Goal: Communication & Community: Answer question/provide support

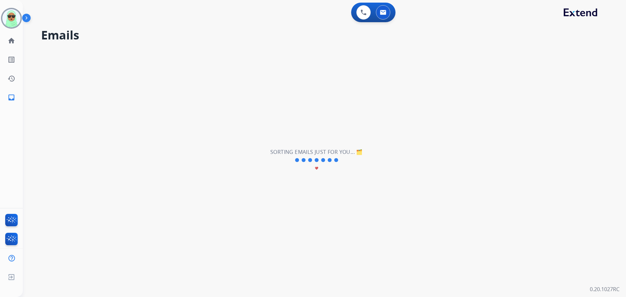
click at [7, 19] on img at bounding box center [11, 18] width 18 height 18
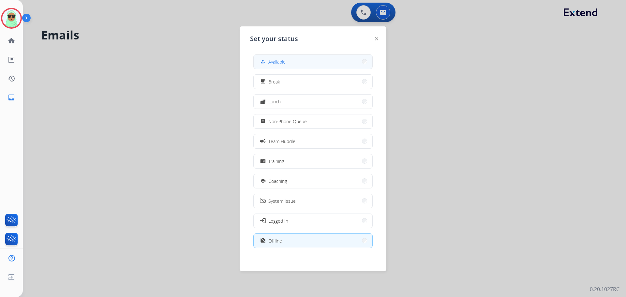
click at [286, 59] on span "Available" at bounding box center [276, 61] width 17 height 7
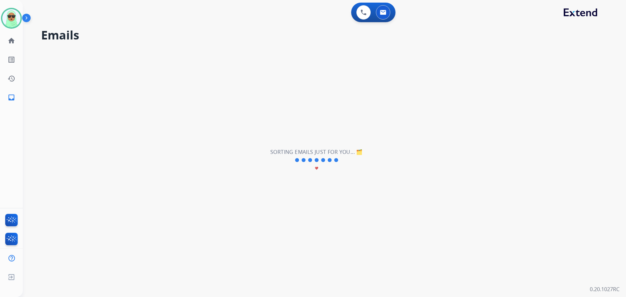
click at [80, 90] on div "**********" at bounding box center [316, 159] width 587 height 273
click at [390, 15] on div "0 Email Interactions" at bounding box center [383, 12] width 20 height 14
click at [386, 15] on button at bounding box center [383, 12] width 14 height 14
click at [13, 46] on link "home Home" at bounding box center [11, 41] width 18 height 18
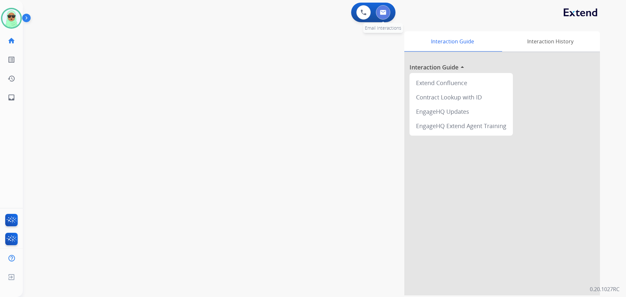
click at [388, 16] on button at bounding box center [383, 12] width 14 height 14
select select "**********"
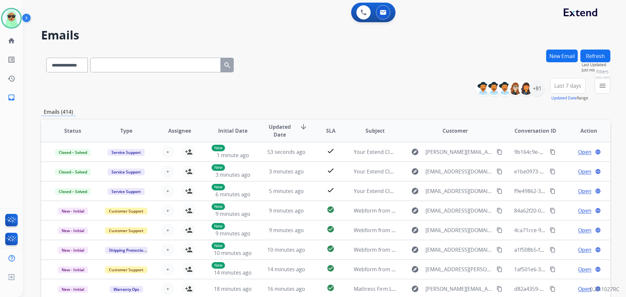
click at [597, 86] on button "menu Filters" at bounding box center [603, 86] width 16 height 16
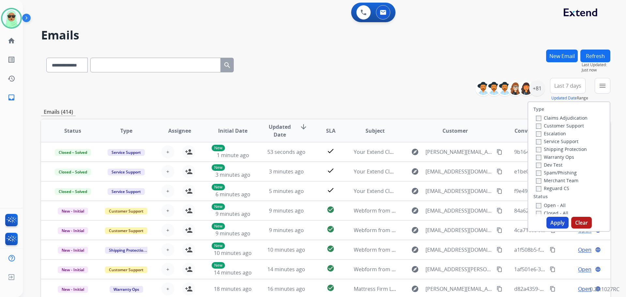
click at [571, 129] on div "Customer Support" at bounding box center [562, 126] width 52 height 8
click at [571, 127] on label "Customer Support" at bounding box center [560, 126] width 48 height 6
click at [567, 150] on label "Shipping Protection" at bounding box center [561, 149] width 51 height 6
click at [559, 188] on label "Reguard CS" at bounding box center [552, 188] width 33 height 6
click at [551, 203] on label "Open - All" at bounding box center [551, 205] width 30 height 6
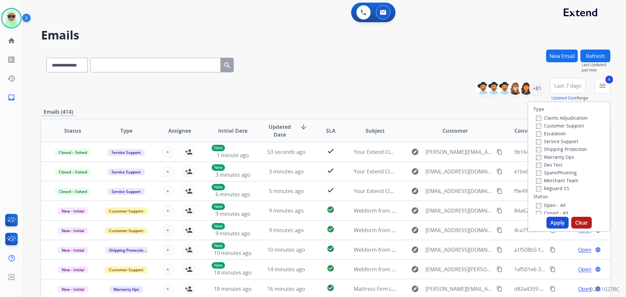
click at [553, 218] on button "Apply" at bounding box center [557, 223] width 22 height 12
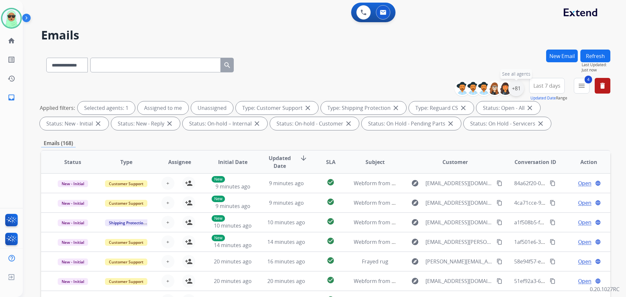
click at [515, 95] on div "+81" at bounding box center [516, 89] width 16 height 16
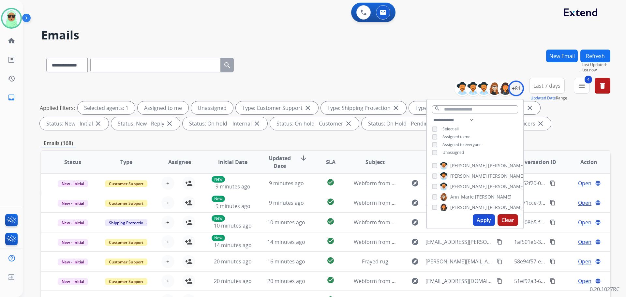
click at [451, 155] on div "**********" at bounding box center [475, 137] width 96 height 42
click at [452, 151] on span "Unassigned" at bounding box center [453, 153] width 22 height 6
click at [482, 222] on button "Apply" at bounding box center [484, 220] width 22 height 12
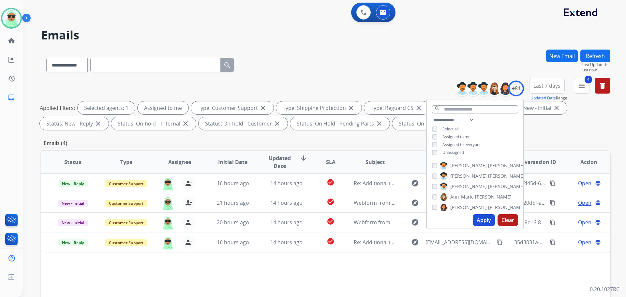
click at [513, 49] on div "**********" at bounding box center [316, 171] width 587 height 297
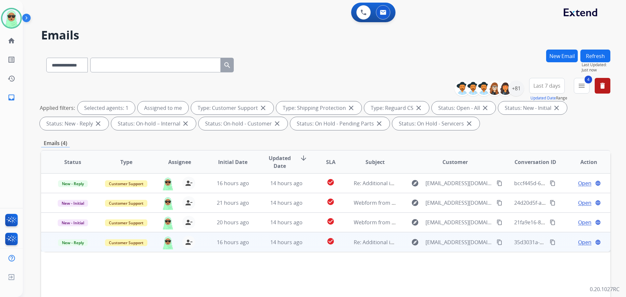
click at [580, 242] on span "Open" at bounding box center [584, 242] width 13 height 8
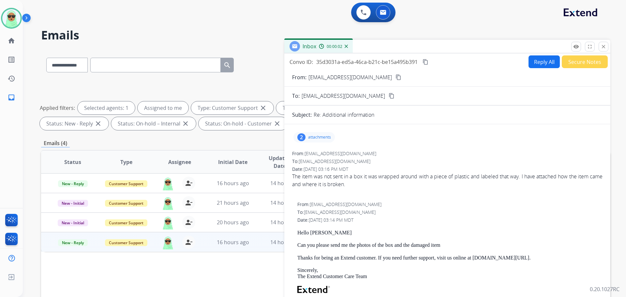
click at [307, 136] on div "2 attachments" at bounding box center [313, 137] width 41 height 10
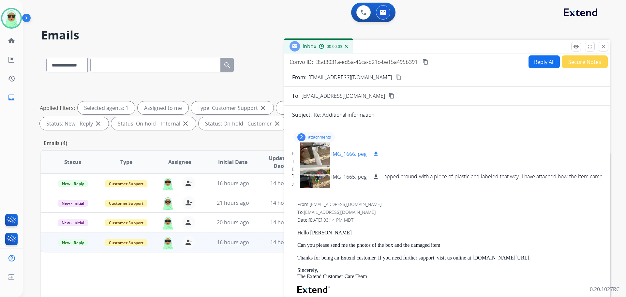
click at [317, 153] on div at bounding box center [315, 153] width 33 height 23
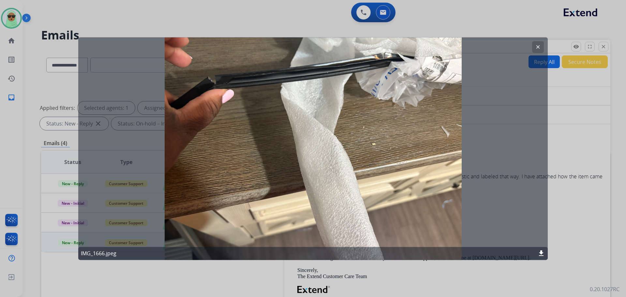
click at [539, 48] on mat-icon "clear" at bounding box center [538, 47] width 6 height 6
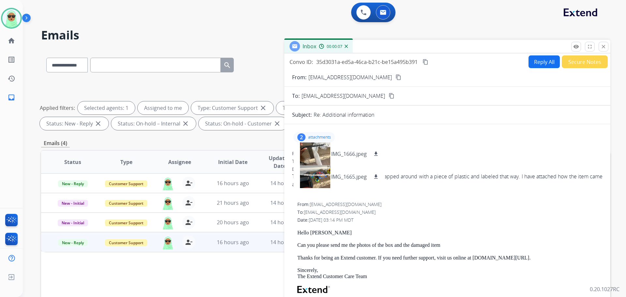
click at [378, 74] on div "From: cousins.ashley16@gmail.com content_copy" at bounding box center [447, 77] width 326 height 8
click at [395, 77] on mat-icon "content_copy" at bounding box center [398, 77] width 6 height 6
click at [322, 178] on div at bounding box center [315, 176] width 33 height 23
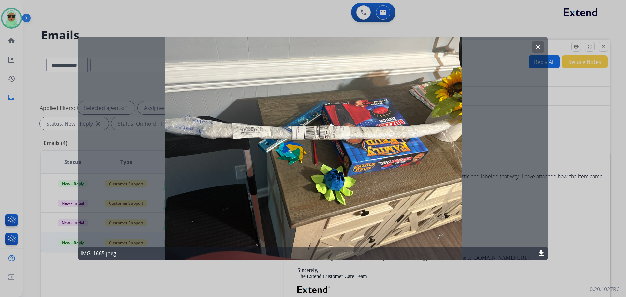
click at [541, 49] on button "clear" at bounding box center [538, 47] width 12 height 12
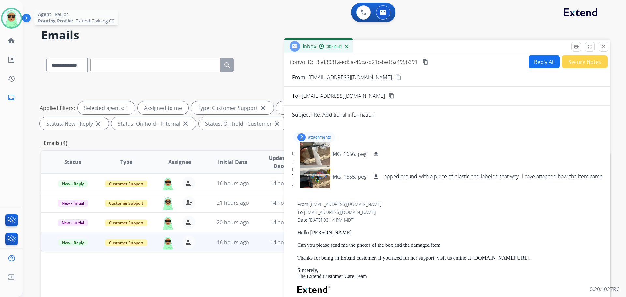
click at [2, 24] on div "Agent: Raujon Routing Profile: Extend_Training CS" at bounding box center [11, 18] width 21 height 21
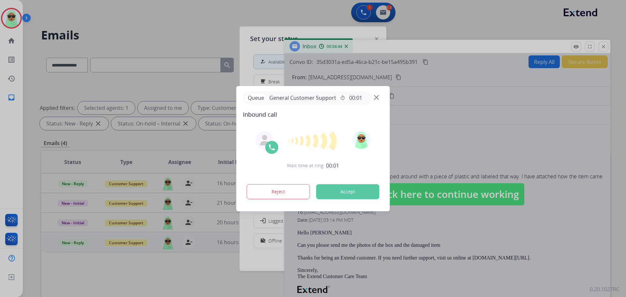
click at [363, 96] on div "Queue General Customer Support timer 00:01" at bounding box center [308, 97] width 130 height 13
click at [377, 97] on img at bounding box center [376, 97] width 5 height 5
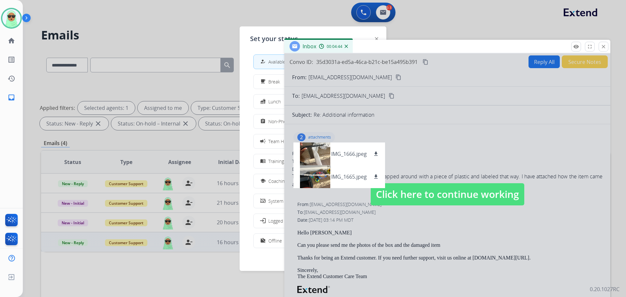
click at [97, 34] on div at bounding box center [313, 148] width 626 height 297
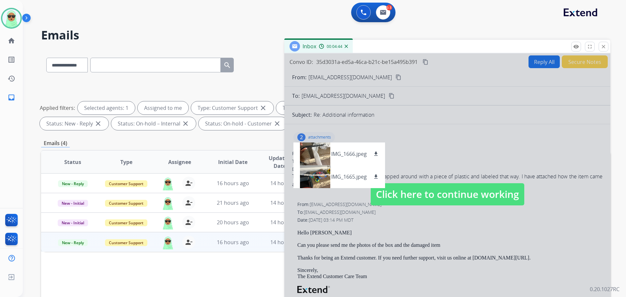
drag, startPoint x: 19, startPoint y: 25, endPoint x: 23, endPoint y: 25, distance: 4.3
click at [20, 25] on div "Agent: Raujon Routing Profile: Extend_Training CS" at bounding box center [11, 18] width 21 height 21
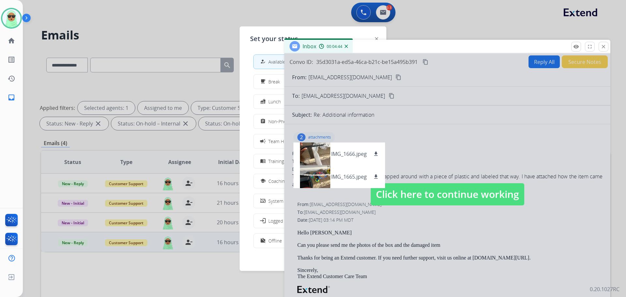
click at [264, 52] on div "how_to_reg Available free_breakfast Break fastfood Lunch assignment Non-Phone Q…" at bounding box center [313, 151] width 126 height 205
click at [262, 56] on button "how_to_reg Available" at bounding box center [313, 62] width 119 height 14
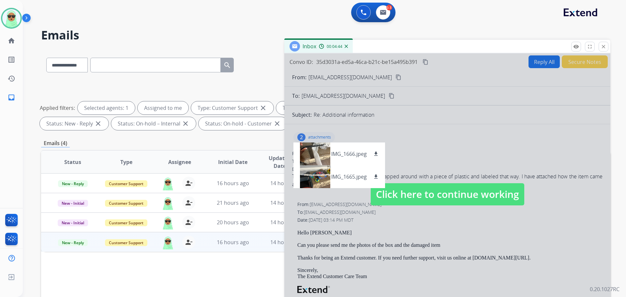
click at [403, 112] on div at bounding box center [447, 187] width 326 height 269
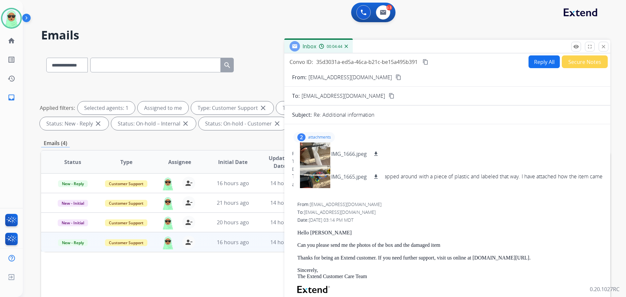
click at [336, 139] on div "2 attachments IMG_1666.jpeg download IMG_1665.jpeg download" at bounding box center [447, 137] width 310 height 16
click at [330, 137] on p "attachments" at bounding box center [319, 137] width 23 height 5
click at [534, 62] on button "Reply All" at bounding box center [543, 61] width 31 height 13
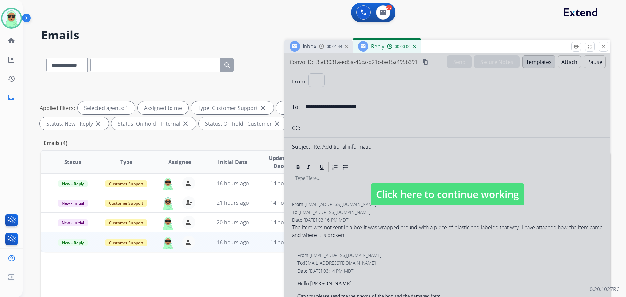
select select "**********"
click at [495, 165] on div at bounding box center [447, 187] width 326 height 269
select select
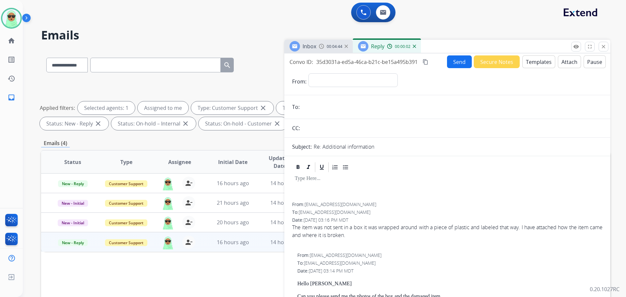
click at [533, 64] on button "Templates" at bounding box center [538, 61] width 33 height 13
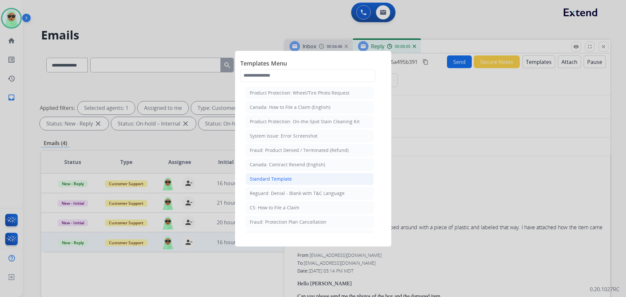
click at [321, 180] on li "Standard Template" at bounding box center [309, 179] width 128 height 12
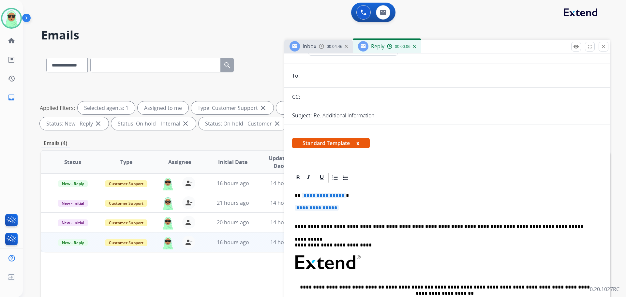
scroll to position [33, 0]
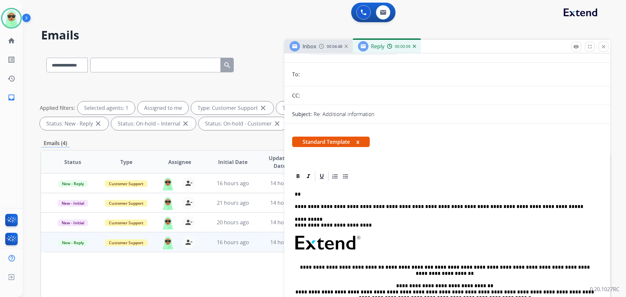
drag, startPoint x: 351, startPoint y: 201, endPoint x: 298, endPoint y: 192, distance: 53.9
click at [298, 192] on div "**********" at bounding box center [447, 267] width 310 height 170
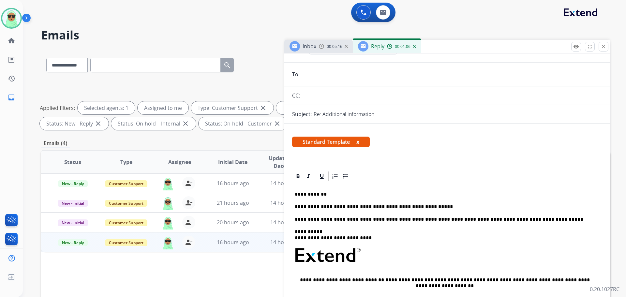
click at [440, 210] on div "**********" at bounding box center [447, 273] width 310 height 183
click at [439, 207] on p "**********" at bounding box center [445, 207] width 300 height 6
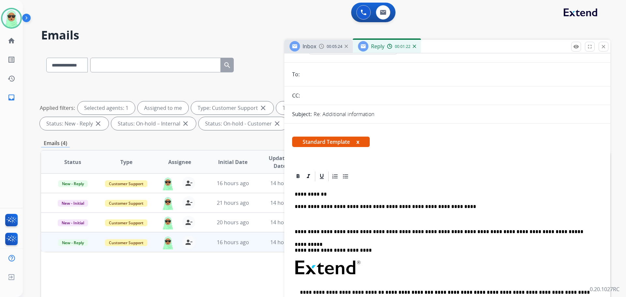
click at [346, 222] on p at bounding box center [447, 219] width 305 height 6
click at [465, 207] on p "**********" at bounding box center [445, 207] width 300 height 6
click at [485, 206] on p "**********" at bounding box center [445, 207] width 300 height 6
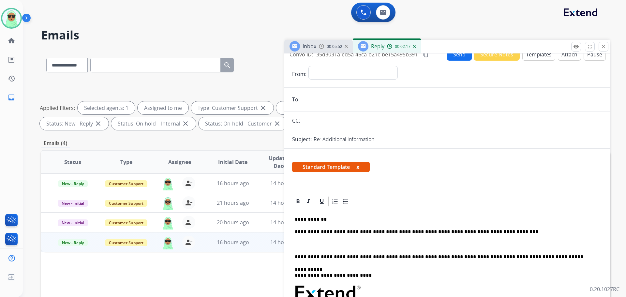
scroll to position [0, 0]
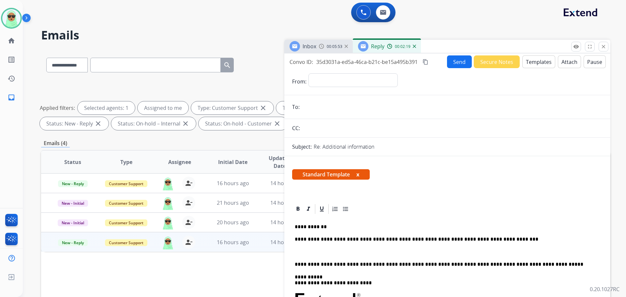
drag, startPoint x: 365, startPoint y: 79, endPoint x: 362, endPoint y: 86, distance: 7.0
click at [365, 79] on select "**********" at bounding box center [352, 79] width 89 height 13
select select "**********"
click at [308, 73] on select "**********" at bounding box center [352, 79] width 89 height 13
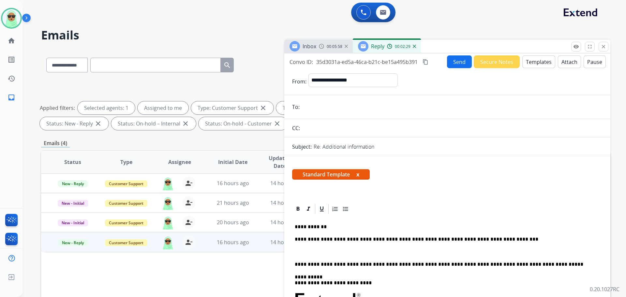
click at [363, 105] on input "email" at bounding box center [452, 106] width 301 height 13
paste input "**********"
type input "**********"
click at [454, 58] on button "Send" at bounding box center [459, 61] width 25 height 13
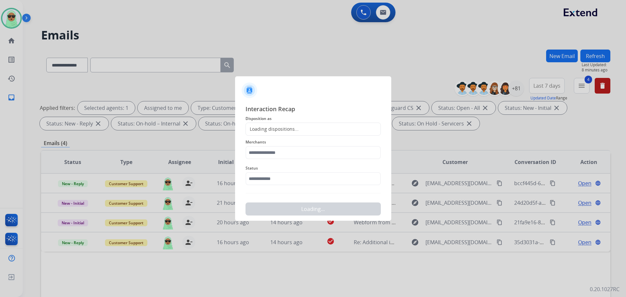
click at [317, 169] on span "Status" at bounding box center [312, 168] width 135 height 8
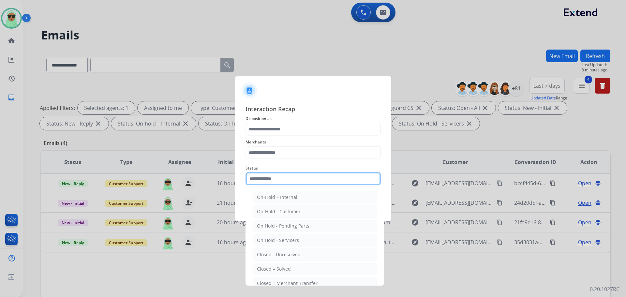
click at [310, 180] on input "text" at bounding box center [312, 178] width 135 height 13
click at [288, 264] on li "Closed – Solved" at bounding box center [315, 269] width 124 height 12
type input "**********"
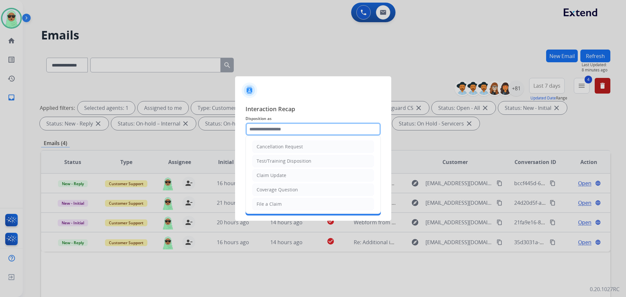
click at [282, 133] on input "text" at bounding box center [312, 129] width 135 height 13
click at [290, 183] on ul "Cancellation Request Test/Training Disposition Claim Update Coverage Question F…" at bounding box center [313, 225] width 135 height 179
click at [290, 177] on li "Claim Update" at bounding box center [313, 175] width 122 height 12
type input "**********"
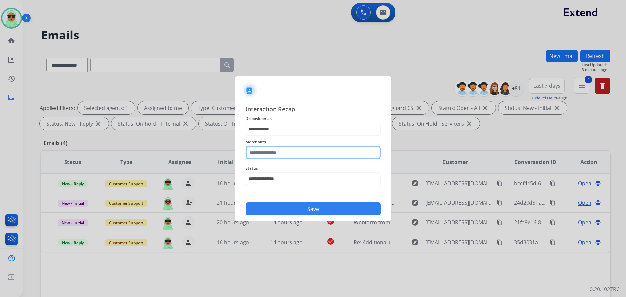
click at [285, 155] on input "text" at bounding box center [312, 152] width 135 height 13
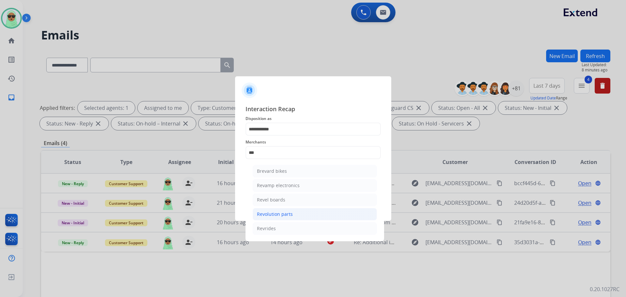
click at [291, 211] on div "Revolution parts" at bounding box center [275, 214] width 36 height 7
type input "**********"
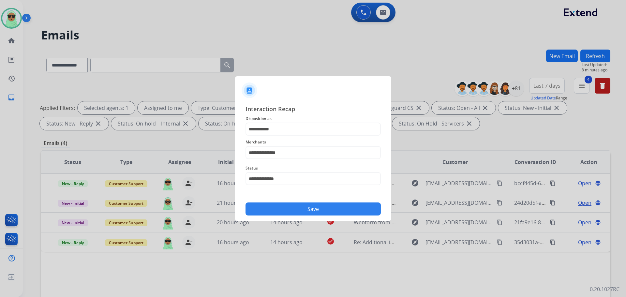
click at [301, 202] on div "Save" at bounding box center [312, 207] width 135 height 17
click at [303, 205] on button "Save" at bounding box center [312, 208] width 135 height 13
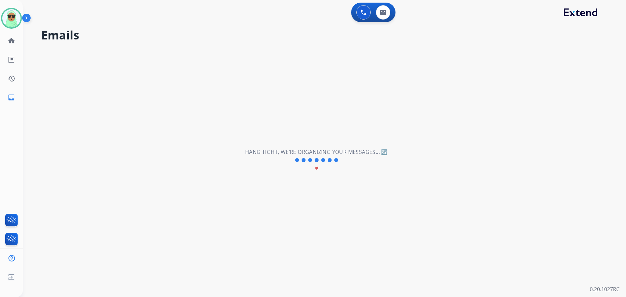
click at [346, 215] on div "**********" at bounding box center [316, 159] width 587 height 273
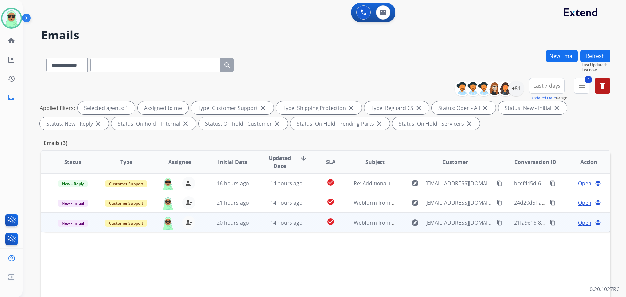
click at [497, 223] on mat-icon "content_copy" at bounding box center [499, 223] width 6 height 6
click at [578, 224] on span "Open" at bounding box center [584, 223] width 13 height 8
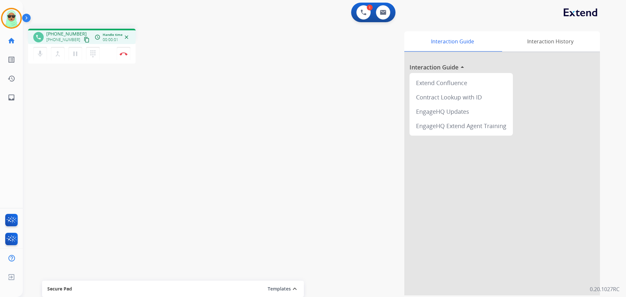
click at [85, 42] on div "phone +15168519080 +15168519080 content_copy access_time Call metrics Queue 00:…" at bounding box center [82, 36] width 108 height 15
click at [84, 40] on mat-icon "content_copy" at bounding box center [87, 40] width 6 height 6
click at [97, 158] on div "phone +15168519080 +15168519080 content_copy access_time Call metrics Queue 00:…" at bounding box center [316, 159] width 587 height 272
click at [386, 87] on div "Interaction Guide Interaction History Interaction Guide arrow_drop_up Extend Co…" at bounding box center [408, 163] width 384 height 264
drag, startPoint x: 250, startPoint y: 32, endPoint x: 0, endPoint y: 121, distance: 265.0
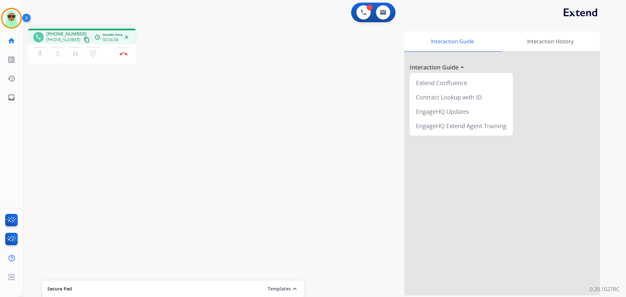
click at [208, 39] on div "phone +15168519080 +15168519080 content_copy access_time Call metrics Queue 00:…" at bounding box center [316, 159] width 587 height 272
click at [262, 98] on div "Interaction Guide Interaction History Interaction Guide arrow_drop_up Extend Co…" at bounding box center [408, 163] width 384 height 264
click at [125, 50] on button "Disconnect" at bounding box center [124, 54] width 14 height 14
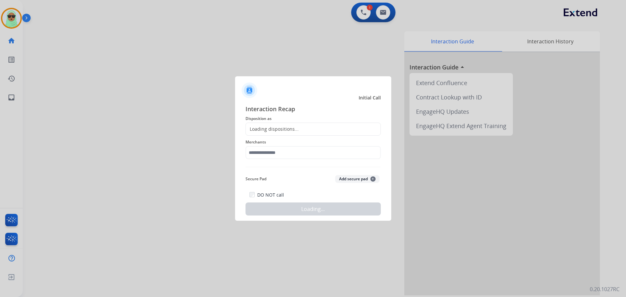
click at [320, 135] on div "Loading dispositions..." at bounding box center [312, 129] width 135 height 13
click at [313, 128] on div "Loading dispositions..." at bounding box center [312, 129] width 135 height 13
click at [287, 154] on input "text" at bounding box center [312, 152] width 135 height 13
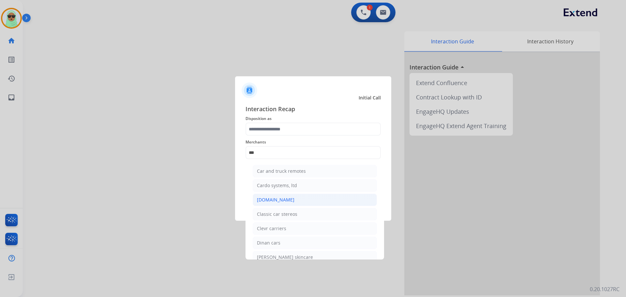
click at [283, 202] on div "[DOMAIN_NAME]" at bounding box center [275, 200] width 37 height 7
type input "**********"
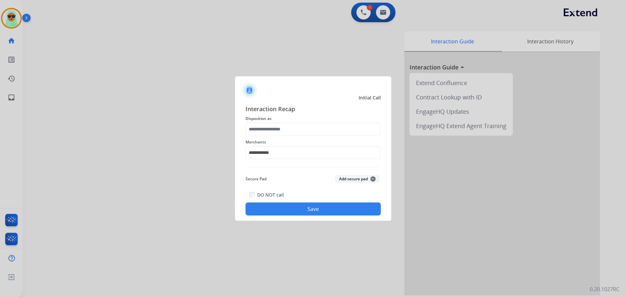
click at [282, 137] on div "**********" at bounding box center [312, 149] width 135 height 26
click at [282, 134] on input "text" at bounding box center [312, 129] width 135 height 13
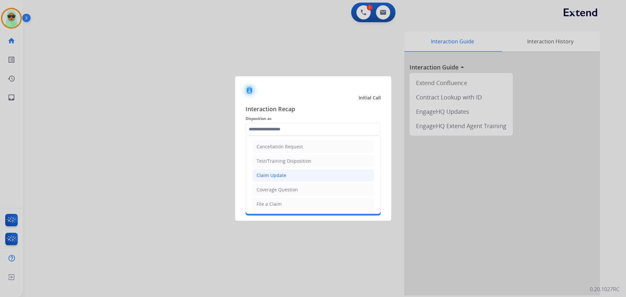
click at [276, 172] on div "Claim Update" at bounding box center [272, 175] width 30 height 7
type input "**********"
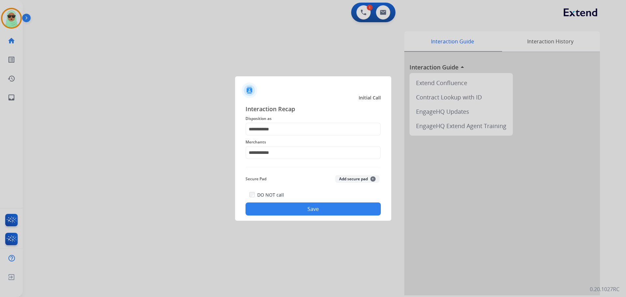
click at [287, 209] on button "Save" at bounding box center [312, 208] width 135 height 13
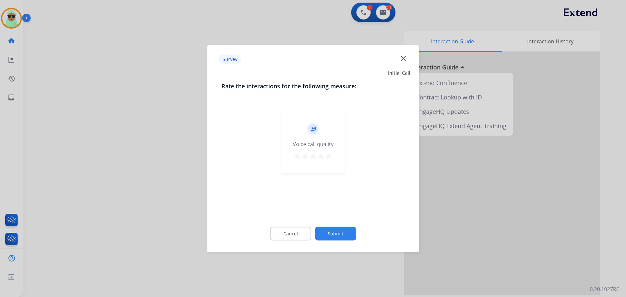
click at [347, 239] on button "Submit" at bounding box center [335, 234] width 41 height 14
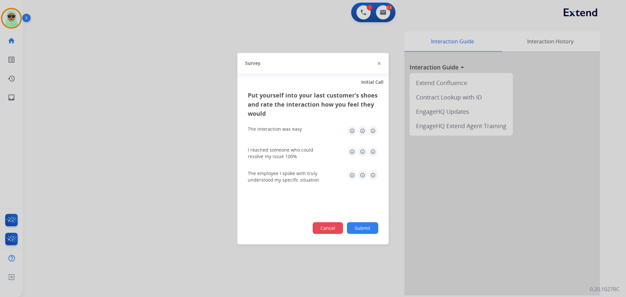
click at [337, 232] on button "Cancel" at bounding box center [328, 228] width 30 height 12
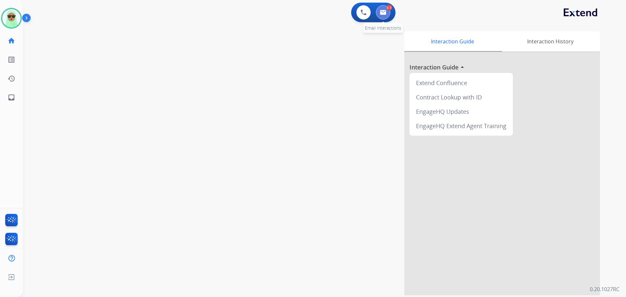
click at [387, 12] on button at bounding box center [383, 12] width 14 height 14
select select "**********"
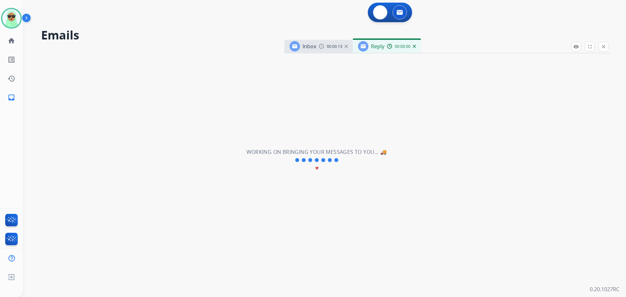
select select "**********"
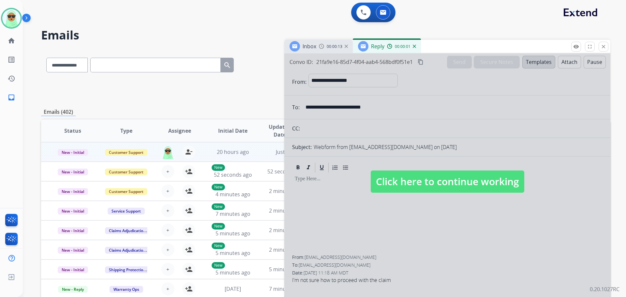
click at [419, 178] on span "Click here to continue working" at bounding box center [448, 181] width 154 height 22
select select
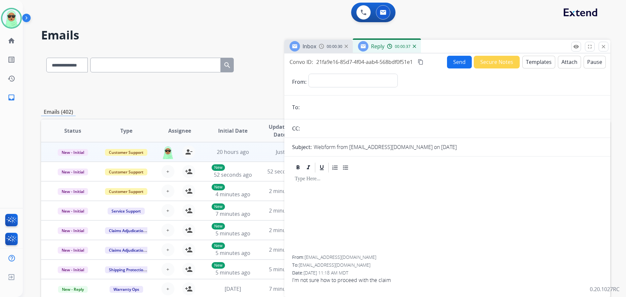
click at [414, 48] on div "00:00:37" at bounding box center [401, 46] width 29 height 6
click at [415, 46] on img at bounding box center [414, 46] width 3 height 3
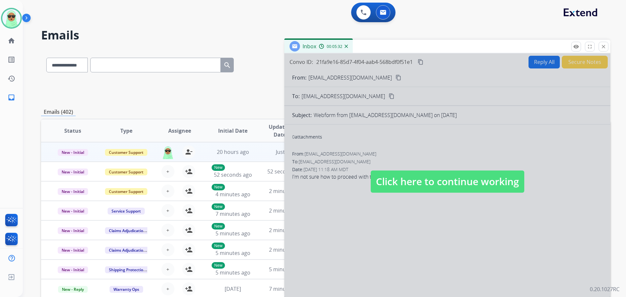
click at [73, 31] on h2 "Emails" at bounding box center [325, 35] width 569 height 13
drag, startPoint x: 312, startPoint y: 11, endPoint x: 322, endPoint y: 0, distance: 14.8
click at [312, 10] on div "0 Voice Interactions 0 Email Interactions" at bounding box center [321, 13] width 580 height 21
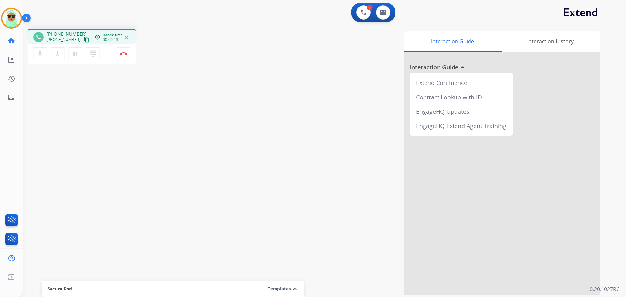
click at [84, 40] on mat-icon "content_copy" at bounding box center [87, 40] width 6 height 6
click at [44, 58] on button "mic Mute" at bounding box center [40, 54] width 14 height 14
click at [33, 53] on div "mic_off Mute merge_type Bridge pause Hold dialpad Dialpad" at bounding box center [68, 54] width 70 height 14
click at [39, 58] on button "mic_off Mute" at bounding box center [40, 54] width 14 height 14
click at [39, 58] on button "mic Mute" at bounding box center [40, 54] width 14 height 14
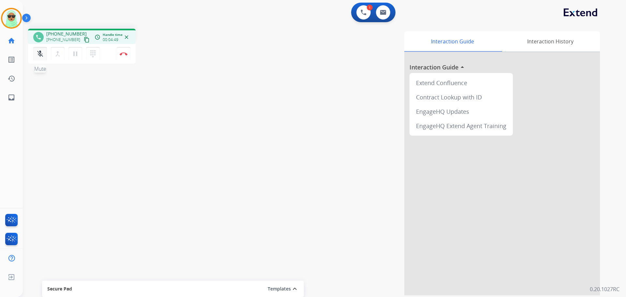
click at [39, 58] on button "mic_off Mute" at bounding box center [40, 54] width 14 height 14
click at [47, 56] on div "mic Mute merge_type Bridge pause Hold dialpad Dialpad" at bounding box center [68, 54] width 70 height 14
click at [41, 54] on mat-icon "mic" at bounding box center [40, 54] width 8 height 8
click at [42, 57] on mat-icon "mic_off" at bounding box center [40, 54] width 8 height 8
click at [42, 57] on mat-icon "mic" at bounding box center [40, 54] width 8 height 8
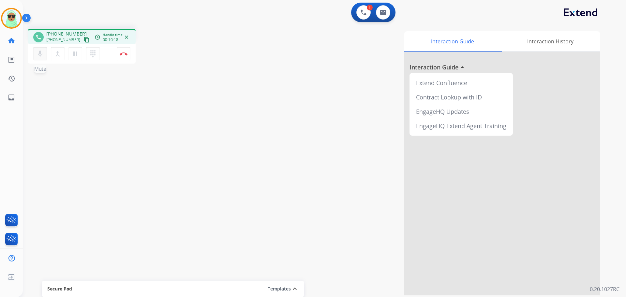
click at [42, 57] on mat-icon "mic" at bounding box center [40, 54] width 8 height 8
click at [121, 57] on button "Disconnect" at bounding box center [124, 54] width 14 height 14
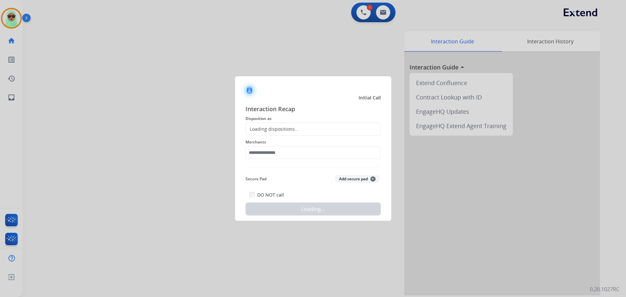
drag, startPoint x: 263, startPoint y: 137, endPoint x: 272, endPoint y: 146, distance: 12.5
click at [264, 137] on div "Merchants" at bounding box center [312, 149] width 135 height 26
click at [273, 148] on input "text" at bounding box center [312, 152] width 135 height 13
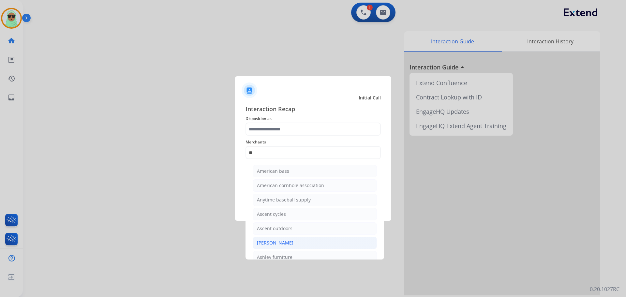
click at [289, 244] on div "[PERSON_NAME]" at bounding box center [275, 243] width 37 height 7
type input "**********"
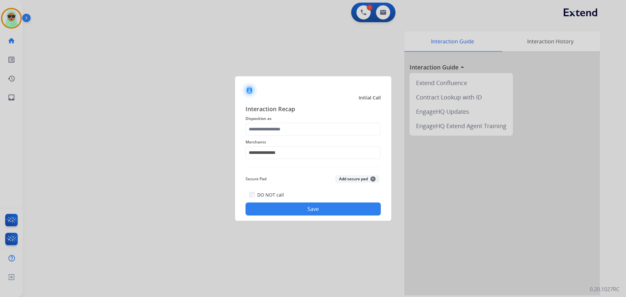
click at [289, 139] on span "Merchants" at bounding box center [312, 142] width 135 height 8
click at [288, 128] on input "text" at bounding box center [312, 129] width 135 height 13
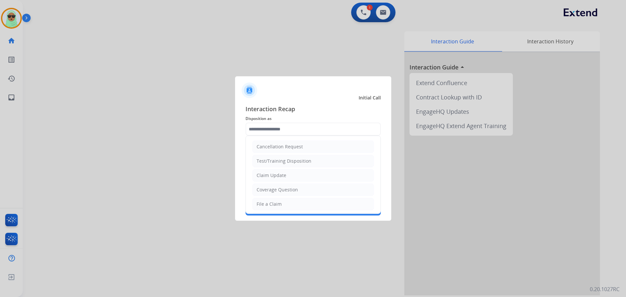
click at [261, 197] on ul "Cancellation Request Test/Training Disposition Claim Update Coverage Question F…" at bounding box center [313, 225] width 135 height 179
click at [272, 210] on li "File a Claim" at bounding box center [313, 204] width 122 height 12
type input "**********"
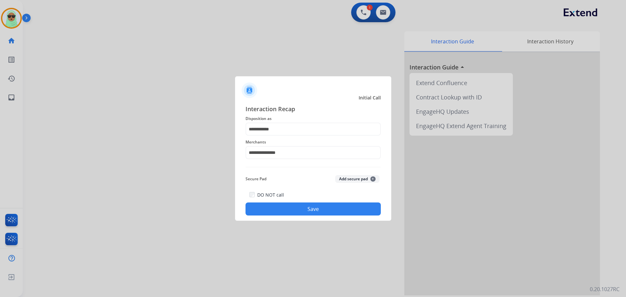
click at [298, 210] on button "Save" at bounding box center [312, 208] width 135 height 13
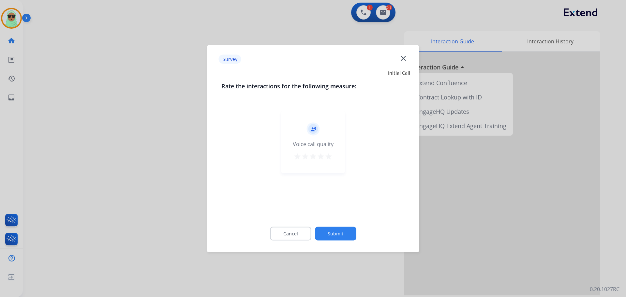
click at [339, 230] on button "Submit" at bounding box center [335, 234] width 41 height 14
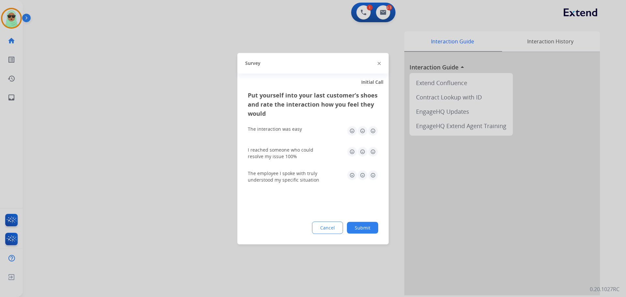
click at [339, 230] on button "Cancel" at bounding box center [327, 227] width 31 height 12
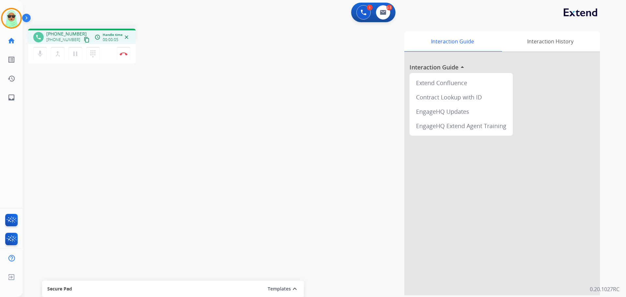
click at [84, 38] on mat-icon "content_copy" at bounding box center [87, 40] width 6 height 6
click at [125, 51] on button "Disconnect" at bounding box center [124, 54] width 14 height 14
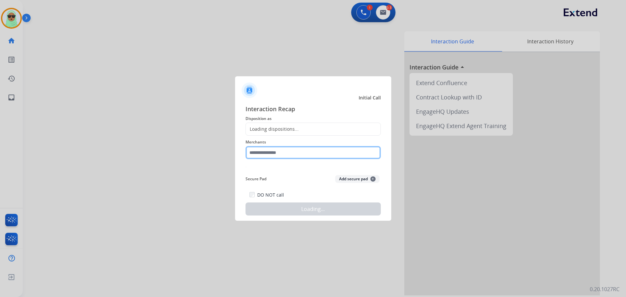
click at [299, 152] on input "text" at bounding box center [312, 152] width 135 height 13
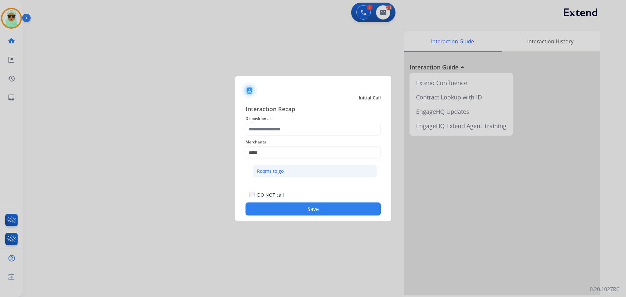
click at [324, 175] on li "Rooms to go" at bounding box center [315, 171] width 124 height 12
type input "**********"
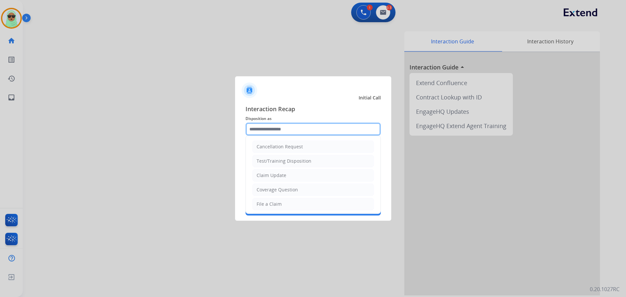
click at [301, 127] on input "text" at bounding box center [312, 129] width 135 height 13
click at [282, 191] on div "Coverage Question" at bounding box center [277, 189] width 41 height 7
type input "**********"
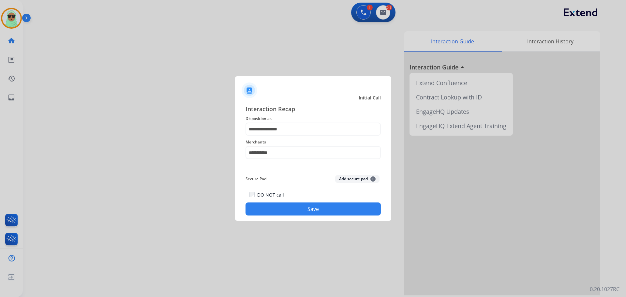
click at [302, 210] on button "Save" at bounding box center [312, 208] width 135 height 13
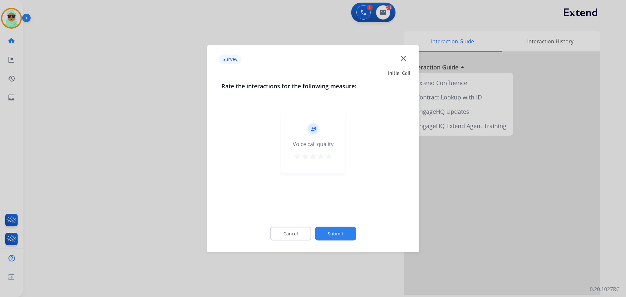
click at [311, 235] on div "Cancel Submit" at bounding box center [313, 233] width 184 height 29
click at [330, 233] on button "Submit" at bounding box center [335, 234] width 41 height 14
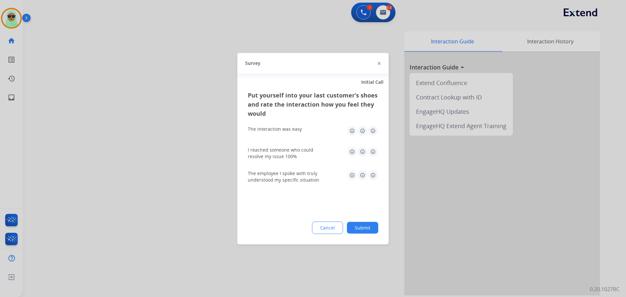
click at [374, 224] on button "Submit" at bounding box center [362, 228] width 31 height 12
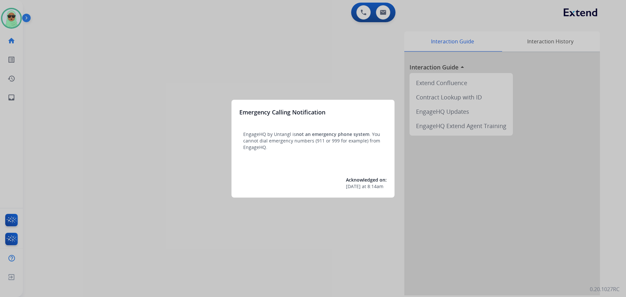
click at [10, 19] on div at bounding box center [313, 148] width 626 height 297
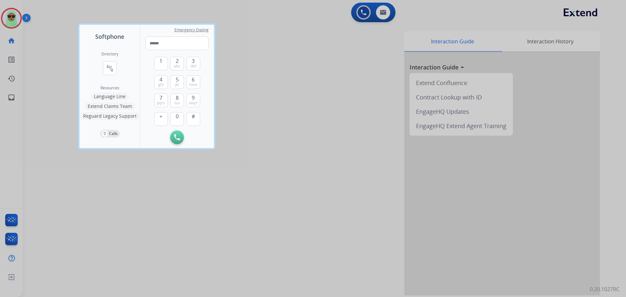
click at [10, 19] on div at bounding box center [313, 148] width 626 height 297
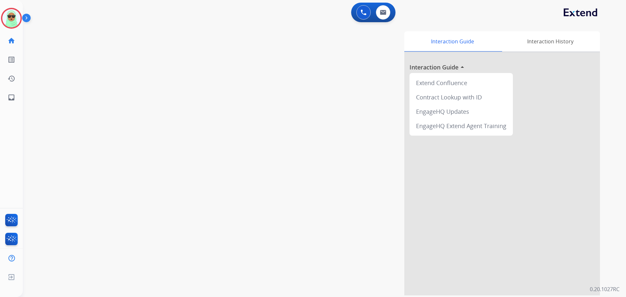
click at [10, 19] on img at bounding box center [11, 18] width 18 height 18
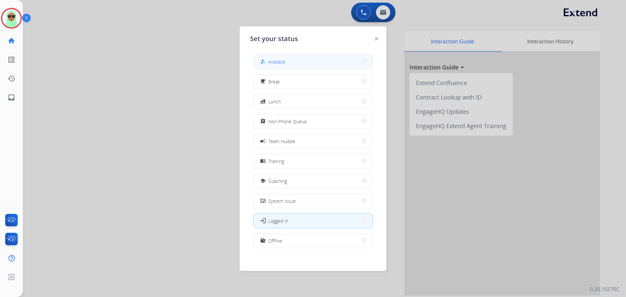
click at [302, 62] on button "how_to_reg Available" at bounding box center [313, 62] width 119 height 14
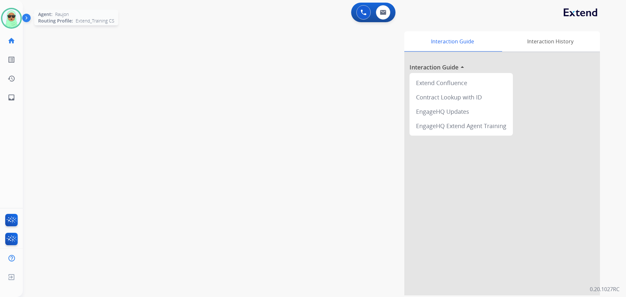
click at [11, 26] on img at bounding box center [11, 18] width 18 height 18
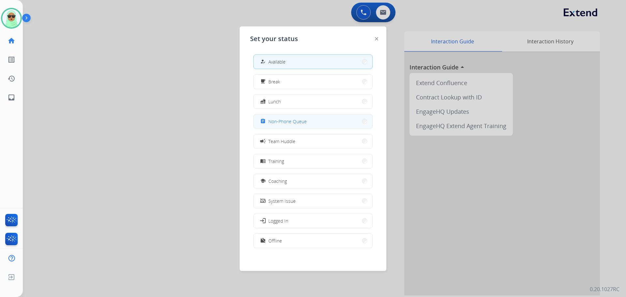
click at [310, 128] on button "assignment Non-Phone Queue" at bounding box center [313, 121] width 119 height 14
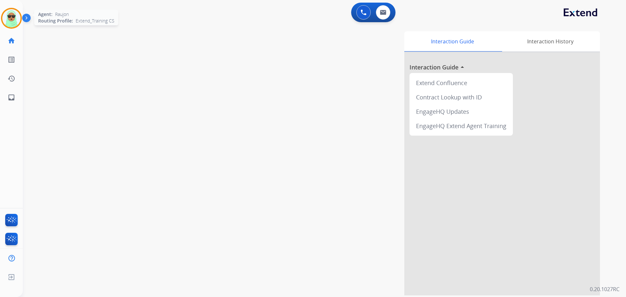
click at [6, 21] on img at bounding box center [11, 18] width 18 height 18
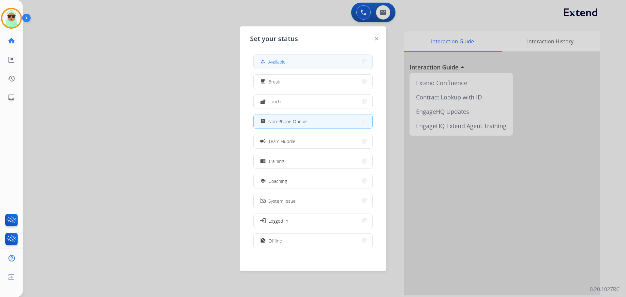
click at [319, 62] on button "how_to_reg Available" at bounding box center [313, 62] width 119 height 14
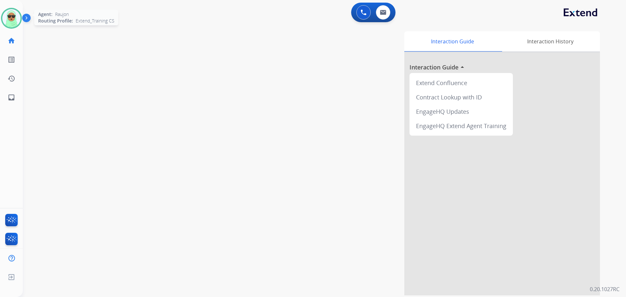
click at [7, 19] on img at bounding box center [11, 18] width 18 height 18
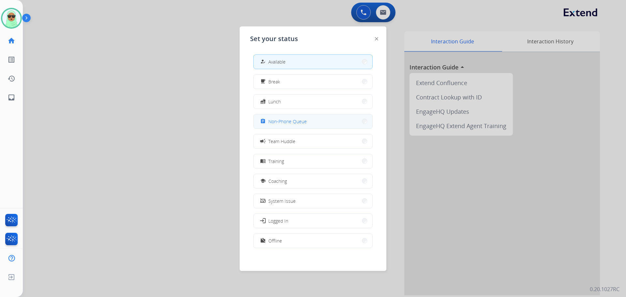
click at [324, 117] on button "assignment Non-Phone Queue" at bounding box center [313, 121] width 119 height 14
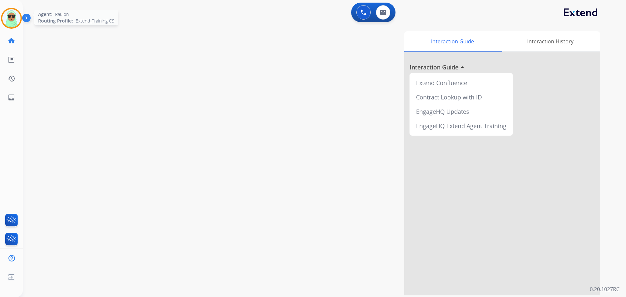
click at [13, 18] on img at bounding box center [11, 18] width 18 height 18
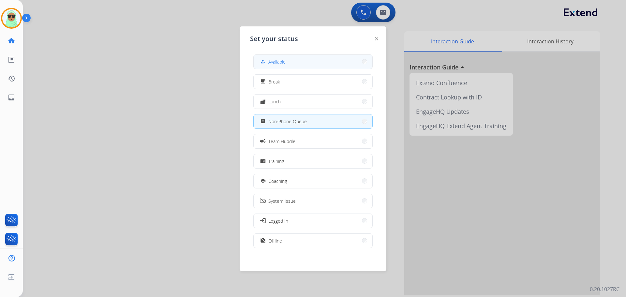
click at [307, 65] on button "how_to_reg Available" at bounding box center [313, 62] width 119 height 14
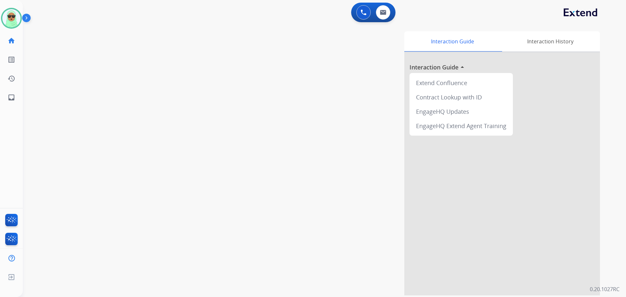
click at [59, 81] on div "swap_horiz Break voice bridge close_fullscreen Connect 3-Way Call merge_type Se…" at bounding box center [316, 159] width 587 height 272
click at [386, 10] on img at bounding box center [383, 12] width 7 height 5
select select "**********"
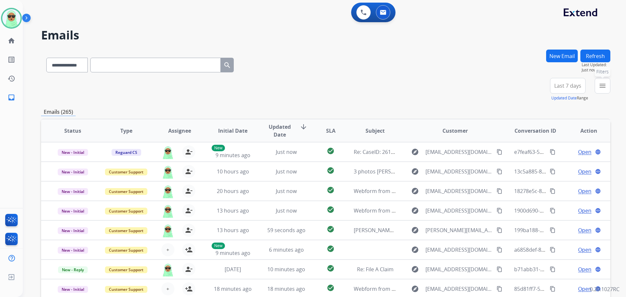
click at [608, 90] on button "menu Filters" at bounding box center [603, 86] width 16 height 16
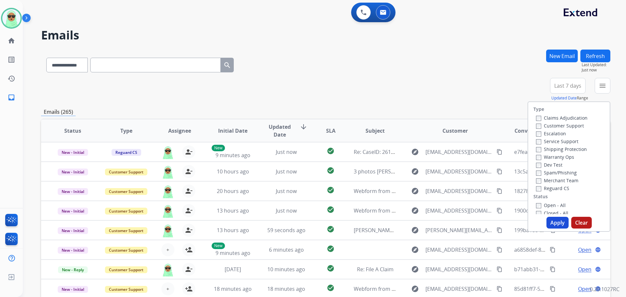
click at [570, 122] on div "Customer Support" at bounding box center [562, 126] width 52 height 8
click at [572, 127] on label "Customer Support" at bounding box center [560, 126] width 48 height 6
click at [577, 145] on div "Shipping Protection" at bounding box center [562, 149] width 52 height 8
click at [575, 148] on label "Shipping Protection" at bounding box center [561, 149] width 51 height 6
click at [563, 187] on label "Reguard CS" at bounding box center [552, 188] width 33 height 6
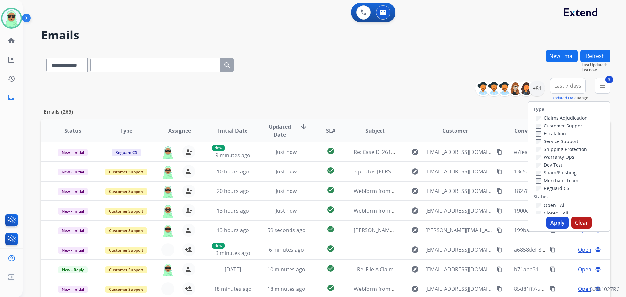
click at [556, 202] on div "Open - All" at bounding box center [570, 205] width 68 height 8
click at [555, 207] on label "Open - All" at bounding box center [551, 205] width 30 height 6
click at [557, 221] on button "Apply" at bounding box center [557, 223] width 22 height 12
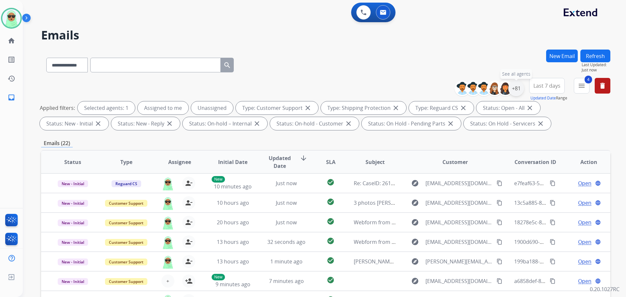
click at [515, 91] on div "+81" at bounding box center [516, 89] width 16 height 16
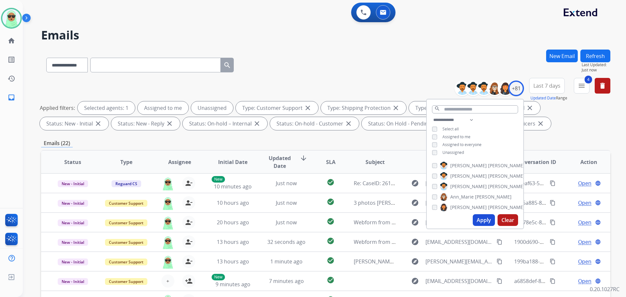
click at [457, 152] on span "Unassigned" at bounding box center [453, 153] width 22 height 6
click at [475, 218] on button "Apply" at bounding box center [484, 220] width 22 height 12
click at [376, 88] on div "**********" at bounding box center [325, 105] width 569 height 55
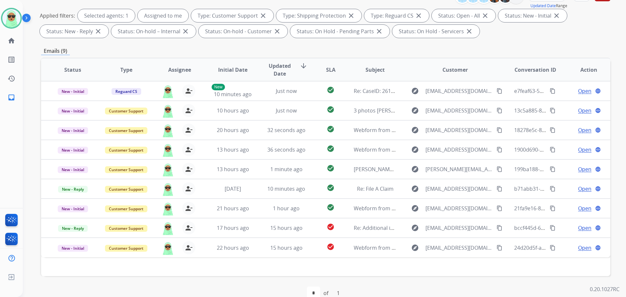
scroll to position [105, 0]
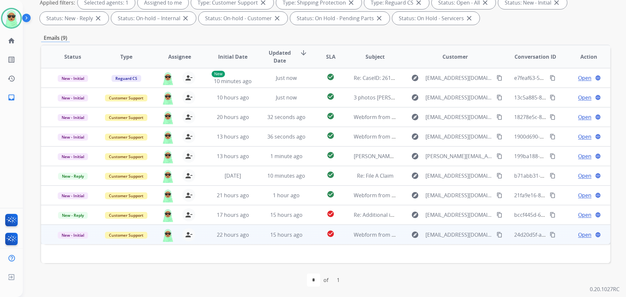
click at [578, 236] on span "Open" at bounding box center [584, 235] width 13 height 8
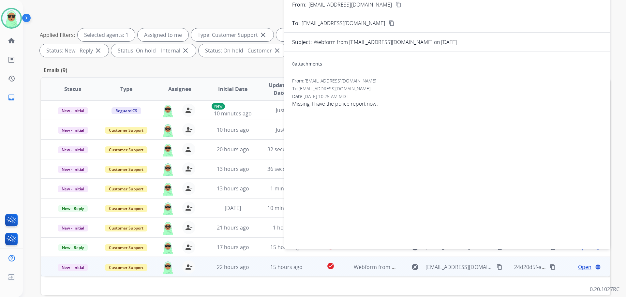
scroll to position [73, 0]
click at [395, 6] on mat-icon "content_copy" at bounding box center [398, 5] width 6 height 6
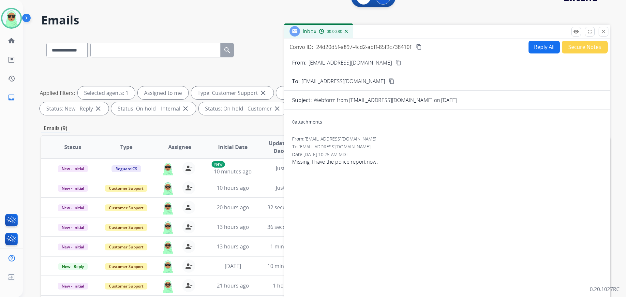
scroll to position [0, 0]
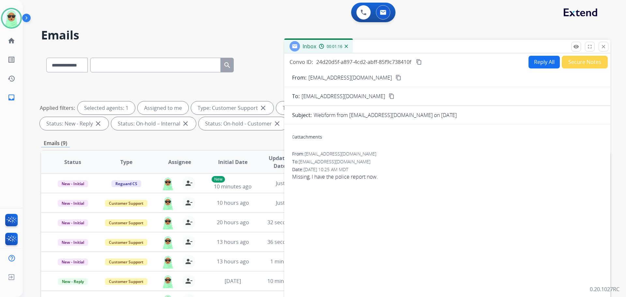
click at [526, 58] on div "Reply All Secure Notes" at bounding box center [566, 62] width 81 height 13
click at [535, 67] on button "Reply All" at bounding box center [543, 62] width 31 height 13
select select "**********"
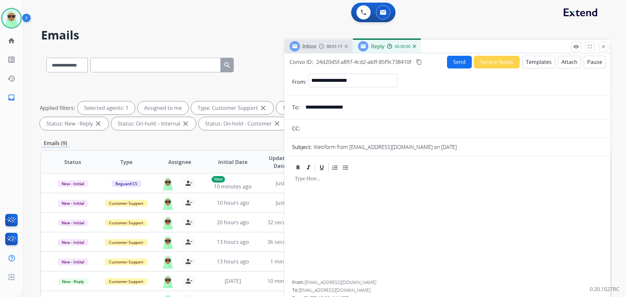
click at [534, 66] on button "Templates" at bounding box center [538, 62] width 33 height 13
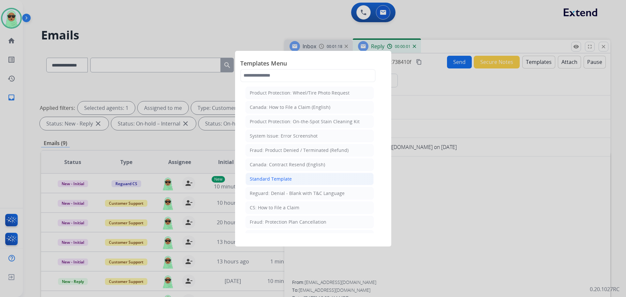
click at [308, 180] on li "Standard Template" at bounding box center [309, 179] width 128 height 12
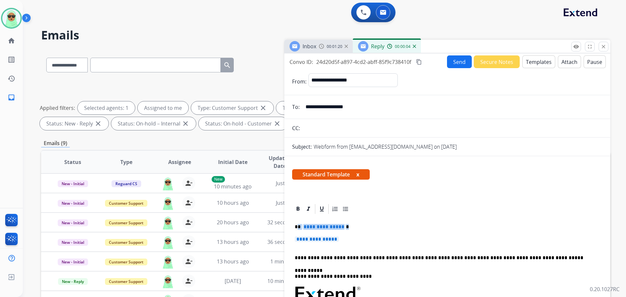
drag, startPoint x: 356, startPoint y: 237, endPoint x: 298, endPoint y: 224, distance: 58.8
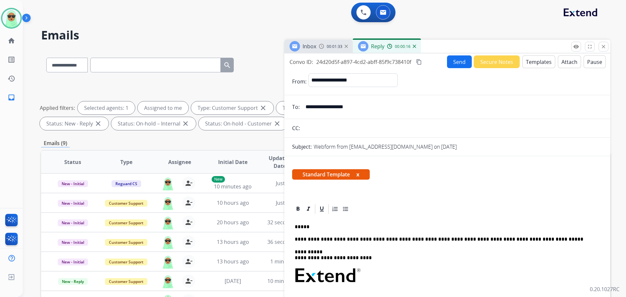
click at [347, 223] on div "**********" at bounding box center [447, 300] width 310 height 170
click at [341, 225] on p "**********" at bounding box center [445, 227] width 300 height 6
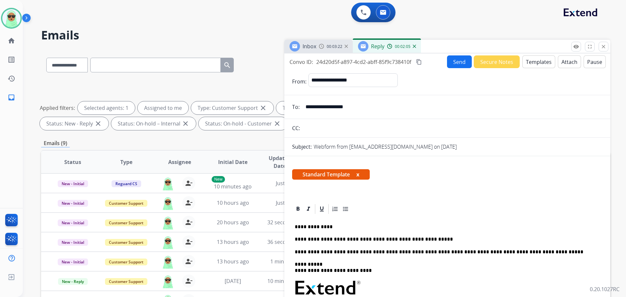
click at [436, 238] on p "**********" at bounding box center [445, 239] width 300 height 6
drag, startPoint x: 440, startPoint y: 238, endPoint x: 416, endPoint y: 229, distance: 25.7
click at [414, 228] on p "**********" at bounding box center [445, 227] width 300 height 6
drag, startPoint x: 462, startPoint y: 233, endPoint x: 293, endPoint y: 242, distance: 169.1
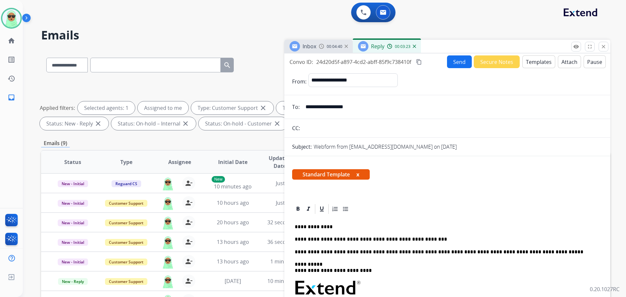
click at [435, 240] on p "**********" at bounding box center [445, 239] width 300 height 6
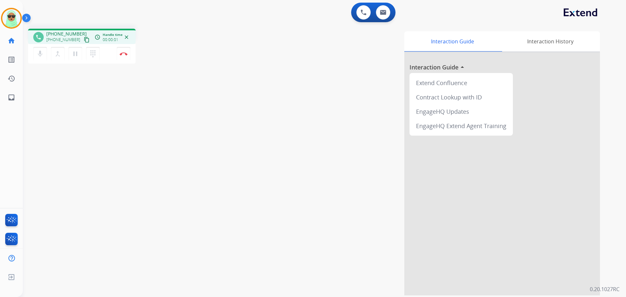
click at [84, 39] on mat-icon "content_copy" at bounding box center [87, 40] width 6 height 6
drag, startPoint x: 85, startPoint y: 108, endPoint x: 89, endPoint y: 106, distance: 4.2
click at [85, 108] on div "phone +19083701338 +19083701338 content_copy access_time Call metrics Queue 00:…" at bounding box center [316, 159] width 587 height 272
click at [360, 13] on button at bounding box center [363, 12] width 14 height 14
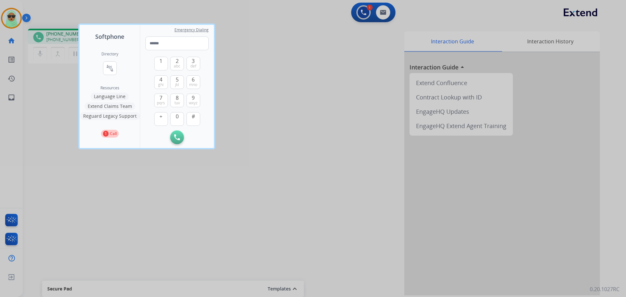
click at [128, 103] on button "Extend Claims Team" at bounding box center [109, 106] width 51 height 8
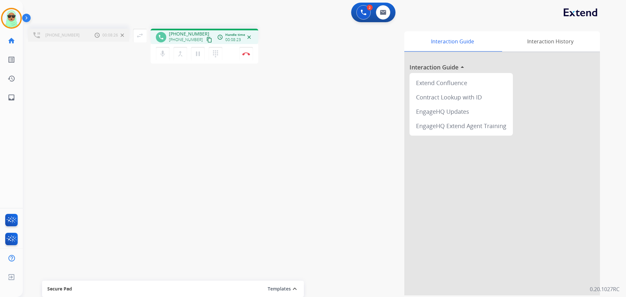
click at [91, 114] on div "+19083701338 Call metrics Hold 00:08:26 00:08:26 swap_horiz Break voice bridge …" at bounding box center [316, 159] width 587 height 272
click at [77, 69] on div "+19083701338 Call metrics Hold 00:10:14 00:10:14 swap_horiz Break voice bridge …" at bounding box center [316, 159] width 587 height 272
click at [240, 50] on button "Disconnect" at bounding box center [246, 54] width 14 height 14
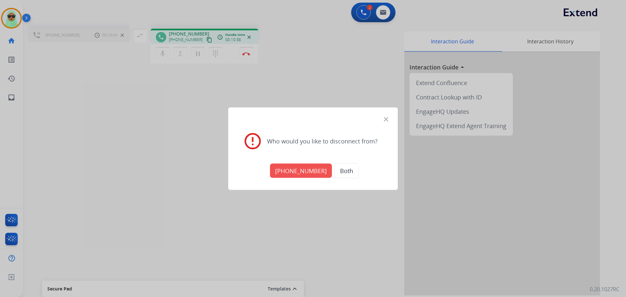
click at [291, 170] on button "+17134291060" at bounding box center [301, 170] width 62 height 14
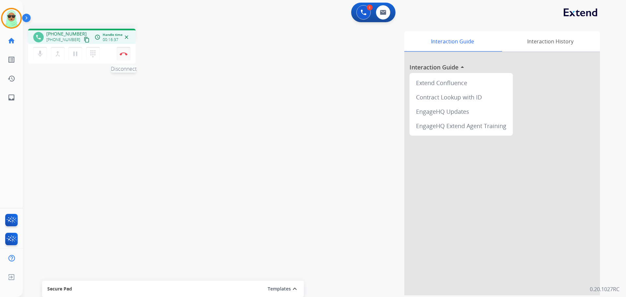
click at [128, 58] on button "Disconnect" at bounding box center [124, 54] width 14 height 14
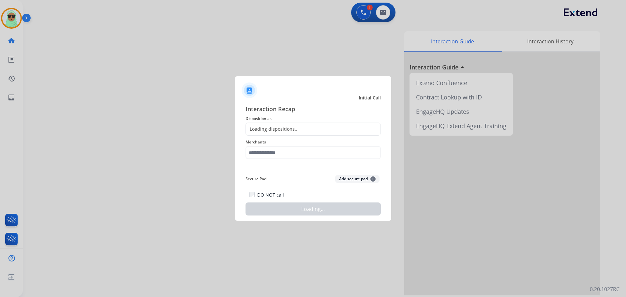
click at [278, 142] on span "Merchants" at bounding box center [312, 142] width 135 height 8
click at [276, 129] on div "Loading dispositions..." at bounding box center [272, 129] width 53 height 7
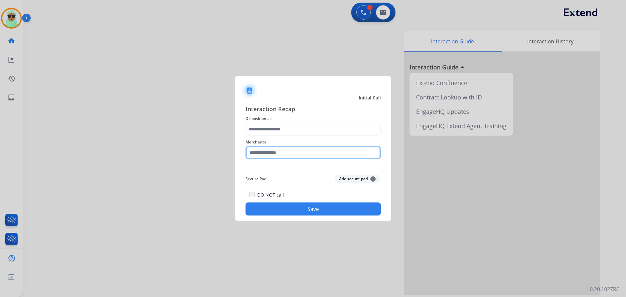
click at [255, 152] on input "text" at bounding box center [312, 152] width 135 height 13
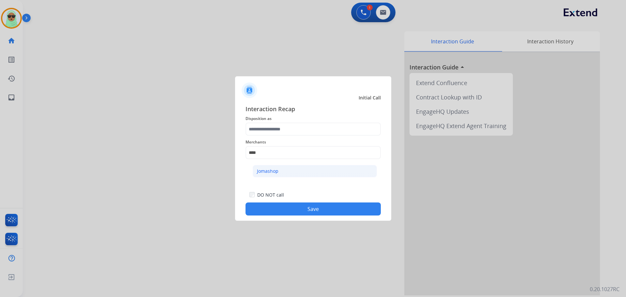
click at [267, 167] on li "Jomashop" at bounding box center [315, 171] width 124 height 12
type input "********"
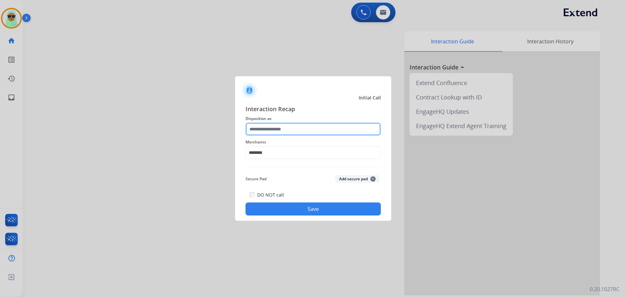
click at [293, 125] on input "text" at bounding box center [312, 129] width 135 height 13
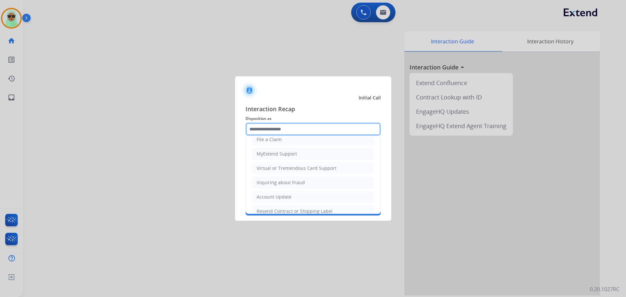
scroll to position [65, 0]
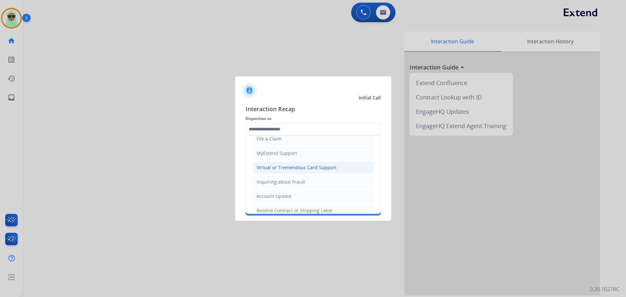
click at [287, 170] on div "Virtual or Tremendous Card Support" at bounding box center [297, 167] width 80 height 7
type input "**********"
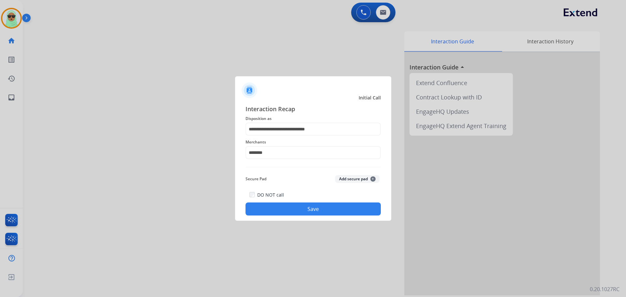
click at [305, 210] on button "Save" at bounding box center [312, 208] width 135 height 13
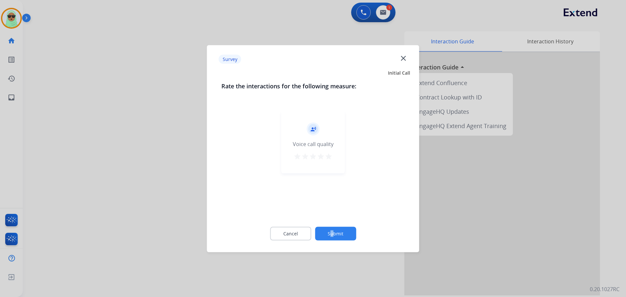
click at [332, 228] on div "Cancel Submit" at bounding box center [313, 233] width 184 height 29
click at [332, 228] on button "Submit" at bounding box center [335, 234] width 41 height 14
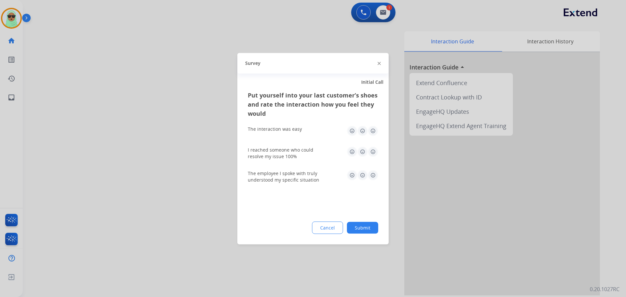
click at [332, 228] on button "Cancel" at bounding box center [327, 227] width 31 height 12
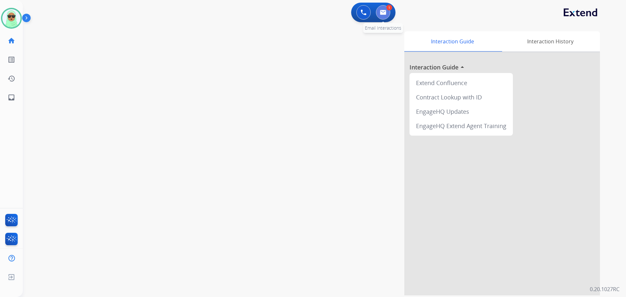
click at [387, 15] on button at bounding box center [383, 12] width 14 height 14
select select "**********"
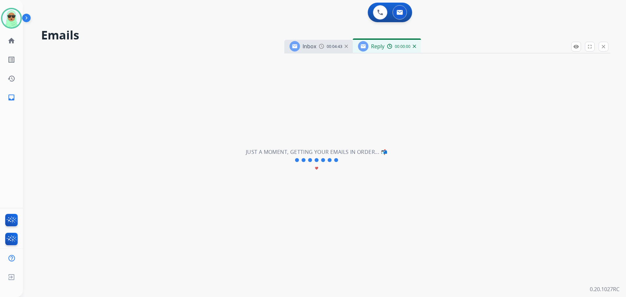
select select "**********"
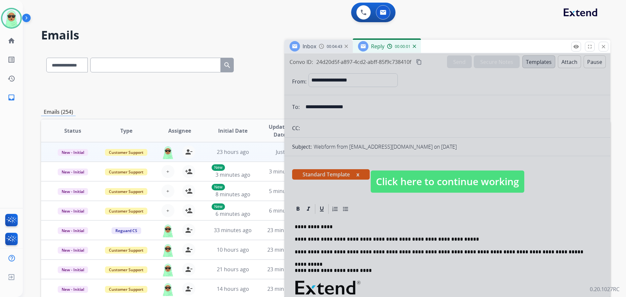
click at [459, 187] on span "Click here to continue working" at bounding box center [448, 181] width 154 height 22
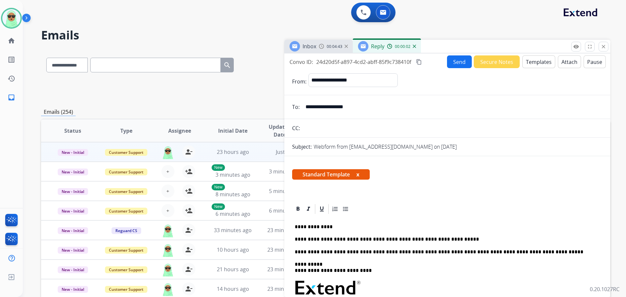
click at [457, 61] on button "Send" at bounding box center [459, 61] width 25 height 13
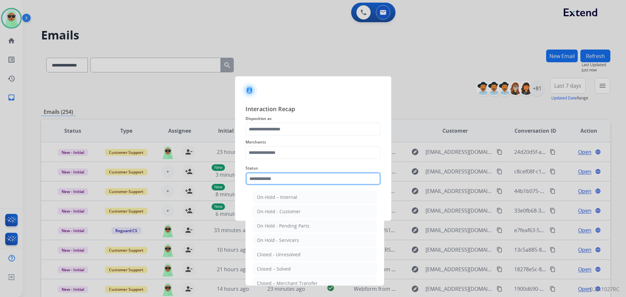
click at [273, 174] on input "text" at bounding box center [312, 178] width 135 height 13
click at [281, 265] on li "Closed – Solved" at bounding box center [315, 269] width 124 height 12
type input "**********"
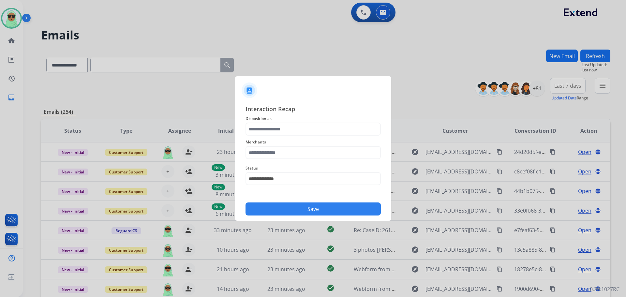
click at [294, 137] on div "Merchants" at bounding box center [312, 149] width 135 height 26
click at [294, 128] on input "text" at bounding box center [312, 129] width 135 height 13
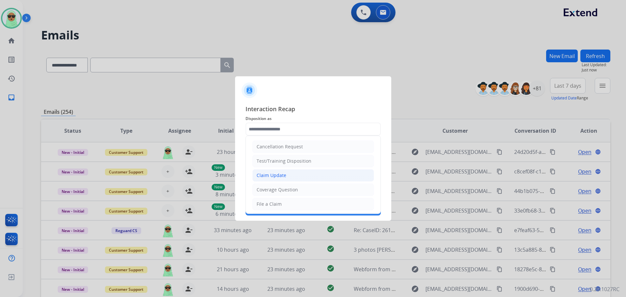
click at [290, 174] on li "Claim Update" at bounding box center [313, 175] width 122 height 12
type input "**********"
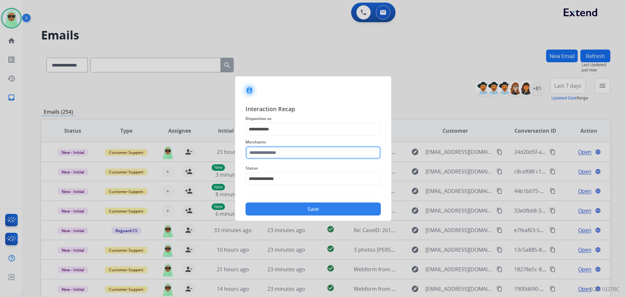
click at [289, 154] on input "text" at bounding box center [312, 152] width 135 height 13
click at [299, 156] on input "text" at bounding box center [312, 152] width 135 height 13
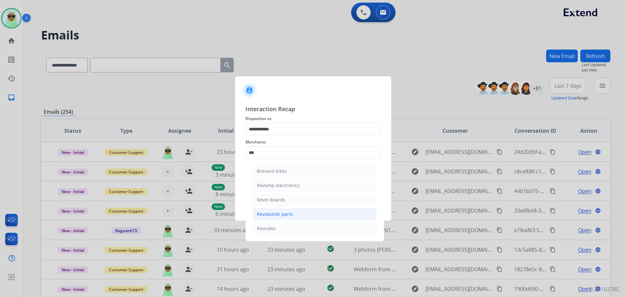
click at [303, 216] on li "Revolution parts" at bounding box center [315, 214] width 124 height 12
type input "**********"
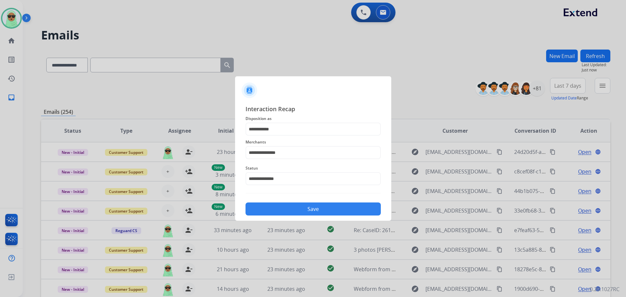
click at [314, 202] on div "Save" at bounding box center [312, 207] width 135 height 17
click at [316, 212] on button "Save" at bounding box center [312, 208] width 135 height 13
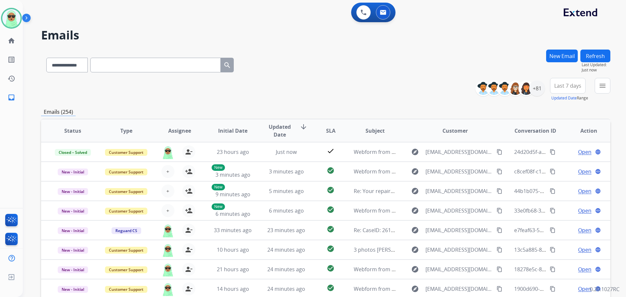
click at [590, 95] on div "**********" at bounding box center [545, 89] width 130 height 23
click at [598, 87] on mat-icon "menu" at bounding box center [602, 86] width 8 height 8
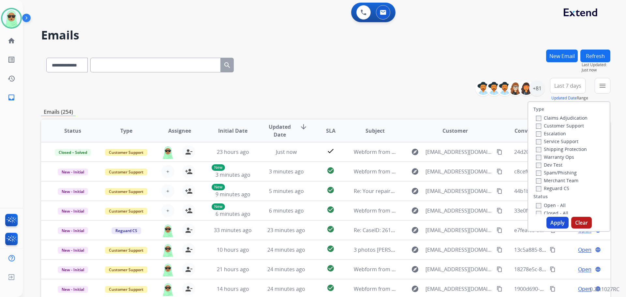
click at [557, 125] on label "Customer Support" at bounding box center [560, 126] width 48 height 6
click at [556, 149] on label "Shipping Protection" at bounding box center [561, 149] width 51 height 6
click at [553, 189] on label "Reguard CS" at bounding box center [552, 188] width 33 height 6
click at [547, 207] on label "Open - All" at bounding box center [551, 205] width 30 height 6
click at [548, 223] on button "Apply" at bounding box center [557, 223] width 22 height 12
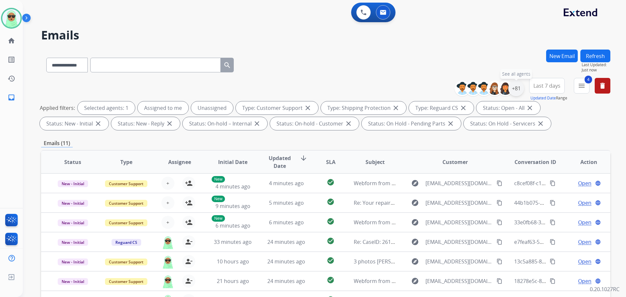
click at [510, 90] on div "+81" at bounding box center [516, 89] width 16 height 16
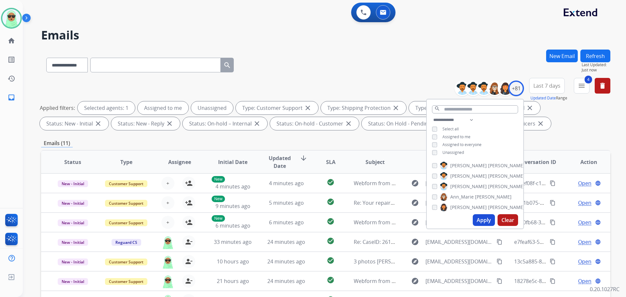
click at [449, 152] on span "Unassigned" at bounding box center [453, 153] width 22 height 6
click at [483, 218] on button "Apply" at bounding box center [484, 220] width 22 height 12
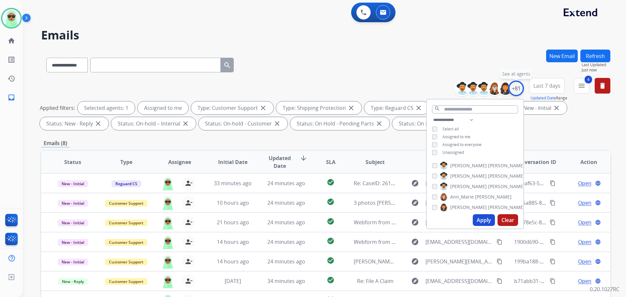
click at [514, 87] on div "+81" at bounding box center [516, 89] width 16 height 16
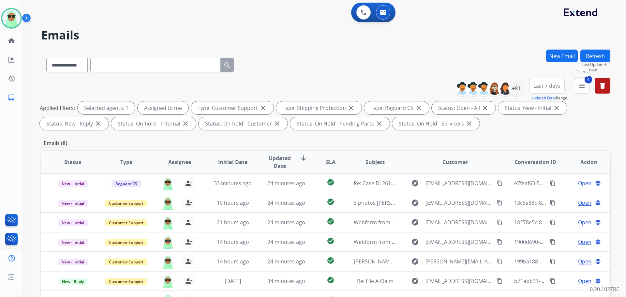
click at [586, 86] on button "4 menu Filters" at bounding box center [582, 86] width 16 height 16
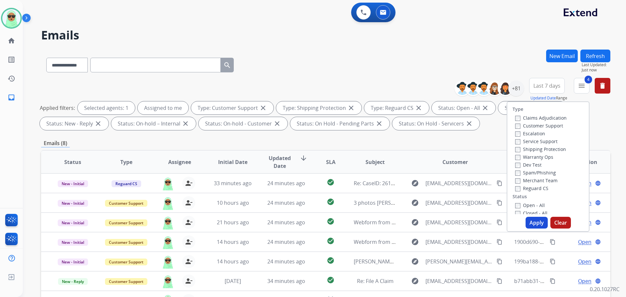
click at [532, 224] on button "Apply" at bounding box center [536, 223] width 22 height 12
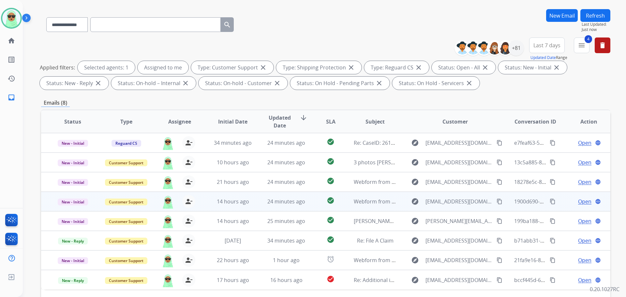
scroll to position [105, 0]
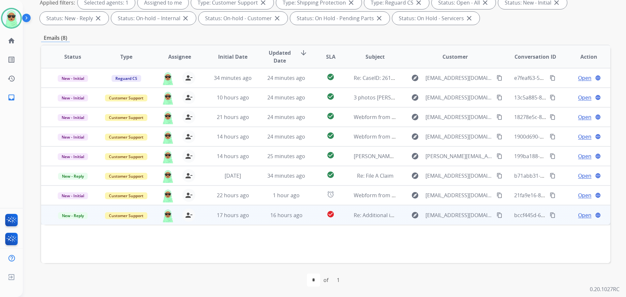
click at [578, 215] on span "Open" at bounding box center [584, 215] width 13 height 8
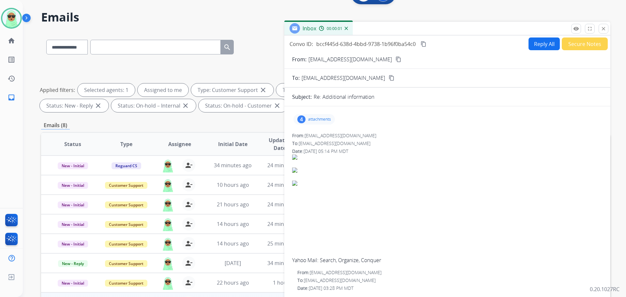
scroll to position [7, 0]
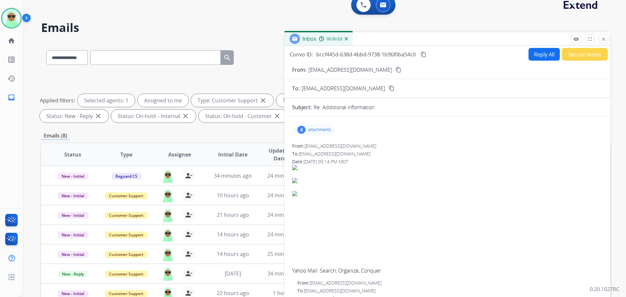
click at [395, 71] on mat-icon "content_copy" at bounding box center [398, 70] width 6 height 6
click at [329, 126] on div "4 attachments" at bounding box center [313, 130] width 41 height 10
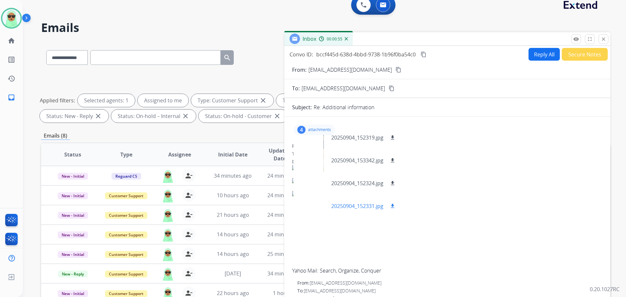
scroll to position [10, 0]
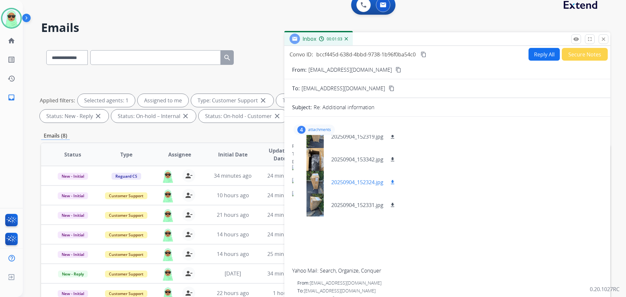
click at [318, 184] on div at bounding box center [315, 182] width 33 height 23
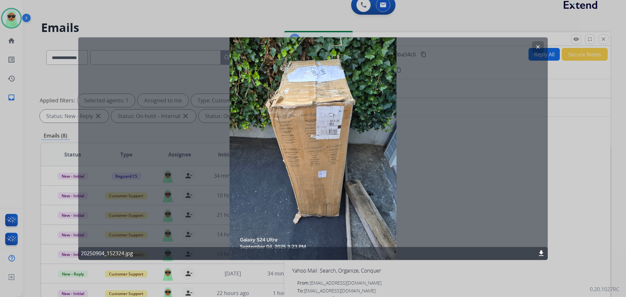
drag, startPoint x: 540, startPoint y: 46, endPoint x: 474, endPoint y: 82, distance: 75.4
click at [540, 46] on mat-icon "clear" at bounding box center [538, 47] width 6 height 6
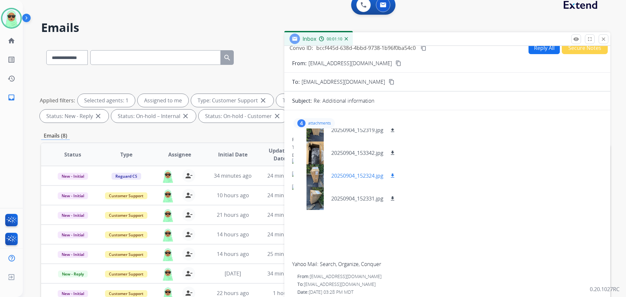
scroll to position [0, 0]
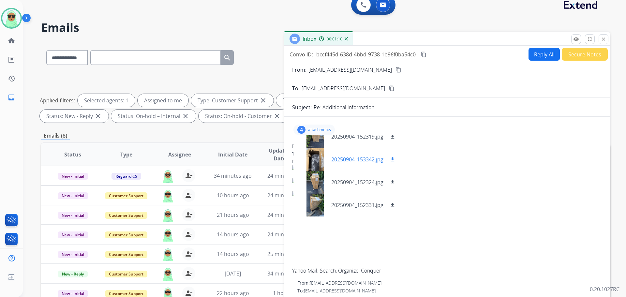
click at [314, 157] on div at bounding box center [315, 159] width 33 height 23
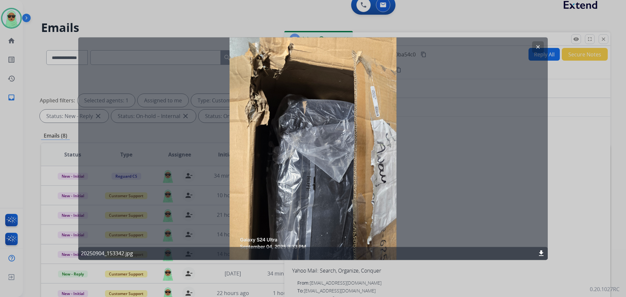
drag, startPoint x: 535, startPoint y: 44, endPoint x: 524, endPoint y: 47, distance: 11.3
click at [535, 44] on button "clear" at bounding box center [538, 47] width 12 height 12
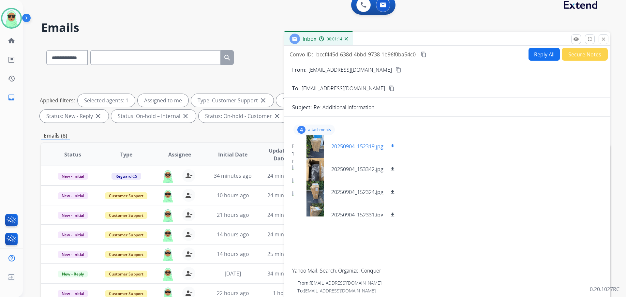
click at [319, 150] on div at bounding box center [315, 146] width 33 height 23
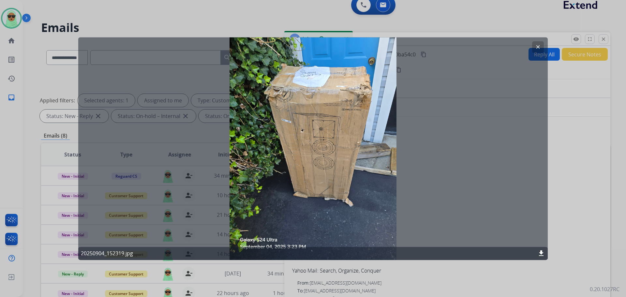
click at [533, 46] on button "clear" at bounding box center [538, 47] width 12 height 12
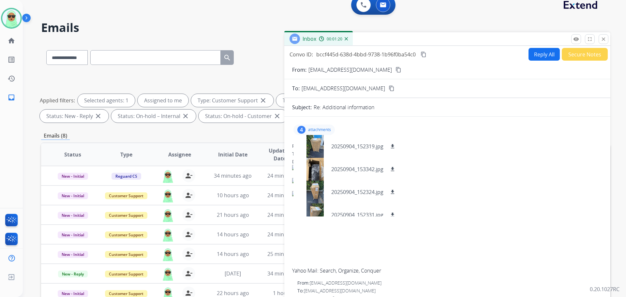
click at [528, 51] on button "Reply All" at bounding box center [543, 54] width 31 height 13
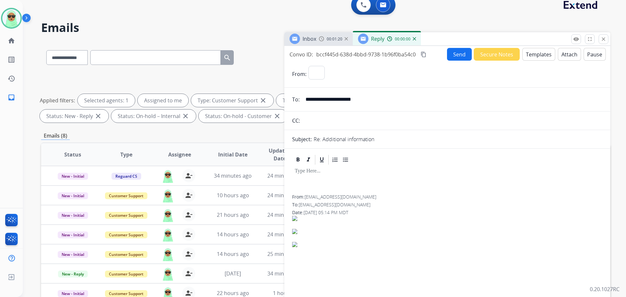
select select "**********"
click at [534, 53] on button "Templates" at bounding box center [538, 54] width 33 height 13
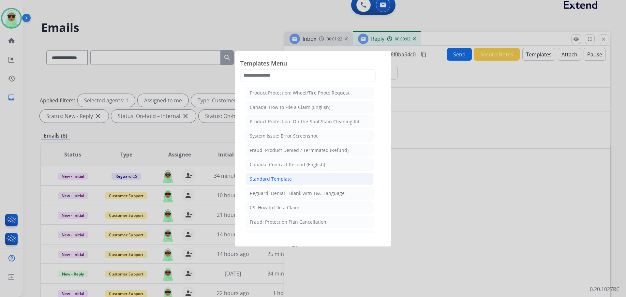
click at [284, 182] on div "Standard Template" at bounding box center [271, 179] width 42 height 7
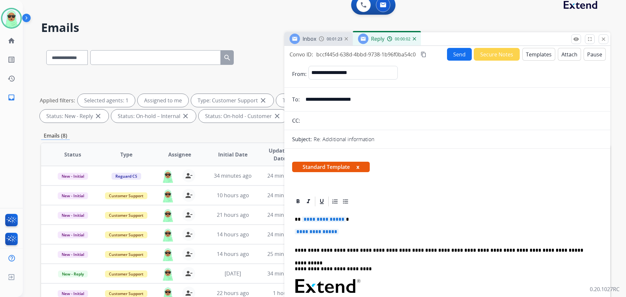
scroll to position [98, 0]
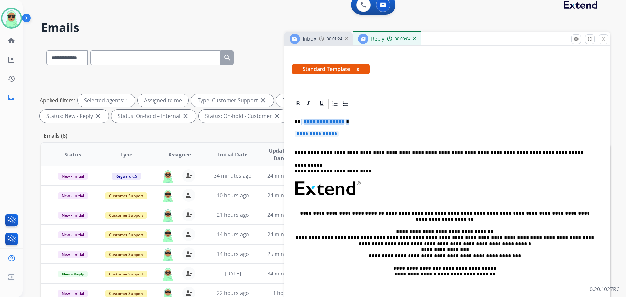
drag, startPoint x: 322, startPoint y: 130, endPoint x: 300, endPoint y: 120, distance: 24.4
click at [300, 120] on div "**********" at bounding box center [447, 204] width 310 height 189
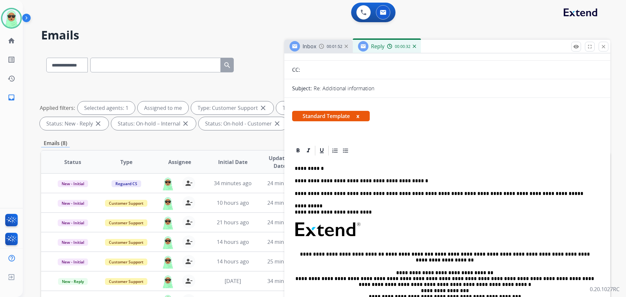
scroll to position [0, 0]
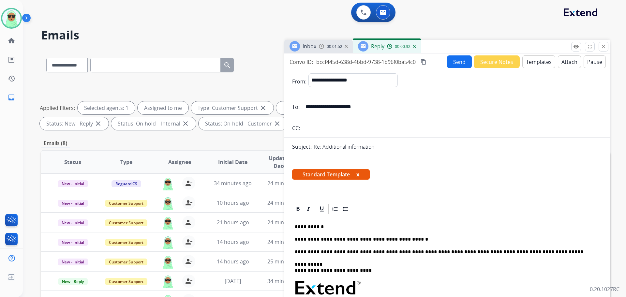
click at [450, 62] on button "Send" at bounding box center [459, 61] width 25 height 13
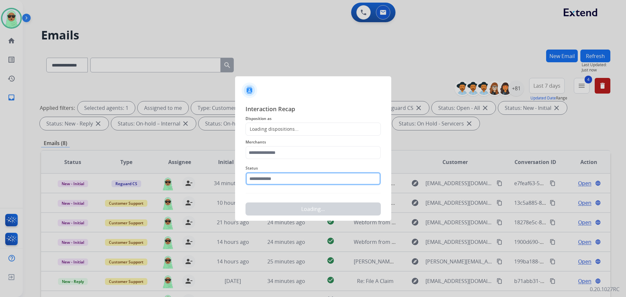
click at [285, 177] on input "text" at bounding box center [312, 178] width 135 height 13
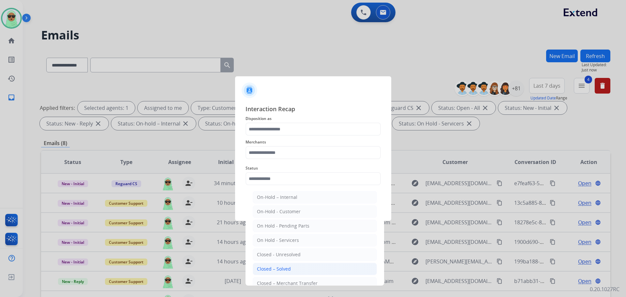
click at [273, 275] on li "Closed – Solved" at bounding box center [315, 269] width 124 height 12
type input "**********"
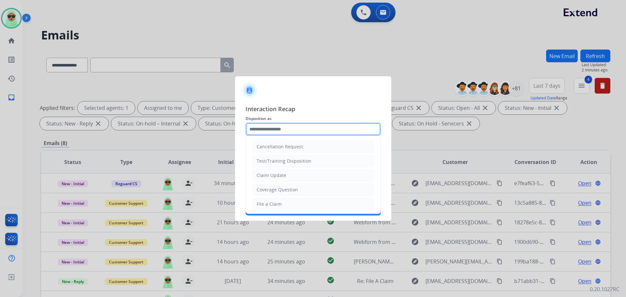
click at [284, 130] on input "text" at bounding box center [312, 129] width 135 height 13
click at [290, 173] on li "Claim Update" at bounding box center [313, 175] width 122 height 12
type input "**********"
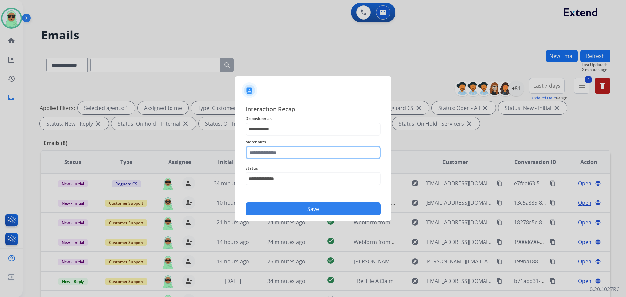
click at [288, 154] on input "text" at bounding box center [312, 152] width 135 height 13
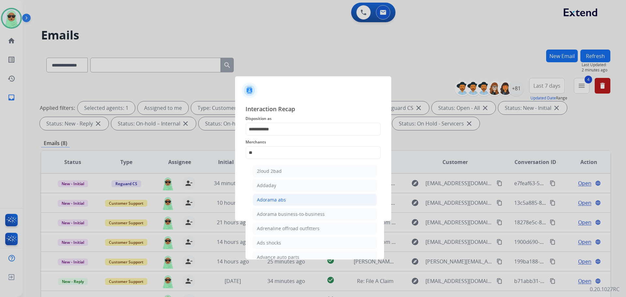
click at [279, 203] on div "Adorama abs" at bounding box center [271, 200] width 29 height 7
type input "**********"
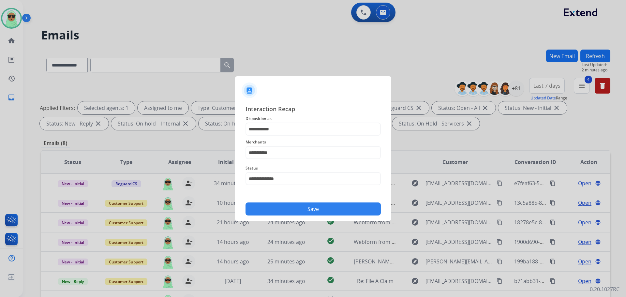
click at [293, 205] on button "Save" at bounding box center [312, 208] width 135 height 13
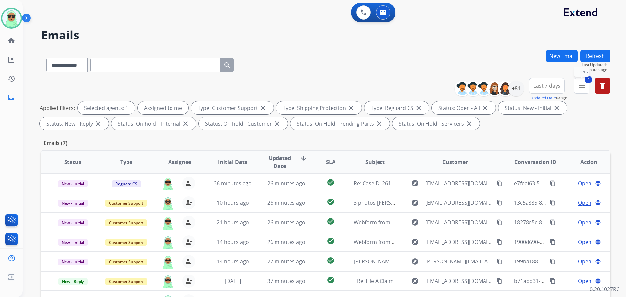
click at [577, 88] on button "4 menu Filters" at bounding box center [582, 86] width 16 height 16
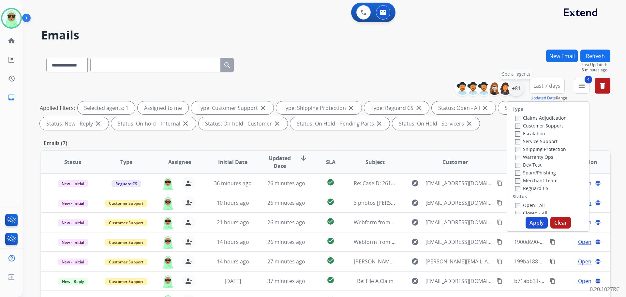
click at [513, 90] on div "+81" at bounding box center [516, 89] width 16 height 16
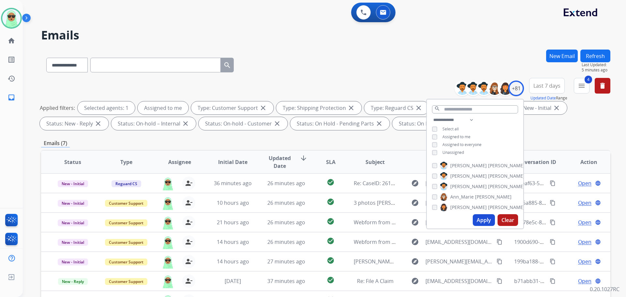
click at [373, 45] on div "**********" at bounding box center [316, 171] width 587 height 297
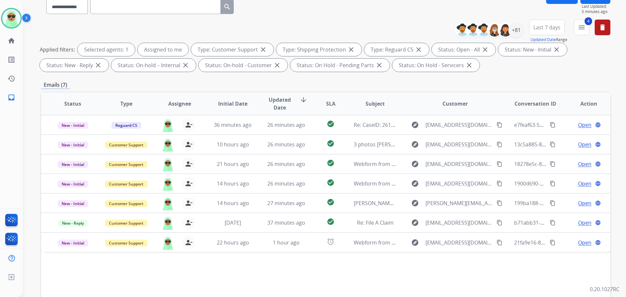
scroll to position [105, 0]
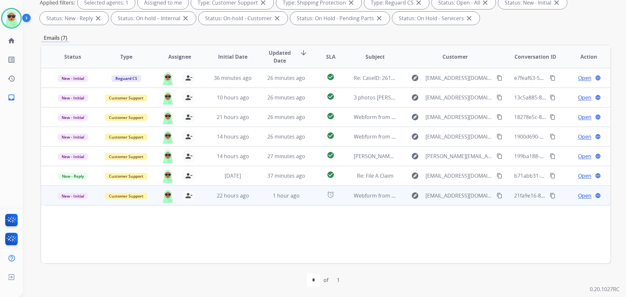
click at [579, 196] on span "Open" at bounding box center [584, 196] width 13 height 8
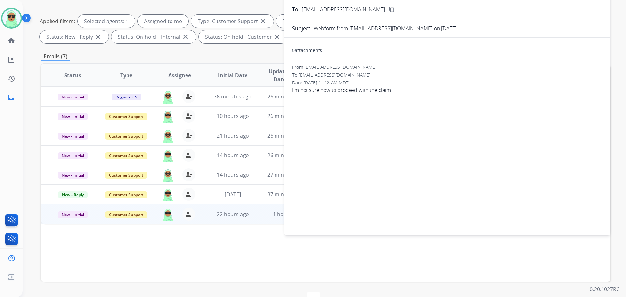
scroll to position [40, 0]
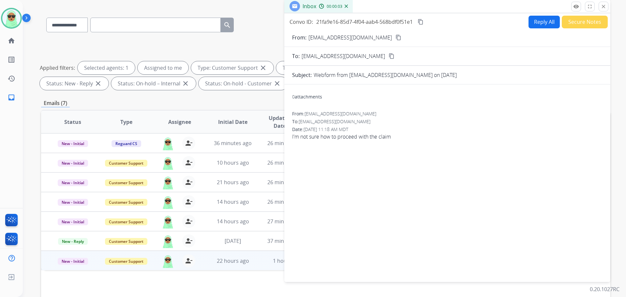
click at [540, 24] on button "Reply All" at bounding box center [543, 22] width 31 height 13
select select "**********"
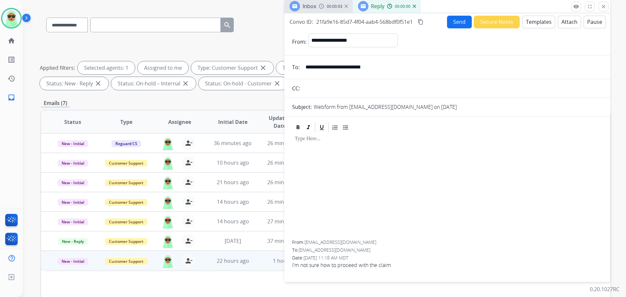
click at [540, 24] on button "Templates" at bounding box center [538, 22] width 33 height 13
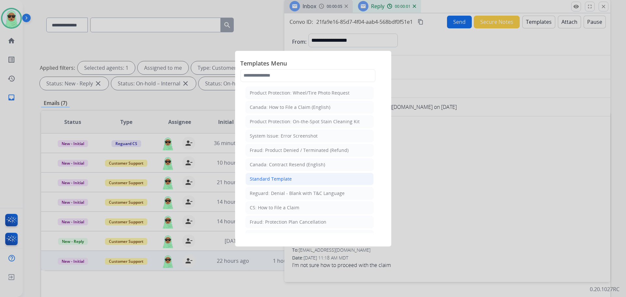
click at [298, 181] on li "Standard Template" at bounding box center [309, 179] width 128 height 12
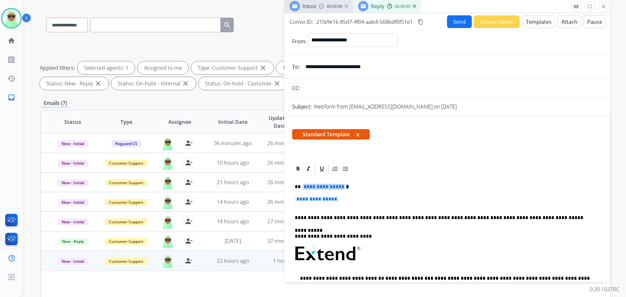
drag, startPoint x: 356, startPoint y: 188, endPoint x: 344, endPoint y: 196, distance: 13.9
click at [318, 188] on p "**********" at bounding box center [445, 187] width 300 height 6
drag, startPoint x: 317, startPoint y: 198, endPoint x: 306, endPoint y: 189, distance: 13.4
click at [301, 188] on div "**********" at bounding box center [447, 269] width 310 height 189
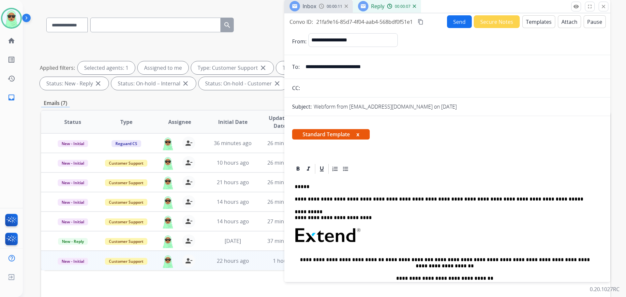
click at [335, 66] on input "**********" at bounding box center [452, 66] width 301 height 13
click at [387, 188] on p "*****" at bounding box center [445, 187] width 300 height 6
click at [357, 184] on p "*****" at bounding box center [445, 187] width 300 height 6
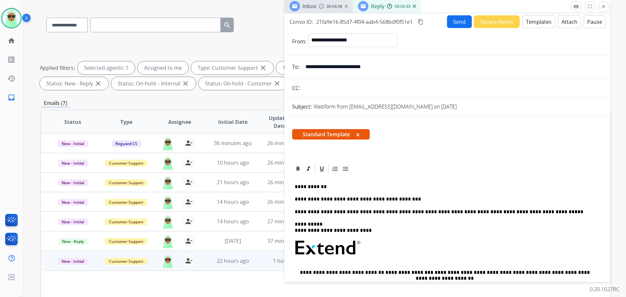
click at [458, 24] on button "Send" at bounding box center [459, 21] width 25 height 13
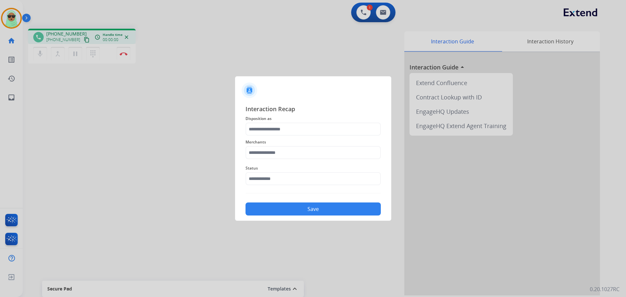
click at [92, 139] on div at bounding box center [313, 148] width 626 height 297
click at [288, 177] on input "text" at bounding box center [312, 178] width 135 height 13
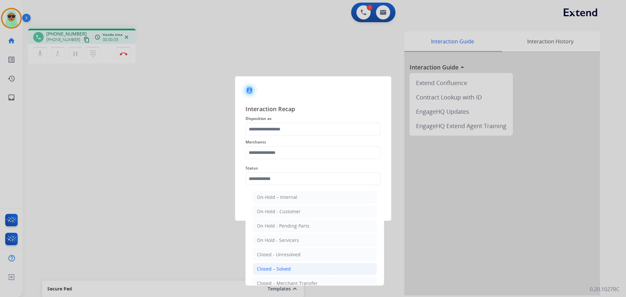
click at [282, 271] on div "Closed – Solved" at bounding box center [274, 269] width 34 height 7
type input "**********"
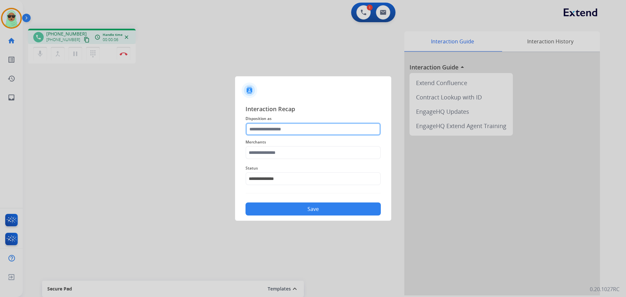
click at [293, 130] on input "text" at bounding box center [312, 129] width 135 height 13
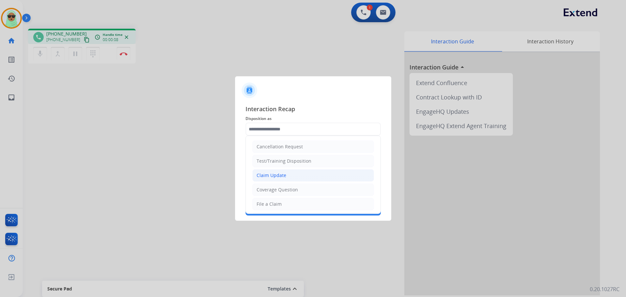
click at [291, 177] on li "Claim Update" at bounding box center [313, 175] width 122 height 12
type input "**********"
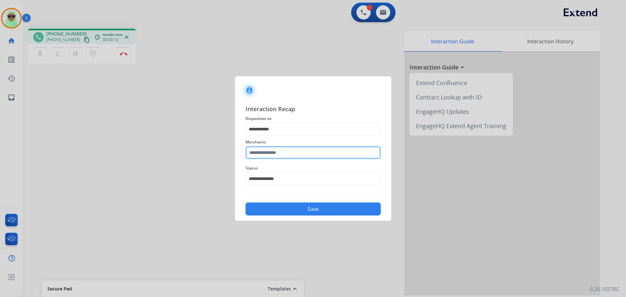
click at [293, 151] on input "text" at bounding box center [312, 152] width 135 height 13
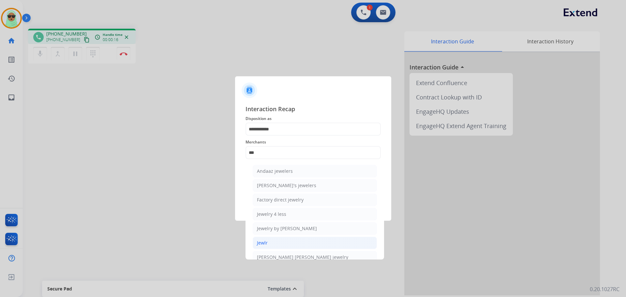
click at [290, 243] on li "Jewlr" at bounding box center [315, 243] width 124 height 12
type input "*****"
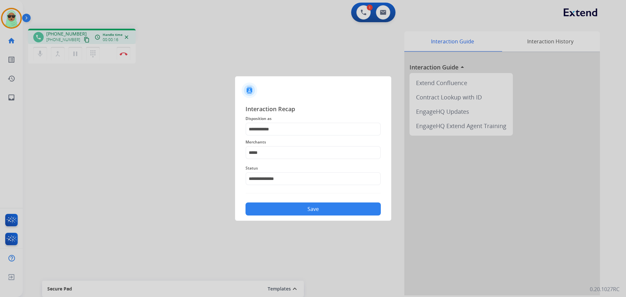
click at [294, 218] on div "**********" at bounding box center [313, 160] width 156 height 122
click at [296, 213] on button "Save" at bounding box center [312, 208] width 135 height 13
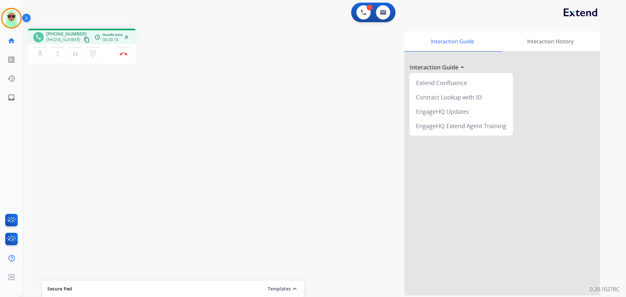
click at [84, 40] on mat-icon "content_copy" at bounding box center [87, 40] width 6 height 6
drag, startPoint x: 373, startPoint y: 13, endPoint x: 367, endPoint y: 14, distance: 5.6
click at [372, 13] on div "1 Voice Interactions" at bounding box center [364, 12] width 20 height 14
click at [366, 14] on img at bounding box center [364, 12] width 6 height 6
click at [365, 15] on img at bounding box center [364, 12] width 6 height 6
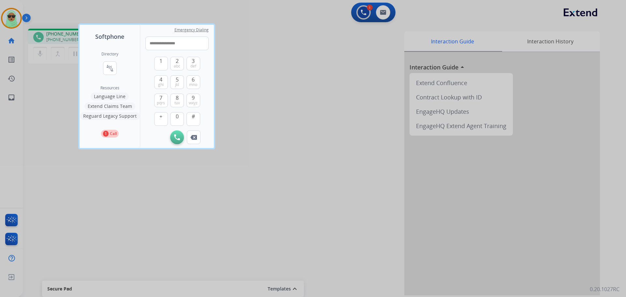
click at [186, 140] on div "Initiate Call Remove Number" at bounding box center [176, 137] width 63 height 14
click at [153, 45] on input "**********" at bounding box center [176, 44] width 63 height 14
type input "**********"
click at [175, 136] on img at bounding box center [177, 137] width 6 height 6
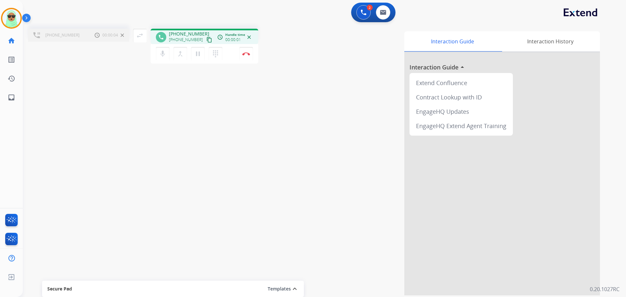
click at [180, 62] on div "mic Mute merge_type Bridge pause Hold dialpad Dialpad Disconnect" at bounding box center [205, 54] width 108 height 20
click at [180, 53] on mat-icon "merge_type" at bounding box center [180, 54] width 8 height 8
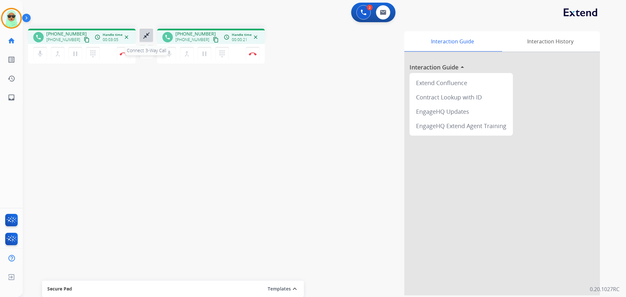
click at [147, 33] on mat-icon "close_fullscreen" at bounding box center [146, 36] width 8 height 8
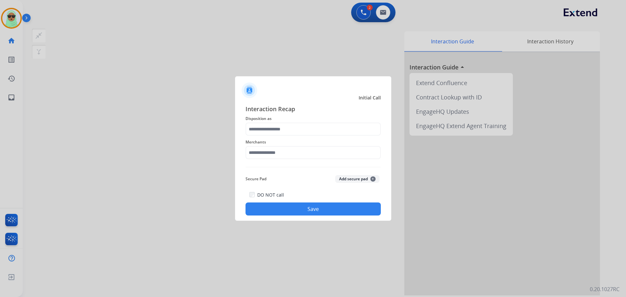
click at [305, 145] on span "Merchants" at bounding box center [312, 142] width 135 height 8
click at [297, 160] on div "Merchants" at bounding box center [312, 149] width 135 height 26
click at [297, 157] on input "text" at bounding box center [312, 152] width 135 height 13
click at [302, 185] on li "Ashley furniture" at bounding box center [315, 185] width 124 height 12
type input "**********"
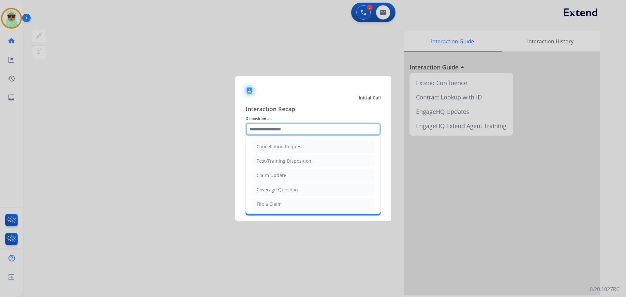
click at [297, 130] on input "text" at bounding box center [312, 129] width 135 height 13
click at [288, 176] on li "Claim Update" at bounding box center [313, 175] width 122 height 12
type input "**********"
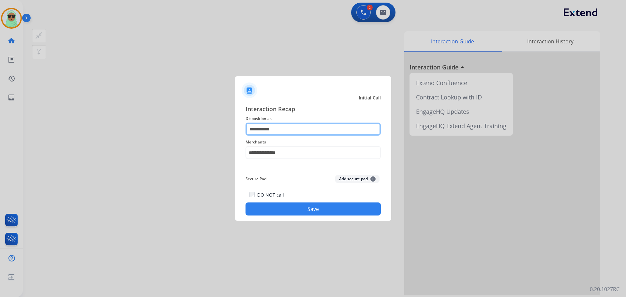
click at [298, 130] on input "**********" at bounding box center [312, 129] width 135 height 13
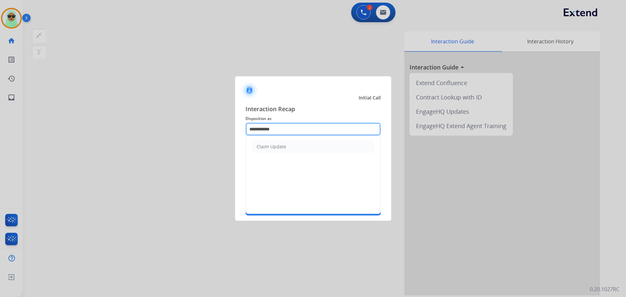
click at [298, 130] on input "**********" at bounding box center [312, 129] width 135 height 13
click at [298, 130] on input "text" at bounding box center [312, 129] width 135 height 13
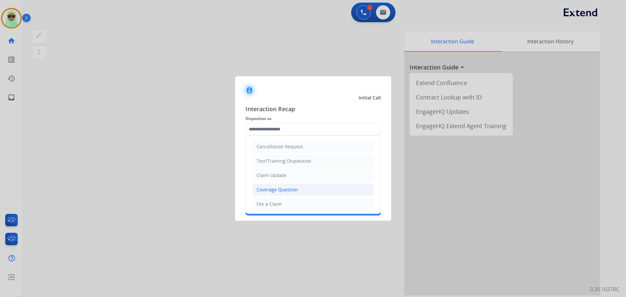
click at [284, 194] on li "Coverage Question" at bounding box center [313, 190] width 122 height 12
type input "**********"
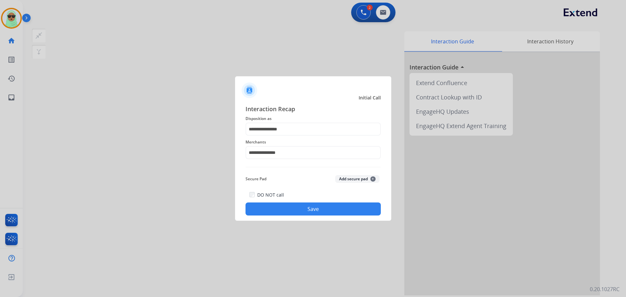
click at [306, 208] on button "Save" at bounding box center [312, 208] width 135 height 13
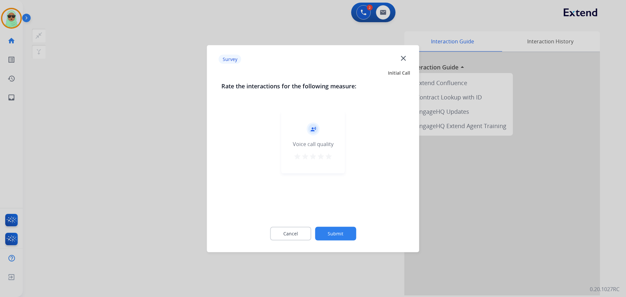
click at [332, 234] on button "Submit" at bounding box center [335, 234] width 41 height 14
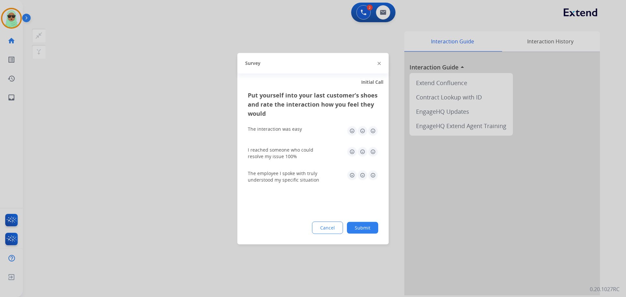
click at [377, 230] on button "Submit" at bounding box center [362, 228] width 31 height 12
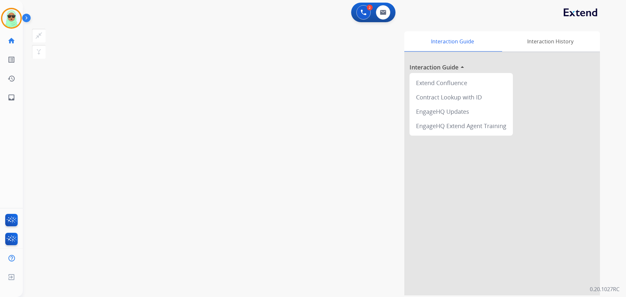
click at [365, 226] on div "Interaction Guide Interaction History Interaction Guide arrow_drop_up Extend Co…" at bounding box center [408, 163] width 384 height 264
click at [515, 30] on div "Interaction Guide Interaction History Interaction Guide arrow_drop_up Extend Co…" at bounding box center [413, 162] width 394 height 267
click at [389, 17] on div "0 Email Interactions" at bounding box center [383, 12] width 20 height 14
click at [382, 15] on img at bounding box center [383, 12] width 7 height 5
select select "**********"
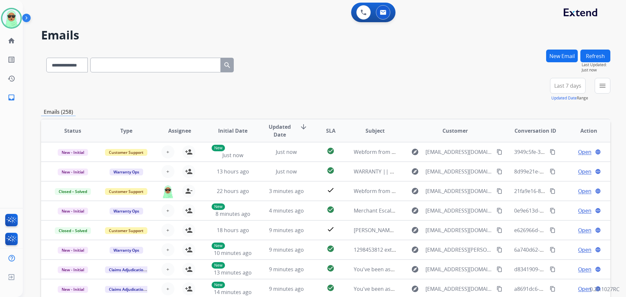
click at [603, 83] on mat-icon "menu" at bounding box center [602, 86] width 8 height 8
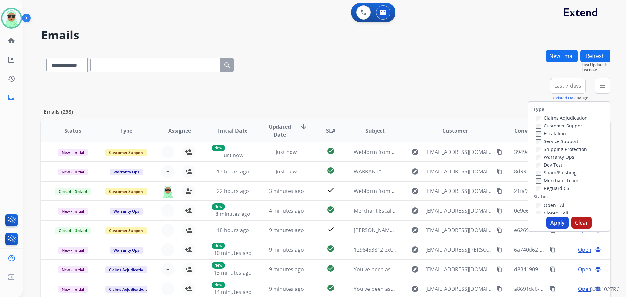
click at [557, 126] on label "Customer Support" at bounding box center [560, 126] width 48 height 6
click at [554, 154] on label "Warranty Ops" at bounding box center [555, 157] width 38 height 6
click at [556, 149] on label "Shipping Protection" at bounding box center [561, 149] width 51 height 6
click at [556, 155] on label "Warranty Ops" at bounding box center [555, 157] width 38 height 6
click at [552, 191] on label "Reguard CS" at bounding box center [552, 188] width 33 height 6
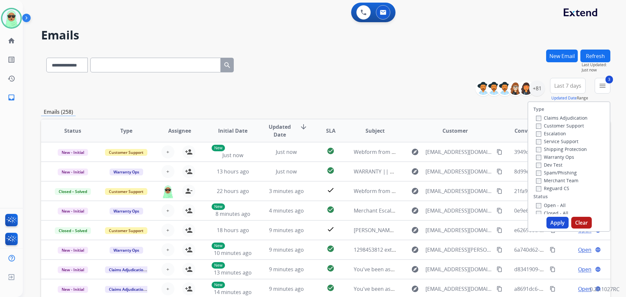
click at [544, 206] on label "Open - All" at bounding box center [551, 205] width 30 height 6
click at [551, 224] on button "Apply" at bounding box center [557, 223] width 22 height 12
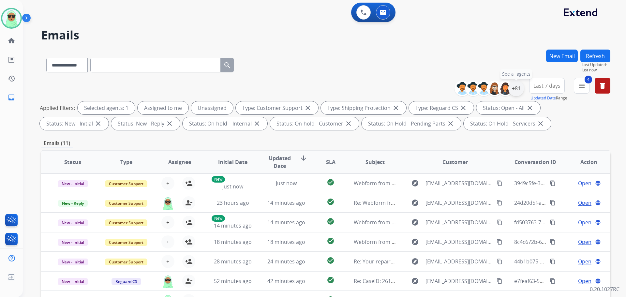
click at [521, 92] on div "+81" at bounding box center [516, 89] width 16 height 16
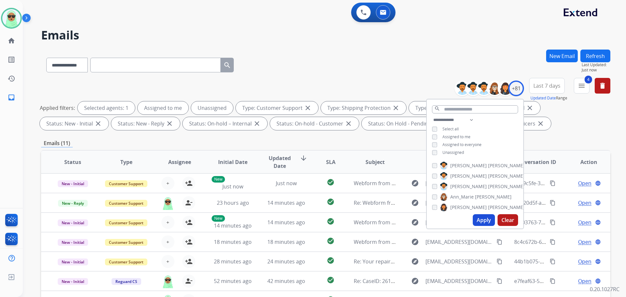
click at [459, 152] on span "Unassigned" at bounding box center [453, 153] width 22 height 6
click at [480, 224] on button "Apply" at bounding box center [484, 220] width 22 height 12
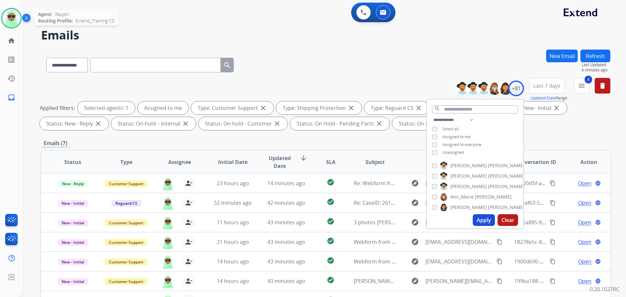
click at [7, 17] on img at bounding box center [11, 18] width 18 height 18
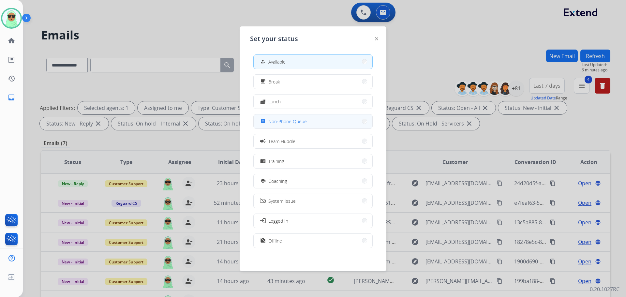
click at [330, 124] on button "assignment Non-Phone Queue" at bounding box center [313, 121] width 119 height 14
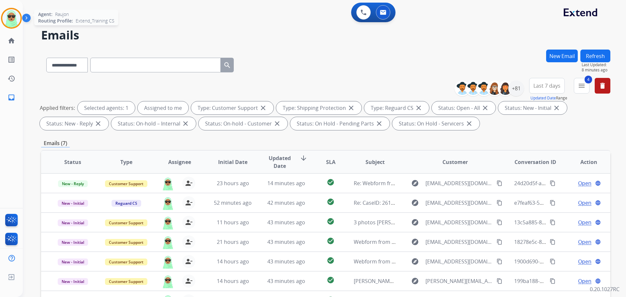
click at [6, 15] on img at bounding box center [11, 18] width 18 height 18
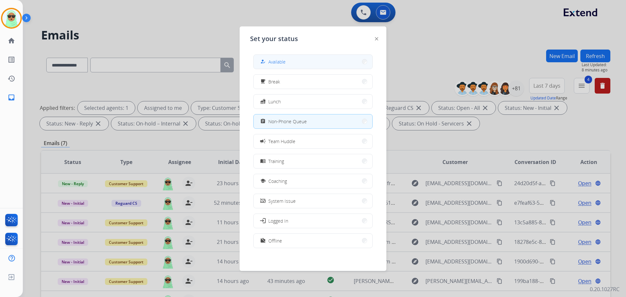
click at [303, 61] on button "how_to_reg Available" at bounding box center [313, 62] width 119 height 14
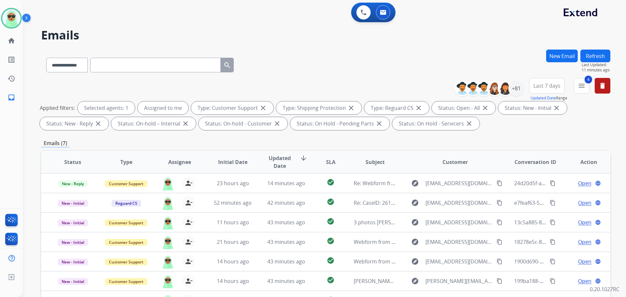
click at [501, 19] on div "0 Voice Interactions 0 Email Interactions" at bounding box center [321, 13] width 580 height 21
click at [509, 82] on div at bounding box center [505, 89] width 16 height 16
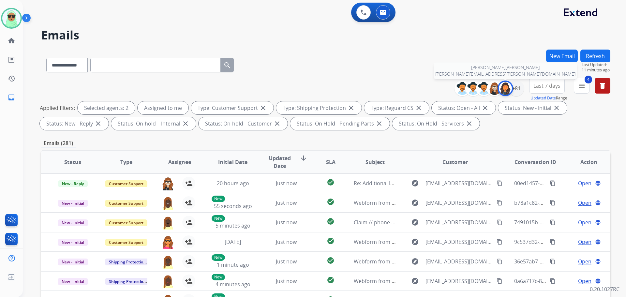
click at [506, 89] on img at bounding box center [505, 88] width 13 height 13
click at [519, 91] on div "+81" at bounding box center [516, 89] width 16 height 16
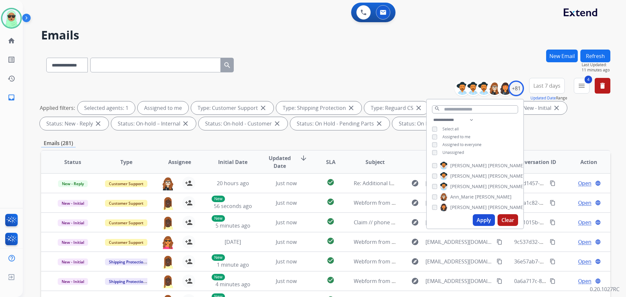
click at [479, 217] on button "Apply" at bounding box center [484, 220] width 22 height 12
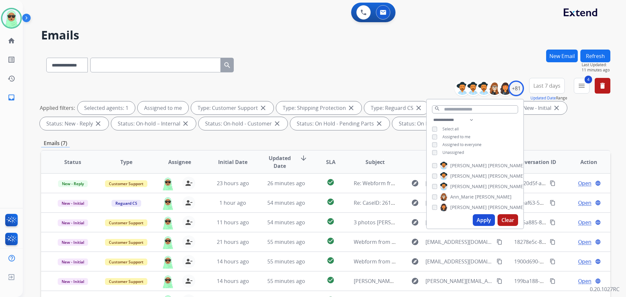
click at [383, 68] on div "**********" at bounding box center [325, 64] width 569 height 28
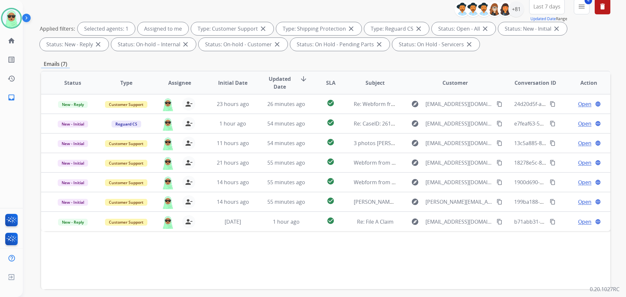
scroll to position [105, 0]
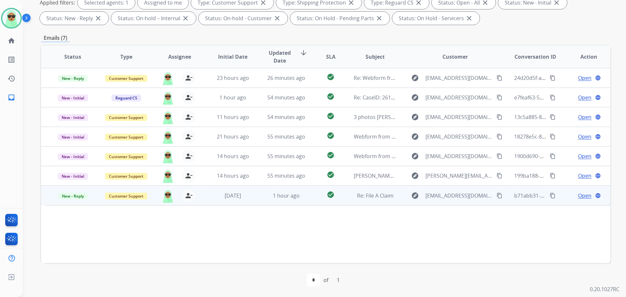
click at [578, 195] on span "Open" at bounding box center [584, 196] width 13 height 8
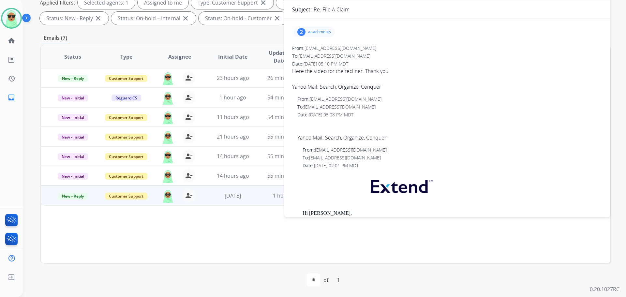
click at [314, 32] on p "attachments" at bounding box center [319, 31] width 23 height 5
click at [378, 48] on button "download" at bounding box center [382, 49] width 8 height 8
click at [376, 73] on mat-icon "download" at bounding box center [377, 71] width 6 height 6
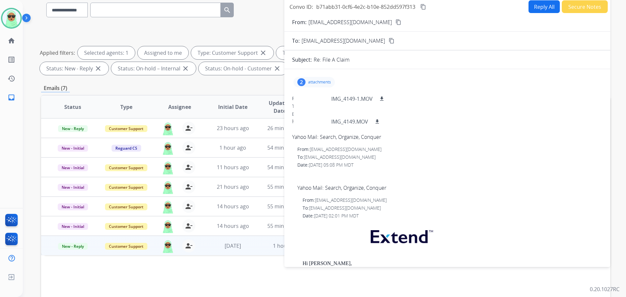
scroll to position [7, 0]
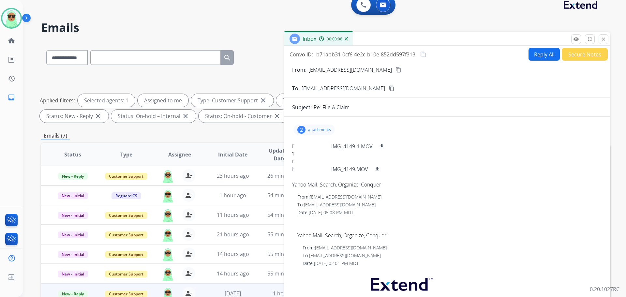
click at [394, 73] on button "content_copy" at bounding box center [398, 70] width 8 height 8
click at [556, 56] on div "Reply All Secure Notes" at bounding box center [566, 54] width 81 height 13
click at [548, 58] on button "Reply All" at bounding box center [543, 54] width 31 height 13
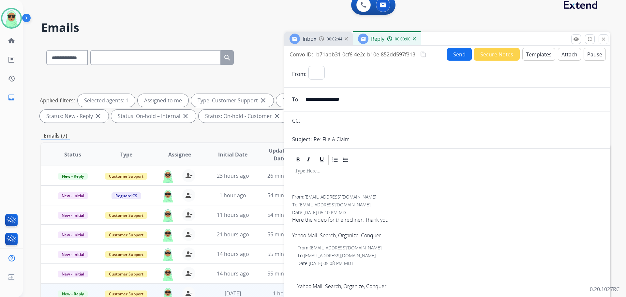
select select "**********"
click at [532, 55] on button "Templates" at bounding box center [538, 54] width 33 height 13
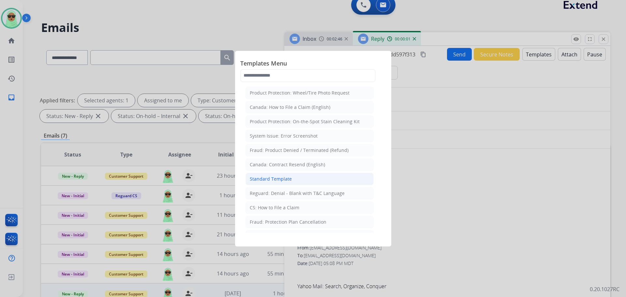
click at [298, 183] on li "Standard Template" at bounding box center [309, 179] width 128 height 12
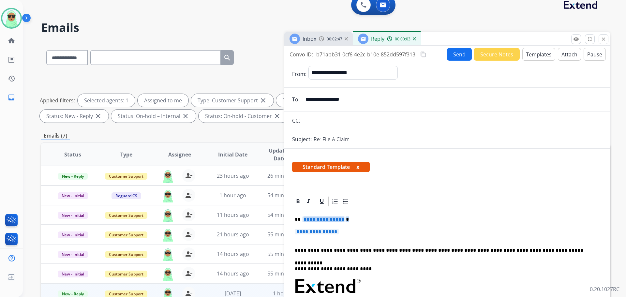
drag, startPoint x: 353, startPoint y: 232, endPoint x: 301, endPoint y: 222, distance: 52.5
click at [301, 222] on div "**********" at bounding box center [447, 301] width 310 height 189
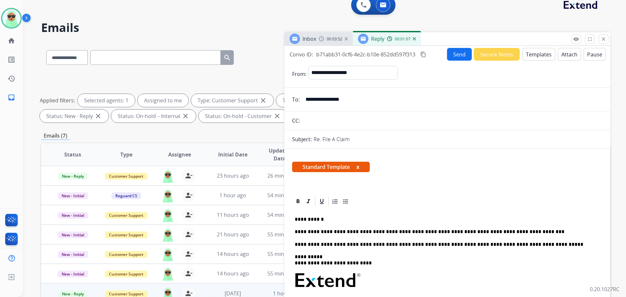
scroll to position [0, 0]
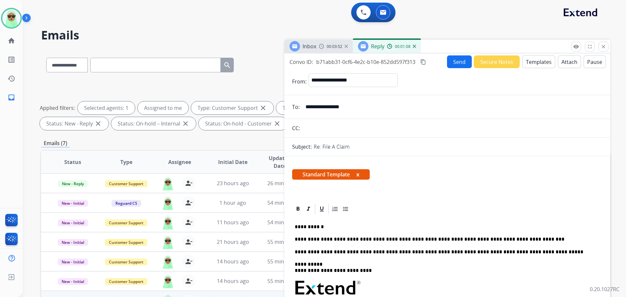
click at [452, 61] on button "Send" at bounding box center [459, 61] width 25 height 13
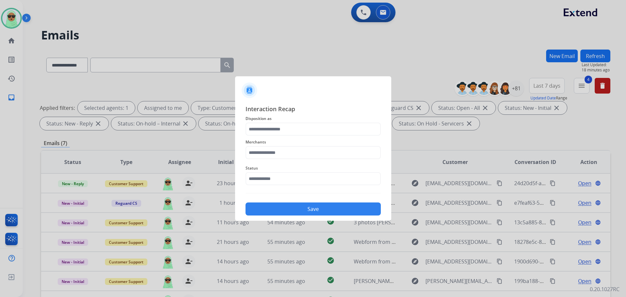
click at [276, 186] on div "Status" at bounding box center [312, 175] width 135 height 26
click at [283, 178] on input "text" at bounding box center [312, 178] width 135 height 13
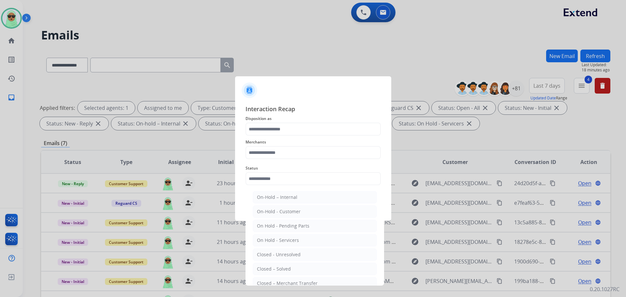
click at [303, 262] on ul "On-Hold – Internal On-Hold - Customer On Hold - Pending Parts On Hold - Service…" at bounding box center [315, 256] width 128 height 137
click at [300, 264] on li "Closed – Solved" at bounding box center [315, 269] width 124 height 12
type input "**********"
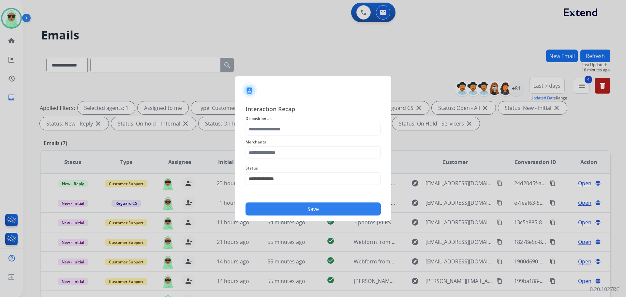
click at [288, 122] on span "Disposition as" at bounding box center [312, 119] width 135 height 8
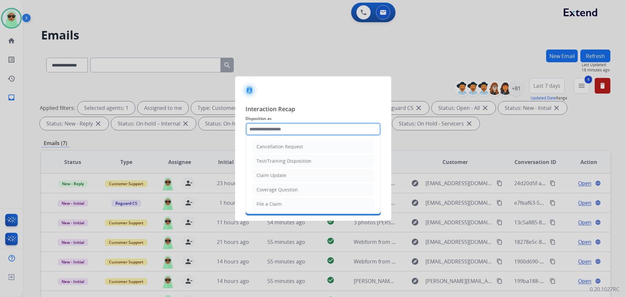
click at [283, 130] on input "text" at bounding box center [312, 129] width 135 height 13
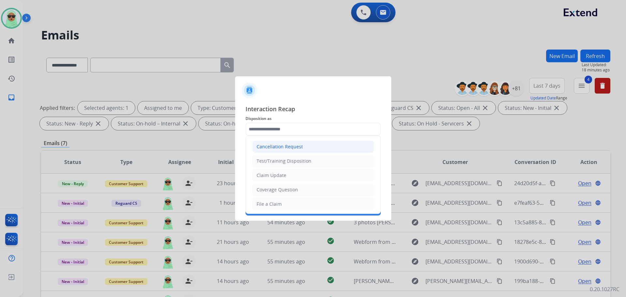
click at [269, 146] on div "Cancellation Request" at bounding box center [280, 146] width 46 height 7
type input "**********"
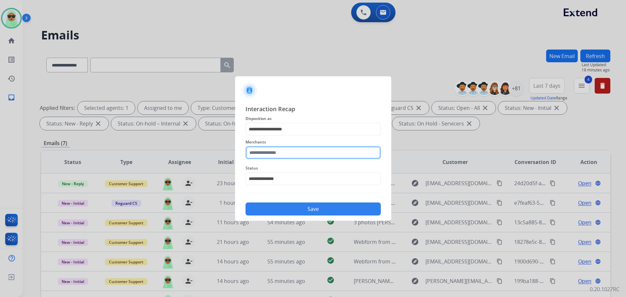
click at [269, 154] on input "text" at bounding box center [312, 152] width 135 height 13
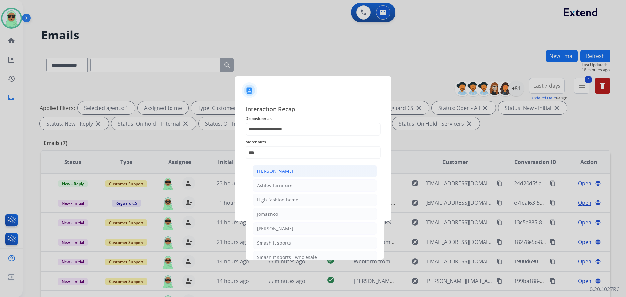
click at [292, 171] on li "[PERSON_NAME]" at bounding box center [315, 171] width 124 height 12
type input "**********"
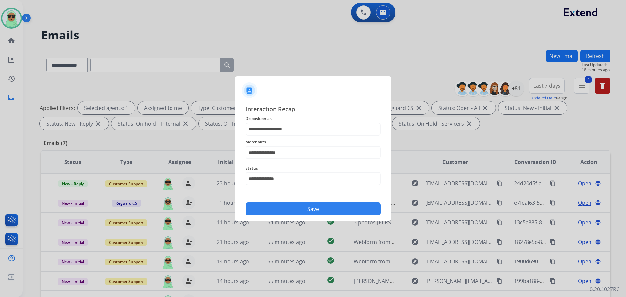
click at [289, 206] on button "Save" at bounding box center [312, 208] width 135 height 13
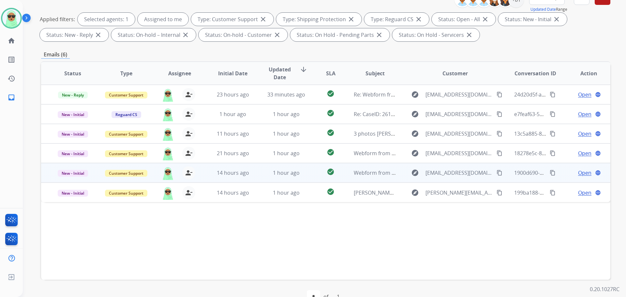
scroll to position [105, 0]
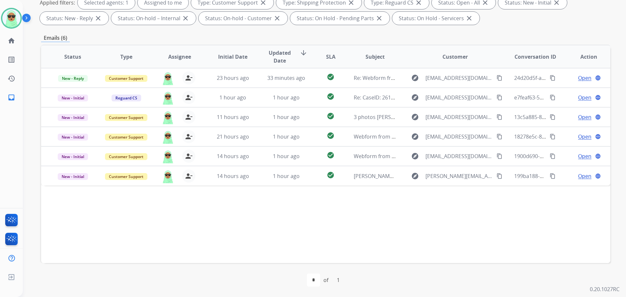
click at [448, 229] on div "Status Type Assignee Initial Date Updated Date arrow_downward SLA Subject Custo…" at bounding box center [325, 154] width 569 height 218
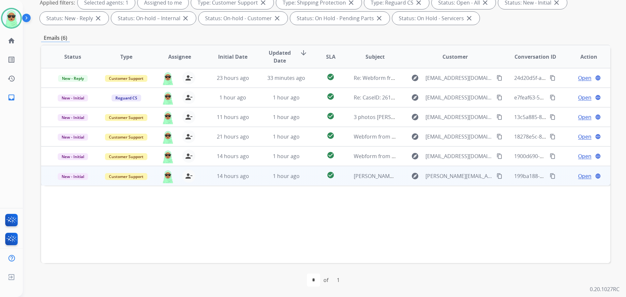
click at [582, 176] on span "Open" at bounding box center [584, 176] width 13 height 8
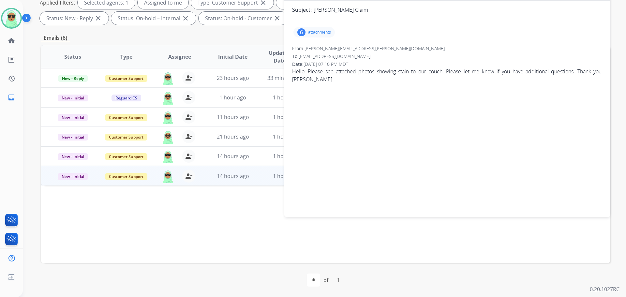
click at [315, 33] on p "attachments" at bounding box center [319, 32] width 23 height 5
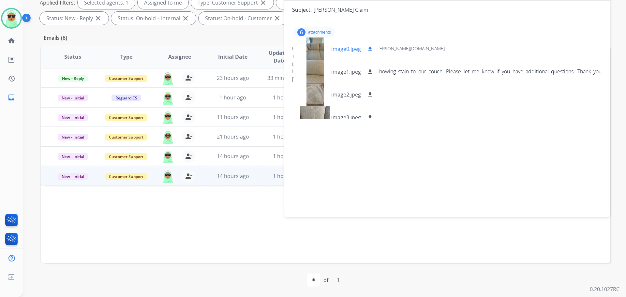
click at [317, 51] on div at bounding box center [315, 48] width 33 height 23
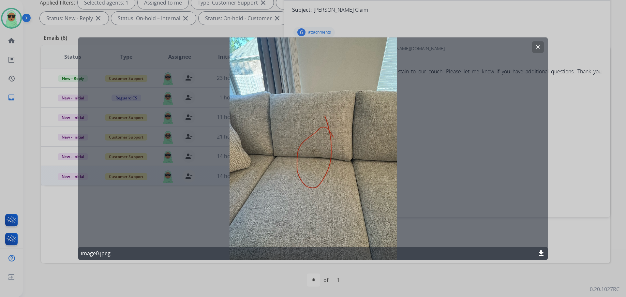
click at [540, 46] on mat-icon "clear" at bounding box center [538, 47] width 6 height 6
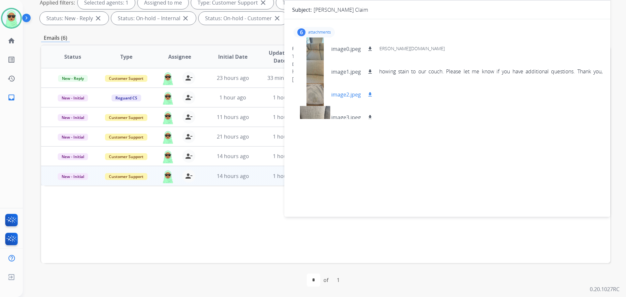
click at [317, 96] on div at bounding box center [315, 94] width 33 height 23
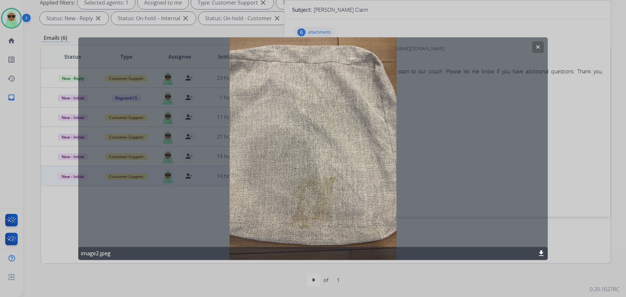
click at [536, 47] on mat-icon "clear" at bounding box center [538, 47] width 6 height 6
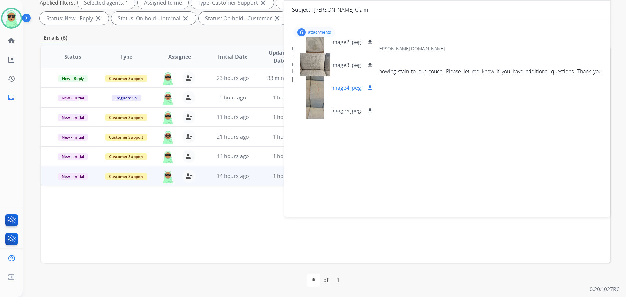
scroll to position [55, 0]
click at [309, 83] on div at bounding box center [315, 84] width 33 height 23
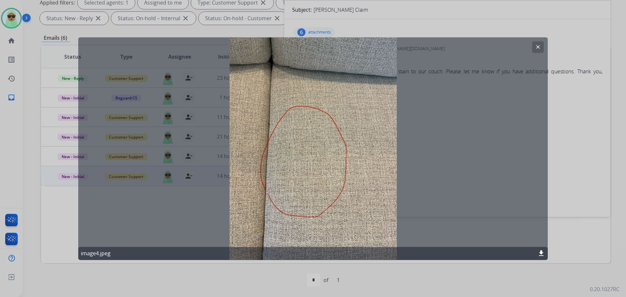
click at [539, 42] on button "clear" at bounding box center [538, 47] width 12 height 12
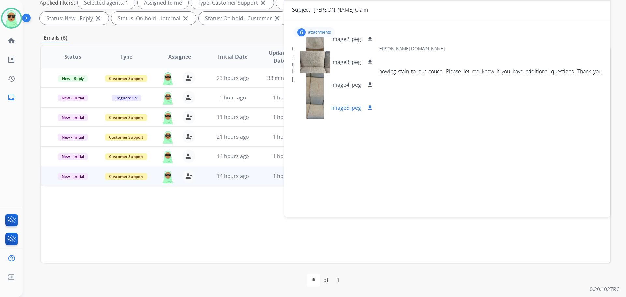
click at [310, 104] on div at bounding box center [315, 107] width 33 height 23
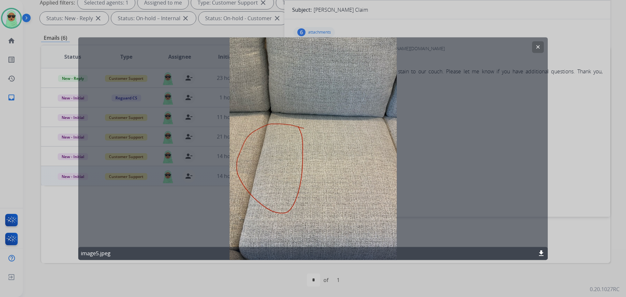
click at [542, 49] on button "clear" at bounding box center [538, 47] width 12 height 12
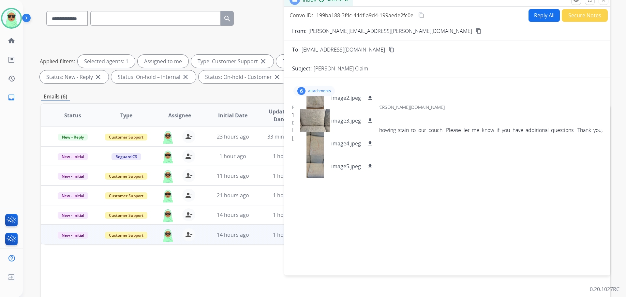
scroll to position [0, 0]
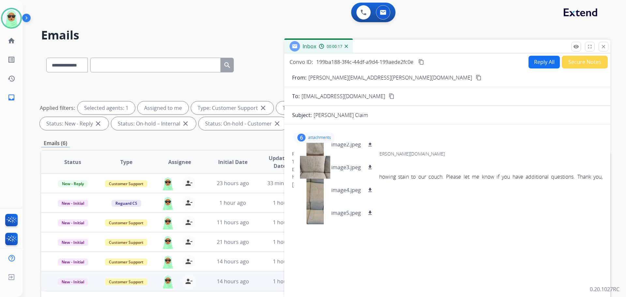
click at [476, 75] on mat-icon "content_copy" at bounding box center [479, 78] width 6 height 6
click at [317, 213] on div at bounding box center [315, 212] width 33 height 23
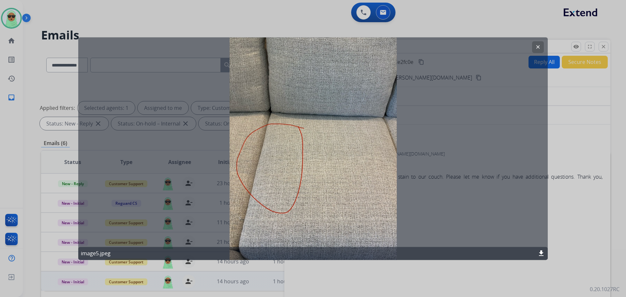
click at [537, 47] on mat-icon "clear" at bounding box center [538, 47] width 6 height 6
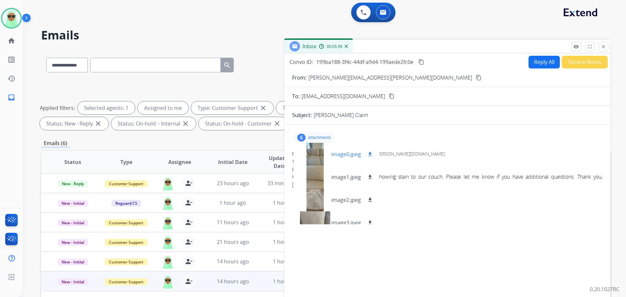
click at [323, 157] on div at bounding box center [315, 154] width 33 height 23
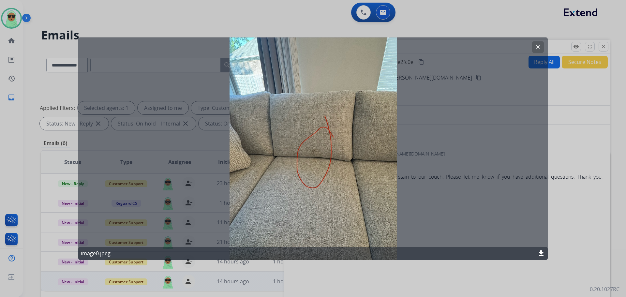
click at [533, 47] on button "clear" at bounding box center [538, 47] width 12 height 12
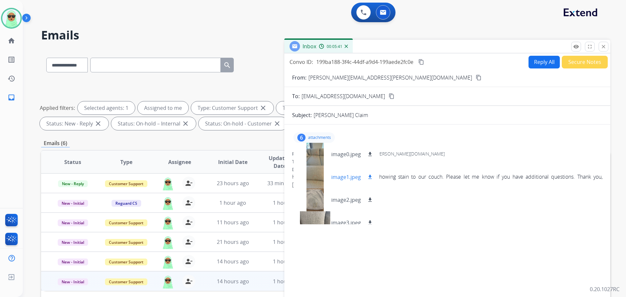
click at [311, 177] on div at bounding box center [315, 177] width 33 height 23
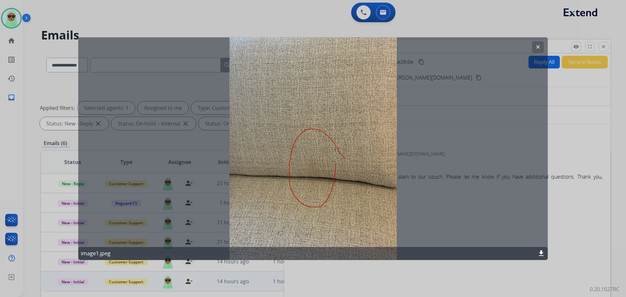
click at [537, 45] on mat-icon "clear" at bounding box center [538, 47] width 6 height 6
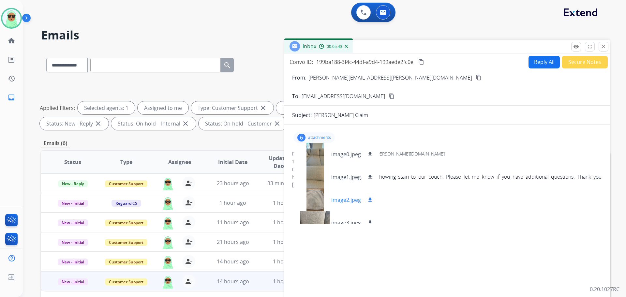
click at [315, 203] on div at bounding box center [315, 199] width 33 height 23
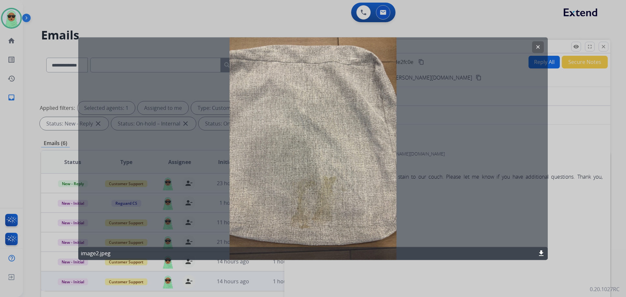
click at [534, 45] on button "clear" at bounding box center [538, 47] width 12 height 12
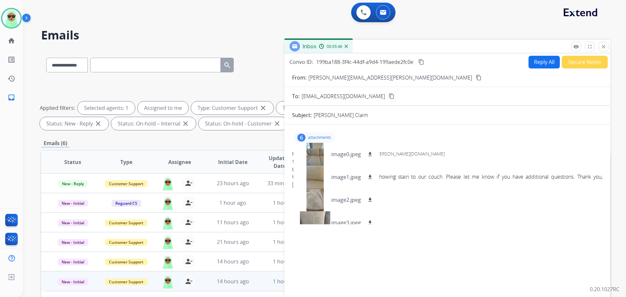
click at [330, 138] on p "attachments" at bounding box center [319, 137] width 23 height 5
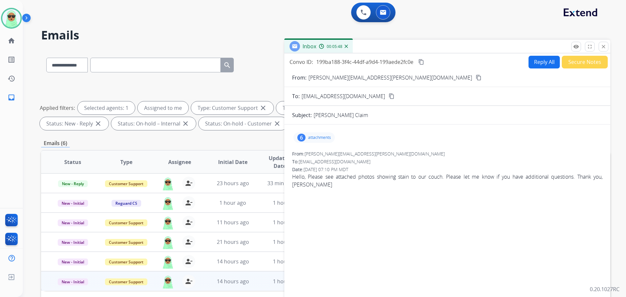
click at [532, 61] on button "Reply All" at bounding box center [543, 62] width 31 height 13
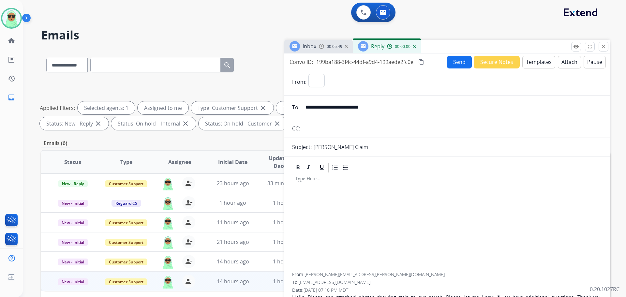
select select "**********"
click at [532, 61] on button "Templates" at bounding box center [538, 62] width 33 height 13
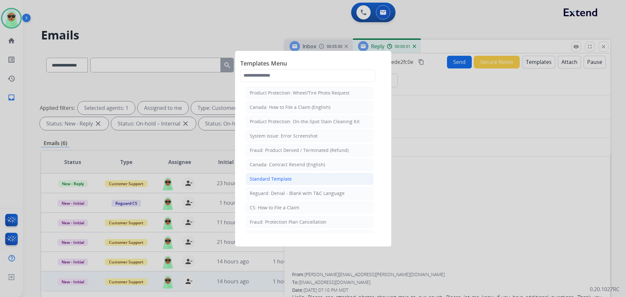
click at [285, 183] on li "Standard Template" at bounding box center [309, 179] width 128 height 12
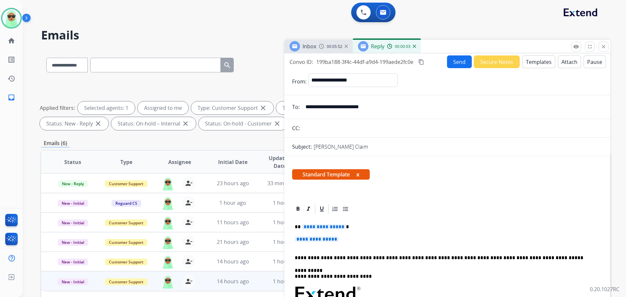
drag, startPoint x: 327, startPoint y: 238, endPoint x: 303, endPoint y: 226, distance: 26.2
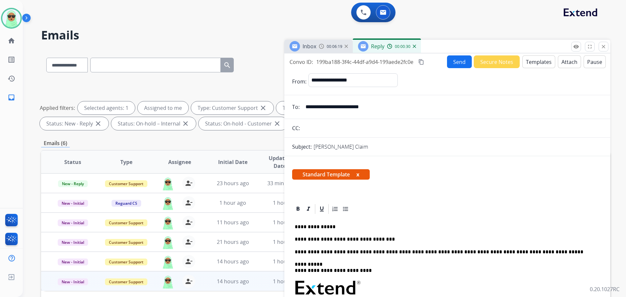
click at [345, 236] on p "**********" at bounding box center [445, 239] width 300 height 6
copy p "*******"
drag, startPoint x: 360, startPoint y: 241, endPoint x: 338, endPoint y: 234, distance: 22.6
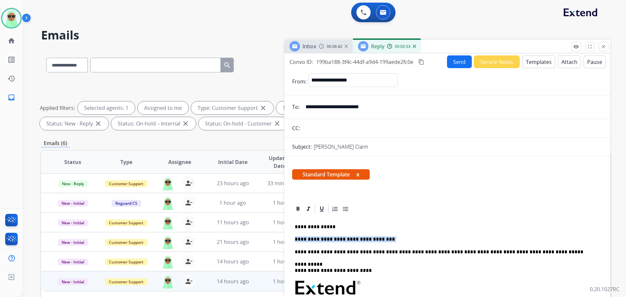
click at [338, 240] on p "**********" at bounding box center [445, 239] width 300 height 6
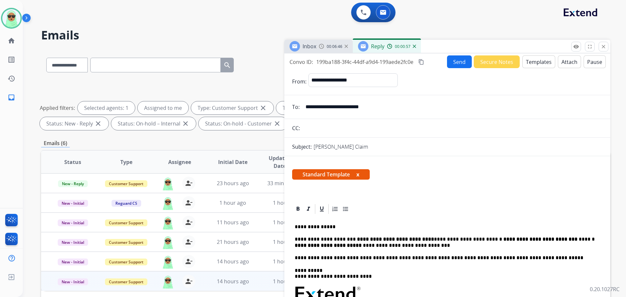
click at [367, 240] on strong "**********" at bounding box center [395, 239] width 77 height 5
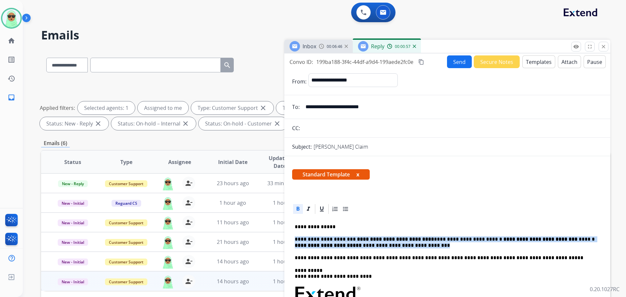
click at [367, 240] on strong "**********" at bounding box center [395, 239] width 77 height 5
click at [298, 210] on icon at bounding box center [298, 209] width 7 height 7
click at [356, 243] on p "**********" at bounding box center [445, 242] width 300 height 12
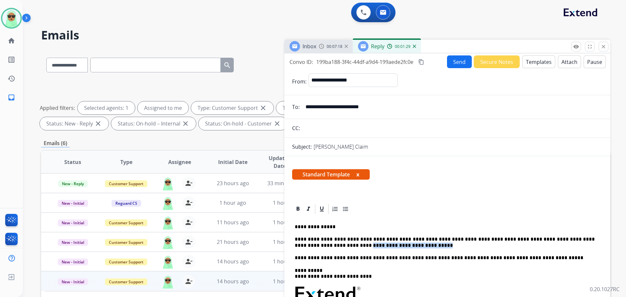
drag, startPoint x: 359, startPoint y: 247, endPoint x: 289, endPoint y: 244, distance: 69.8
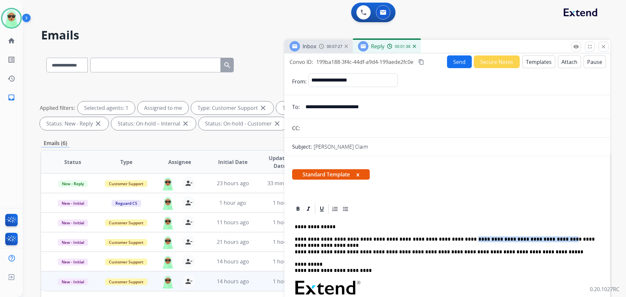
drag, startPoint x: 518, startPoint y: 240, endPoint x: 442, endPoint y: 240, distance: 76.0
click at [442, 240] on p "**********" at bounding box center [445, 239] width 300 height 6
drag, startPoint x: 517, startPoint y: 235, endPoint x: 434, endPoint y: 237, distance: 83.1
click at [507, 238] on p "**********" at bounding box center [445, 239] width 300 height 6
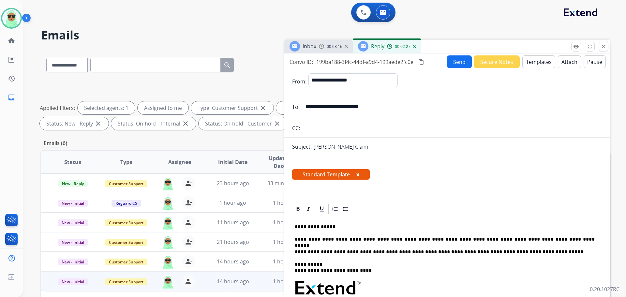
click at [594, 239] on p "**********" at bounding box center [445, 239] width 300 height 6
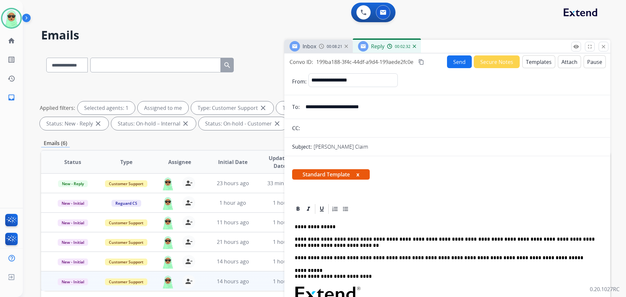
click at [459, 66] on button "Send" at bounding box center [459, 61] width 25 height 13
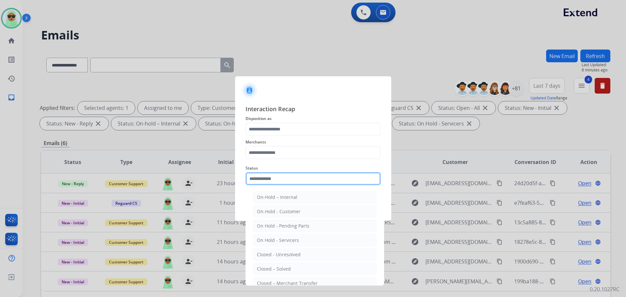
click at [269, 172] on input "text" at bounding box center [312, 178] width 135 height 13
click at [285, 265] on li "Closed – Solved" at bounding box center [315, 269] width 124 height 12
type input "**********"
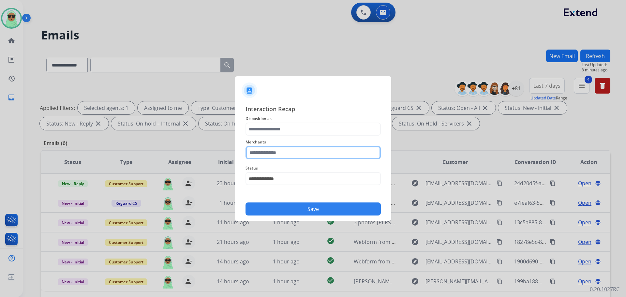
click at [287, 148] on input "text" at bounding box center [312, 152] width 135 height 13
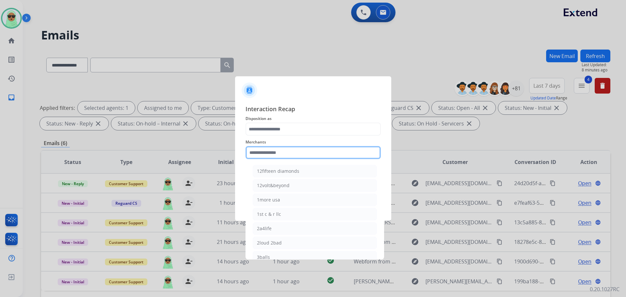
click at [284, 156] on input "text" at bounding box center [312, 152] width 135 height 13
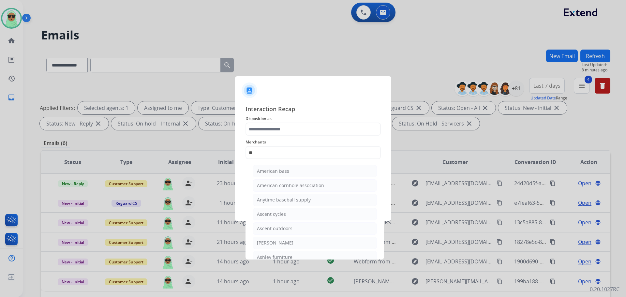
drag, startPoint x: 293, startPoint y: 257, endPoint x: 293, endPoint y: 250, distance: 6.6
click at [293, 256] on li "Ashley furniture" at bounding box center [315, 257] width 124 height 12
type input "**********"
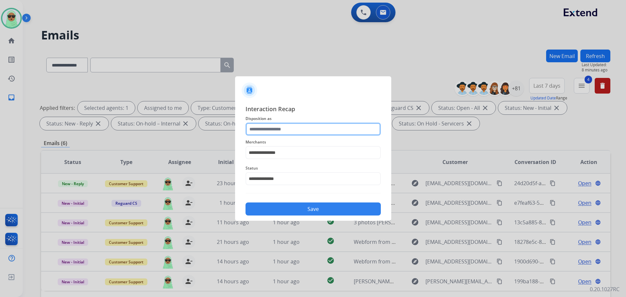
click at [289, 127] on input "text" at bounding box center [312, 129] width 135 height 13
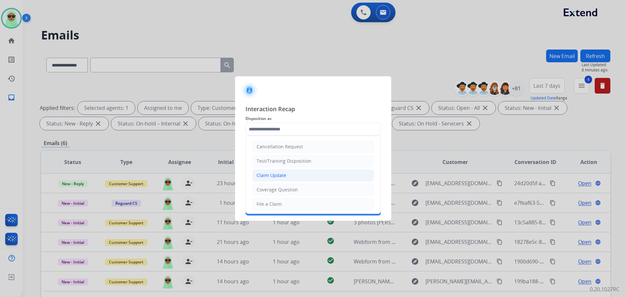
click at [295, 175] on li "Claim Update" at bounding box center [313, 175] width 122 height 12
type input "**********"
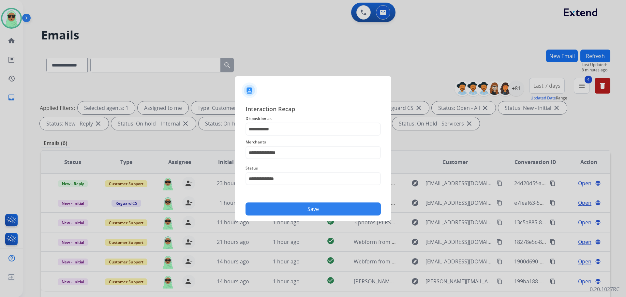
click at [313, 198] on div "**********" at bounding box center [312, 159] width 135 height 111
click at [314, 202] on div "Save" at bounding box center [312, 207] width 135 height 17
click at [321, 213] on button "Save" at bounding box center [312, 208] width 135 height 13
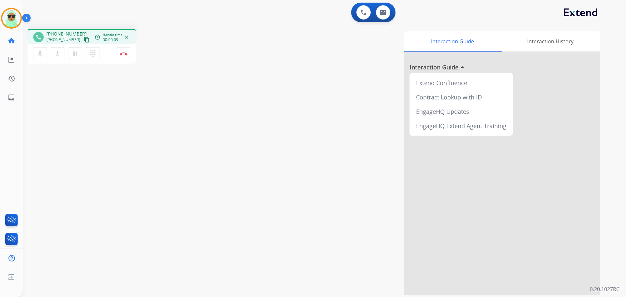
click at [84, 39] on mat-icon "content_copy" at bounding box center [87, 40] width 6 height 6
click at [352, 8] on div "1 Voice Interactions 0 Email Interactions" at bounding box center [373, 13] width 44 height 20
click at [359, 10] on button at bounding box center [363, 12] width 14 height 14
click at [359, 15] on button at bounding box center [363, 12] width 14 height 14
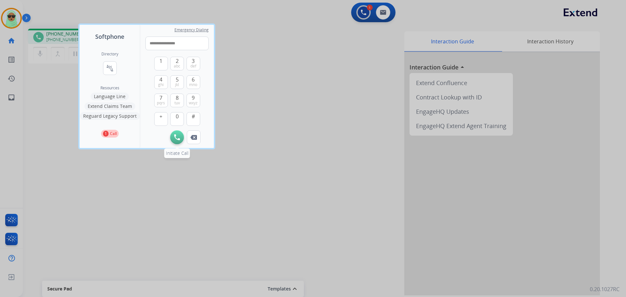
type input "**********"
click at [173, 135] on button "Initiate Call" at bounding box center [177, 137] width 14 height 14
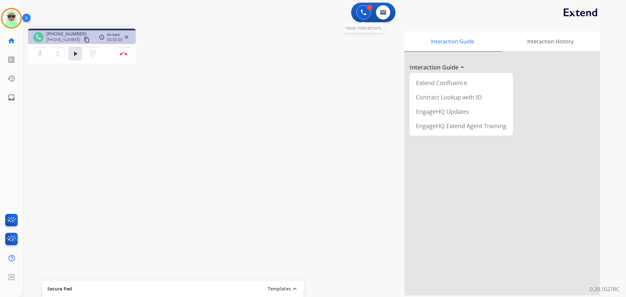
click at [365, 7] on button at bounding box center [363, 12] width 14 height 14
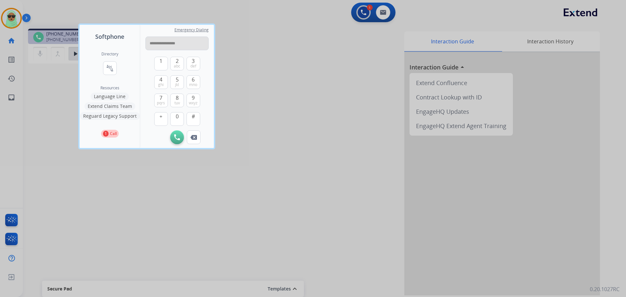
click at [169, 44] on input "**********" at bounding box center [176, 44] width 63 height 14
type input "**********"
click at [177, 137] on img at bounding box center [177, 137] width 6 height 6
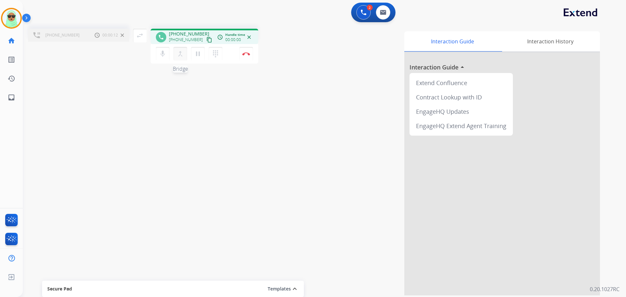
click at [182, 53] on mat-icon "merge_type" at bounding box center [180, 54] width 8 height 8
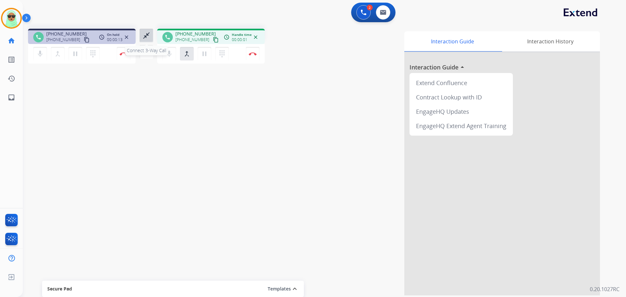
click at [149, 39] on mat-icon "close_fullscreen" at bounding box center [146, 36] width 8 height 8
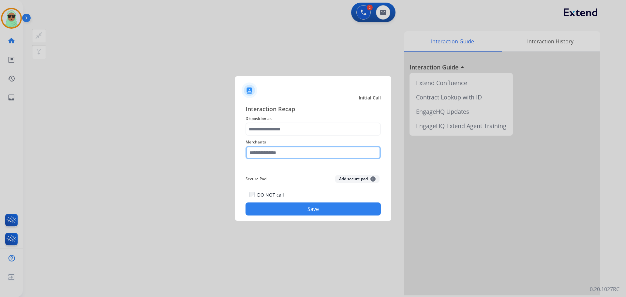
click at [267, 149] on input "text" at bounding box center [312, 152] width 135 height 13
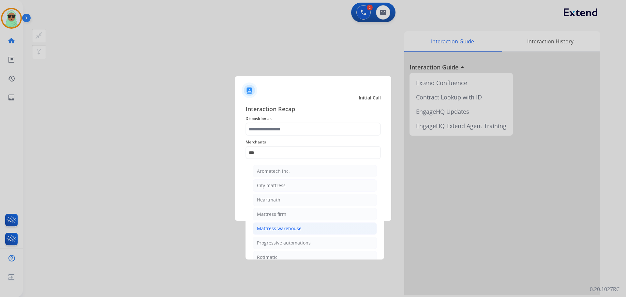
click at [293, 222] on li "Mattress warehouse" at bounding box center [315, 228] width 124 height 12
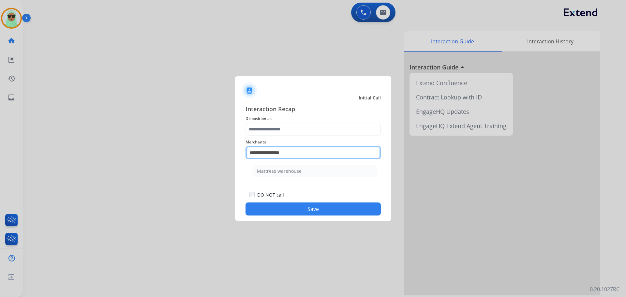
click at [290, 155] on input "**********" at bounding box center [312, 152] width 135 height 13
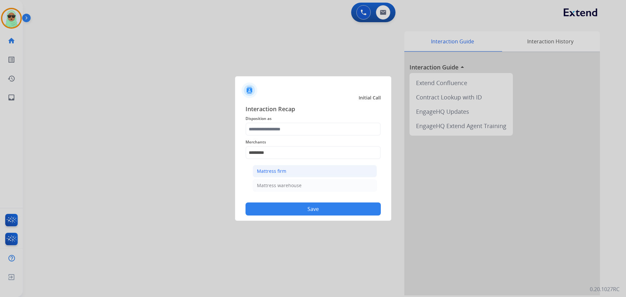
click at [287, 174] on li "Mattress firm" at bounding box center [315, 171] width 124 height 12
type input "**********"
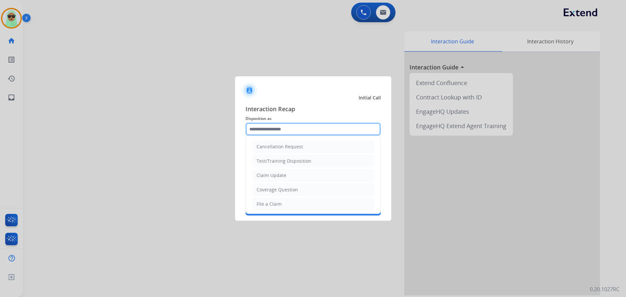
click at [283, 126] on input "text" at bounding box center [312, 129] width 135 height 13
click at [290, 174] on li "Claim Update" at bounding box center [313, 175] width 122 height 12
type input "**********"
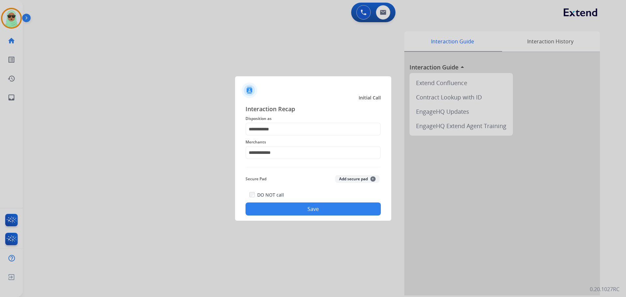
drag, startPoint x: 285, startPoint y: 219, endPoint x: 289, endPoint y: 219, distance: 4.0
click at [285, 220] on div "**********" at bounding box center [313, 160] width 156 height 122
click at [299, 213] on button "Save" at bounding box center [312, 208] width 135 height 13
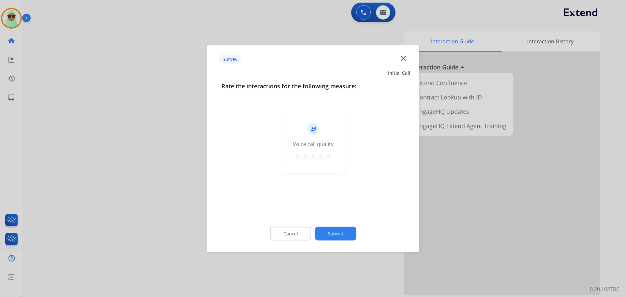
drag, startPoint x: 403, startPoint y: 271, endPoint x: 397, endPoint y: 267, distance: 7.0
click at [397, 267] on div at bounding box center [313, 148] width 626 height 297
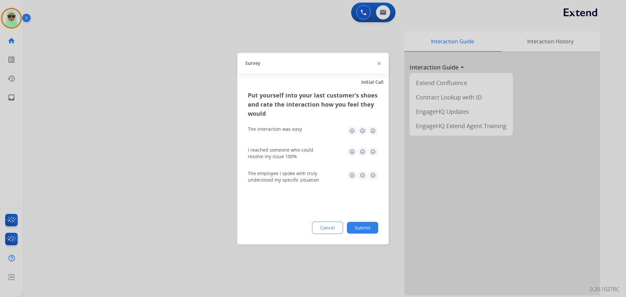
click at [350, 227] on button "Submit" at bounding box center [362, 228] width 31 height 12
click at [351, 227] on div "Interaction Guide Interaction History Interaction Guide arrow_drop_up Extend Co…" at bounding box center [408, 163] width 384 height 264
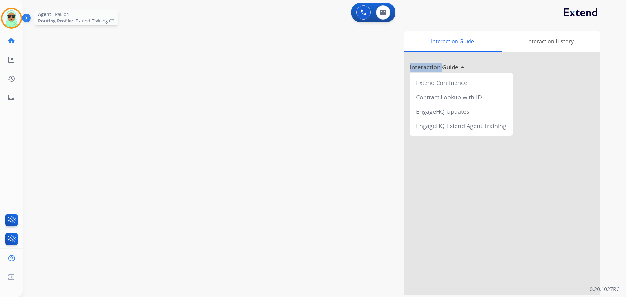
drag, startPoint x: 5, startPoint y: 22, endPoint x: 50, endPoint y: 25, distance: 45.8
click at [5, 21] on img at bounding box center [11, 18] width 18 height 18
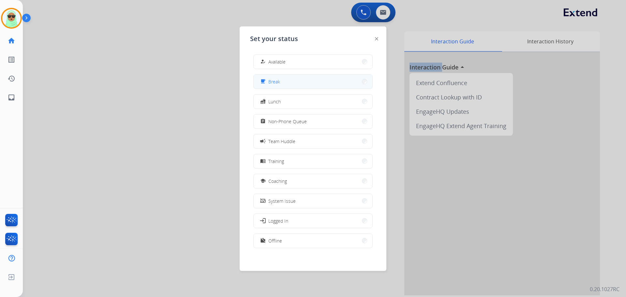
click at [295, 77] on button "free_breakfast Break" at bounding box center [313, 82] width 119 height 14
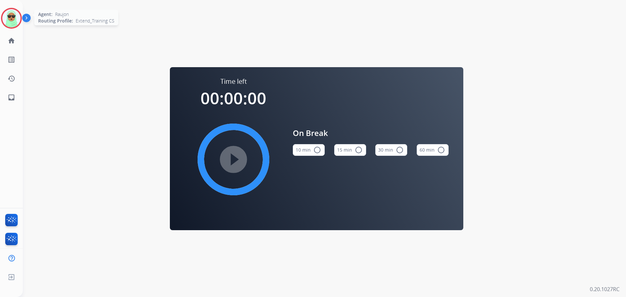
click at [11, 15] on img at bounding box center [11, 18] width 18 height 18
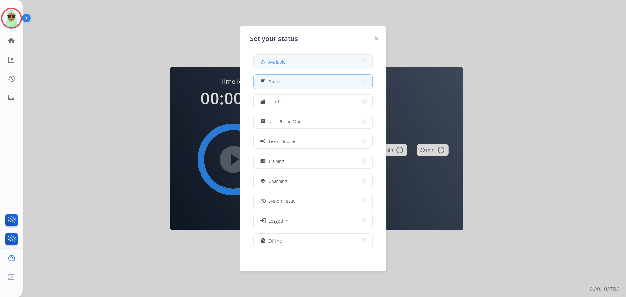
click at [301, 57] on button "how_to_reg Available" at bounding box center [313, 62] width 119 height 14
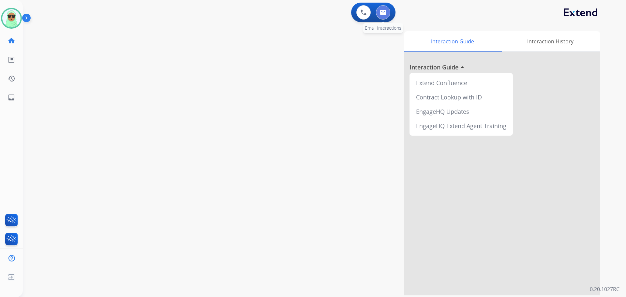
click at [387, 15] on button at bounding box center [383, 12] width 14 height 14
select select "**********"
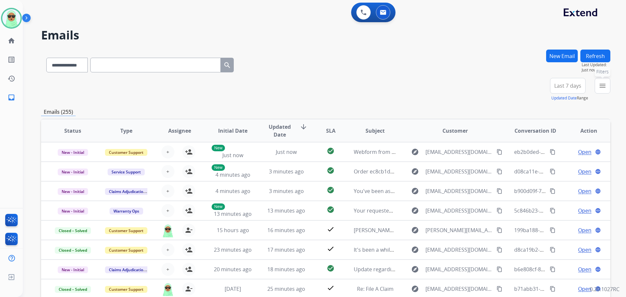
click at [604, 85] on mat-icon "menu" at bounding box center [602, 86] width 8 height 8
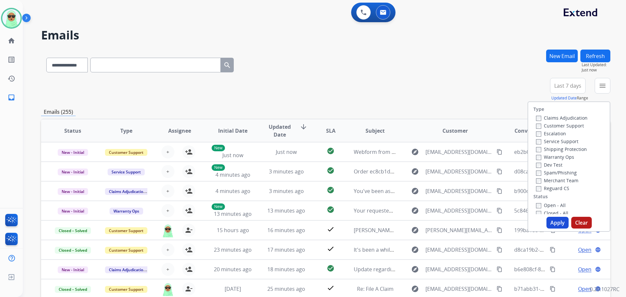
click at [563, 124] on label "Customer Support" at bounding box center [560, 126] width 48 height 6
click at [564, 148] on label "Shipping Protection" at bounding box center [561, 149] width 51 height 6
click at [560, 187] on label "Reguard CS" at bounding box center [552, 188] width 33 height 6
click at [556, 205] on label "Open - All" at bounding box center [551, 205] width 30 height 6
click at [560, 226] on button "Apply" at bounding box center [557, 223] width 22 height 12
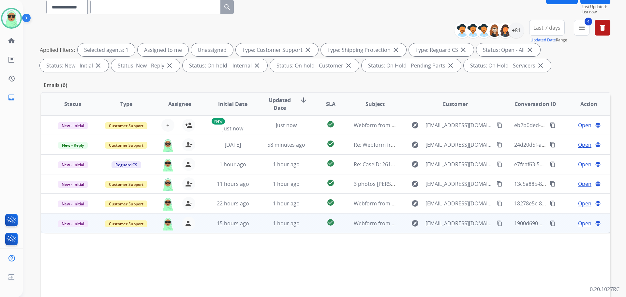
scroll to position [105, 0]
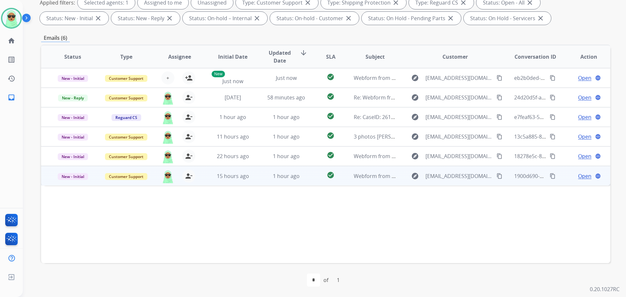
click at [496, 174] on mat-icon "content_copy" at bounding box center [499, 176] width 6 height 6
click at [583, 177] on span "Open" at bounding box center [584, 176] width 13 height 8
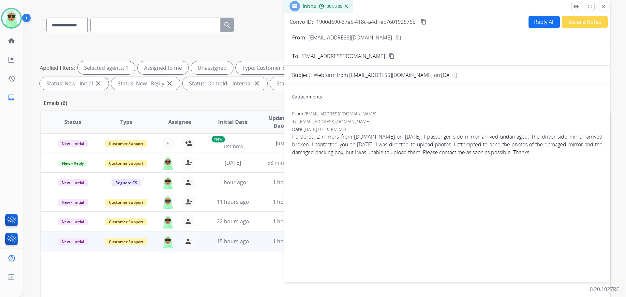
scroll to position [0, 0]
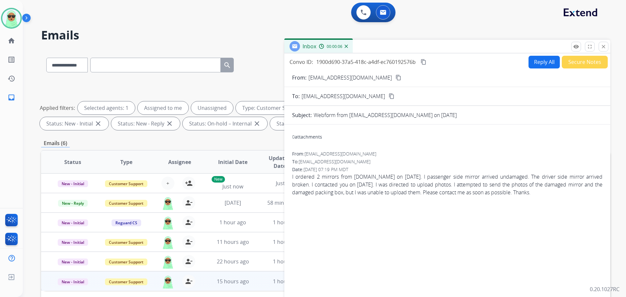
click at [545, 60] on button "Reply All" at bounding box center [543, 62] width 31 height 13
select select "**********"
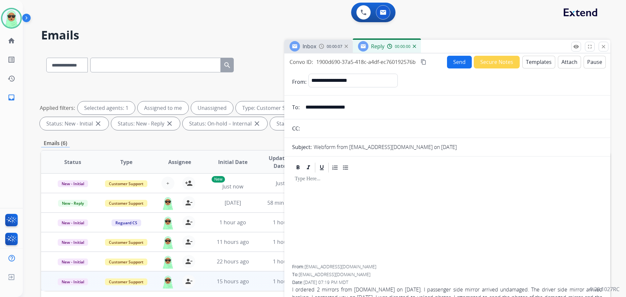
click at [544, 62] on button "Templates" at bounding box center [538, 62] width 33 height 13
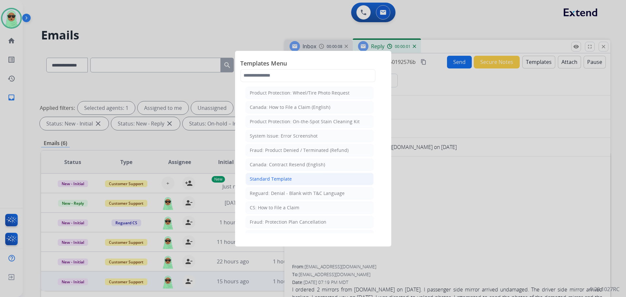
click at [277, 177] on div "Standard Template" at bounding box center [271, 179] width 42 height 7
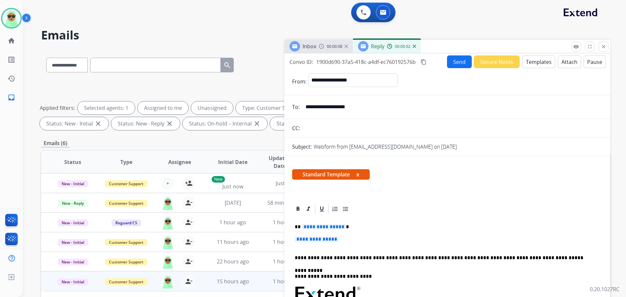
scroll to position [33, 0]
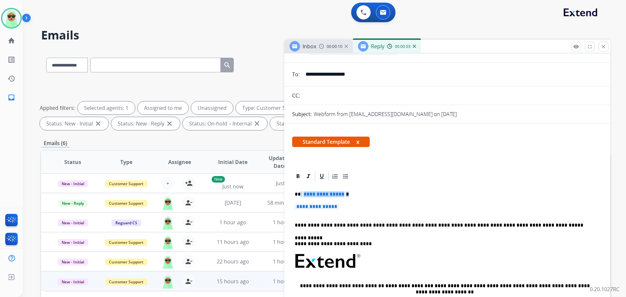
drag, startPoint x: 342, startPoint y: 203, endPoint x: 299, endPoint y: 192, distance: 44.5
click at [299, 192] on div "**********" at bounding box center [447, 276] width 310 height 189
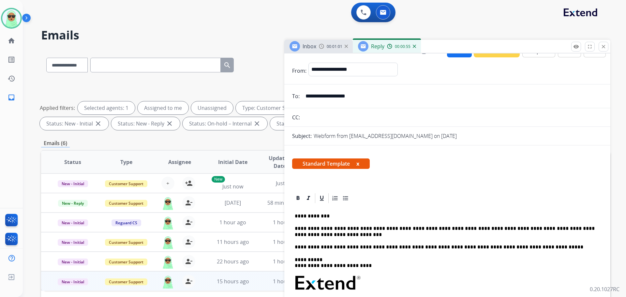
scroll to position [0, 0]
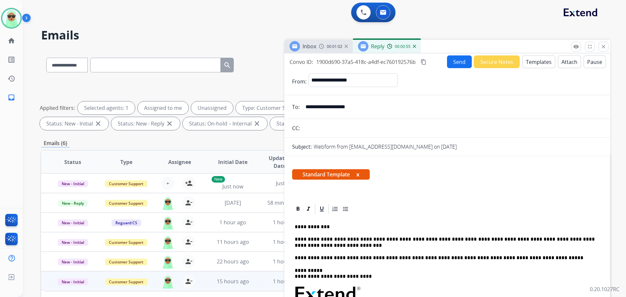
click at [454, 62] on button "Send" at bounding box center [459, 61] width 25 height 13
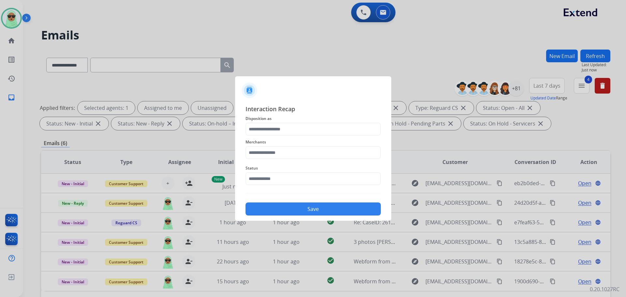
drag, startPoint x: 269, startPoint y: 186, endPoint x: 273, endPoint y: 180, distance: 6.8
click at [269, 185] on div "Status" at bounding box center [312, 175] width 135 height 26
click at [273, 179] on input "text" at bounding box center [312, 178] width 135 height 13
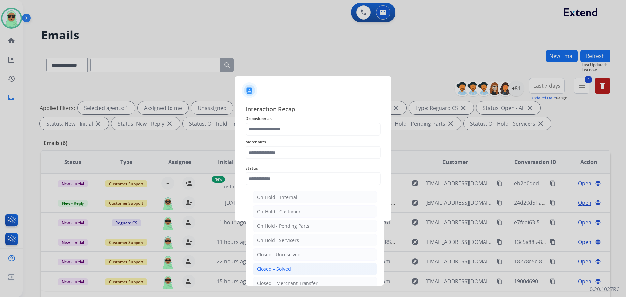
click at [280, 270] on div "Closed – Solved" at bounding box center [274, 269] width 34 height 7
type input "**********"
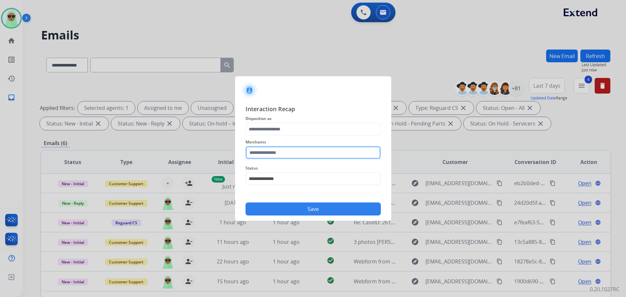
click at [288, 148] on input "text" at bounding box center [312, 152] width 135 height 13
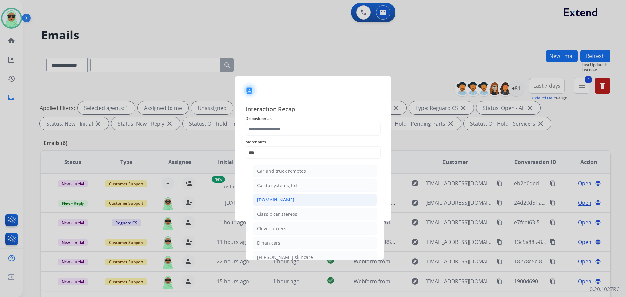
drag, startPoint x: 293, startPoint y: 204, endPoint x: 283, endPoint y: 174, distance: 31.4
click at [293, 205] on li "Carparts.com" at bounding box center [315, 200] width 124 height 12
type input "**********"
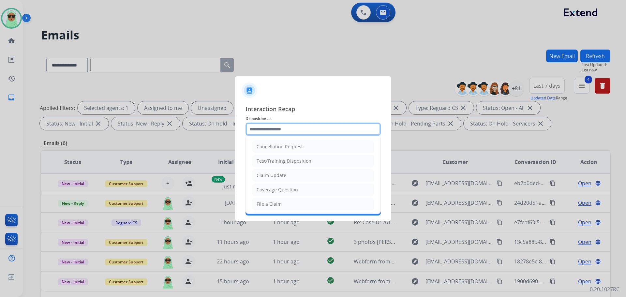
click at [276, 130] on input "text" at bounding box center [312, 129] width 135 height 13
click at [276, 171] on li "Claim Update" at bounding box center [313, 175] width 122 height 12
type input "**********"
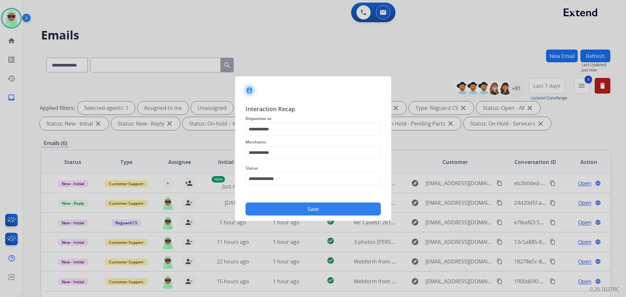
click at [297, 196] on div "**********" at bounding box center [312, 159] width 135 height 111
click at [300, 204] on button "Save" at bounding box center [312, 208] width 135 height 13
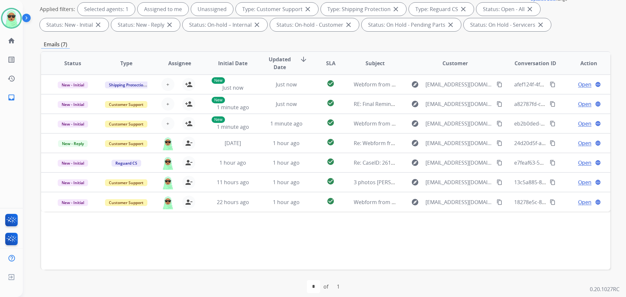
scroll to position [105, 0]
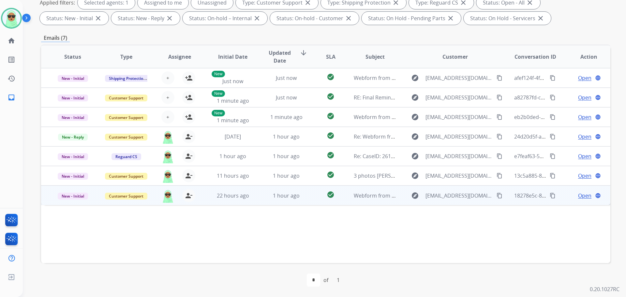
click at [496, 195] on mat-icon "content_copy" at bounding box center [499, 196] width 6 height 6
click at [586, 195] on div "Open language" at bounding box center [588, 196] width 43 height 8
click at [583, 196] on span "Open" at bounding box center [584, 195] width 13 height 8
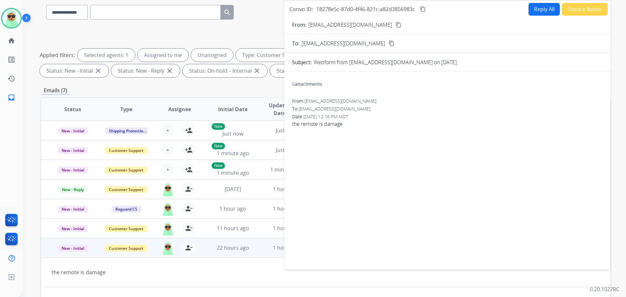
scroll to position [0, 0]
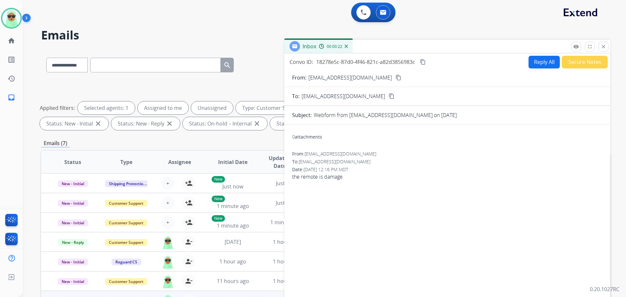
click at [531, 61] on button "Reply All" at bounding box center [543, 62] width 31 height 13
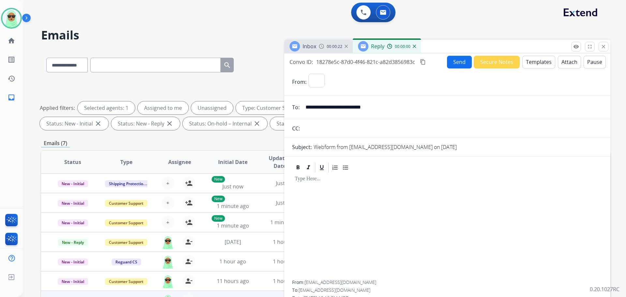
select select "**********"
click at [538, 64] on button "Templates" at bounding box center [538, 62] width 33 height 13
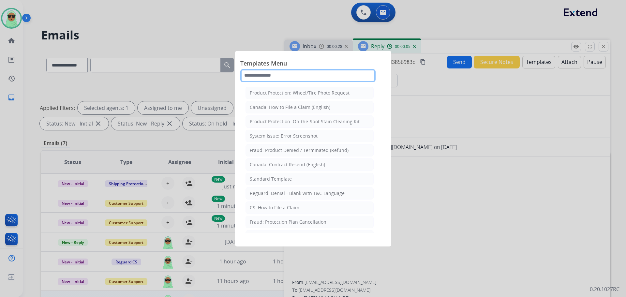
click at [320, 75] on input "text" at bounding box center [307, 75] width 135 height 13
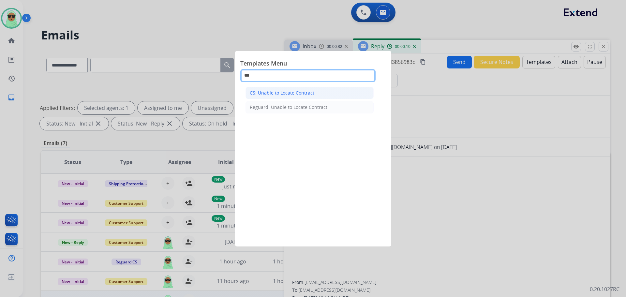
type input "***"
click at [312, 95] on div "CS: Unable to Locate Contract" at bounding box center [282, 93] width 65 height 7
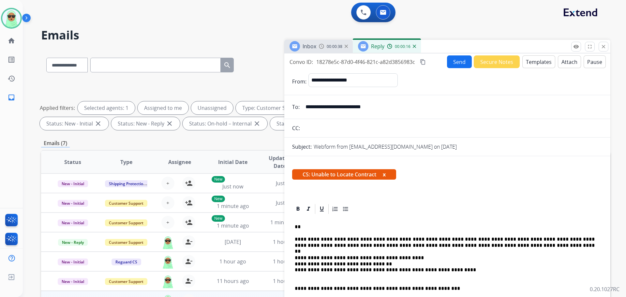
drag, startPoint x: 347, startPoint y: 226, endPoint x: 300, endPoint y: 225, distance: 46.3
click at [300, 225] on p "**" at bounding box center [445, 227] width 300 height 6
click at [454, 59] on button "Send" at bounding box center [459, 61] width 25 height 13
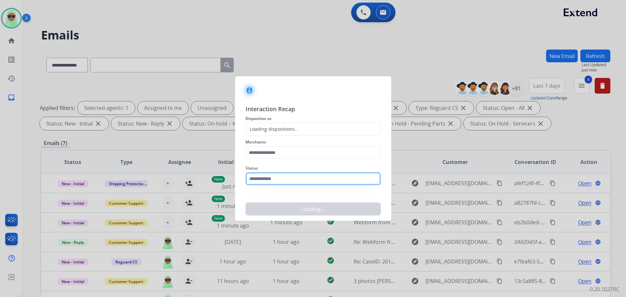
click at [304, 177] on input "text" at bounding box center [312, 178] width 135 height 13
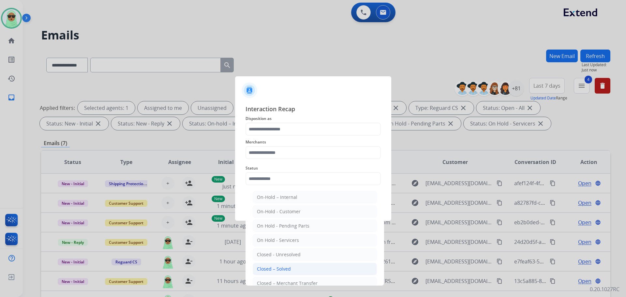
click at [285, 269] on div "Closed – Solved" at bounding box center [274, 269] width 34 height 7
type input "**********"
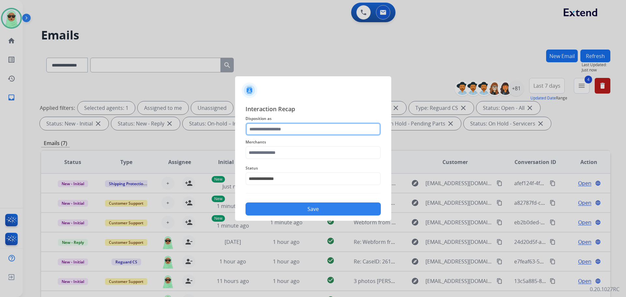
click at [288, 130] on input "text" at bounding box center [312, 129] width 135 height 13
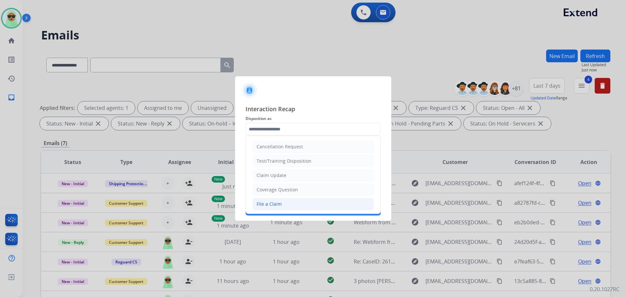
click at [277, 205] on div "File a Claim" at bounding box center [269, 204] width 25 height 7
type input "**********"
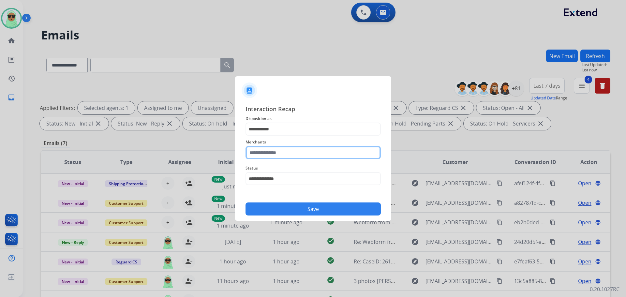
click at [276, 159] on input "text" at bounding box center [312, 152] width 135 height 13
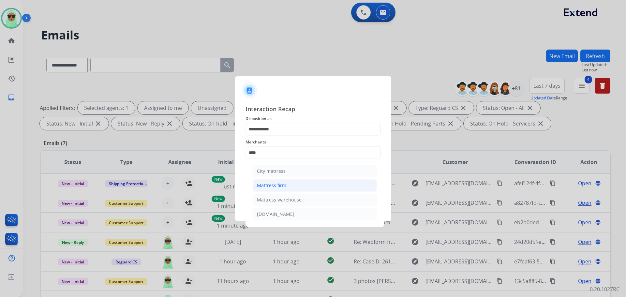
click at [292, 185] on li "Mattress firm" at bounding box center [315, 185] width 124 height 12
type input "**********"
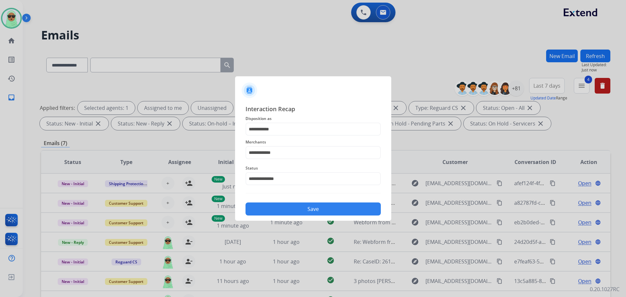
click at [299, 204] on button "Save" at bounding box center [312, 208] width 135 height 13
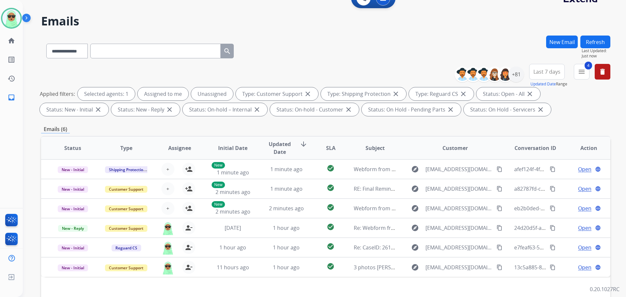
scroll to position [98, 0]
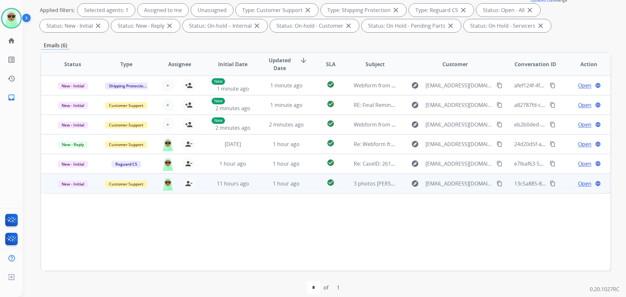
click at [496, 185] on mat-icon "content_copy" at bounding box center [499, 184] width 6 height 6
click at [578, 182] on span "Open" at bounding box center [584, 184] width 13 height 8
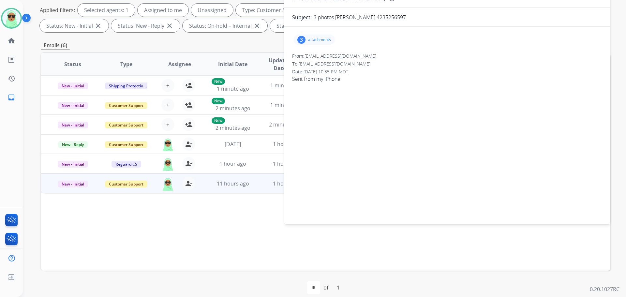
click at [316, 45] on div "3 attachments" at bounding box center [313, 40] width 41 height 10
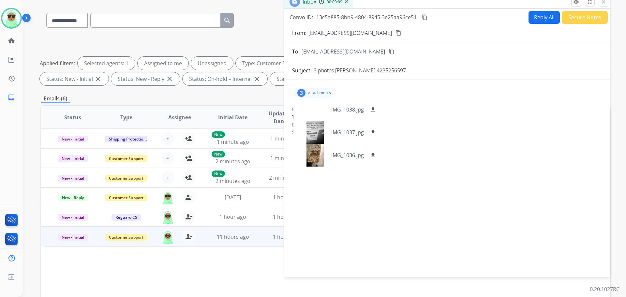
scroll to position [0, 0]
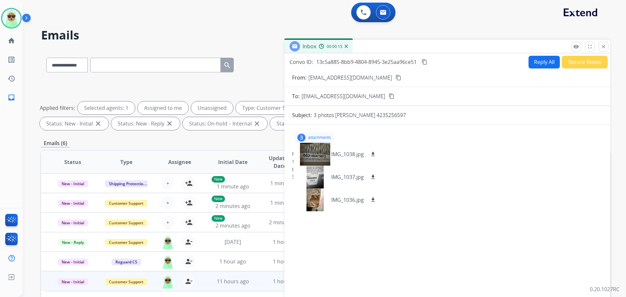
click at [543, 66] on button "Reply All" at bounding box center [543, 62] width 31 height 13
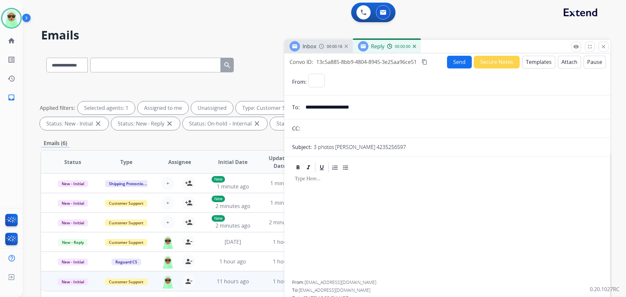
select select "**********"
click at [390, 149] on p "3 photos Jocelyne Garnier 4235256597" at bounding box center [360, 147] width 92 height 8
copy p "4235256597"
click at [526, 62] on button "Templates" at bounding box center [538, 62] width 33 height 13
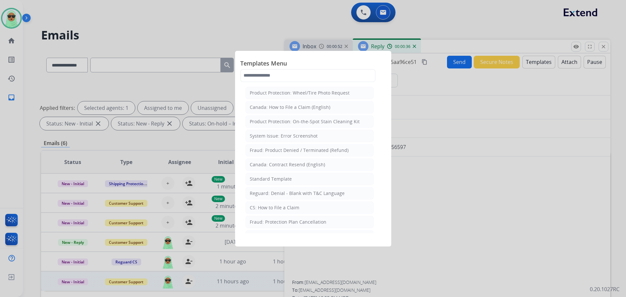
click at [500, 65] on div at bounding box center [313, 148] width 626 height 297
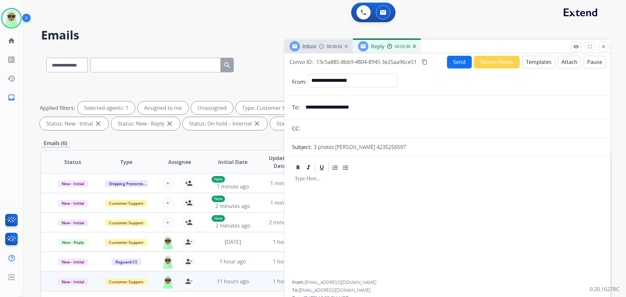
click at [500, 65] on button "Secure Notes" at bounding box center [497, 62] width 46 height 13
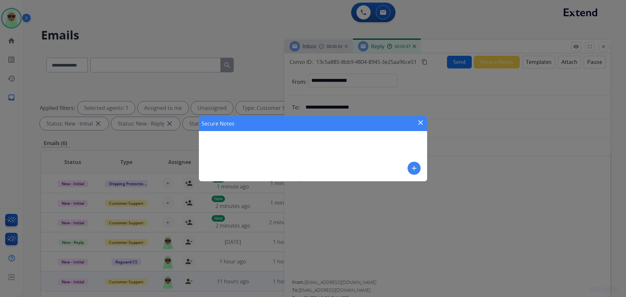
drag, startPoint x: 369, startPoint y: 155, endPoint x: 404, endPoint y: 159, distance: 34.7
click at [371, 155] on div "Secure Notes close add" at bounding box center [313, 148] width 228 height 65
click at [410, 164] on button "add" at bounding box center [413, 168] width 13 height 13
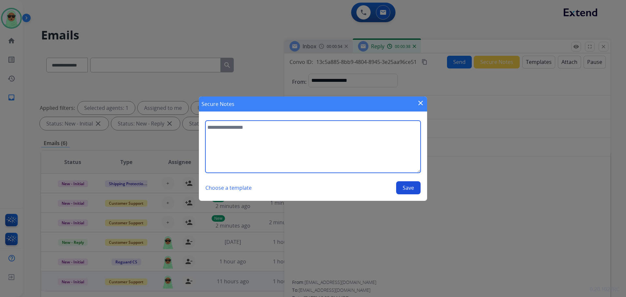
click at [332, 144] on textarea at bounding box center [312, 147] width 215 height 52
type textarea "**********"
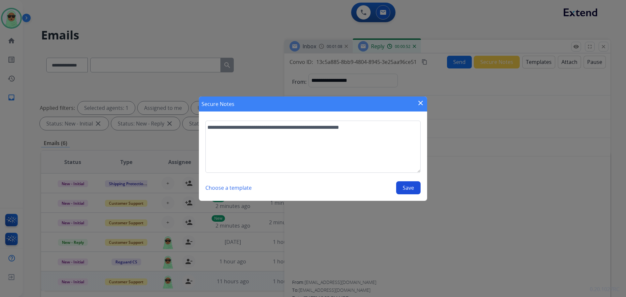
click at [416, 184] on button "Save" at bounding box center [408, 187] width 24 height 13
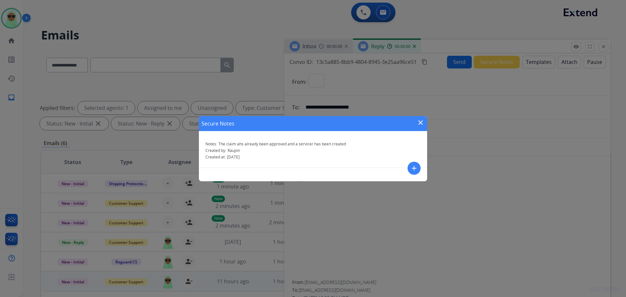
select select "**********"
drag, startPoint x: 538, startPoint y: 91, endPoint x: 534, endPoint y: 93, distance: 4.5
click at [536, 92] on div "Secure Notes close Notes: The claim ahs already been approved and a servicer ha…" at bounding box center [313, 148] width 626 height 297
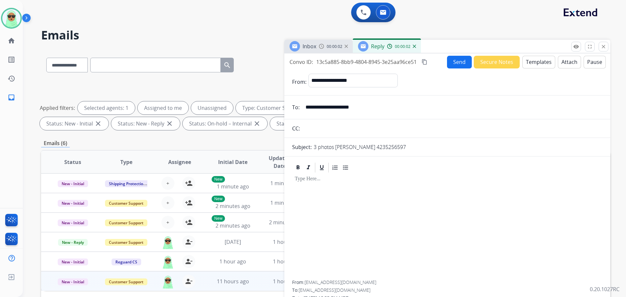
click at [414, 46] on img at bounding box center [414, 46] width 3 height 3
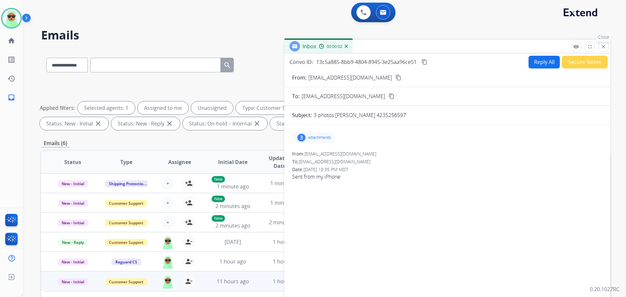
click at [603, 47] on mat-icon "close" at bounding box center [603, 47] width 6 height 6
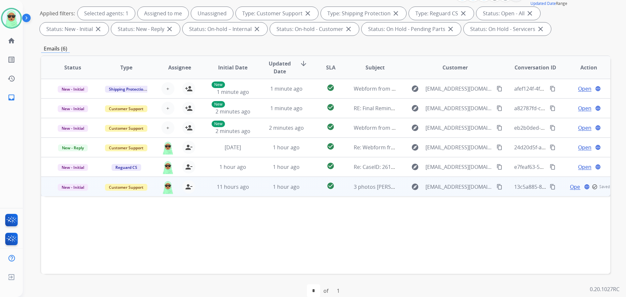
scroll to position [105, 0]
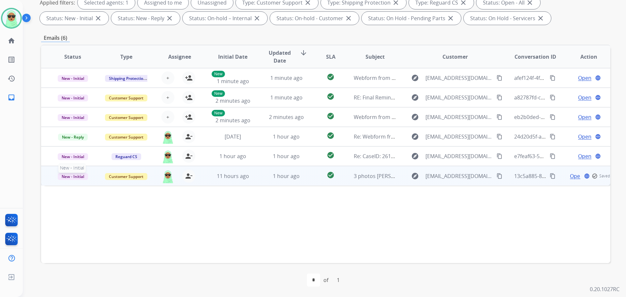
click at [85, 175] on span "New - Initial" at bounding box center [73, 176] width 30 height 7
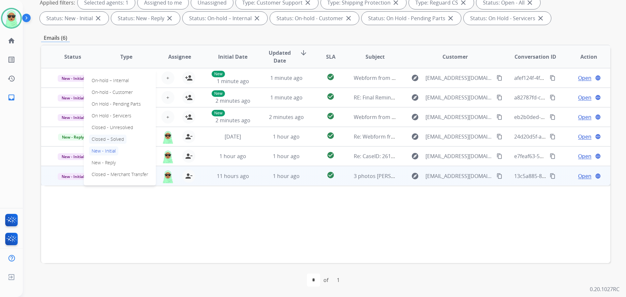
click at [125, 138] on p "Closed – Solved" at bounding box center [107, 139] width 37 height 9
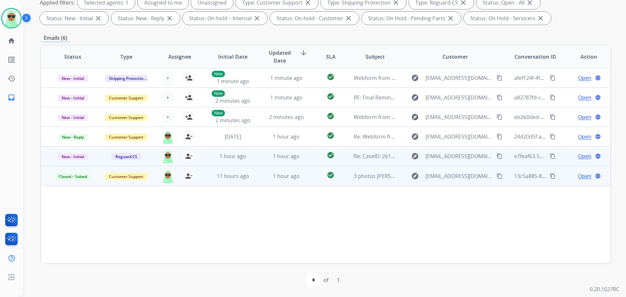
click at [578, 155] on span "Open" at bounding box center [584, 156] width 13 height 8
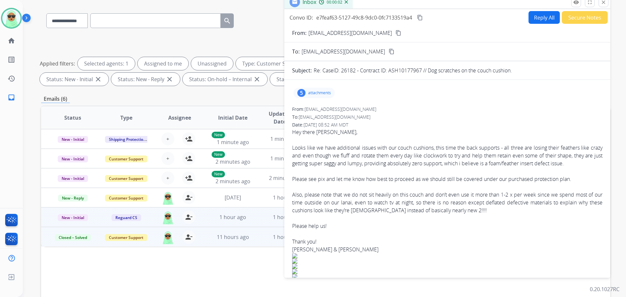
scroll to position [0, 0]
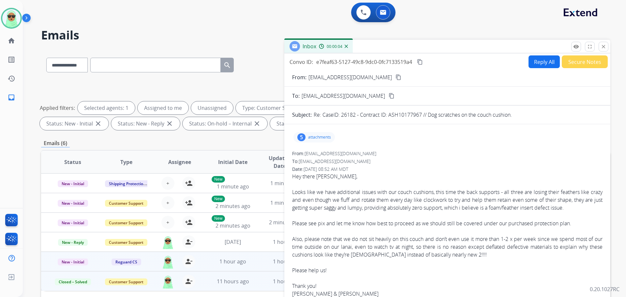
click at [312, 138] on p "attachments" at bounding box center [319, 137] width 23 height 5
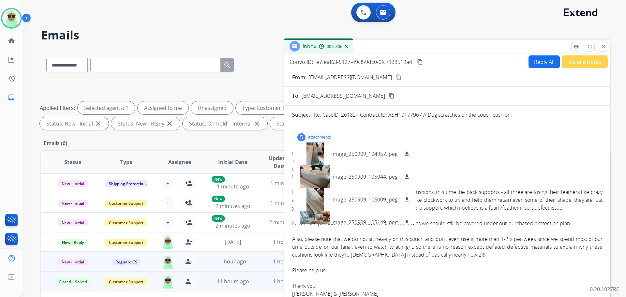
click at [394, 78] on button "content_copy" at bounding box center [398, 77] width 8 height 8
click at [608, 51] on div "remove_red_eye Logs fullscreen Expand close Close" at bounding box center [589, 47] width 37 height 10
click at [606, 49] on mat-icon "close" at bounding box center [603, 47] width 6 height 6
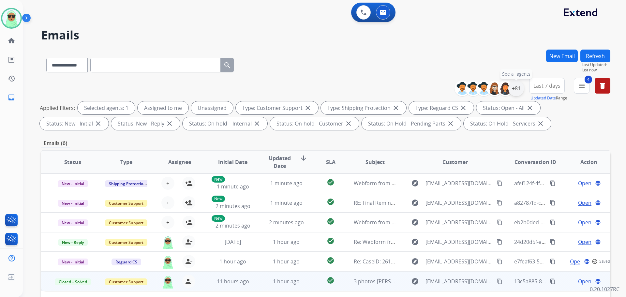
click at [518, 86] on div "+81" at bounding box center [516, 89] width 16 height 16
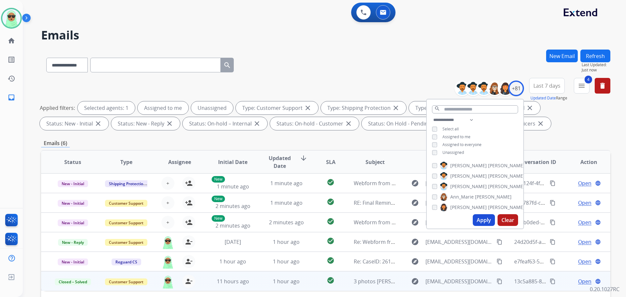
click at [444, 151] on span "Unassigned" at bounding box center [453, 153] width 22 height 6
click at [477, 215] on button "Apply" at bounding box center [484, 220] width 22 height 12
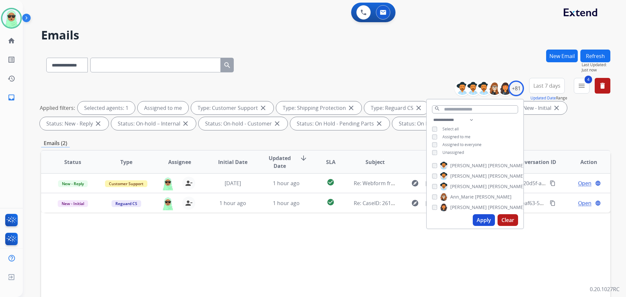
click at [589, 54] on button "Refresh" at bounding box center [595, 56] width 30 height 13
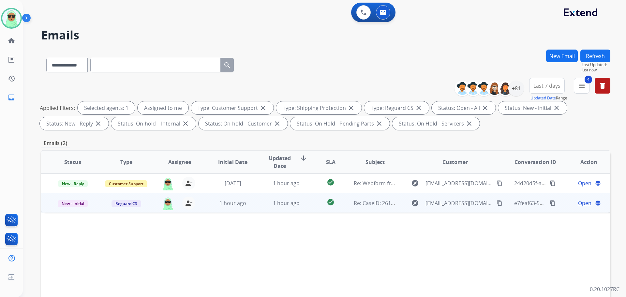
click at [578, 202] on span "Open" at bounding box center [584, 203] width 13 height 8
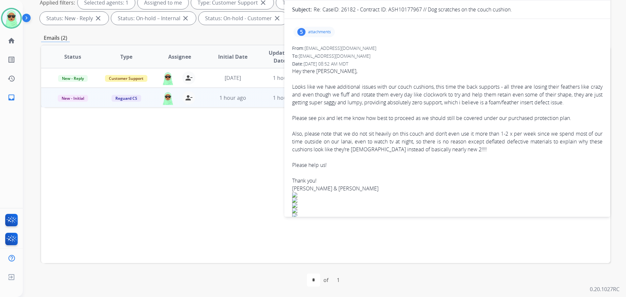
click at [320, 34] on p "attachments" at bounding box center [319, 31] width 23 height 5
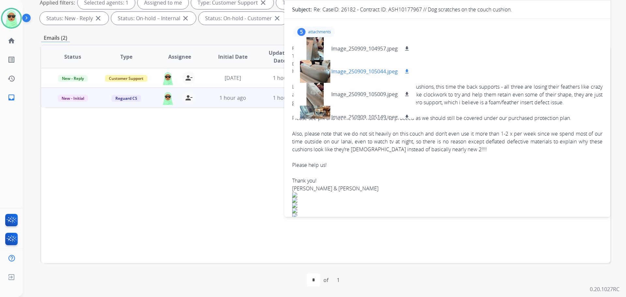
click at [318, 64] on div at bounding box center [315, 71] width 33 height 23
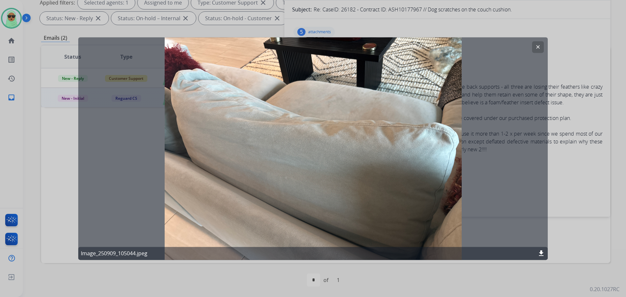
click at [537, 49] on mat-icon "clear" at bounding box center [538, 47] width 6 height 6
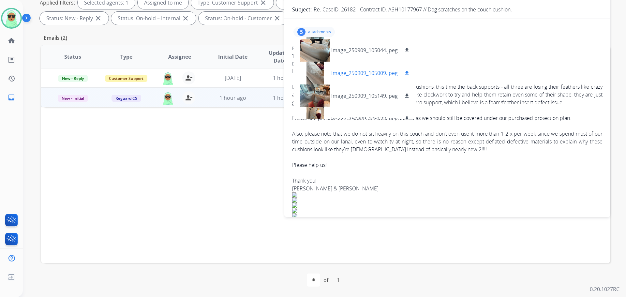
scroll to position [33, 0]
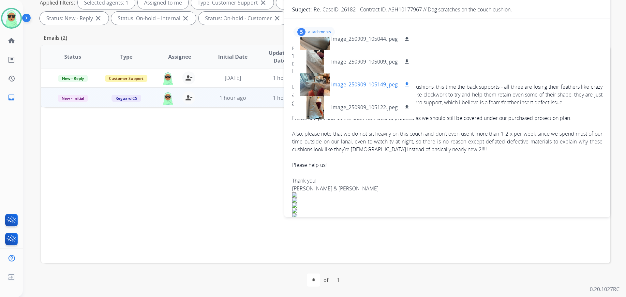
click at [321, 85] on div at bounding box center [315, 84] width 33 height 23
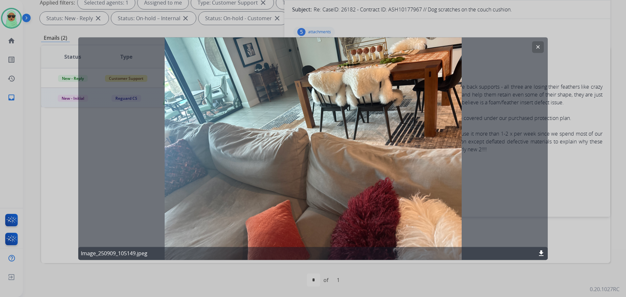
click at [543, 48] on div "clear Image_250909_105149.jpeg download" at bounding box center [312, 148] width 469 height 223
click at [538, 48] on mat-icon "clear" at bounding box center [538, 47] width 6 height 6
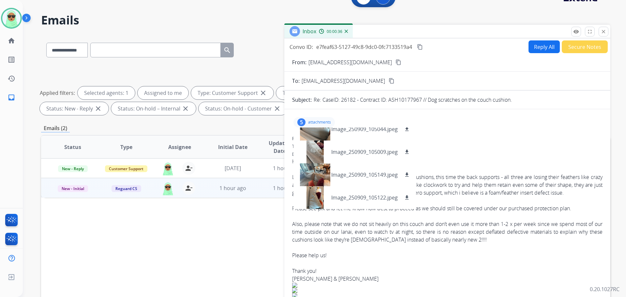
scroll to position [0, 0]
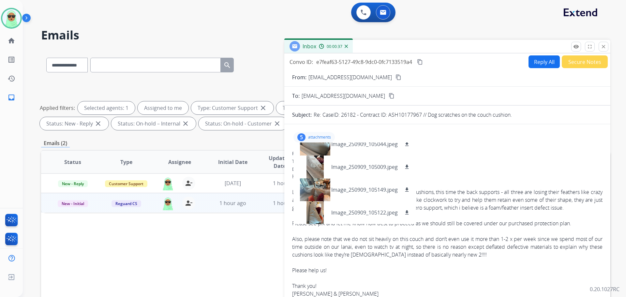
drag, startPoint x: 543, startPoint y: 71, endPoint x: 539, endPoint y: 63, distance: 9.2
click at [541, 68] on div "Convo ID: e7feaf63-5127-49c8-9dc0-0fc7133519a4 content_copy Reply All Secure No…" at bounding box center [447, 186] width 326 height 266
click at [539, 63] on button "Reply All" at bounding box center [543, 61] width 31 height 13
select select "**********"
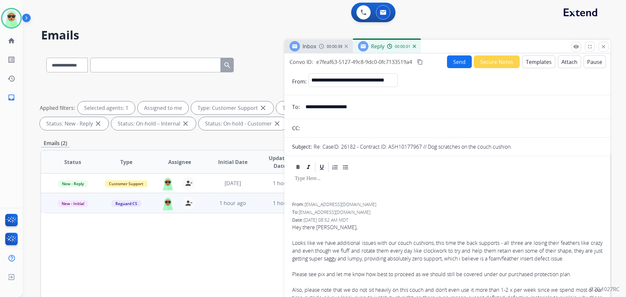
click at [529, 63] on button "Templates" at bounding box center [538, 61] width 33 height 13
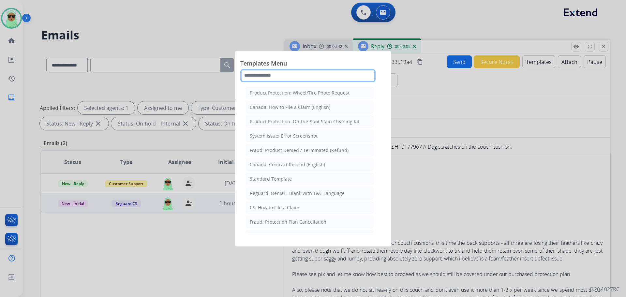
click at [321, 80] on input "text" at bounding box center [307, 75] width 135 height 13
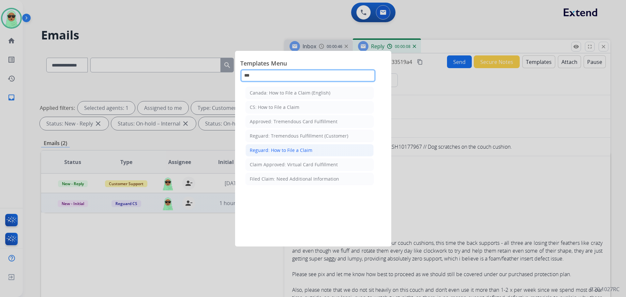
type input "***"
click at [311, 151] on li "Reguard: How to File a Claim" at bounding box center [309, 150] width 128 height 12
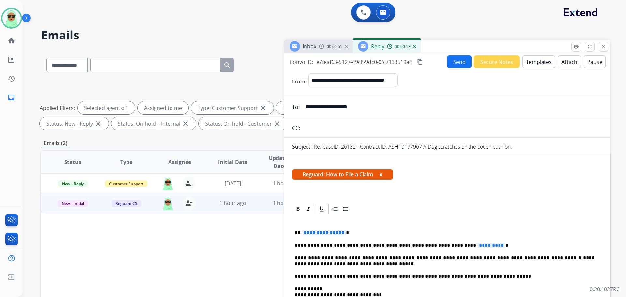
drag, startPoint x: 480, startPoint y: 243, endPoint x: 429, endPoint y: 247, distance: 51.6
click at [429, 247] on p "**********" at bounding box center [445, 246] width 300 height 6
drag, startPoint x: 332, startPoint y: 229, endPoint x: 301, endPoint y: 231, distance: 32.1
click at [301, 231] on div "**********" at bounding box center [447, 288] width 310 height 147
click at [447, 65] on button "Send" at bounding box center [459, 61] width 25 height 13
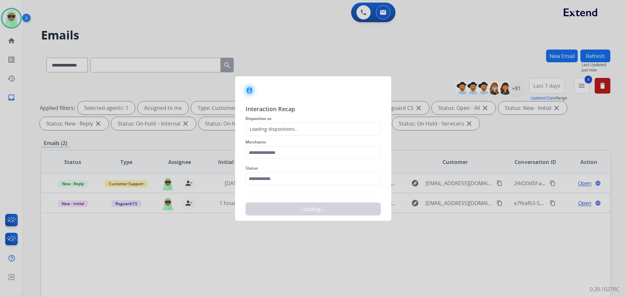
drag, startPoint x: 274, startPoint y: 172, endPoint x: 267, endPoint y: 176, distance: 8.1
click at [271, 173] on div "Status" at bounding box center [312, 175] width 135 height 26
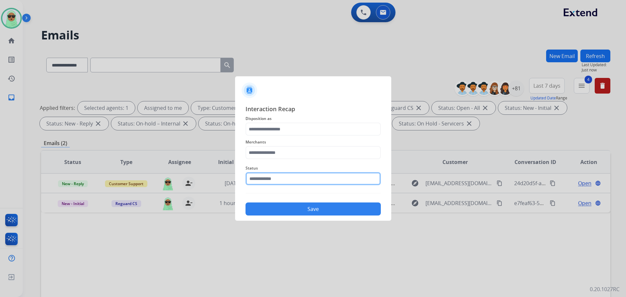
click at [267, 177] on input "text" at bounding box center [312, 178] width 135 height 13
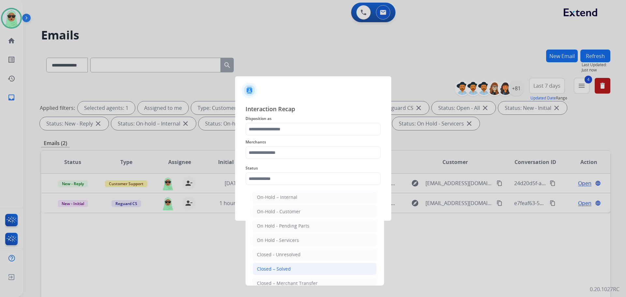
click at [264, 273] on li "Closed – Solved" at bounding box center [315, 269] width 124 height 12
type input "**********"
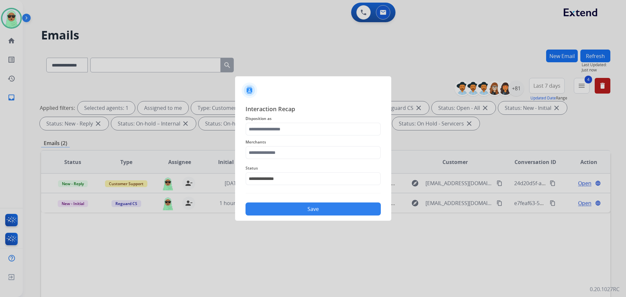
click at [269, 168] on span "Status" at bounding box center [312, 168] width 135 height 8
click at [273, 152] on input "text" at bounding box center [312, 152] width 135 height 13
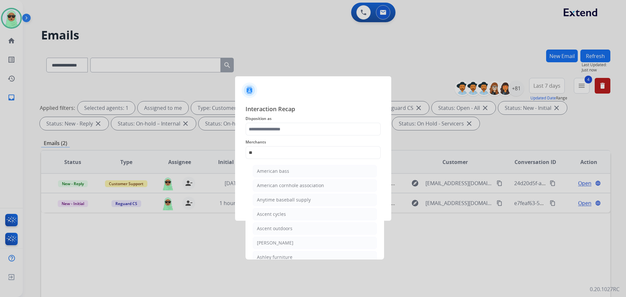
click at [297, 244] on li "Ashley - Reguard" at bounding box center [315, 243] width 124 height 12
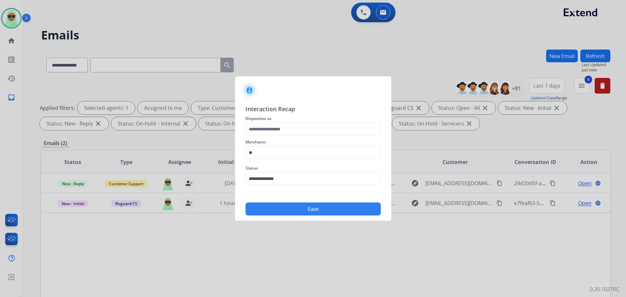
type input "**********"
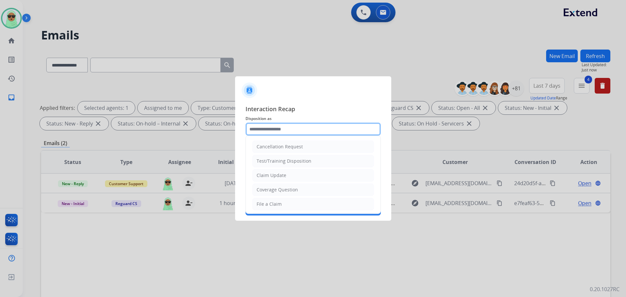
drag, startPoint x: 284, startPoint y: 132, endPoint x: 286, endPoint y: 155, distance: 22.5
click at [284, 132] on input "text" at bounding box center [312, 129] width 135 height 13
click at [283, 207] on li "File a Claim" at bounding box center [313, 204] width 122 height 12
type input "**********"
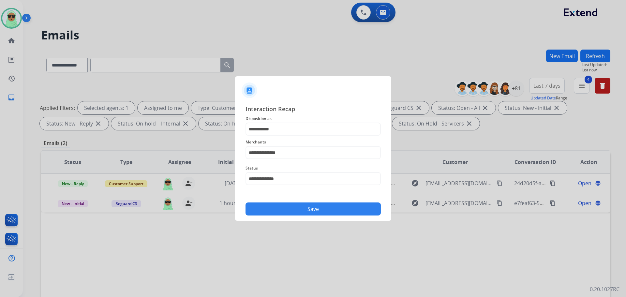
click at [288, 214] on button "Save" at bounding box center [312, 208] width 135 height 13
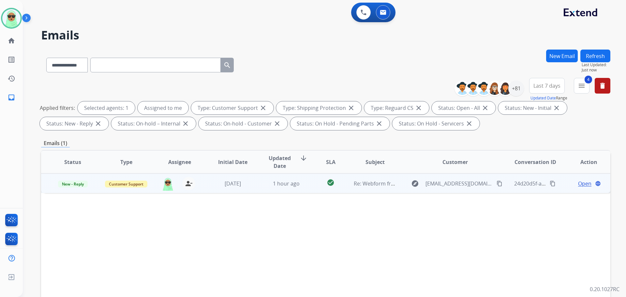
click at [578, 183] on span "Open" at bounding box center [584, 184] width 13 height 8
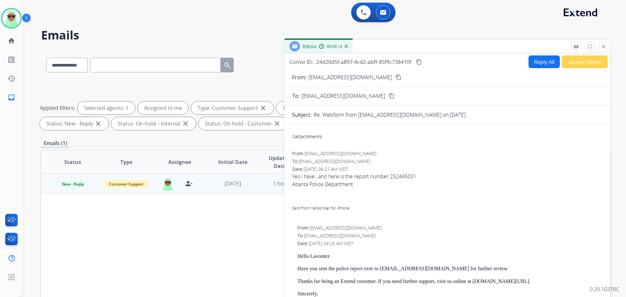
click at [395, 75] on mat-icon "content_copy" at bounding box center [398, 77] width 6 height 6
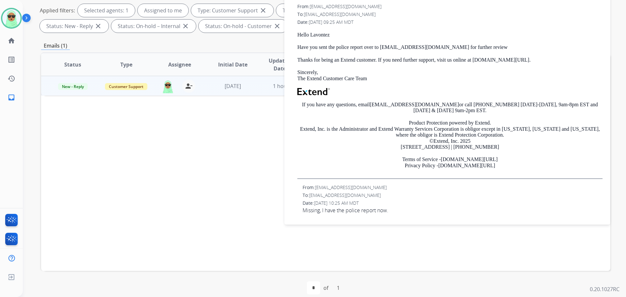
scroll to position [98, 0]
click at [82, 133] on div "Status Type Assignee Initial Date Updated Date arrow_downward SLA Subject Custo…" at bounding box center [325, 161] width 569 height 218
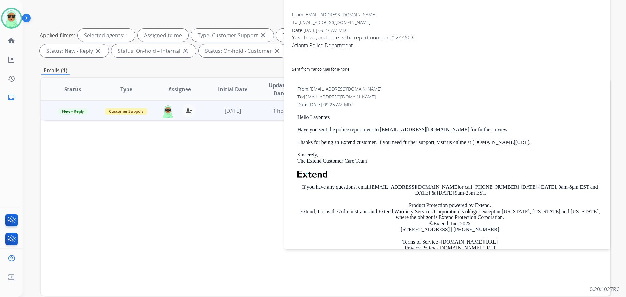
scroll to position [0, 0]
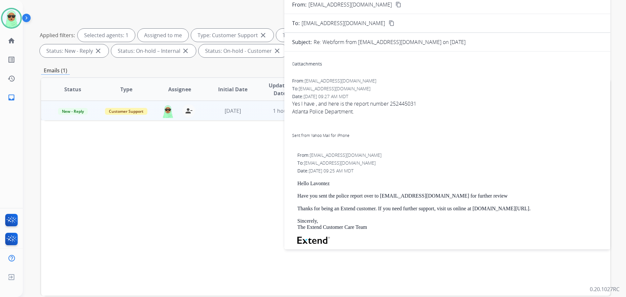
click at [140, 23] on div "**********" at bounding box center [325, 32] width 569 height 55
click at [9, 19] on img at bounding box center [11, 18] width 18 height 18
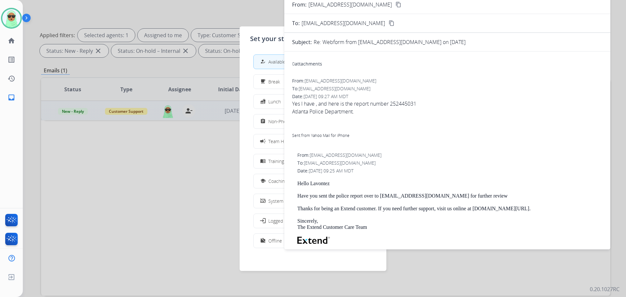
click at [25, 22] on img at bounding box center [27, 19] width 11 height 12
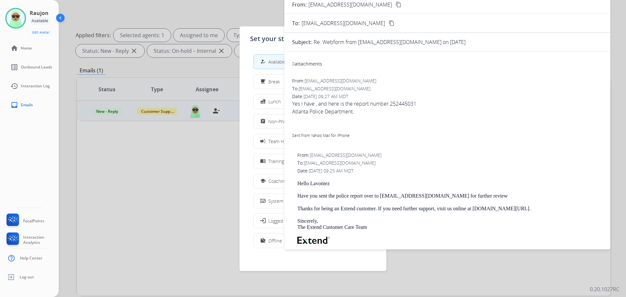
drag, startPoint x: 120, startPoint y: 3, endPoint x: 125, endPoint y: 23, distance: 20.6
click at [118, 7] on div at bounding box center [313, 148] width 626 height 297
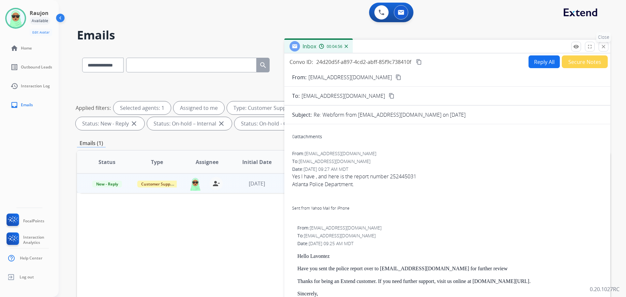
click at [601, 49] on mat-icon "close" at bounding box center [603, 47] width 6 height 6
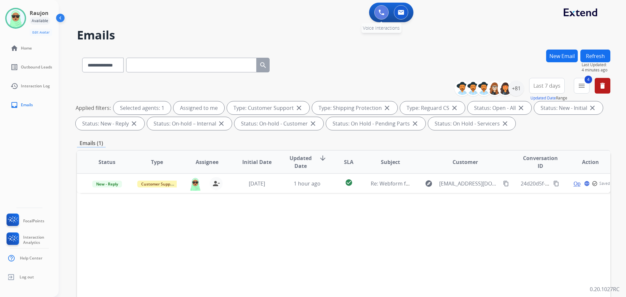
click at [380, 16] on button at bounding box center [381, 12] width 14 height 14
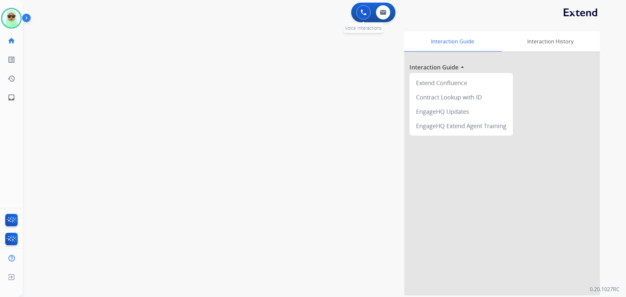
click at [361, 13] on img at bounding box center [364, 12] width 6 height 6
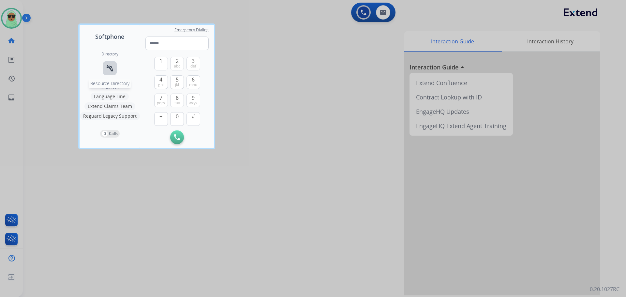
click at [108, 69] on mat-icon "connect_without_contact" at bounding box center [110, 68] width 8 height 8
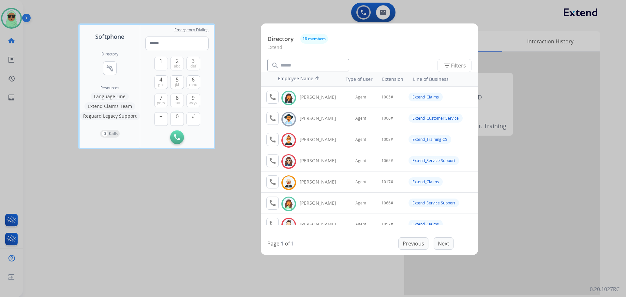
click at [108, 106] on button "Extend Claims Team" at bounding box center [109, 106] width 51 height 8
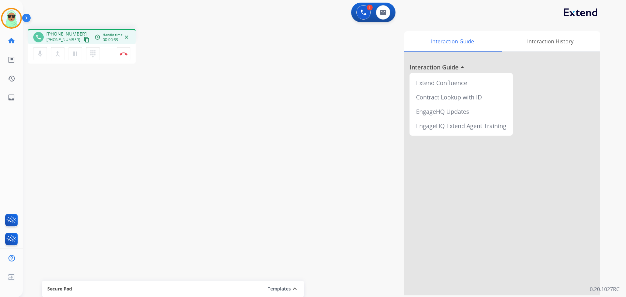
click at [86, 153] on div "phone +17134291060 +17134291060 content_copy access_time Call metrics Queue 00:…" at bounding box center [316, 159] width 587 height 272
click at [119, 53] on button "Disconnect" at bounding box center [124, 54] width 14 height 14
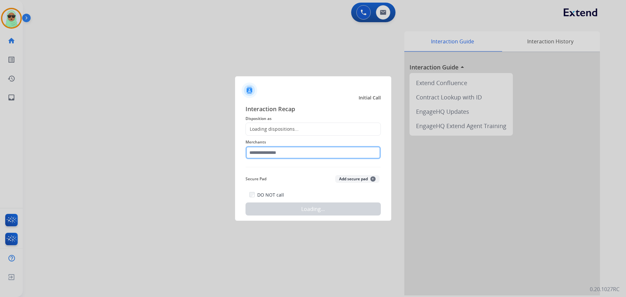
click at [302, 148] on input "text" at bounding box center [312, 152] width 135 height 13
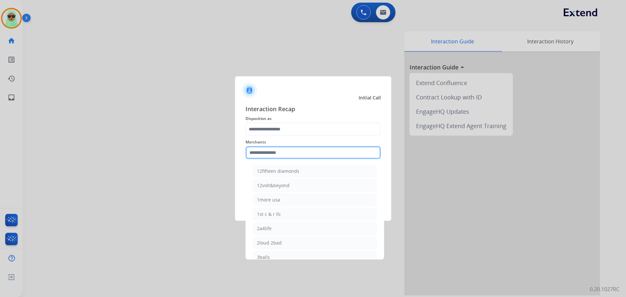
type input "*"
click at [307, 201] on li "Carparts.com" at bounding box center [315, 200] width 124 height 12
type input "**********"
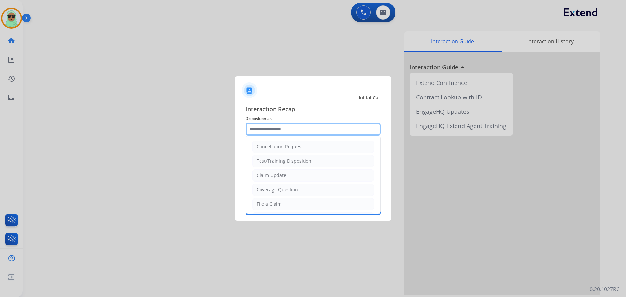
click at [306, 136] on div "Cancellation Request Test/Training Disposition Claim Update Coverage Question F…" at bounding box center [312, 129] width 135 height 13
click at [316, 181] on li "Claim Update" at bounding box center [313, 175] width 122 height 12
type input "**********"
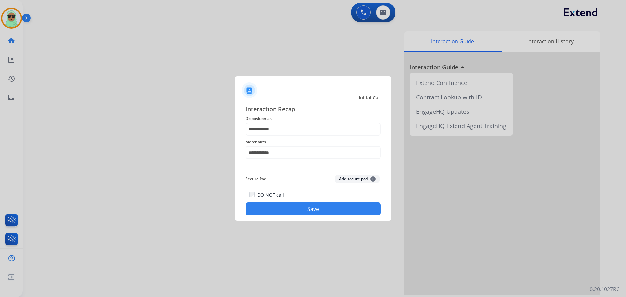
click at [347, 203] on button "Save" at bounding box center [312, 208] width 135 height 13
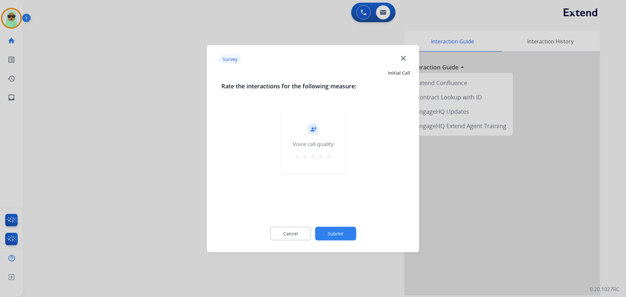
click at [344, 235] on button "Submit" at bounding box center [335, 234] width 41 height 14
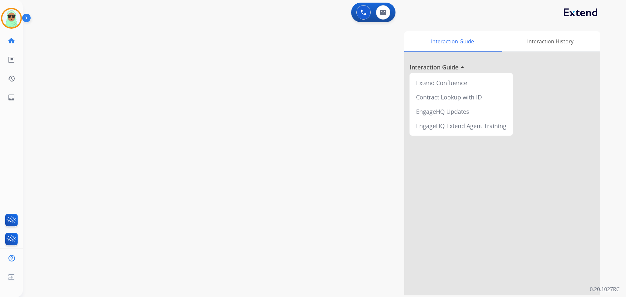
click at [496, 17] on div "0 Voice Interactions 0 Email Interactions" at bounding box center [321, 13] width 580 height 21
click at [387, 15] on button at bounding box center [383, 12] width 14 height 14
select select "**********"
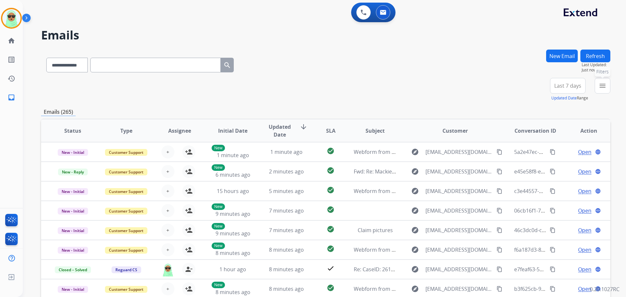
click at [596, 85] on button "menu Filters" at bounding box center [603, 86] width 16 height 16
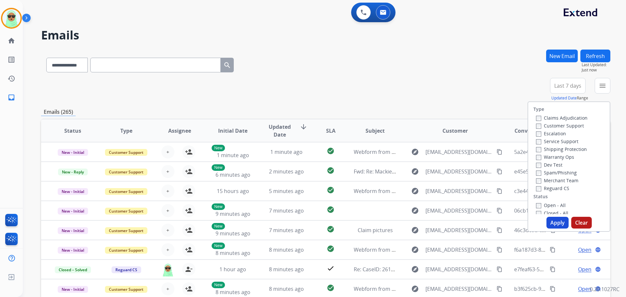
click at [548, 124] on label "Customer Support" at bounding box center [560, 126] width 48 height 6
click at [538, 147] on label "Shipping Protection" at bounding box center [561, 149] width 51 height 6
drag, startPoint x: 542, startPoint y: 189, endPoint x: 540, endPoint y: 193, distance: 5.0
click at [542, 190] on label "Reguard CS" at bounding box center [552, 188] width 33 height 6
click at [537, 204] on label "Open - All" at bounding box center [551, 205] width 30 height 6
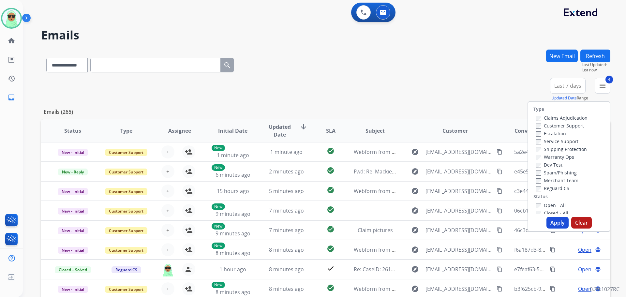
click at [553, 221] on button "Apply" at bounding box center [557, 223] width 22 height 12
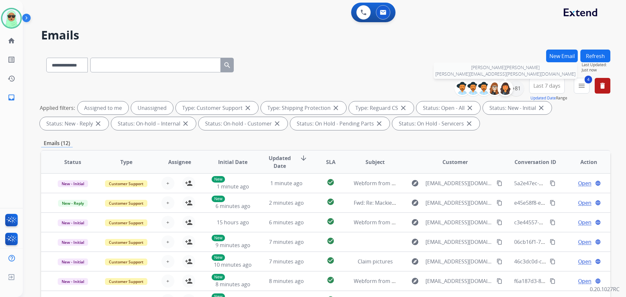
click at [512, 88] on div at bounding box center [505, 89] width 16 height 16
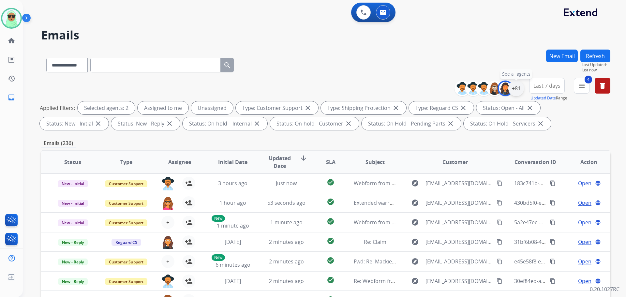
click at [508, 90] on div "+81" at bounding box center [516, 89] width 16 height 16
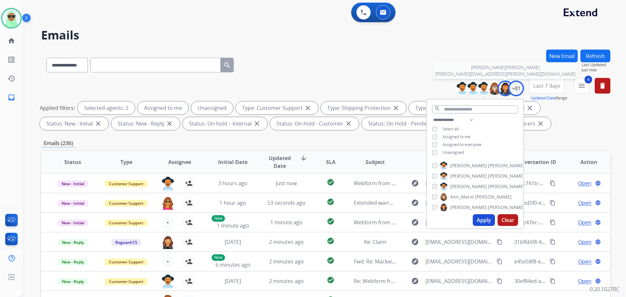
click at [503, 92] on img at bounding box center [505, 88] width 13 height 13
click at [451, 135] on span "Assigned to me" at bounding box center [456, 137] width 28 height 6
click at [477, 221] on button "Apply" at bounding box center [484, 220] width 22 height 12
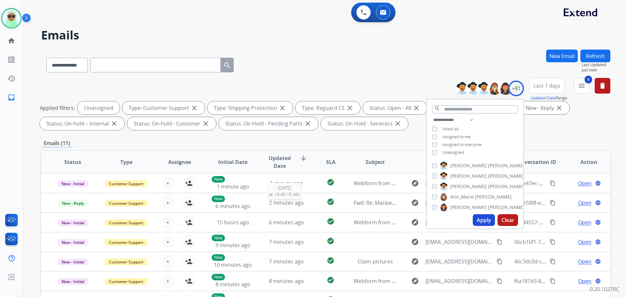
scroll to position [1, 0]
click at [323, 81] on div "**********" at bounding box center [325, 105] width 569 height 55
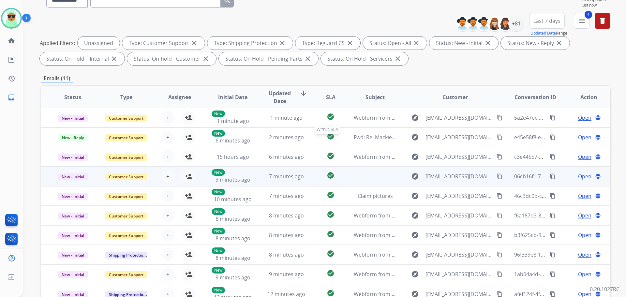
scroll to position [105, 0]
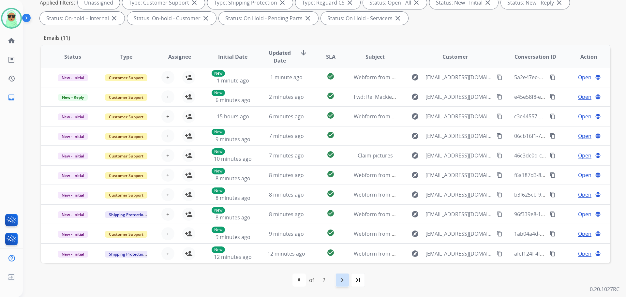
click at [338, 280] on mat-icon "navigate_next" at bounding box center [342, 280] width 8 height 8
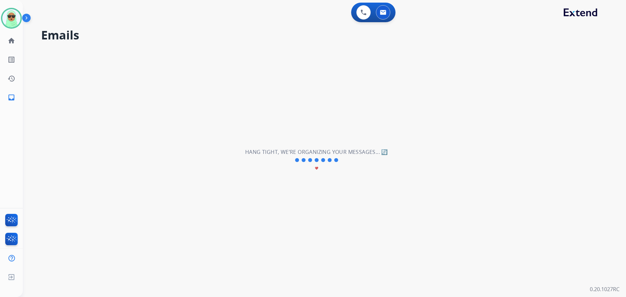
scroll to position [0, 0]
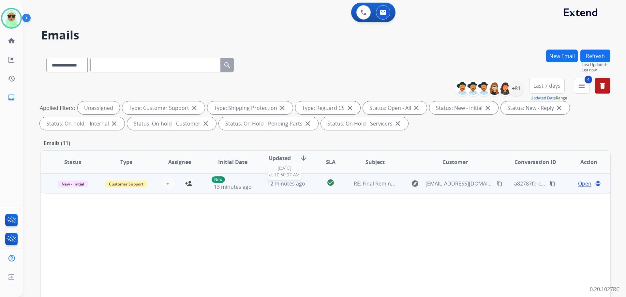
click at [281, 185] on span "12 minutes ago" at bounding box center [286, 183] width 38 height 7
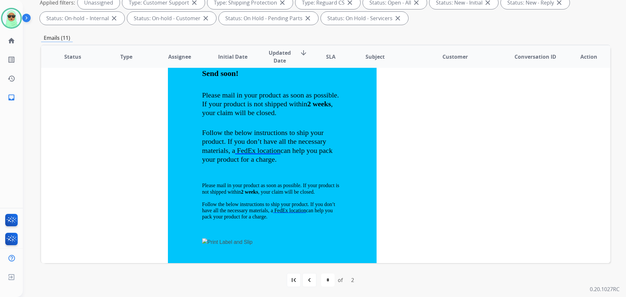
scroll to position [717, 0]
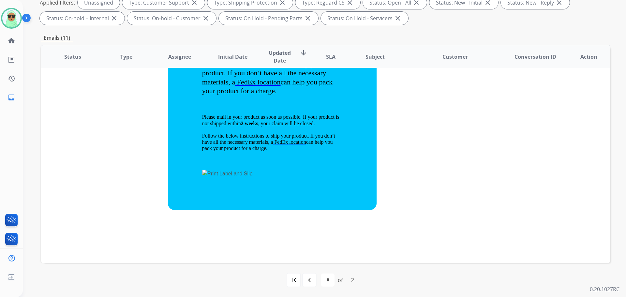
click at [307, 281] on mat-icon "navigate_before" at bounding box center [309, 280] width 8 height 8
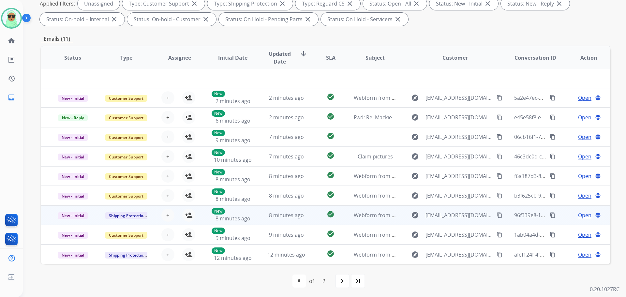
scroll to position [105, 0]
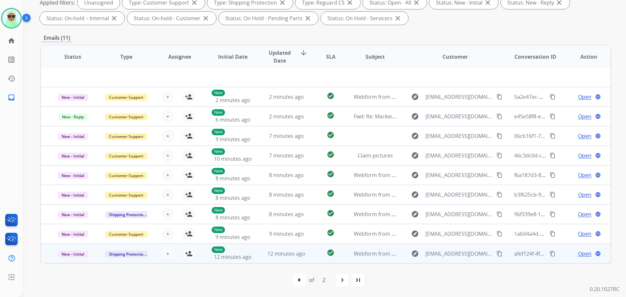
click at [285, 257] on span "12 minutes ago" at bounding box center [286, 253] width 38 height 7
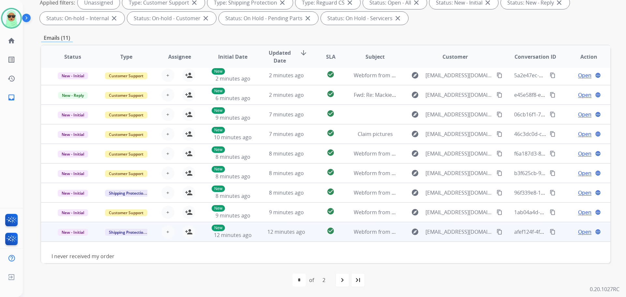
scroll to position [30, 0]
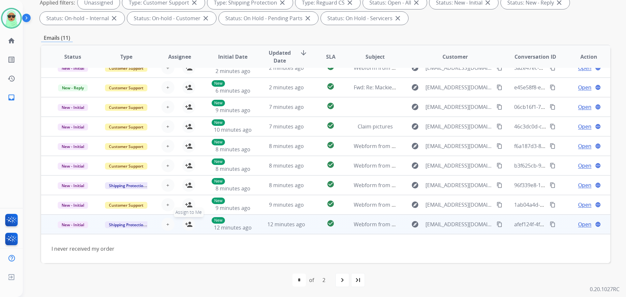
click at [189, 227] on mat-icon "person_add" at bounding box center [189, 224] width 8 height 8
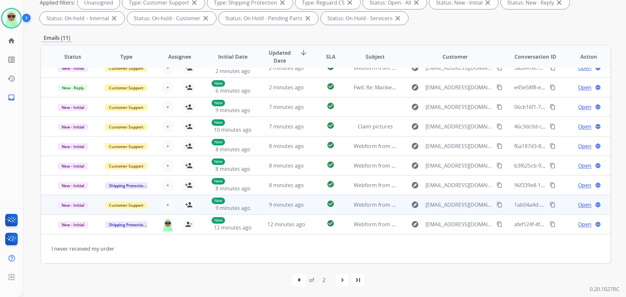
click at [265, 211] on td "9 minutes ago" at bounding box center [281, 205] width 53 height 20
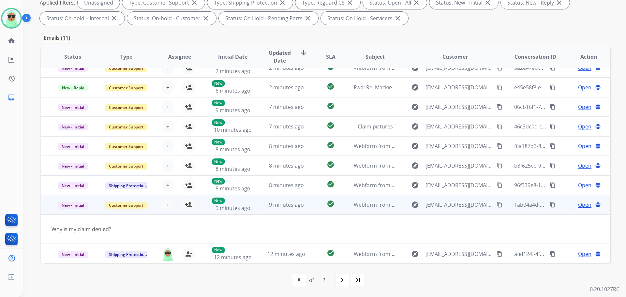
scroll to position [30, 0]
click at [183, 204] on button "person_add Assign to Me" at bounding box center [188, 204] width 13 height 13
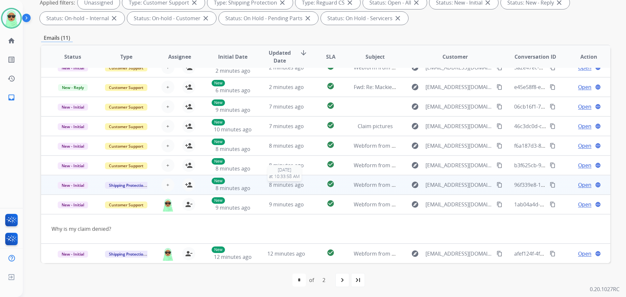
click at [269, 186] on span "8 minutes ago" at bounding box center [286, 184] width 35 height 7
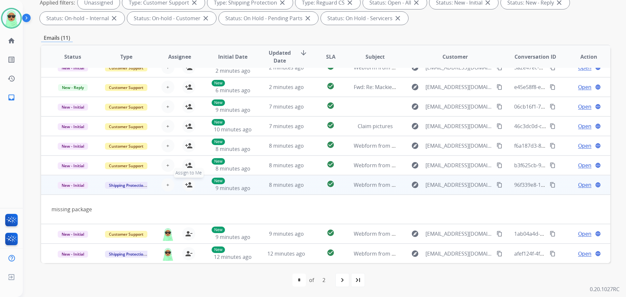
click at [185, 182] on mat-icon "person_add" at bounding box center [189, 185] width 8 height 8
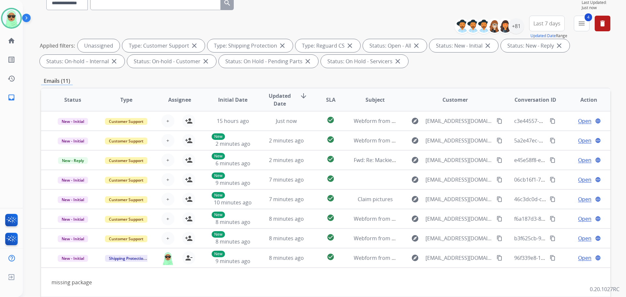
scroll to position [40, 0]
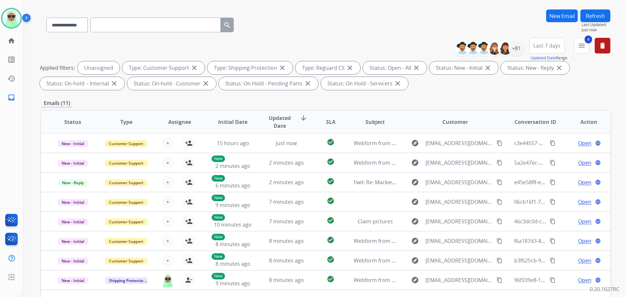
click at [592, 12] on button "Refresh" at bounding box center [595, 15] width 30 height 13
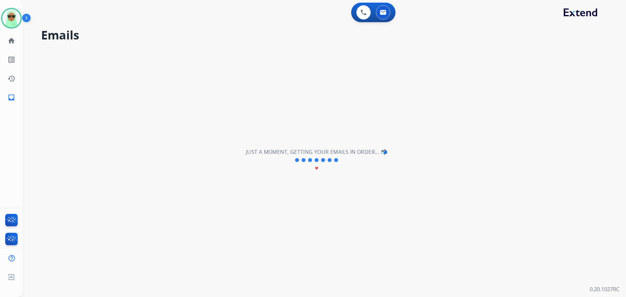
scroll to position [0, 0]
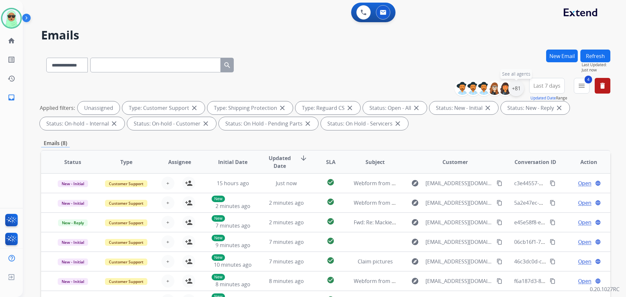
click at [518, 87] on div "+81" at bounding box center [516, 89] width 16 height 16
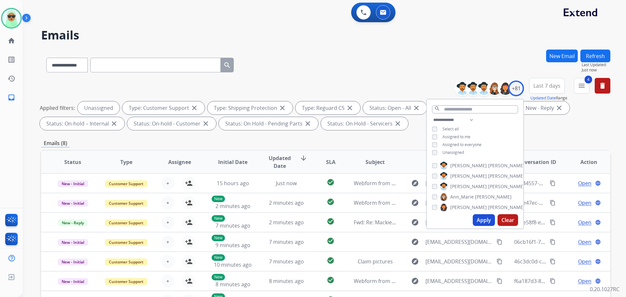
click at [452, 134] on span "Assigned to me" at bounding box center [456, 137] width 28 height 6
click at [448, 153] on span "Unassigned" at bounding box center [453, 153] width 22 height 6
click at [478, 219] on button "Apply" at bounding box center [484, 220] width 22 height 12
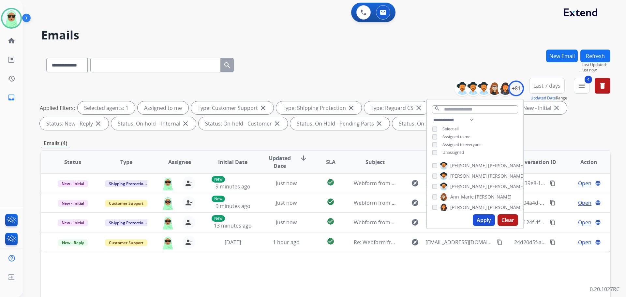
click at [397, 286] on div "Status Type Assignee Initial Date Updated Date arrow_downward SLA Subject Custo…" at bounding box center [325, 259] width 569 height 218
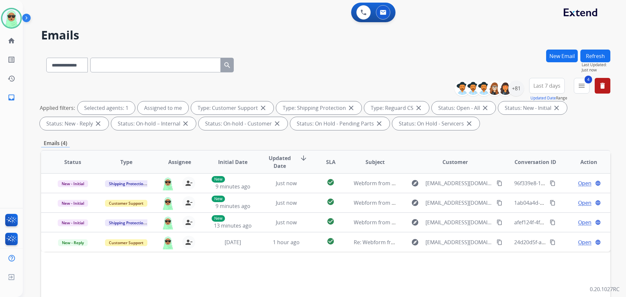
click at [99, 89] on div "**********" at bounding box center [325, 105] width 569 height 55
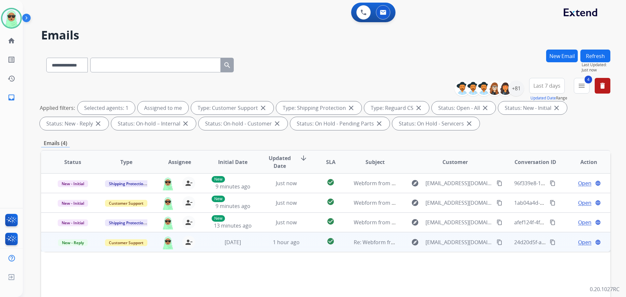
click at [578, 243] on span "Open" at bounding box center [584, 242] width 13 height 8
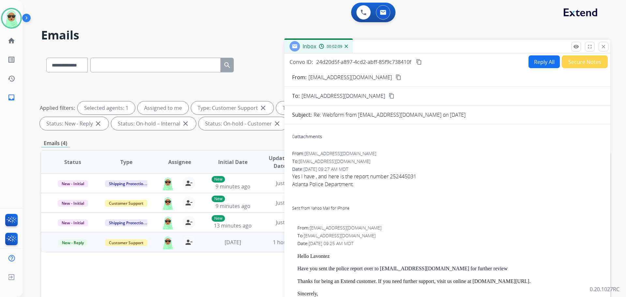
click at [413, 178] on span "Yes I have , and here is the report number 252445031 Atlanta Police Department.…" at bounding box center [447, 195] width 310 height 47
copy span "252445031"
click at [334, 186] on div "Atlanta Police Department. Sent from Yahoo Mail for iPhone" at bounding box center [447, 199] width 310 height 39
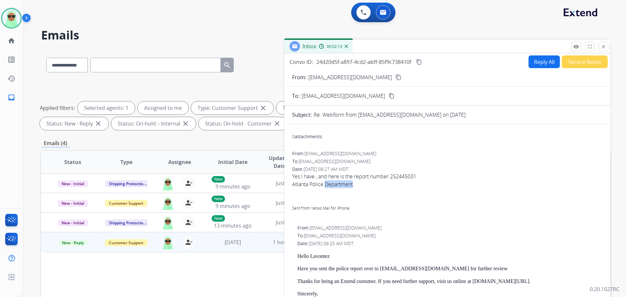
click at [334, 186] on div "Atlanta Police Department. Sent from Yahoo Mail for iPhone" at bounding box center [447, 199] width 310 height 39
click at [335, 185] on div "Atlanta Police Department. Sent from Yahoo Mail for iPhone" at bounding box center [447, 199] width 310 height 39
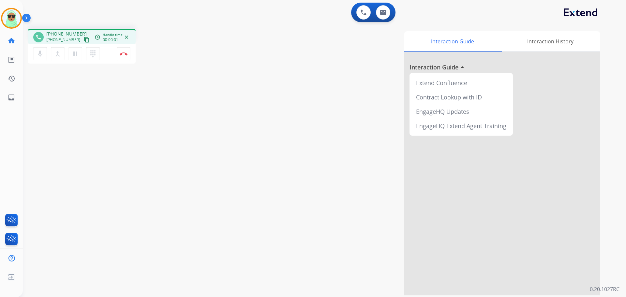
click at [84, 40] on mat-icon "content_copy" at bounding box center [87, 40] width 6 height 6
click at [38, 50] on mat-icon "mic" at bounding box center [40, 54] width 8 height 8
click at [360, 12] on button at bounding box center [363, 12] width 14 height 14
click at [356, 13] on div "1 Voice Interactions" at bounding box center [364, 12] width 20 height 14
click at [361, 13] on img at bounding box center [364, 12] width 6 height 6
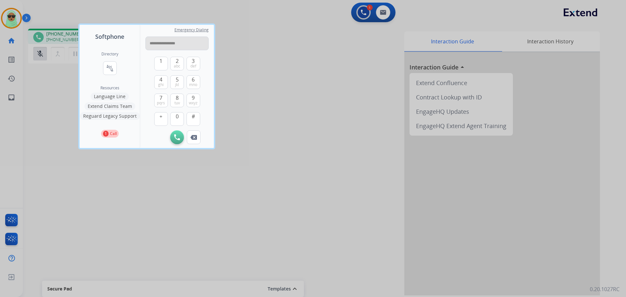
drag, startPoint x: 170, startPoint y: 44, endPoint x: 193, endPoint y: 42, distance: 22.9
click at [171, 44] on input "**********" at bounding box center [176, 44] width 63 height 14
type input "**********"
click at [178, 136] on img at bounding box center [177, 137] width 6 height 6
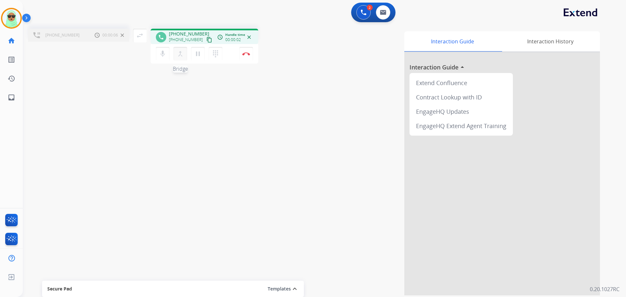
click at [177, 54] on mat-icon "merge_type" at bounding box center [180, 54] width 8 height 8
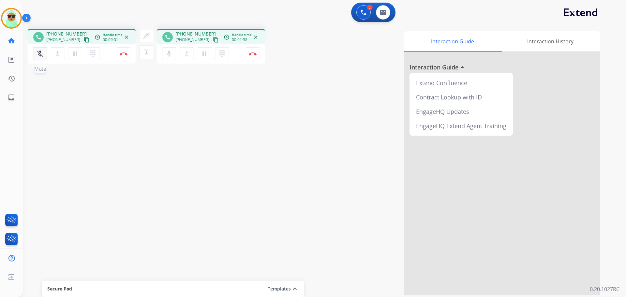
click at [37, 55] on mat-icon "mic_off" at bounding box center [40, 54] width 8 height 8
click at [359, 9] on button at bounding box center [363, 12] width 14 height 14
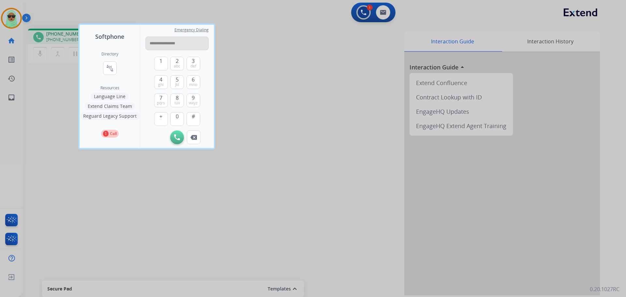
click at [172, 46] on input "**********" at bounding box center [176, 44] width 63 height 14
type input "**********"
click at [177, 137] on img at bounding box center [177, 137] width 6 height 6
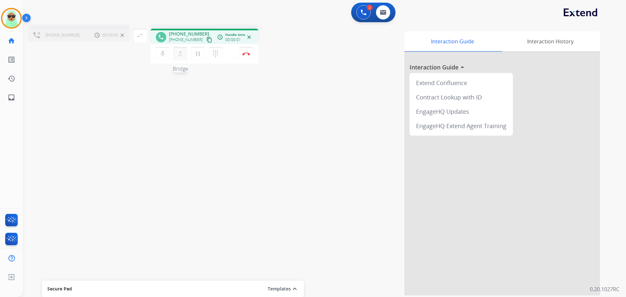
click at [178, 53] on mat-icon "merge_type" at bounding box center [180, 54] width 8 height 8
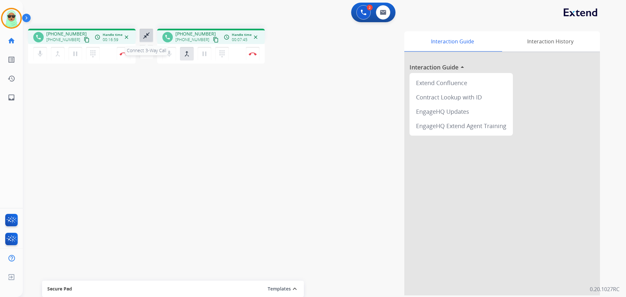
click at [151, 37] on button "close_fullscreen Connect 3-Way Call" at bounding box center [147, 36] width 14 height 14
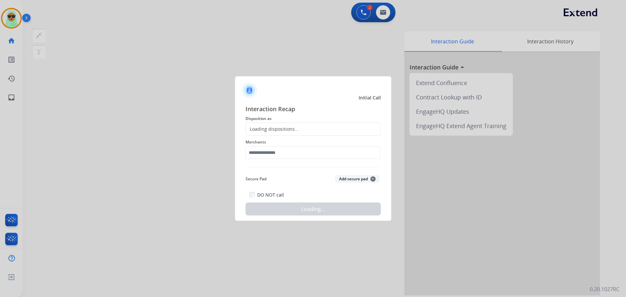
click at [305, 133] on div "Loading dispositions..." at bounding box center [312, 129] width 135 height 13
click at [303, 149] on input "text" at bounding box center [312, 152] width 135 height 13
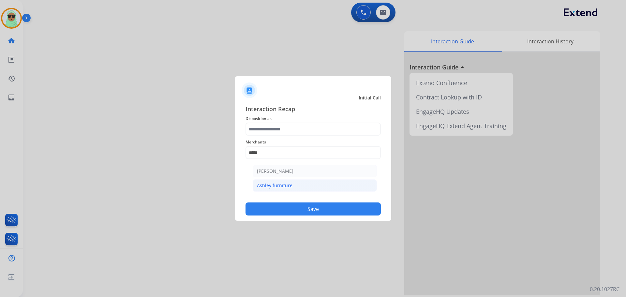
click at [290, 186] on div "Ashley furniture" at bounding box center [275, 185] width 36 height 7
type input "**********"
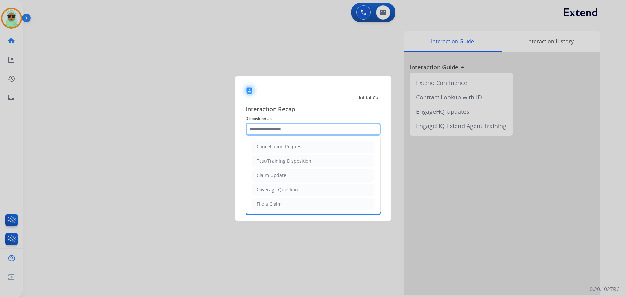
click at [283, 129] on input "text" at bounding box center [312, 129] width 135 height 13
click at [305, 194] on li "Coverage Question" at bounding box center [313, 190] width 122 height 12
type input "**********"
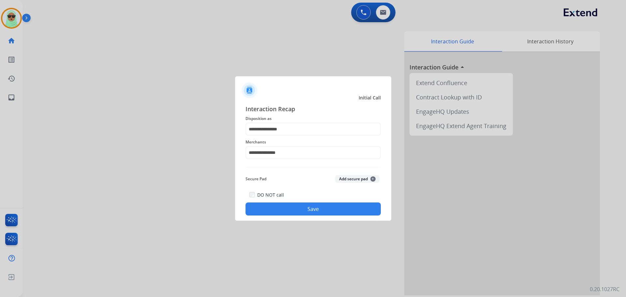
click at [311, 208] on button "Save" at bounding box center [312, 208] width 135 height 13
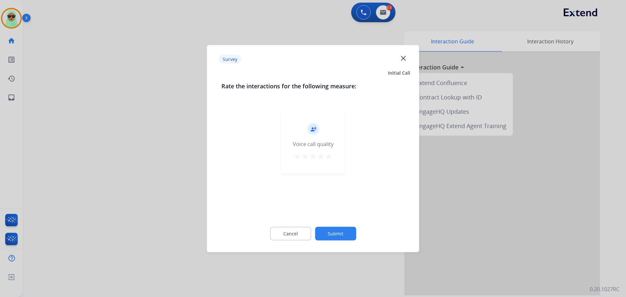
click at [336, 231] on button "Submit" at bounding box center [335, 234] width 41 height 14
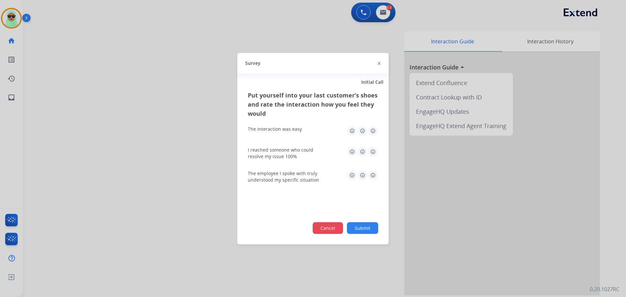
click at [343, 230] on div "Cancel Submit" at bounding box center [313, 228] width 130 height 12
click at [361, 227] on button "Submit" at bounding box center [362, 228] width 31 height 12
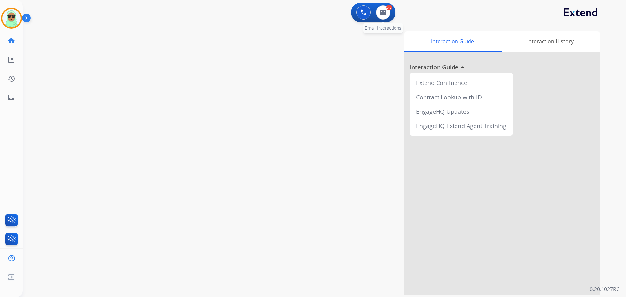
click at [388, 18] on div "0.5 Email Interactions" at bounding box center [383, 12] width 20 height 14
click at [14, 36] on link "home Home" at bounding box center [11, 41] width 18 height 18
click at [11, 18] on img at bounding box center [11, 18] width 18 height 18
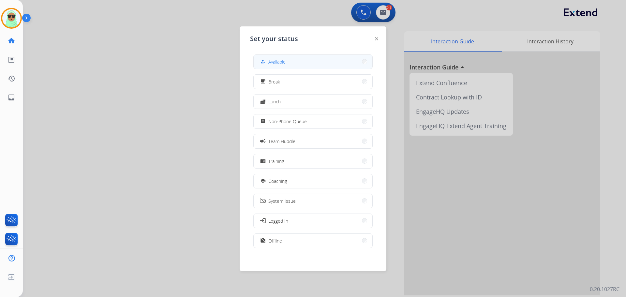
click at [336, 58] on button "how_to_reg Available" at bounding box center [313, 62] width 119 height 14
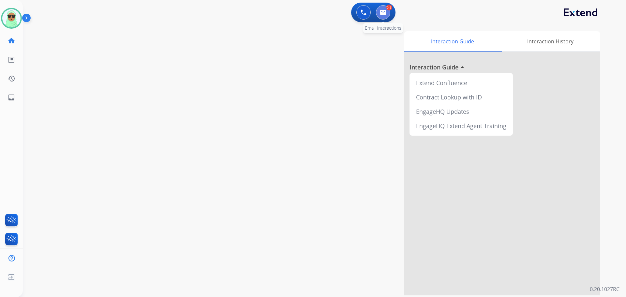
click at [384, 15] on button at bounding box center [383, 12] width 14 height 14
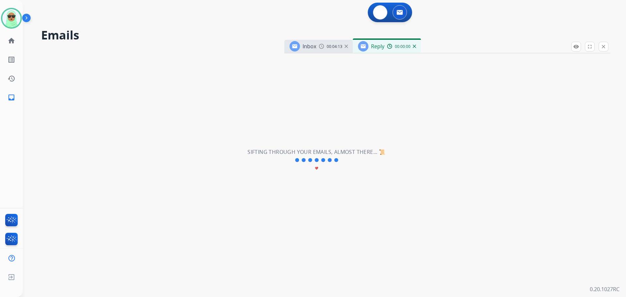
select select "**********"
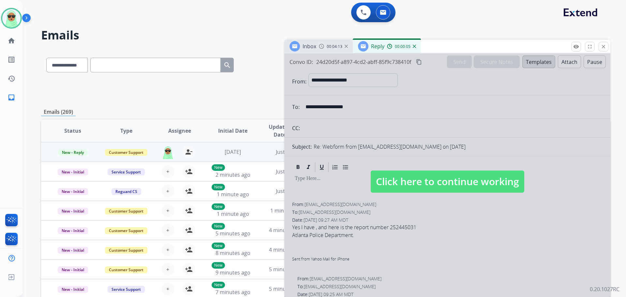
click at [411, 185] on span "Click here to continue working" at bounding box center [448, 181] width 154 height 22
select select
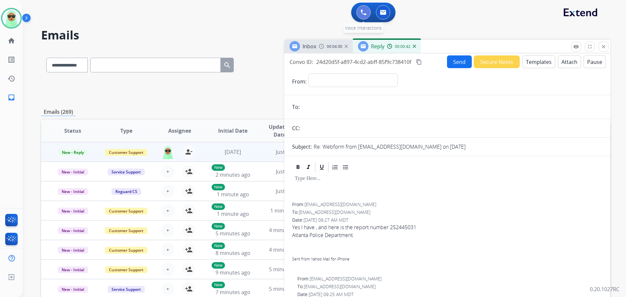
click at [359, 15] on button at bounding box center [363, 12] width 14 height 14
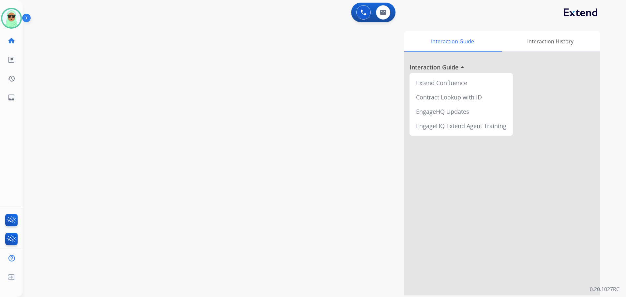
click at [359, 15] on button at bounding box center [363, 12] width 14 height 14
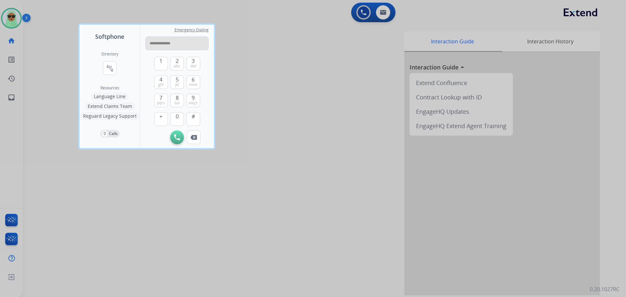
click at [166, 46] on input "**********" at bounding box center [176, 44] width 63 height 14
type input "**********"
click at [176, 138] on img at bounding box center [177, 137] width 6 height 6
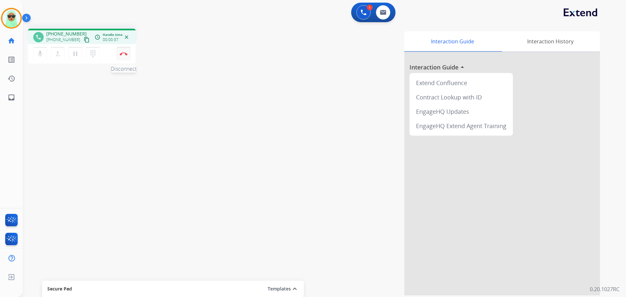
drag, startPoint x: 118, startPoint y: 60, endPoint x: 118, endPoint y: 55, distance: 4.6
click at [118, 58] on button "Disconnect" at bounding box center [124, 54] width 14 height 14
click at [119, 54] on button "Disconnect" at bounding box center [124, 54] width 14 height 14
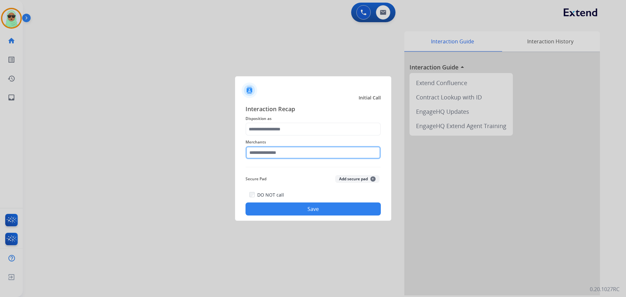
click at [302, 155] on input "text" at bounding box center [312, 152] width 135 height 13
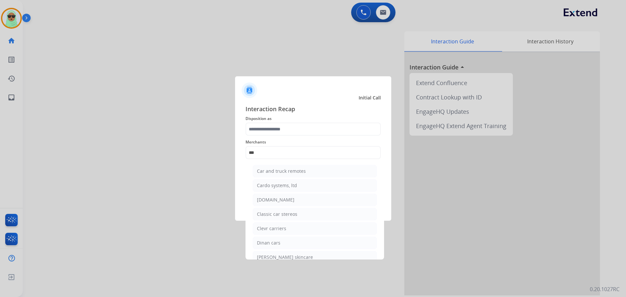
click at [288, 199] on li "Carparts.com" at bounding box center [315, 200] width 124 height 12
type input "**********"
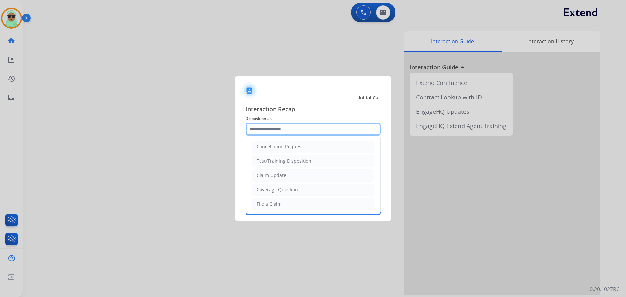
click at [287, 130] on input "text" at bounding box center [312, 129] width 135 height 13
click at [274, 179] on li "Claim Update" at bounding box center [313, 175] width 122 height 12
type input "**********"
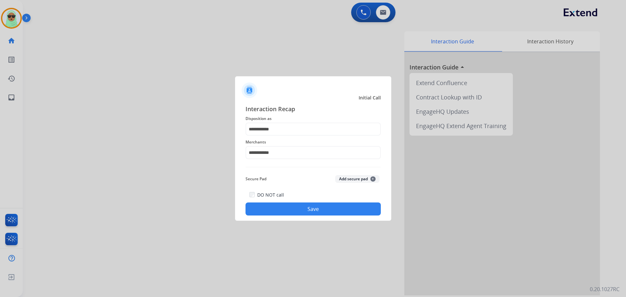
click at [283, 211] on button "Save" at bounding box center [312, 208] width 135 height 13
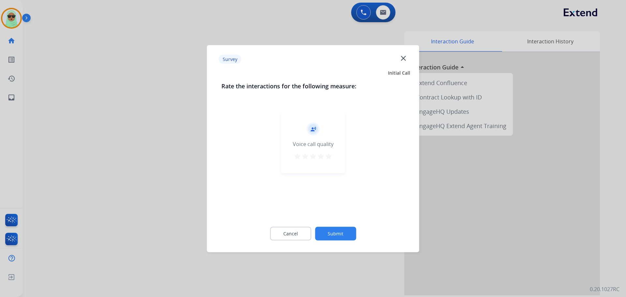
click at [336, 234] on button "Submit" at bounding box center [335, 234] width 41 height 14
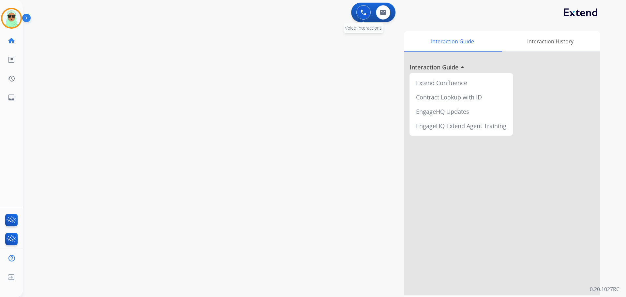
click at [364, 16] on button at bounding box center [363, 12] width 14 height 14
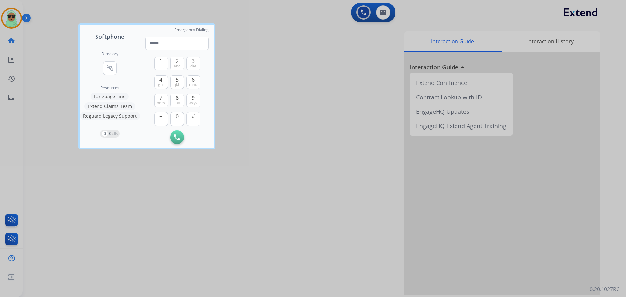
click at [55, 22] on div at bounding box center [313, 148] width 626 height 297
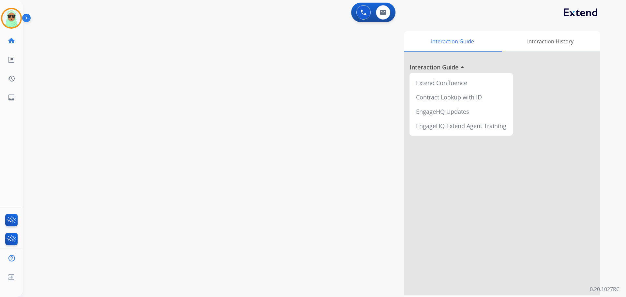
click at [25, 21] on img at bounding box center [27, 19] width 11 height 12
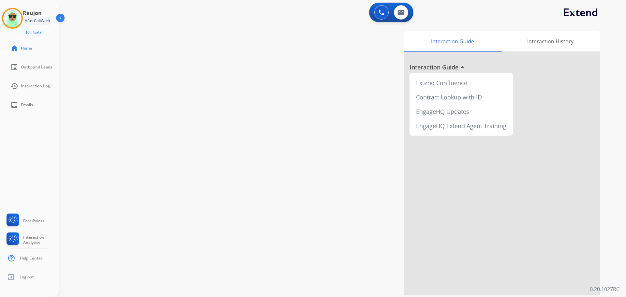
click at [22, 20] on div at bounding box center [12, 18] width 21 height 21
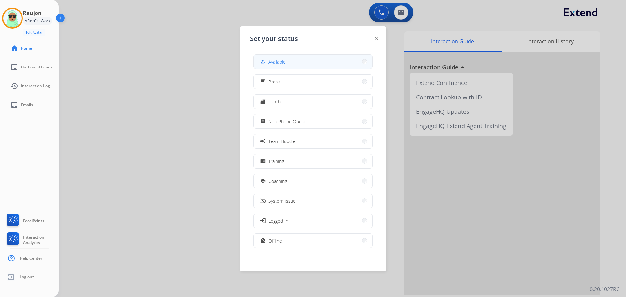
click at [277, 59] on span "Available" at bounding box center [276, 61] width 17 height 7
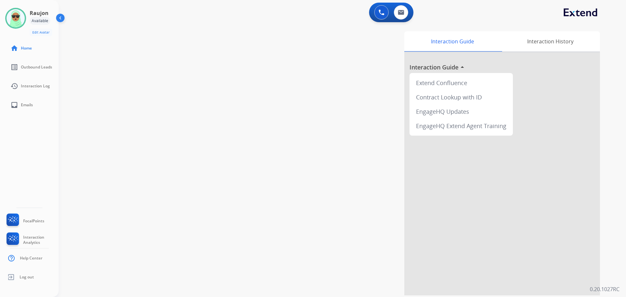
click at [173, 38] on div "swap_horiz Break voice bridge close_fullscreen Connect 3-Way Call merge_type Se…" at bounding box center [335, 159] width 552 height 272
click at [385, 18] on button at bounding box center [381, 12] width 14 height 14
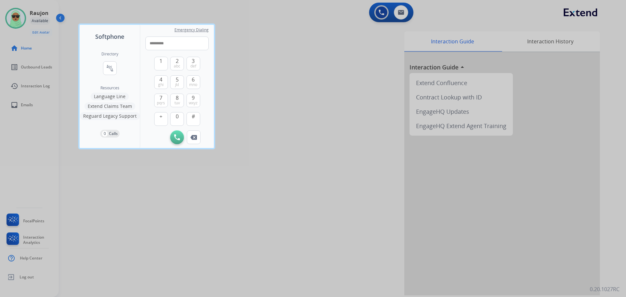
type input "**********"
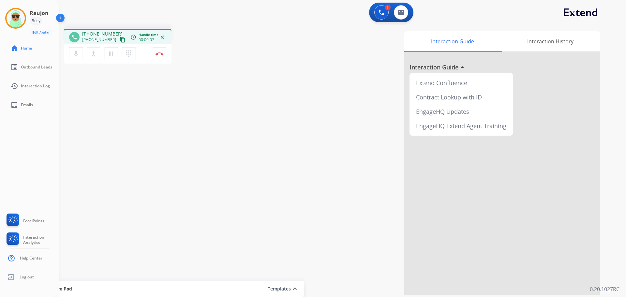
click at [137, 55] on div "dialpad Dialpad" at bounding box center [131, 54] width 18 height 14
click at [133, 56] on button "dialpad Dialpad" at bounding box center [129, 54] width 14 height 14
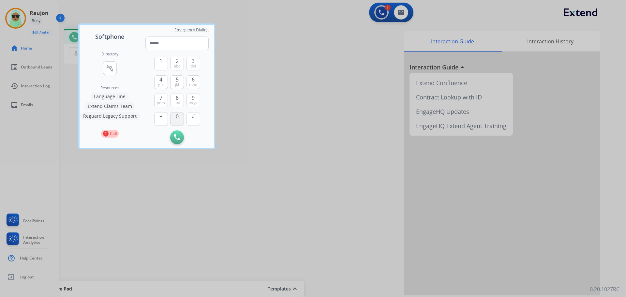
click at [178, 115] on span "0" at bounding box center [177, 116] width 3 height 8
type input "*"
click at [311, 149] on div at bounding box center [313, 148] width 626 height 297
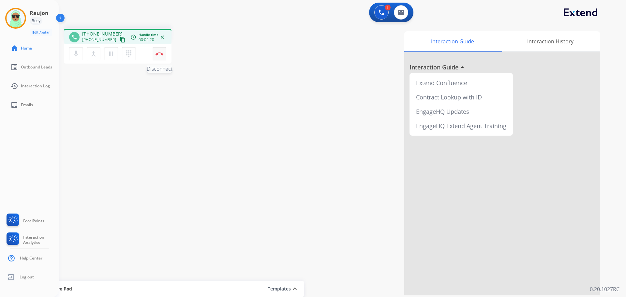
click at [156, 52] on img at bounding box center [159, 53] width 8 height 3
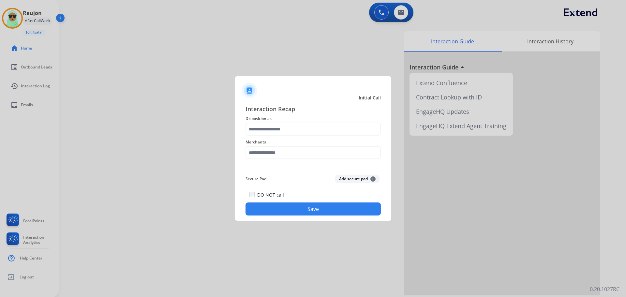
click at [289, 138] on div "Merchants" at bounding box center [312, 149] width 135 height 26
drag, startPoint x: 288, startPoint y: 130, endPoint x: 283, endPoint y: 132, distance: 4.8
click at [288, 129] on input "text" at bounding box center [312, 129] width 135 height 13
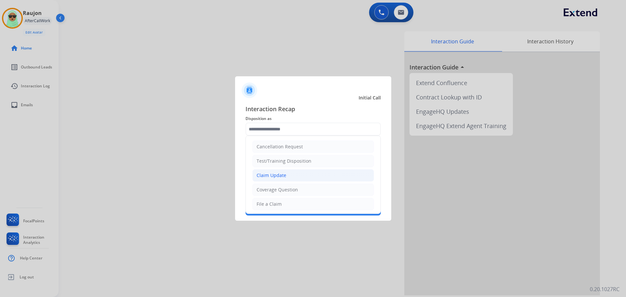
click at [282, 177] on div "Claim Update" at bounding box center [272, 175] width 30 height 7
type input "**********"
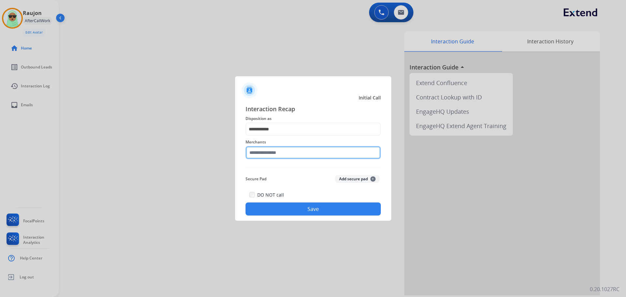
click at [284, 154] on input "text" at bounding box center [312, 152] width 135 height 13
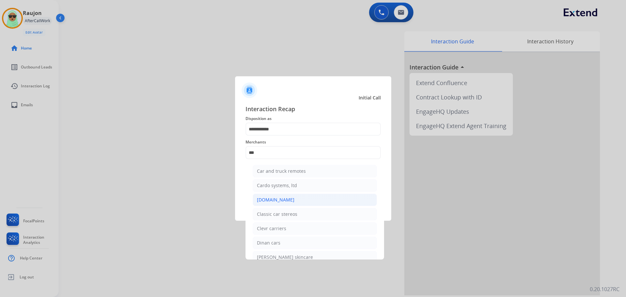
click at [290, 200] on li "Carparts.com" at bounding box center [315, 200] width 124 height 12
type input "**********"
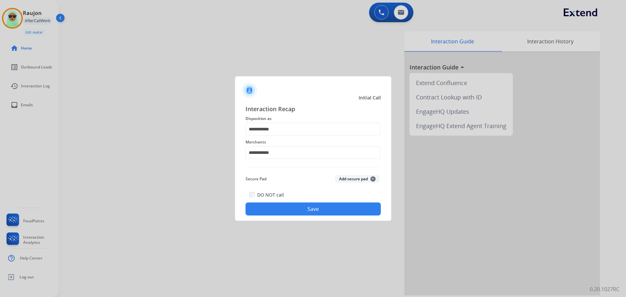
click at [333, 211] on button "Save" at bounding box center [312, 208] width 135 height 13
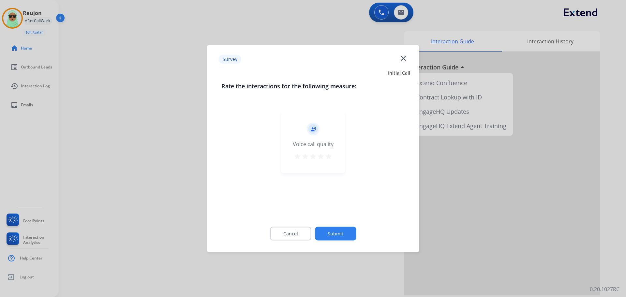
click at [348, 230] on button "Submit" at bounding box center [335, 234] width 41 height 14
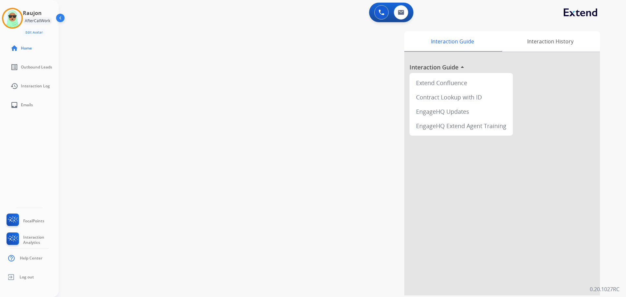
drag, startPoint x: 160, startPoint y: 130, endPoint x: 84, endPoint y: 85, distance: 88.8
click at [155, 128] on div "swap_horiz Break voice bridge close_fullscreen Connect 3-Way Call merge_type Se…" at bounding box center [335, 159] width 552 height 272
click at [14, 16] on img at bounding box center [12, 18] width 18 height 18
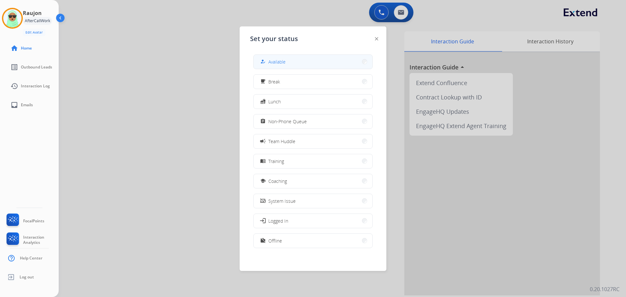
click at [292, 59] on button "how_to_reg Available" at bounding box center [313, 62] width 119 height 14
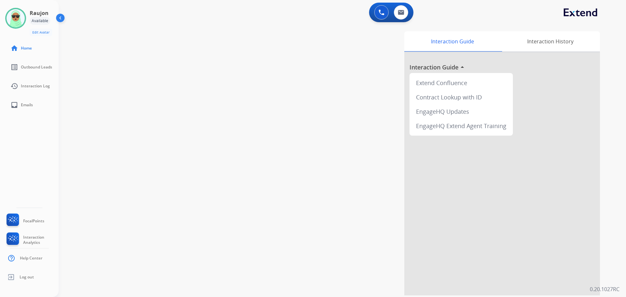
click at [84, 68] on div "swap_horiz Break voice bridge close_fullscreen Connect 3-Way Call merge_type Se…" at bounding box center [335, 159] width 552 height 272
drag, startPoint x: 118, startPoint y: 58, endPoint x: 39, endPoint y: 18, distance: 88.8
click at [119, 58] on div "swap_horiz Break voice bridge close_fullscreen Connect 3-Way Call merge_type Se…" at bounding box center [335, 159] width 552 height 272
click at [57, 15] on img at bounding box center [61, 19] width 12 height 12
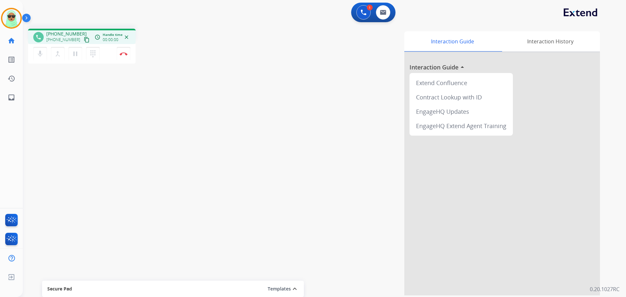
click at [89, 99] on div "phone +13363012728 +13363012728 content_copy access_time Call metrics Queue 00:…" at bounding box center [316, 159] width 587 height 272
click at [84, 42] on mat-icon "content_copy" at bounding box center [87, 40] width 6 height 6
click at [84, 41] on mat-icon "content_copy" at bounding box center [87, 40] width 6 height 6
click at [106, 67] on div "phone +13363012728 +13363012728 content_copy access_time Call metrics Queue 00:…" at bounding box center [316, 159] width 587 height 272
click at [118, 56] on button "Disconnect" at bounding box center [124, 54] width 14 height 14
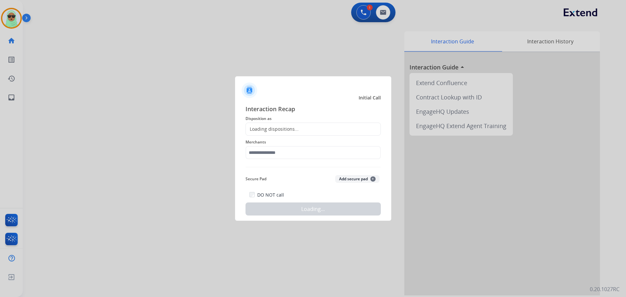
click at [345, 145] on span "Merchants" at bounding box center [312, 142] width 135 height 8
click at [334, 135] on div "Loading dispositions..." at bounding box center [312, 129] width 135 height 13
click at [325, 151] on input "text" at bounding box center [312, 152] width 135 height 13
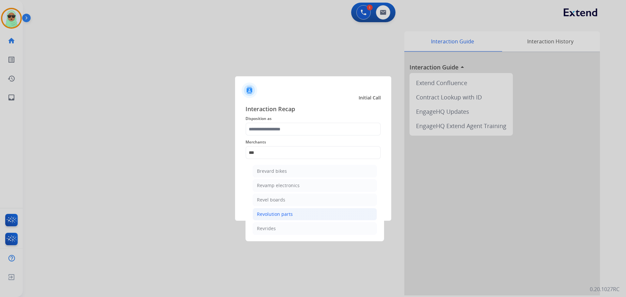
click at [331, 217] on li "Revolution parts" at bounding box center [315, 214] width 124 height 12
type input "**********"
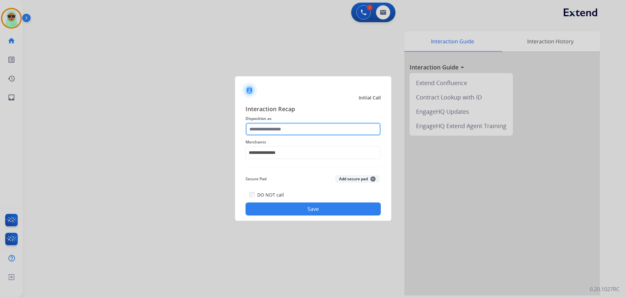
click at [299, 131] on input "text" at bounding box center [312, 129] width 135 height 13
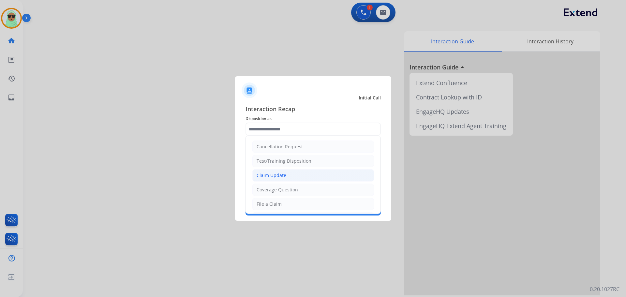
click at [284, 177] on div "Claim Update" at bounding box center [272, 175] width 30 height 7
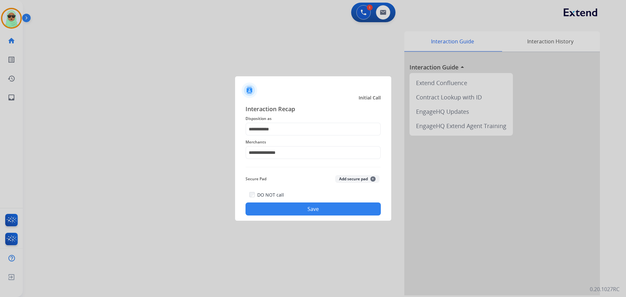
click at [318, 200] on div "DO NOT call Save" at bounding box center [312, 203] width 135 height 25
click at [301, 132] on input "**********" at bounding box center [312, 129] width 135 height 13
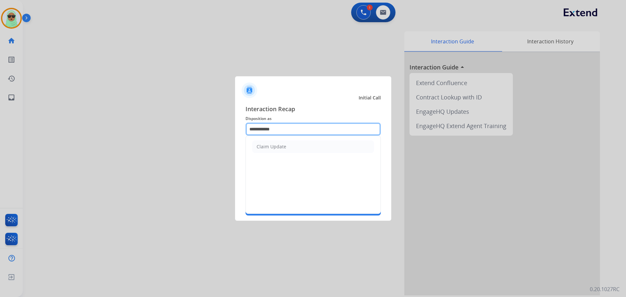
click at [301, 132] on input "**********" at bounding box center [312, 129] width 135 height 13
click at [300, 132] on input "**********" at bounding box center [312, 129] width 135 height 13
type input "**********"
drag, startPoint x: 289, startPoint y: 135, endPoint x: 288, endPoint y: 129, distance: 5.3
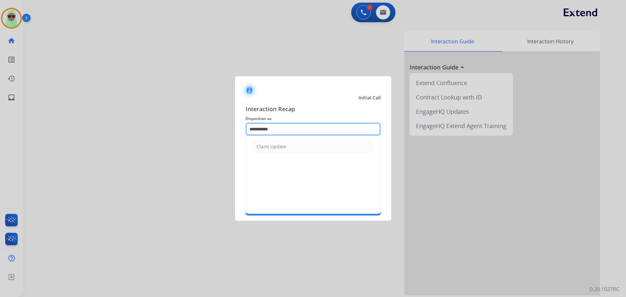
click at [289, 134] on input "**********" at bounding box center [312, 129] width 135 height 13
drag, startPoint x: 288, startPoint y: 129, endPoint x: 169, endPoint y: 130, distance: 120.0
click at [0, 130] on app-contact-recap-modal "**********" at bounding box center [0, 148] width 0 height 297
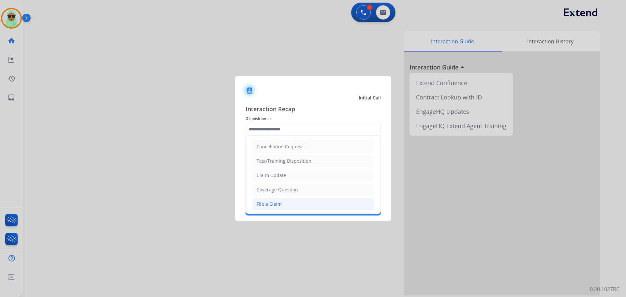
click at [280, 200] on li "File a Claim" at bounding box center [313, 204] width 122 height 12
type input "**********"
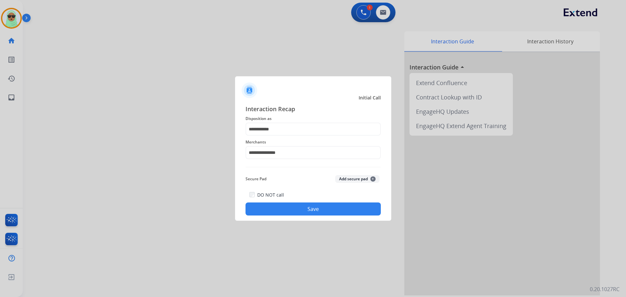
click at [288, 205] on button "Save" at bounding box center [312, 208] width 135 height 13
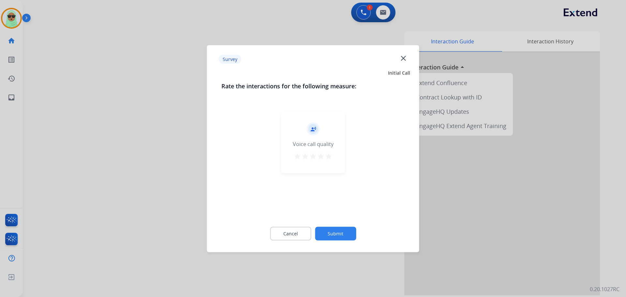
click at [334, 229] on button "Submit" at bounding box center [335, 234] width 41 height 14
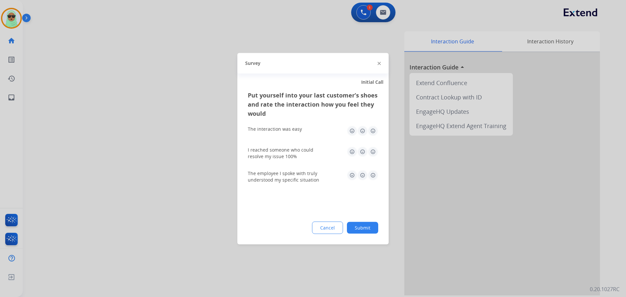
click at [353, 229] on button "Submit" at bounding box center [362, 228] width 31 height 12
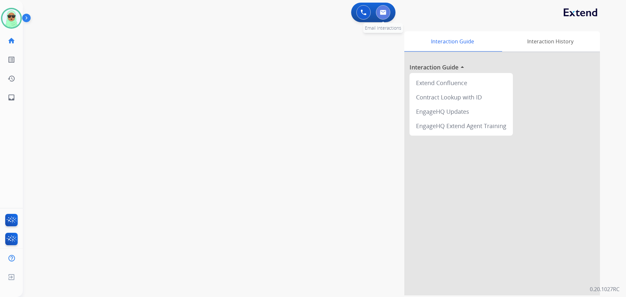
click at [386, 17] on button at bounding box center [383, 12] width 14 height 14
select select "**********"
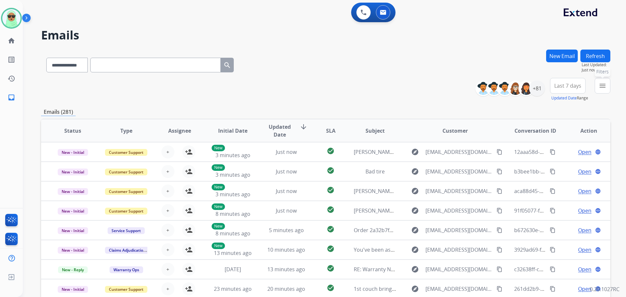
click at [606, 91] on button "menu Filters" at bounding box center [603, 86] width 16 height 16
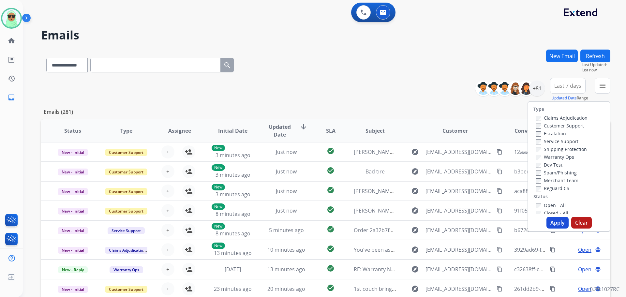
click at [562, 123] on label "Customer Support" at bounding box center [560, 126] width 48 height 6
click at [564, 150] on label "Shipping Protection" at bounding box center [561, 149] width 51 height 6
click at [559, 187] on label "Reguard CS" at bounding box center [552, 188] width 33 height 6
click at [553, 210] on label "Closed - All" at bounding box center [552, 213] width 32 height 6
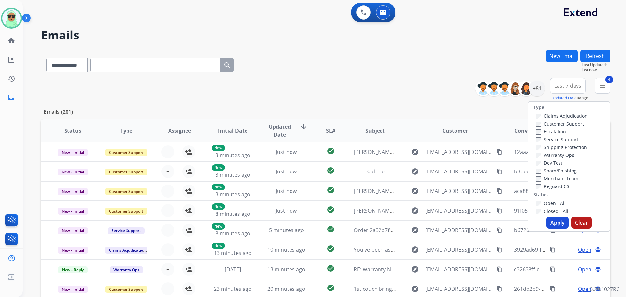
click at [552, 203] on label "Open - All" at bounding box center [551, 203] width 30 height 6
drag, startPoint x: 548, startPoint y: 210, endPoint x: 550, endPoint y: 222, distance: 11.8
click at [548, 210] on label "Closed - All" at bounding box center [552, 211] width 32 height 6
click at [550, 222] on button "Apply" at bounding box center [557, 223] width 22 height 12
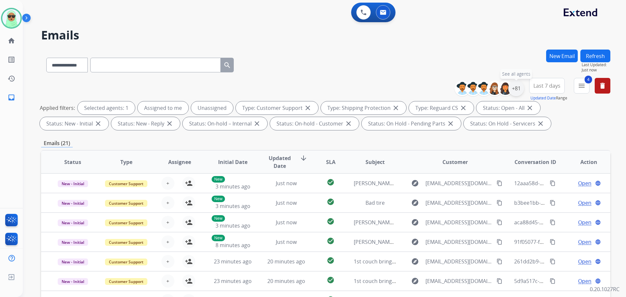
click at [518, 89] on div "+81" at bounding box center [516, 89] width 16 height 16
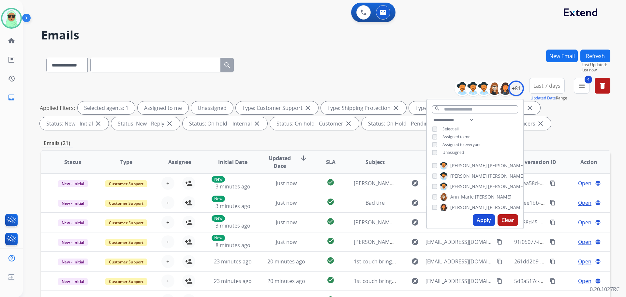
click at [453, 153] on span "Unassigned" at bounding box center [453, 153] width 22 height 6
click at [487, 221] on button "Apply" at bounding box center [484, 220] width 22 height 12
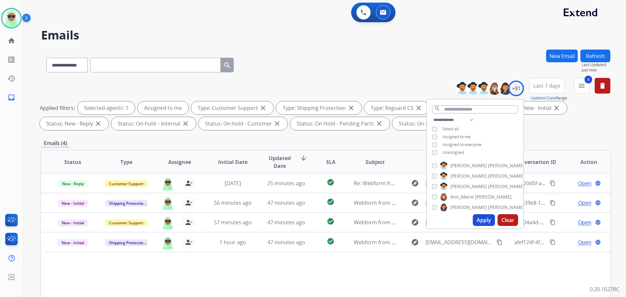
click at [260, 278] on div "Status Type Assignee Initial Date Updated Date arrow_downward SLA Subject Custo…" at bounding box center [325, 259] width 569 height 218
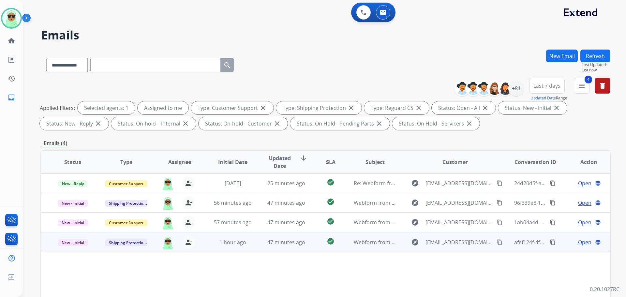
click at [578, 241] on span "Open" at bounding box center [584, 242] width 13 height 8
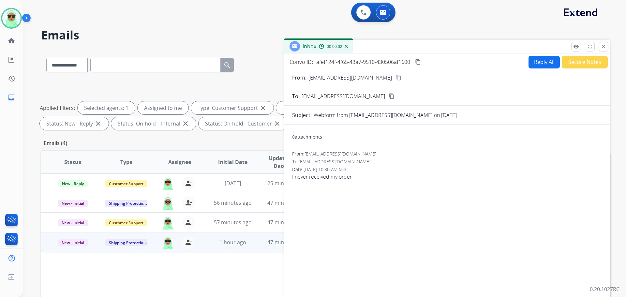
click at [395, 78] on mat-icon "content_copy" at bounding box center [398, 78] width 6 height 6
click at [580, 62] on button "Secure Notes" at bounding box center [585, 62] width 46 height 13
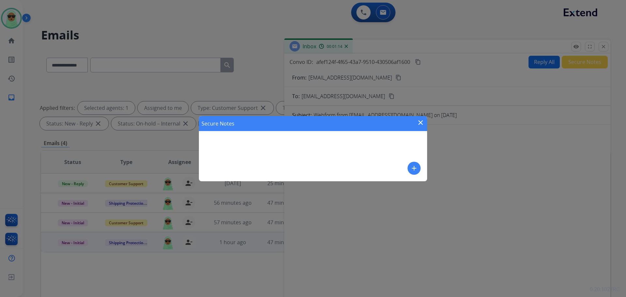
click at [411, 166] on mat-icon "add" at bounding box center [414, 168] width 8 height 8
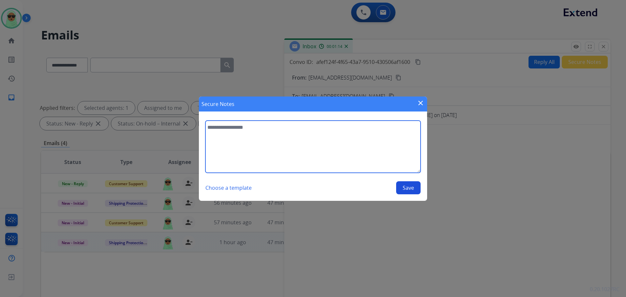
click at [381, 146] on textarea at bounding box center [312, 147] width 215 height 52
click at [354, 126] on textarea "**********" at bounding box center [312, 147] width 215 height 52
click at [330, 123] on textarea "**********" at bounding box center [312, 147] width 215 height 52
type textarea "**********"
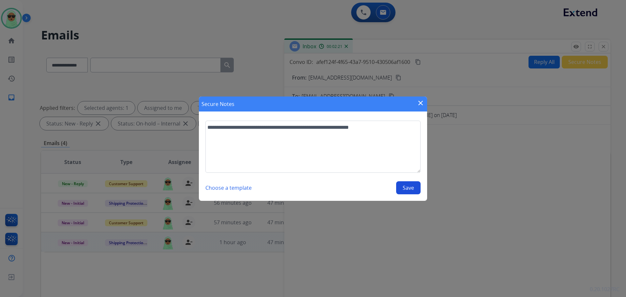
click at [410, 192] on button "Save" at bounding box center [408, 187] width 24 height 13
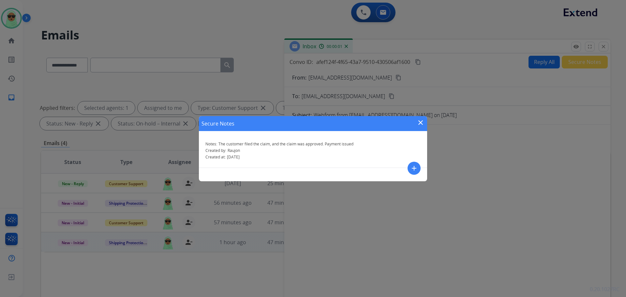
click at [426, 121] on div "Secure Notes close" at bounding box center [313, 123] width 228 height 15
click at [422, 121] on mat-icon "close" at bounding box center [421, 123] width 8 height 8
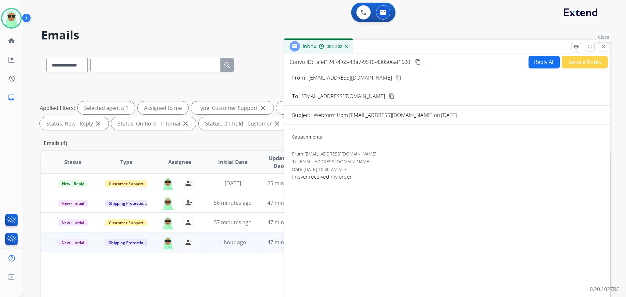
click at [602, 47] on mat-icon "close" at bounding box center [603, 47] width 6 height 6
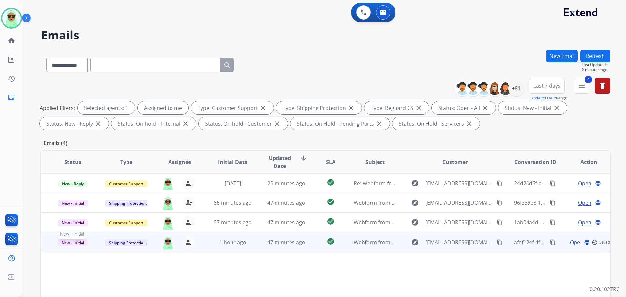
click at [84, 240] on span "New - Initial" at bounding box center [73, 242] width 30 height 7
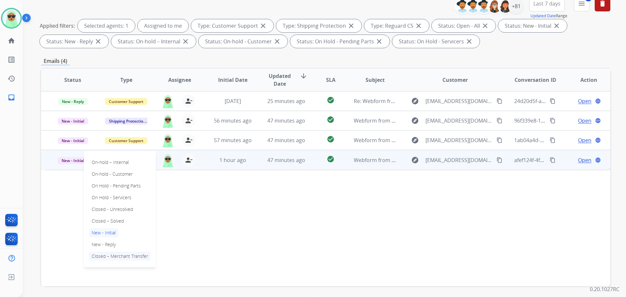
scroll to position [98, 0]
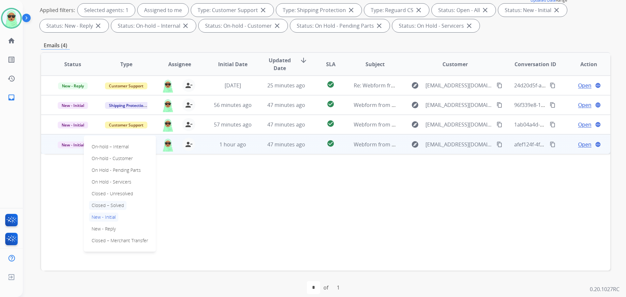
click at [118, 203] on p "Closed – Solved" at bounding box center [107, 205] width 37 height 9
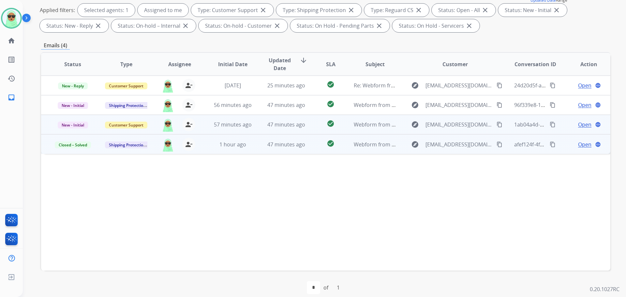
click at [582, 124] on span "Open" at bounding box center [584, 125] width 13 height 8
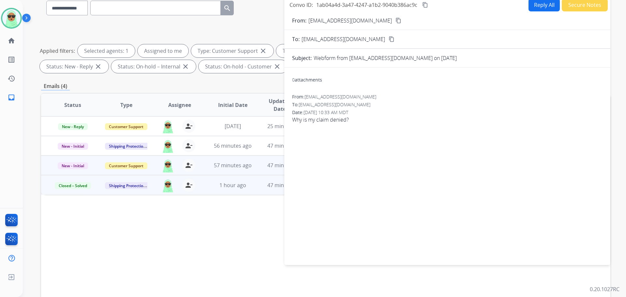
scroll to position [33, 0]
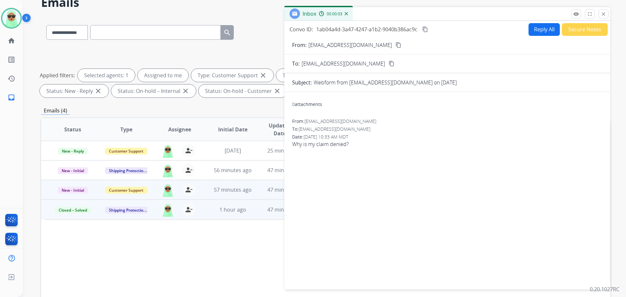
click at [395, 45] on mat-icon "content_copy" at bounding box center [398, 45] width 6 height 6
click at [542, 27] on button "Reply All" at bounding box center [543, 29] width 31 height 13
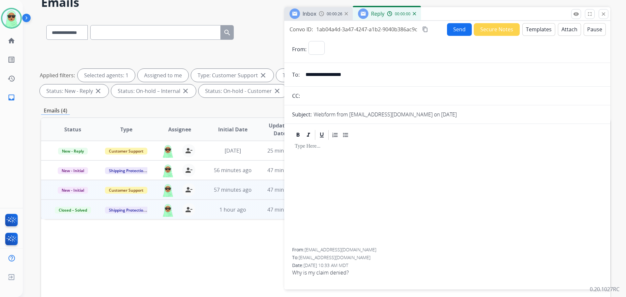
select select "**********"
click at [602, 11] on mat-icon "close" at bounding box center [603, 14] width 6 height 6
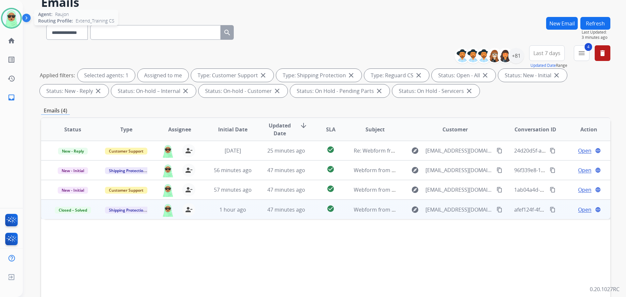
click at [9, 21] on img at bounding box center [11, 18] width 18 height 18
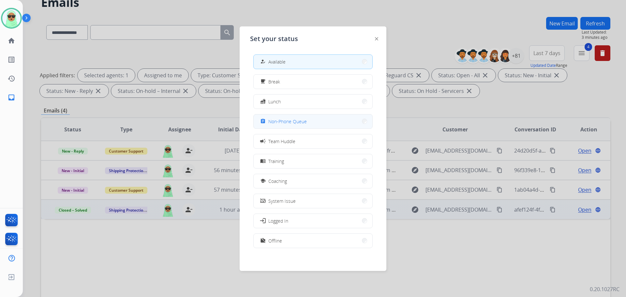
click at [329, 124] on button "assignment Non-Phone Queue" at bounding box center [313, 121] width 119 height 14
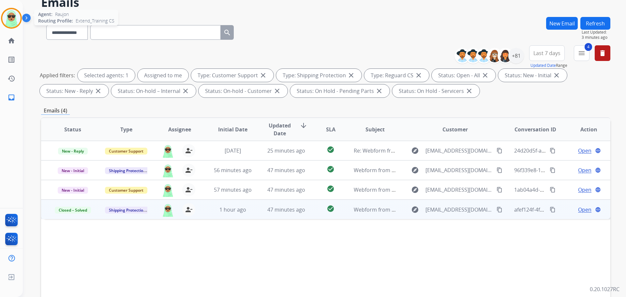
click at [4, 14] on img at bounding box center [11, 18] width 18 height 18
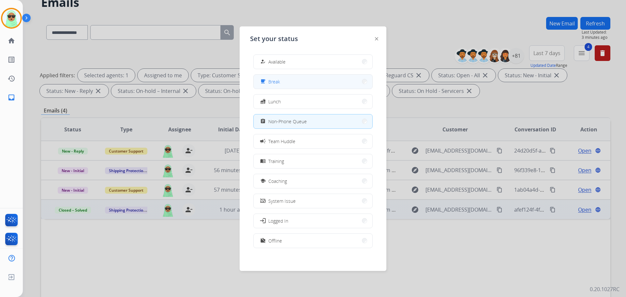
click at [339, 75] on button "free_breakfast Break" at bounding box center [313, 82] width 119 height 14
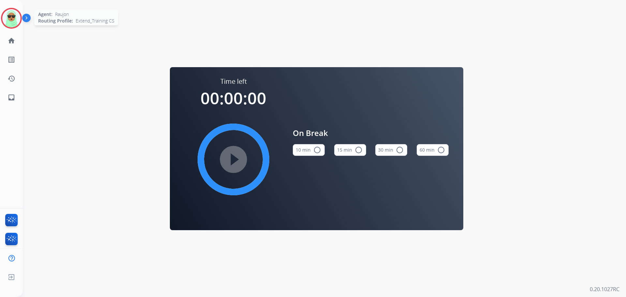
click at [13, 28] on div at bounding box center [11, 18] width 21 height 21
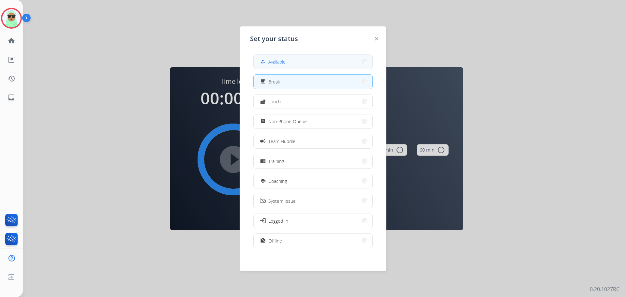
click at [285, 65] on span "Available" at bounding box center [276, 61] width 17 height 7
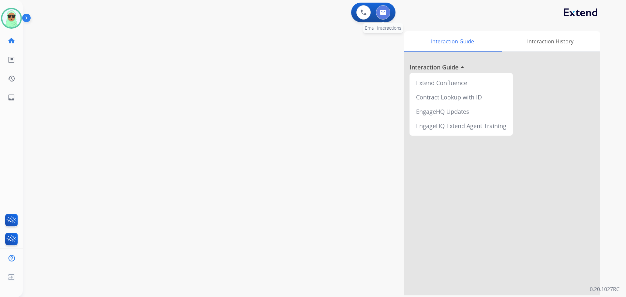
click at [385, 10] on img at bounding box center [383, 12] width 7 height 5
select select "**********"
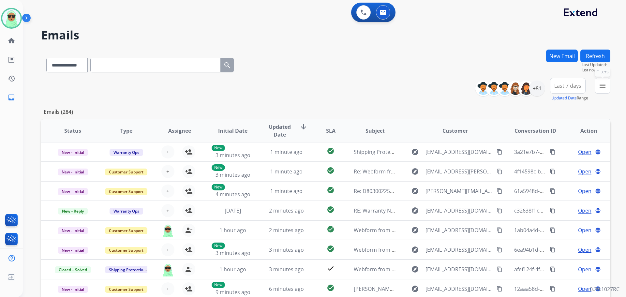
click at [602, 82] on mat-icon "menu" at bounding box center [602, 86] width 8 height 8
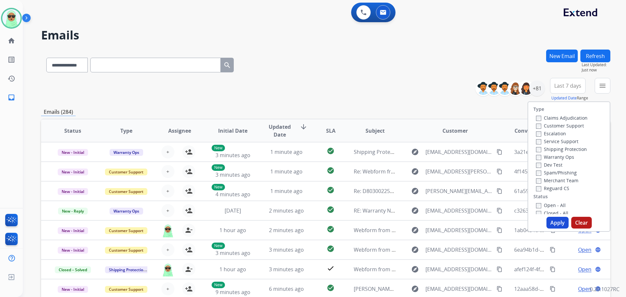
click at [562, 120] on label "Claims Adjudication" at bounding box center [562, 118] width 52 height 6
click at [562, 124] on label "Customer Support" at bounding box center [560, 126] width 48 height 6
click at [556, 149] on label "Shipping Protection" at bounding box center [561, 149] width 51 height 6
click at [556, 178] on label "Merchant Team" at bounding box center [557, 180] width 42 height 6
click at [557, 187] on label "Reguard CS" at bounding box center [552, 188] width 33 height 6
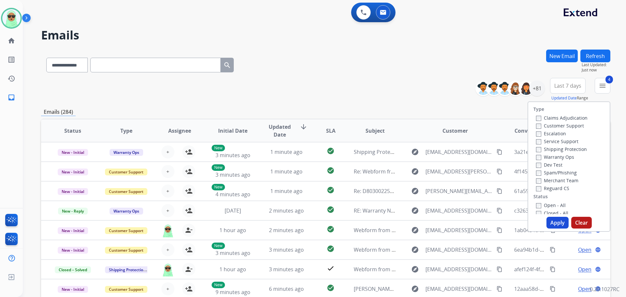
click at [556, 183] on label "Merchant Team" at bounding box center [557, 180] width 42 height 6
click at [557, 205] on label "Open - All" at bounding box center [551, 205] width 30 height 6
click at [564, 227] on button "Apply" at bounding box center [557, 223] width 22 height 12
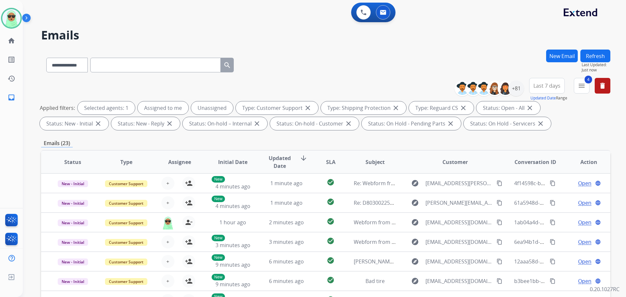
scroll to position [1, 0]
click at [518, 88] on div "+81" at bounding box center [516, 89] width 16 height 16
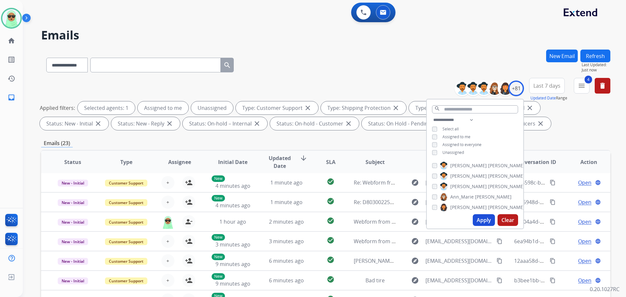
click at [458, 151] on span "Unassigned" at bounding box center [453, 153] width 22 height 6
click at [483, 216] on button "Apply" at bounding box center [484, 220] width 22 height 12
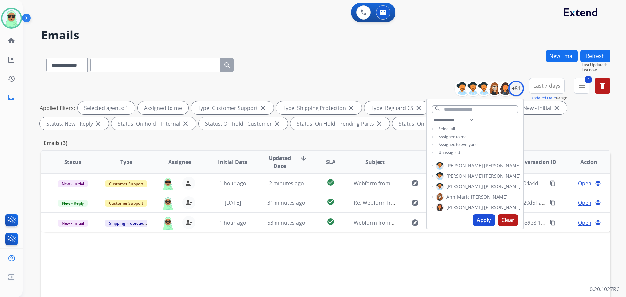
scroll to position [0, 0]
click at [365, 243] on div "Status Type Assignee Initial Date Updated Date arrow_downward SLA Subject Custo…" at bounding box center [325, 259] width 569 height 218
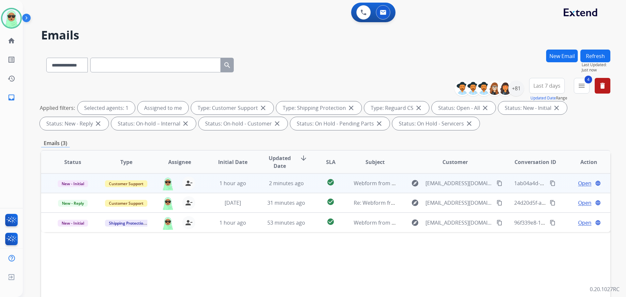
click at [582, 183] on span "Open" at bounding box center [584, 183] width 13 height 8
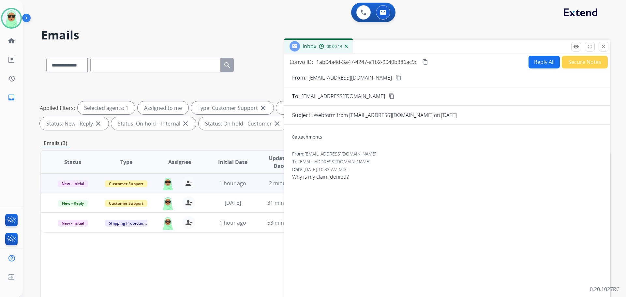
drag, startPoint x: 518, startPoint y: 56, endPoint x: 532, endPoint y: 61, distance: 14.7
click at [519, 56] on div "Convo ID: 1ab04a4d-3a47-4247-a1b2-9040b386ac9c content_copy Reply All Secure No…" at bounding box center [447, 61] width 326 height 13
click at [533, 61] on button "Reply All" at bounding box center [543, 62] width 31 height 13
select select "**********"
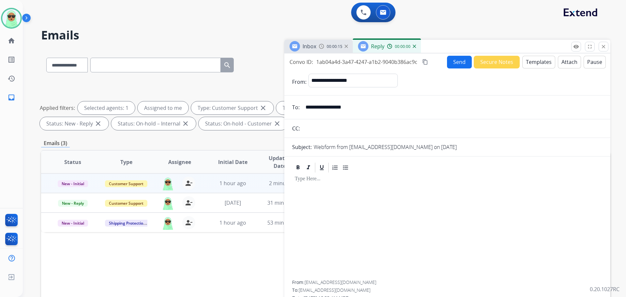
click at [528, 66] on button "Templates" at bounding box center [538, 62] width 33 height 13
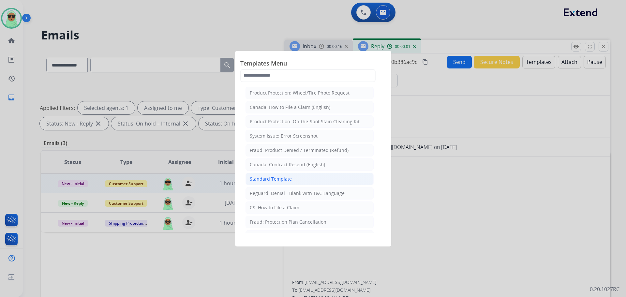
click at [291, 180] on li "Standard Template" at bounding box center [309, 179] width 128 height 12
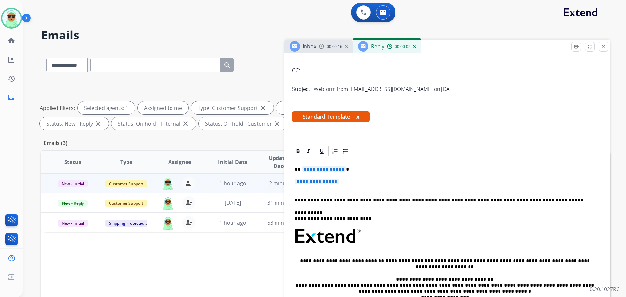
scroll to position [65, 0]
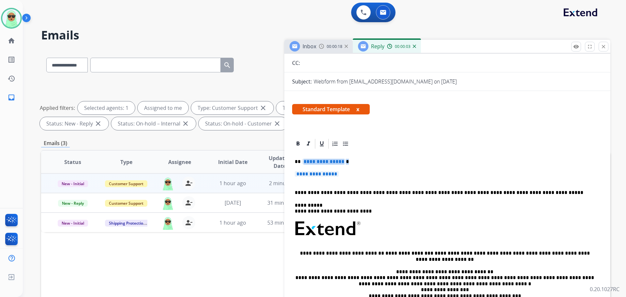
drag, startPoint x: 320, startPoint y: 169, endPoint x: 303, endPoint y: 161, distance: 18.5
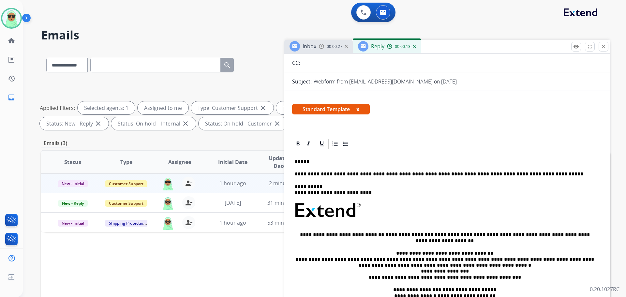
click at [387, 169] on div "**********" at bounding box center [447, 235] width 310 height 170
click at [383, 165] on div "**********" at bounding box center [447, 235] width 310 height 170
click at [383, 162] on p "*****" at bounding box center [445, 162] width 300 height 6
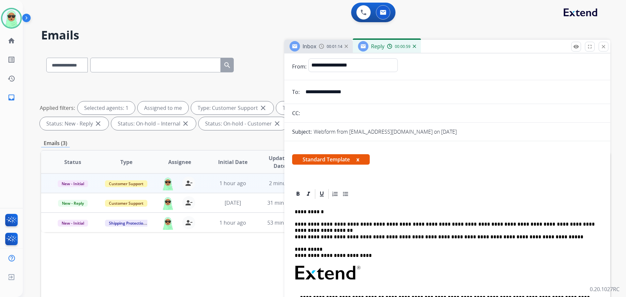
scroll to position [0, 0]
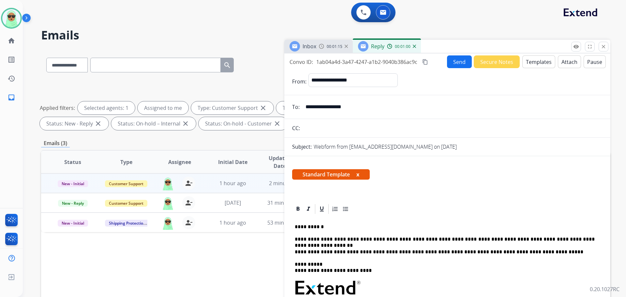
click at [450, 62] on button "Send" at bounding box center [459, 61] width 25 height 13
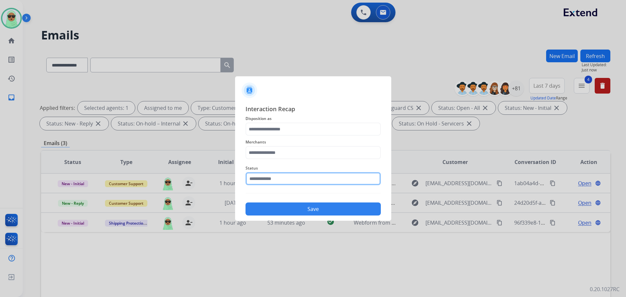
click at [268, 176] on input "text" at bounding box center [312, 178] width 135 height 13
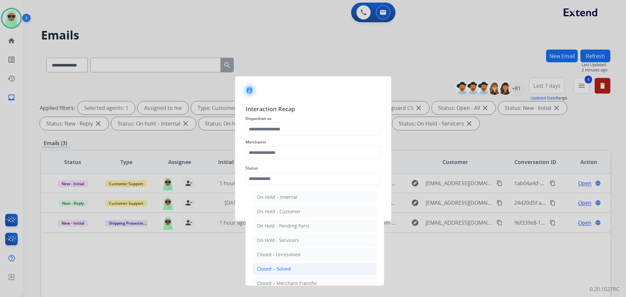
click at [278, 264] on li "Closed – Solved" at bounding box center [315, 269] width 124 height 12
type input "**********"
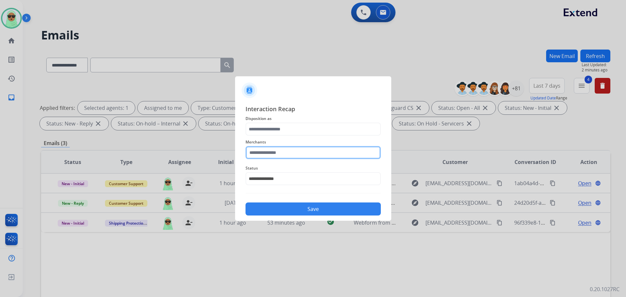
click at [273, 147] on input "text" at bounding box center [312, 152] width 135 height 13
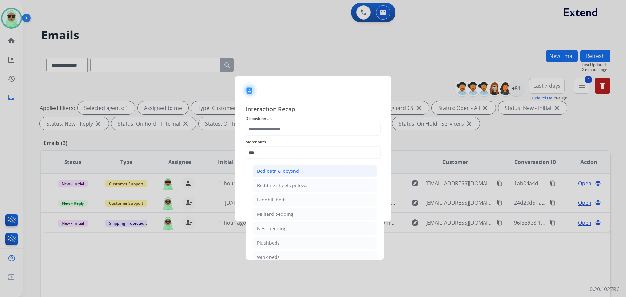
click at [292, 168] on div "Bed bath & beyond" at bounding box center [278, 171] width 42 height 7
type input "**********"
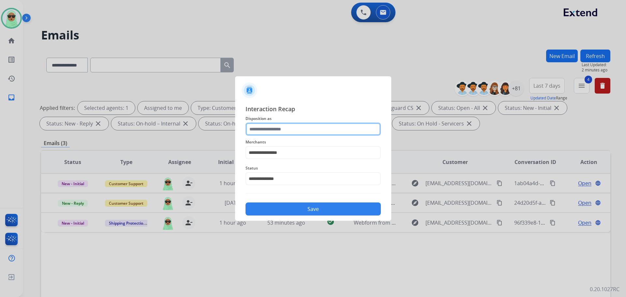
click at [295, 132] on input "text" at bounding box center [312, 129] width 135 height 13
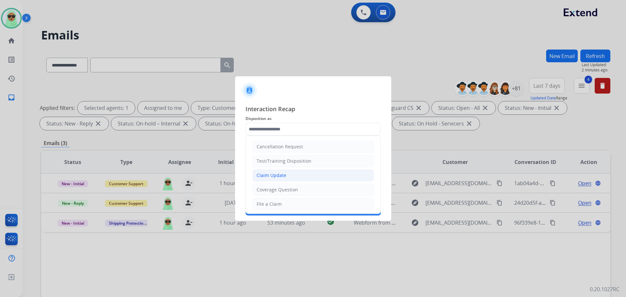
click at [293, 173] on li "Claim Update" at bounding box center [313, 175] width 122 height 12
type input "**********"
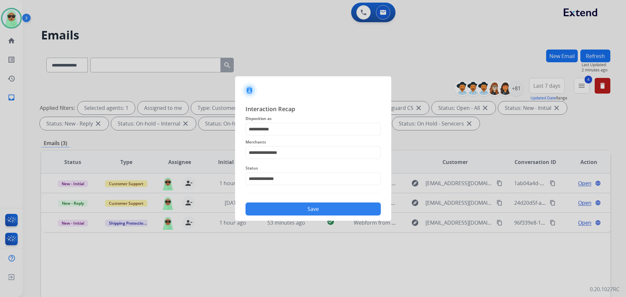
click at [305, 207] on button "Save" at bounding box center [312, 208] width 135 height 13
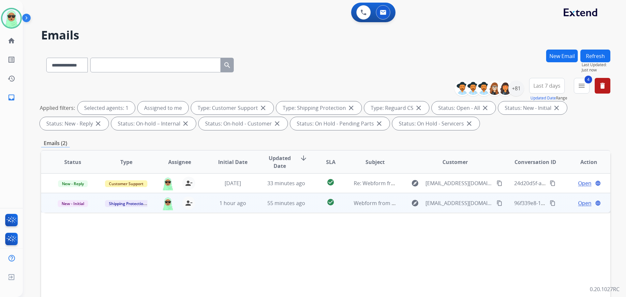
click at [578, 202] on span "Open" at bounding box center [584, 203] width 13 height 8
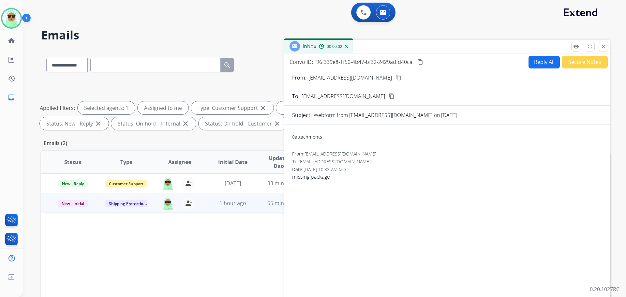
click at [539, 64] on button "Reply All" at bounding box center [543, 62] width 31 height 13
select select "**********"
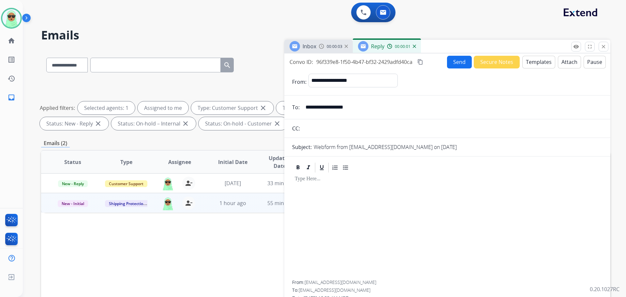
click at [537, 60] on button "Templates" at bounding box center [538, 62] width 33 height 13
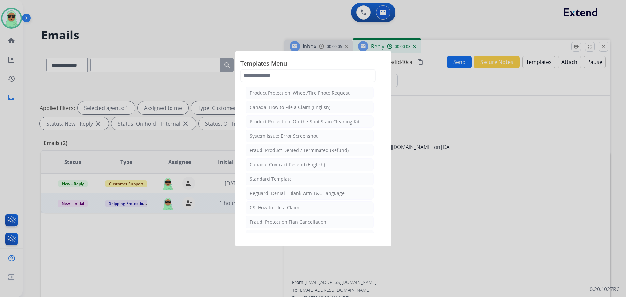
click at [302, 207] on li "CS: How to File a Claim" at bounding box center [309, 207] width 128 height 12
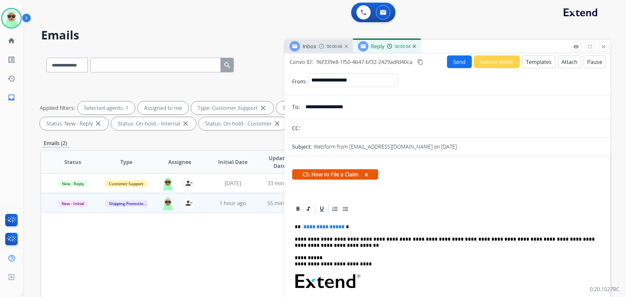
drag, startPoint x: 337, startPoint y: 224, endPoint x: 296, endPoint y: 226, distance: 40.5
click at [459, 66] on button "Send" at bounding box center [459, 61] width 25 height 13
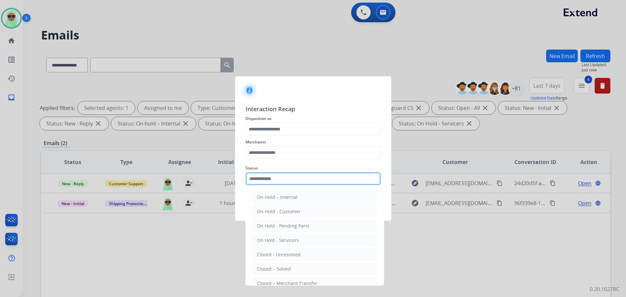
click at [293, 173] on input "text" at bounding box center [312, 178] width 135 height 13
click at [287, 268] on div "Closed – Solved" at bounding box center [274, 269] width 34 height 7
type input "**********"
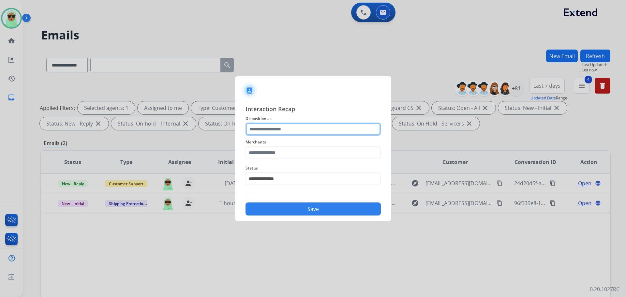
click at [295, 133] on input "text" at bounding box center [312, 129] width 135 height 13
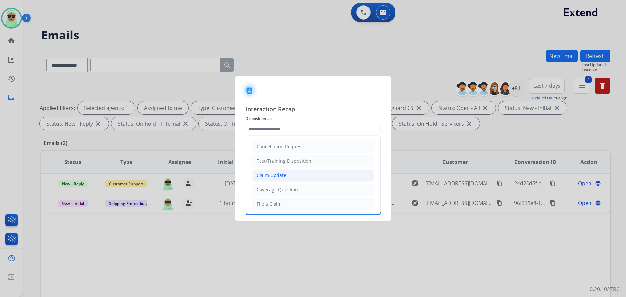
click at [291, 178] on li "Claim Update" at bounding box center [313, 175] width 122 height 12
type input "**********"
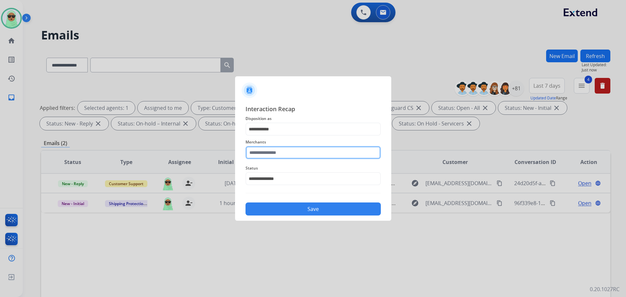
click at [290, 159] on input "text" at bounding box center [312, 152] width 135 height 13
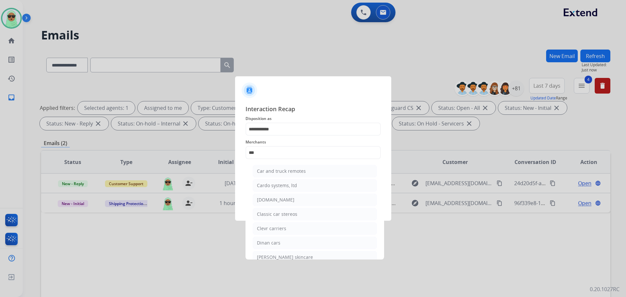
click at [308, 197] on li "Carparts.com" at bounding box center [315, 200] width 124 height 12
type input "**********"
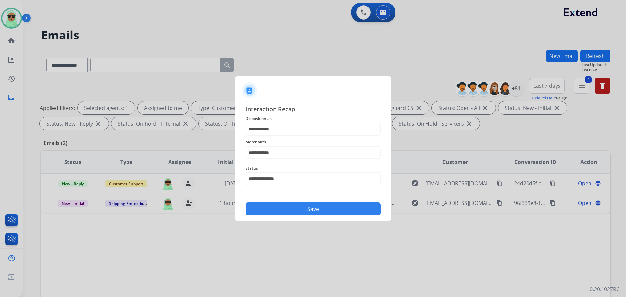
drag, startPoint x: 329, startPoint y: 206, endPoint x: 326, endPoint y: 200, distance: 6.1
click at [327, 203] on button "Save" at bounding box center [312, 208] width 135 height 13
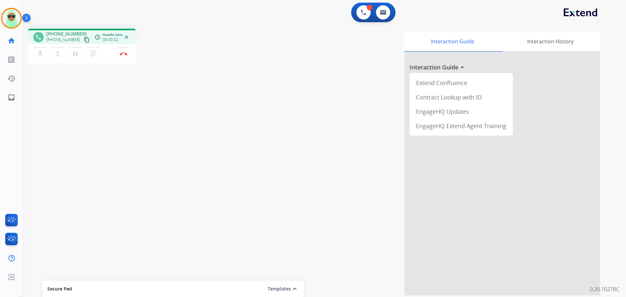
click at [84, 40] on mat-icon "content_copy" at bounding box center [87, 40] width 6 height 6
click at [124, 59] on button "Disconnect" at bounding box center [124, 54] width 14 height 14
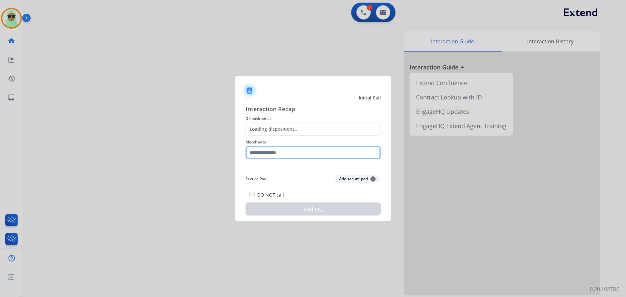
click at [315, 149] on input "text" at bounding box center [312, 152] width 135 height 13
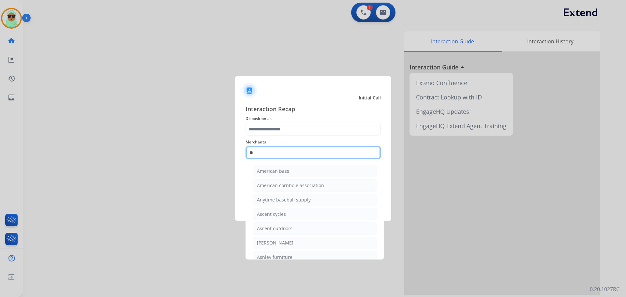
type input "***"
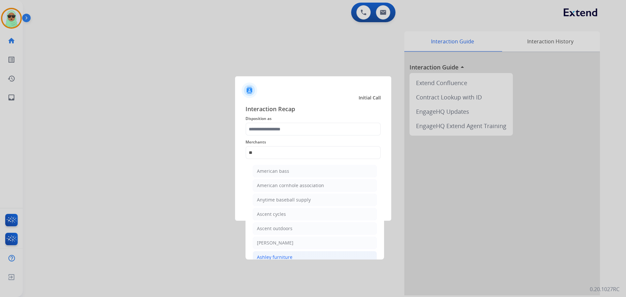
click at [318, 258] on li "Ashley furniture" at bounding box center [315, 257] width 124 height 12
type input "**********"
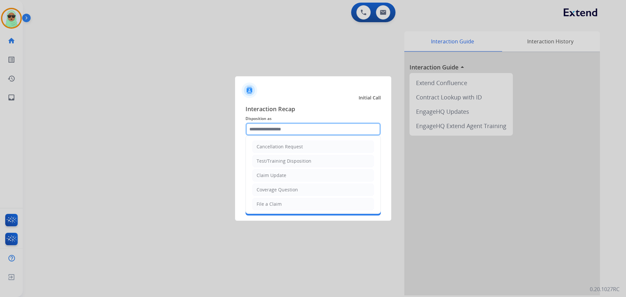
click at [276, 128] on input "text" at bounding box center [312, 129] width 135 height 13
click at [288, 182] on ul "Cancellation Request Test/Training Disposition Claim Update Coverage Question F…" at bounding box center [313, 225] width 135 height 179
click at [287, 171] on li "Claim Update" at bounding box center [313, 175] width 122 height 12
type input "**********"
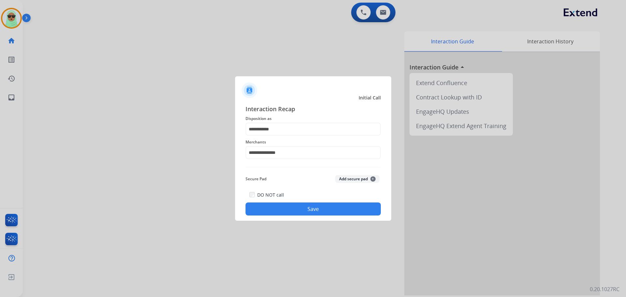
click at [300, 192] on div "DO NOT call Save" at bounding box center [312, 203] width 135 height 25
click at [302, 201] on div "DO NOT call Save" at bounding box center [312, 203] width 135 height 25
click at [306, 204] on button "Save" at bounding box center [312, 208] width 135 height 13
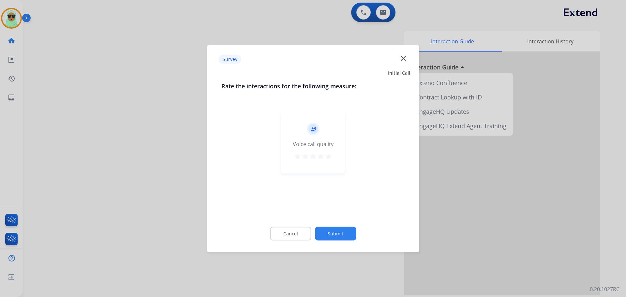
drag, startPoint x: 306, startPoint y: 204, endPoint x: 340, endPoint y: 242, distance: 50.8
click at [329, 223] on div "Rate the interactions for the following measure: record_voice_over Voice call q…" at bounding box center [313, 164] width 204 height 167
click at [340, 242] on div "Cancel Submit" at bounding box center [313, 233] width 184 height 29
click at [339, 229] on button "Submit" at bounding box center [335, 234] width 41 height 14
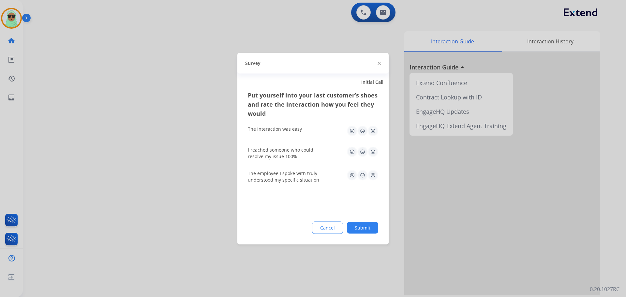
click at [339, 231] on button "Cancel" at bounding box center [327, 227] width 31 height 12
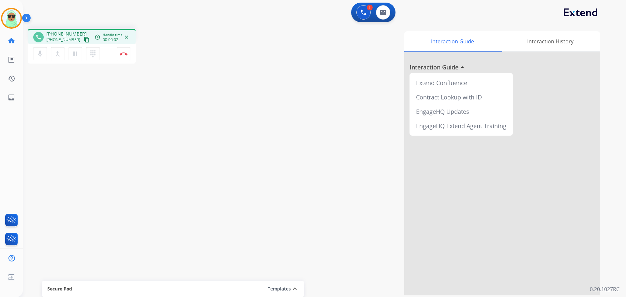
click at [84, 40] on mat-icon "content_copy" at bounding box center [87, 40] width 6 height 6
click at [520, 19] on div "1 Voice Interactions 0 Email Interactions" at bounding box center [321, 13] width 580 height 21
click at [120, 54] on img at bounding box center [124, 53] width 8 height 3
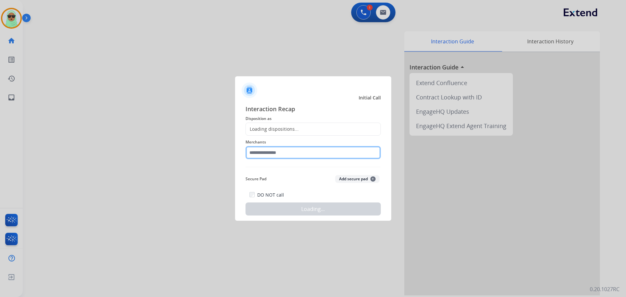
click at [275, 149] on input "text" at bounding box center [312, 152] width 135 height 13
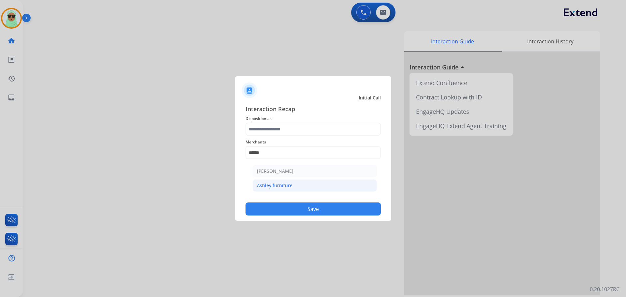
click at [302, 183] on li "Ashley furniture" at bounding box center [315, 185] width 124 height 12
type input "**********"
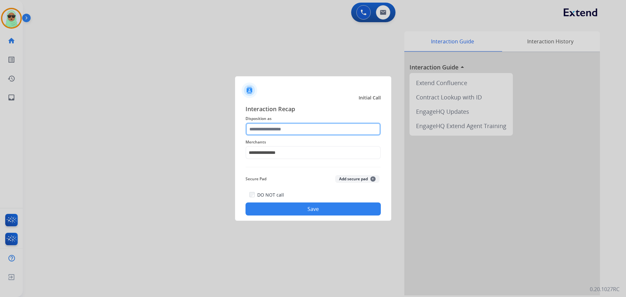
click at [298, 129] on input "text" at bounding box center [312, 129] width 135 height 13
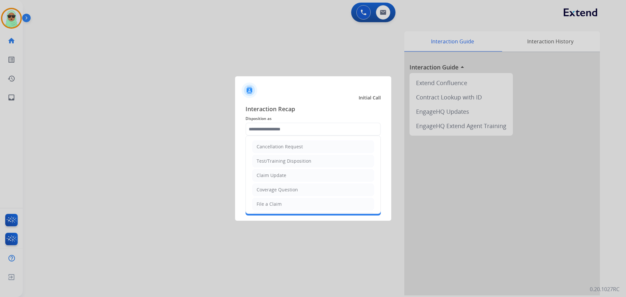
click at [281, 199] on li "File a Claim" at bounding box center [313, 204] width 122 height 12
type input "**********"
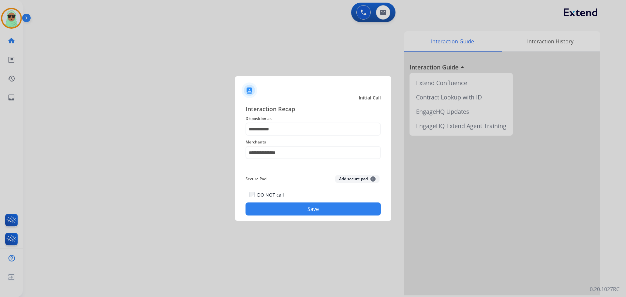
click at [313, 205] on button "Save" at bounding box center [312, 208] width 135 height 13
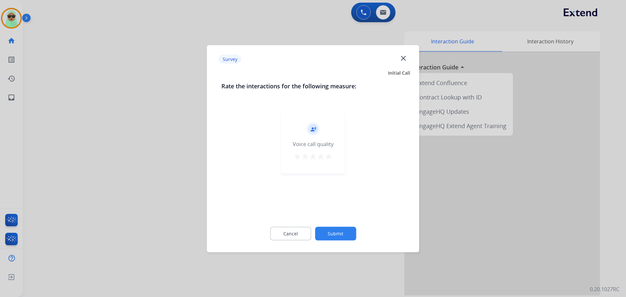
click at [336, 223] on div "Cancel Submit" at bounding box center [313, 233] width 184 height 29
click at [338, 231] on button "Submit" at bounding box center [335, 234] width 41 height 14
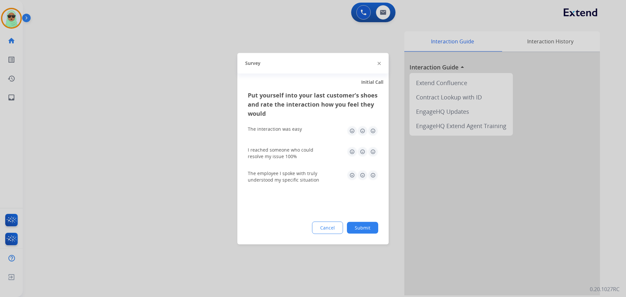
click at [353, 230] on button "Submit" at bounding box center [362, 228] width 31 height 12
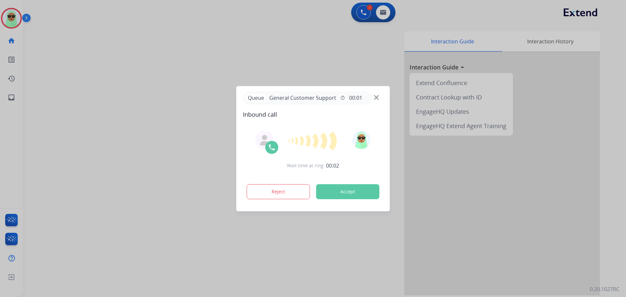
click at [53, 33] on div at bounding box center [313, 148] width 626 height 297
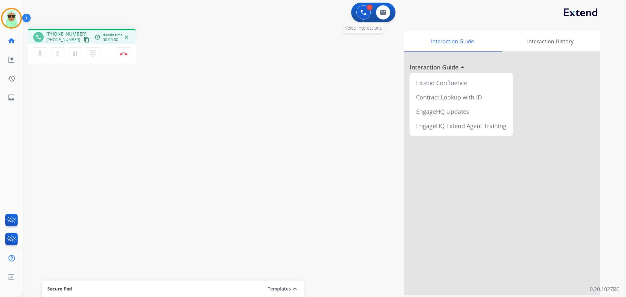
click at [365, 12] on img at bounding box center [364, 12] width 6 height 6
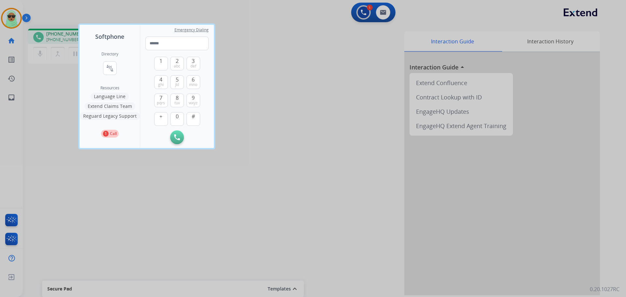
click at [307, 38] on div at bounding box center [313, 148] width 626 height 297
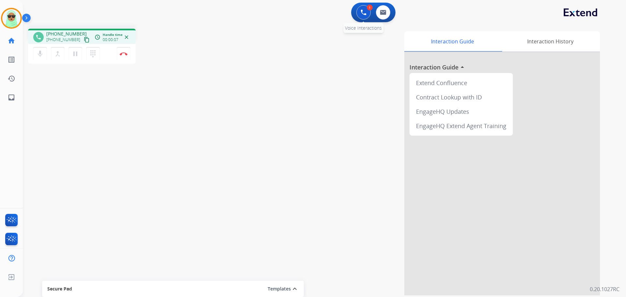
click at [365, 8] on button at bounding box center [363, 12] width 14 height 14
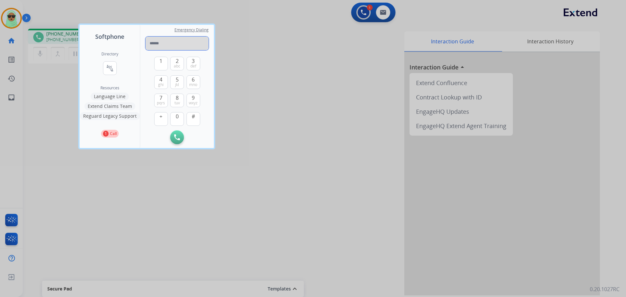
paste input "**********"
type input "**********"
click at [179, 142] on button "Initiate Call" at bounding box center [177, 137] width 14 height 14
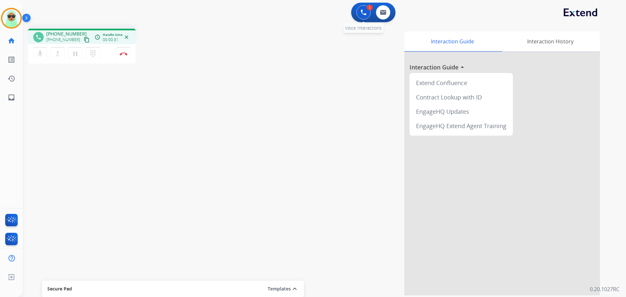
click at [360, 11] on button at bounding box center [363, 12] width 14 height 14
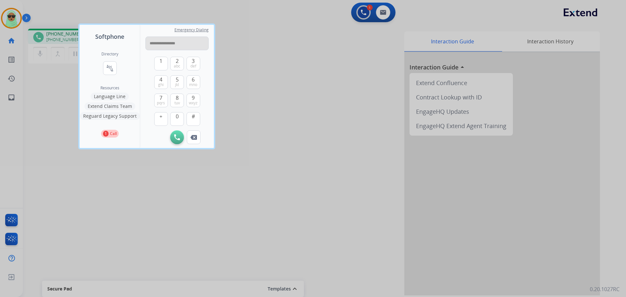
click at [170, 46] on input "**********" at bounding box center [176, 44] width 63 height 14
type input "**********"
click at [177, 137] on img at bounding box center [177, 137] width 6 height 6
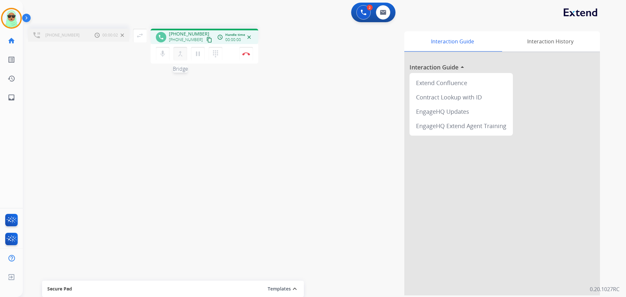
click at [184, 56] on button "merge_type Bridge" at bounding box center [180, 54] width 14 height 14
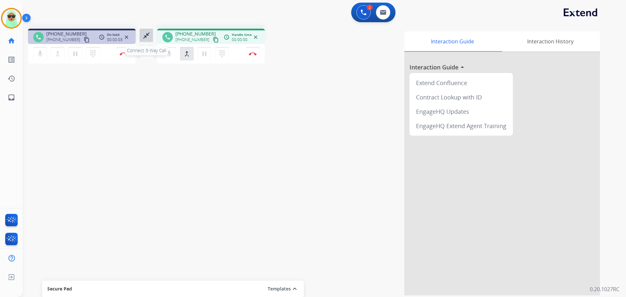
click at [142, 34] on button "close_fullscreen Connect 3-Way Call" at bounding box center [147, 36] width 14 height 14
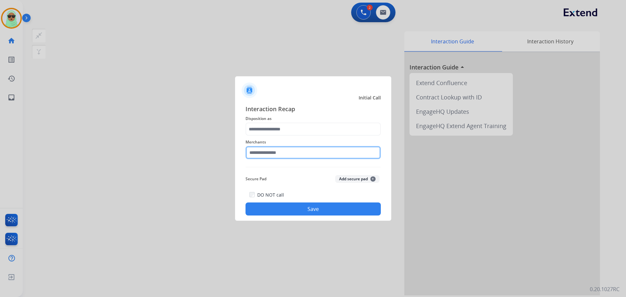
click at [296, 152] on input "text" at bounding box center [312, 152] width 135 height 13
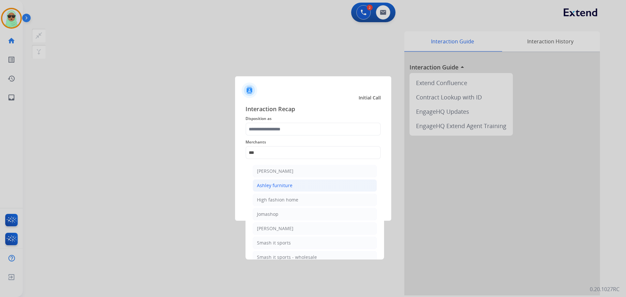
click at [289, 181] on li "Ashley furniture" at bounding box center [315, 185] width 124 height 12
type input "**********"
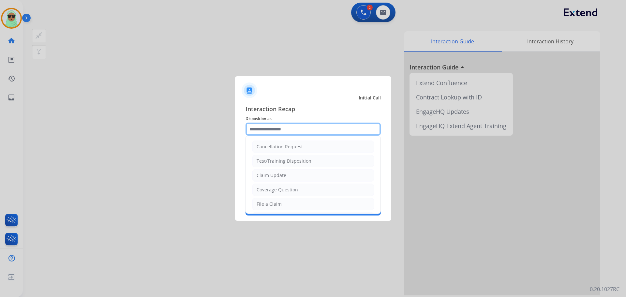
click at [286, 132] on input "text" at bounding box center [312, 129] width 135 height 13
click at [284, 194] on li "Coverage Question" at bounding box center [313, 190] width 122 height 12
type input "**********"
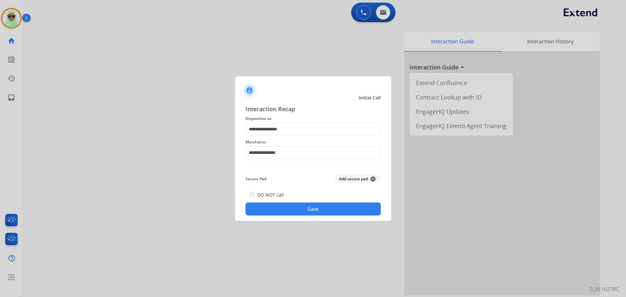
click at [328, 220] on div "**********" at bounding box center [313, 160] width 156 height 122
click at [344, 210] on button "Save" at bounding box center [312, 208] width 135 height 13
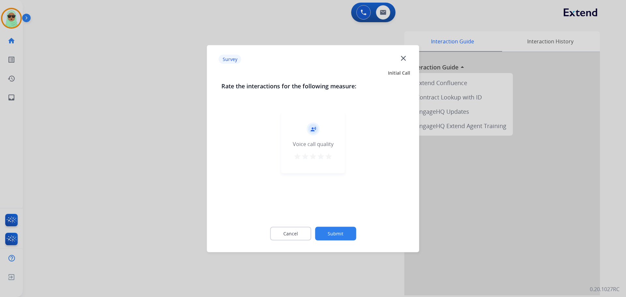
drag, startPoint x: 346, startPoint y: 212, endPoint x: 332, endPoint y: 236, distance: 27.9
click at [346, 215] on div "record_voice_over Voice call quality star star star star star" at bounding box center [313, 162] width 184 height 113
click at [332, 236] on button "Submit" at bounding box center [335, 234] width 41 height 14
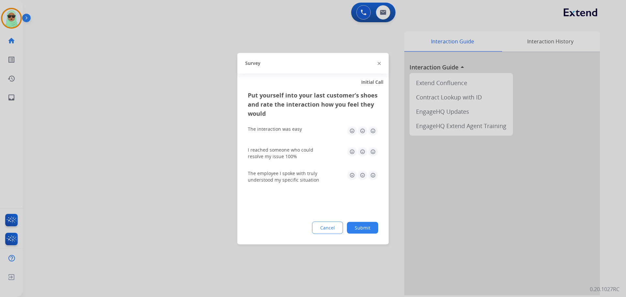
drag, startPoint x: 373, startPoint y: 228, endPoint x: 379, endPoint y: 233, distance: 8.3
click at [373, 228] on button "Submit" at bounding box center [362, 228] width 31 height 12
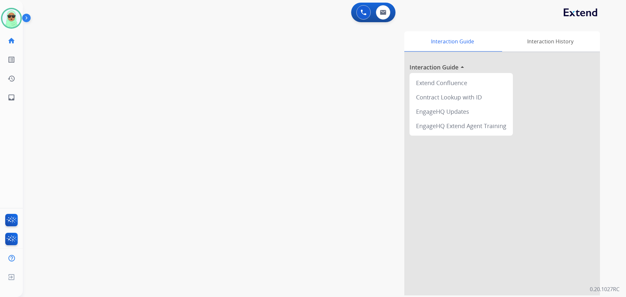
drag, startPoint x: 64, startPoint y: 53, endPoint x: 36, endPoint y: 41, distance: 30.1
click at [62, 52] on div "swap_horiz Break voice bridge close_fullscreen Connect 3-Way Call merge_type Se…" at bounding box center [316, 159] width 587 height 272
click at [6, 14] on img at bounding box center [11, 18] width 18 height 18
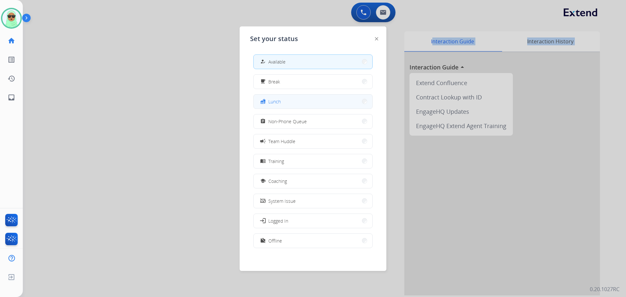
click at [285, 108] on button "fastfood Lunch" at bounding box center [313, 102] width 119 height 14
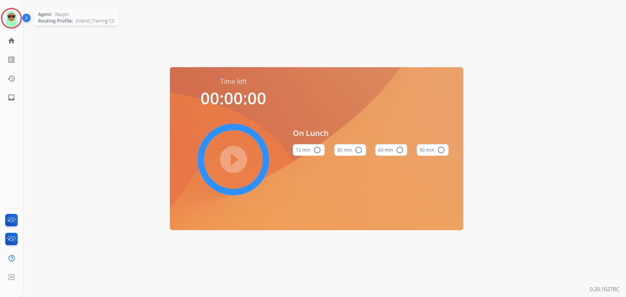
click at [9, 22] on img at bounding box center [11, 18] width 18 height 18
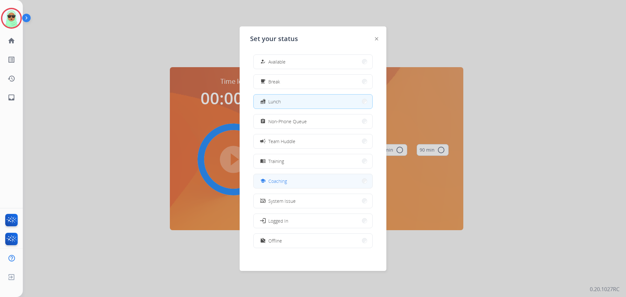
click at [295, 187] on button "school Coaching" at bounding box center [313, 181] width 119 height 14
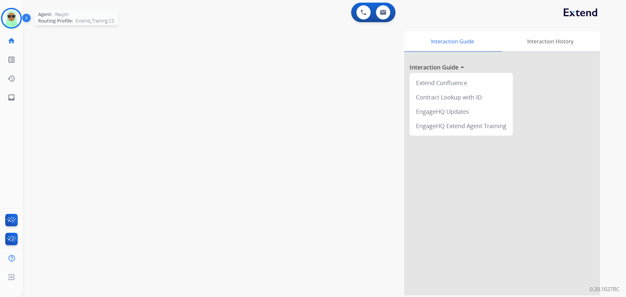
drag, startPoint x: 14, startPoint y: 10, endPoint x: 10, endPoint y: 13, distance: 5.4
click at [14, 10] on img at bounding box center [11, 18] width 18 height 18
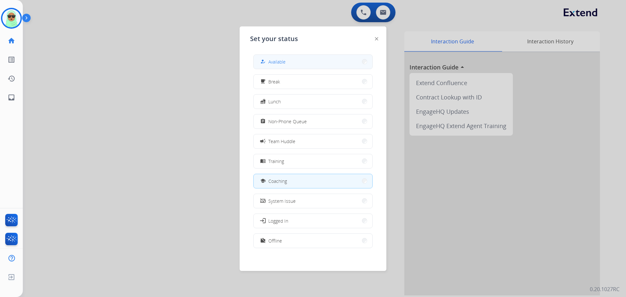
click at [314, 62] on button "how_to_reg Available" at bounding box center [313, 62] width 119 height 14
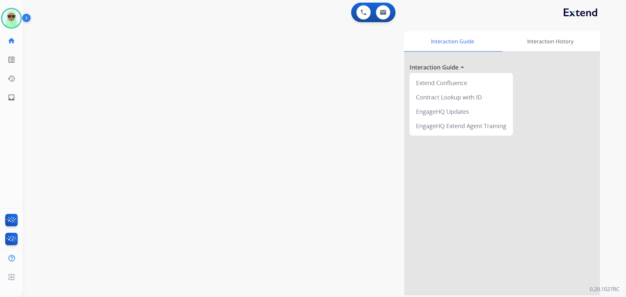
click at [207, 119] on div "swap_horiz Break voice bridge close_fullscreen Connect 3-Way Call merge_type Se…" at bounding box center [316, 159] width 587 height 272
click at [490, 14] on div "0 Voice Interactions 0 Email Interactions" at bounding box center [321, 13] width 580 height 21
click at [383, 13] on img at bounding box center [383, 12] width 7 height 5
select select "**********"
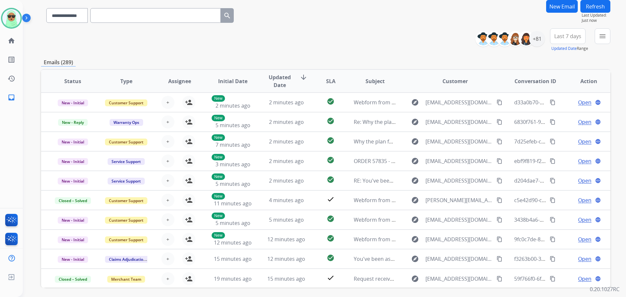
scroll to position [9, 0]
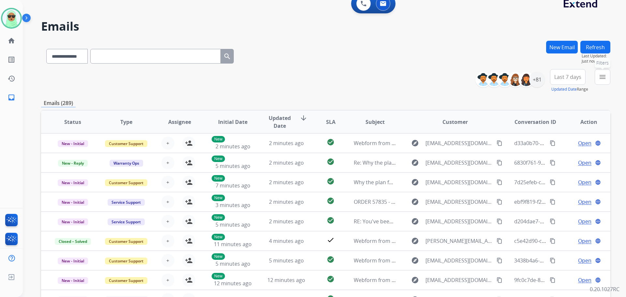
click at [607, 77] on button "menu Filters" at bounding box center [603, 77] width 16 height 16
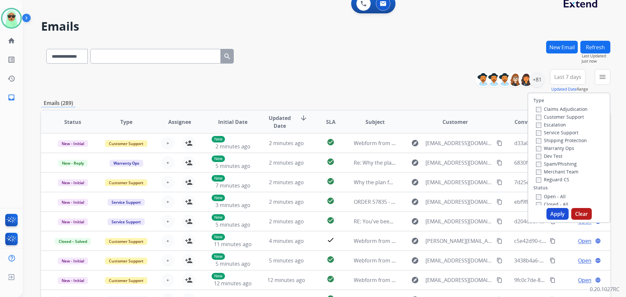
click at [568, 117] on label "Customer Support" at bounding box center [560, 117] width 48 height 6
click at [563, 139] on label "Shipping Protection" at bounding box center [561, 140] width 51 height 6
click at [554, 178] on label "Reguard CS" at bounding box center [552, 179] width 33 height 6
click at [551, 198] on label "Open - All" at bounding box center [551, 196] width 30 height 6
click at [552, 211] on button "Apply" at bounding box center [557, 214] width 22 height 12
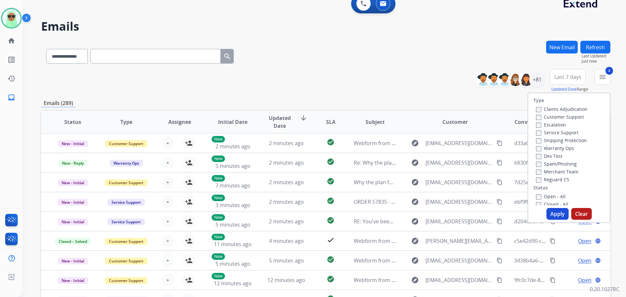
scroll to position [0, 0]
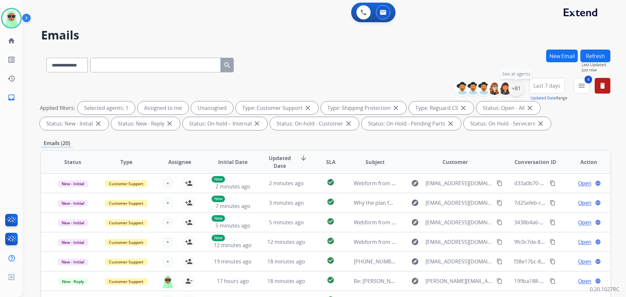
click at [516, 88] on div "+81" at bounding box center [516, 89] width 16 height 16
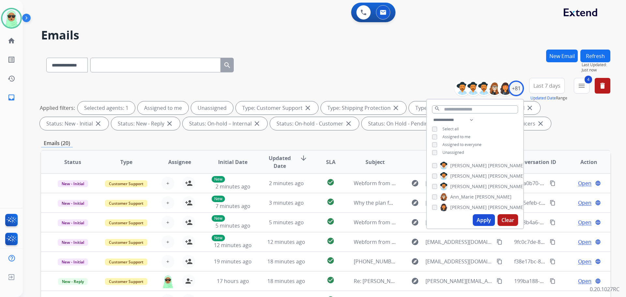
click at [454, 149] on div "**********" at bounding box center [475, 137] width 96 height 42
click at [452, 151] on span "Unassigned" at bounding box center [453, 153] width 22 height 6
click at [482, 216] on button "Apply" at bounding box center [484, 220] width 22 height 12
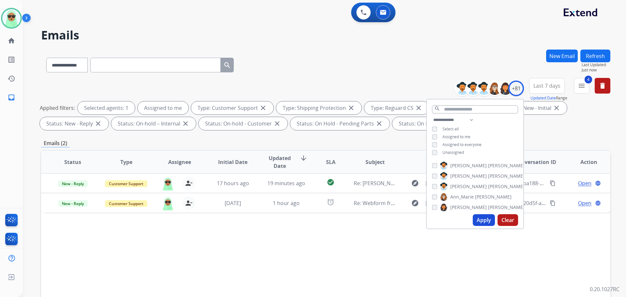
click at [364, 265] on div "Status Type Assignee Initial Date Updated Date arrow_downward SLA Subject Custo…" at bounding box center [325, 259] width 569 height 218
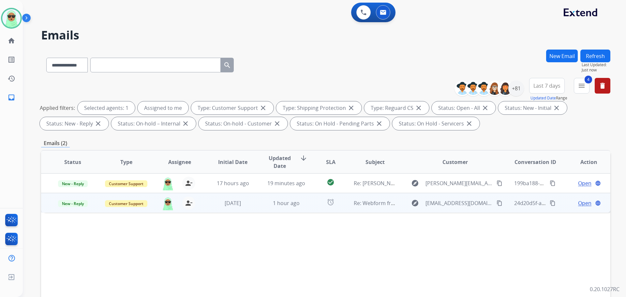
click at [580, 200] on span "Open" at bounding box center [584, 203] width 13 height 8
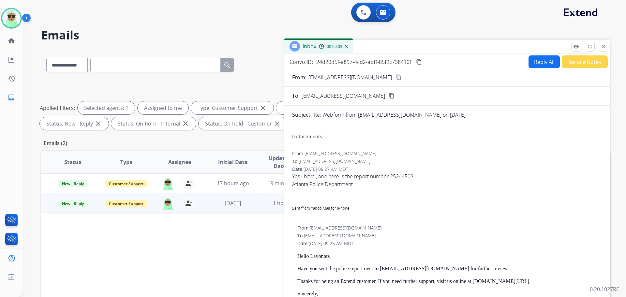
click at [533, 67] on button "Reply All" at bounding box center [543, 61] width 31 height 13
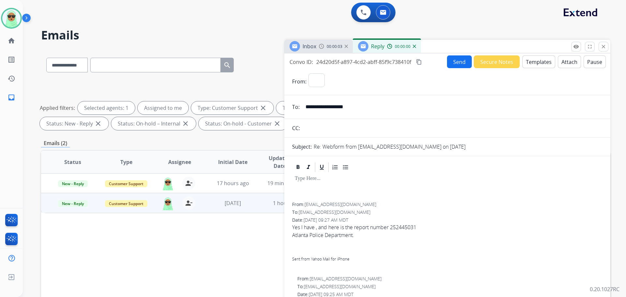
select select "**********"
click at [548, 66] on button "Templates" at bounding box center [538, 61] width 33 height 13
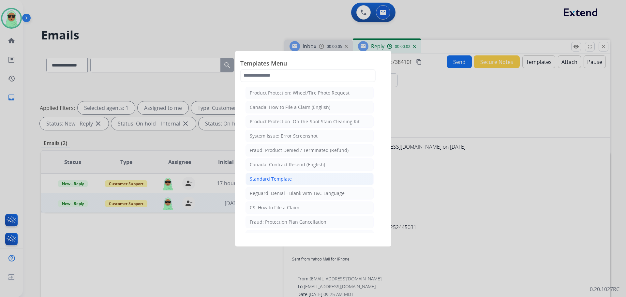
click at [305, 178] on li "Standard Template" at bounding box center [309, 179] width 128 height 12
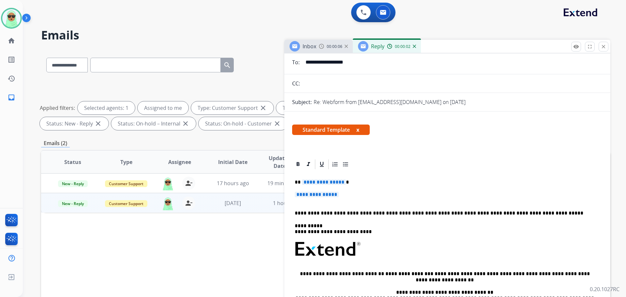
scroll to position [65, 0]
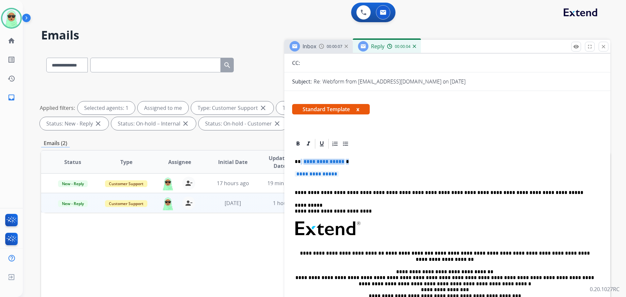
drag, startPoint x: 344, startPoint y: 174, endPoint x: 300, endPoint y: 159, distance: 46.0
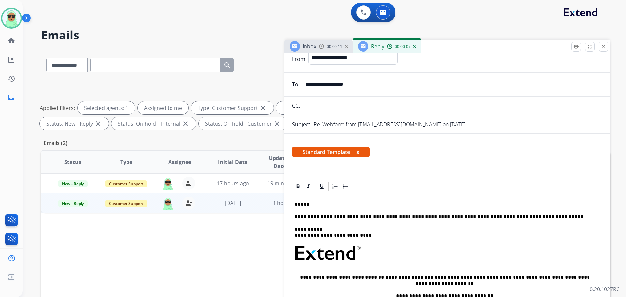
scroll to position [0, 0]
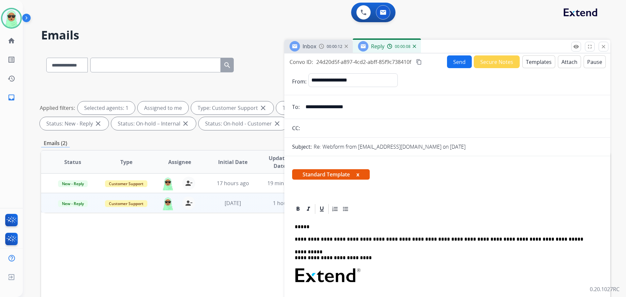
click at [326, 108] on input "**********" at bounding box center [452, 106] width 301 height 13
click at [344, 223] on div "**********" at bounding box center [447, 300] width 310 height 170
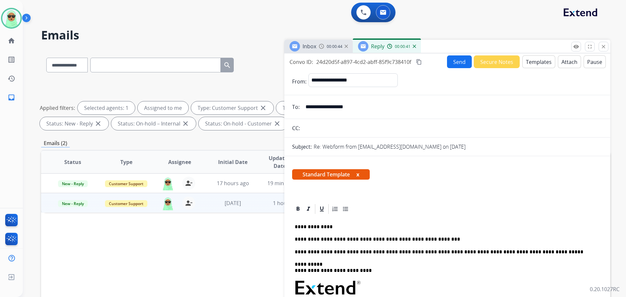
click at [443, 240] on p "**********" at bounding box center [445, 239] width 300 height 6
click at [450, 62] on button "Send" at bounding box center [459, 61] width 25 height 13
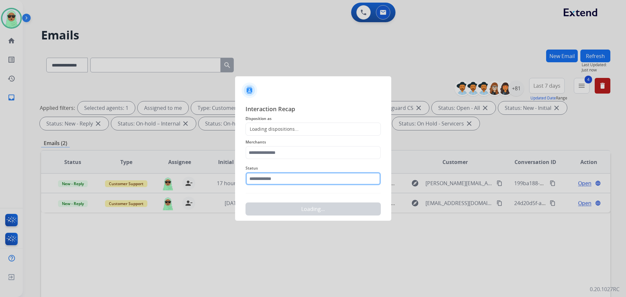
click at [293, 180] on input "text" at bounding box center [312, 178] width 135 height 13
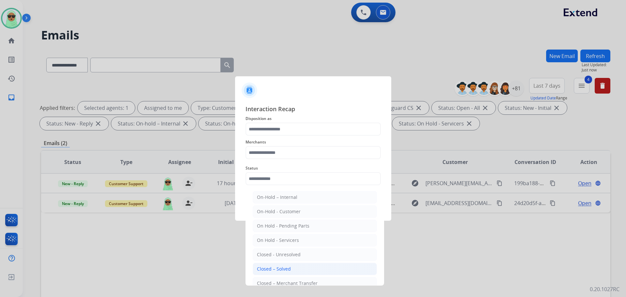
click at [282, 265] on li "Closed – Solved" at bounding box center [315, 269] width 124 height 12
type input "**********"
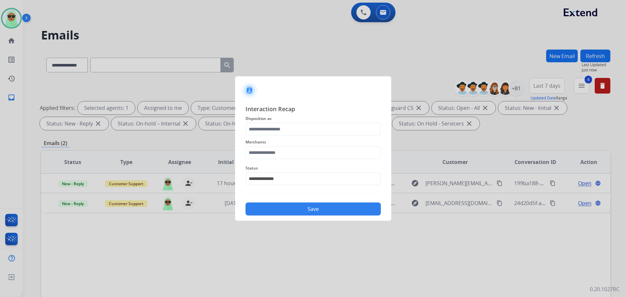
drag, startPoint x: 306, startPoint y: 145, endPoint x: 303, endPoint y: 154, distance: 9.4
click at [306, 145] on span "Merchants" at bounding box center [312, 142] width 135 height 8
click at [303, 154] on input "text" at bounding box center [312, 152] width 135 height 13
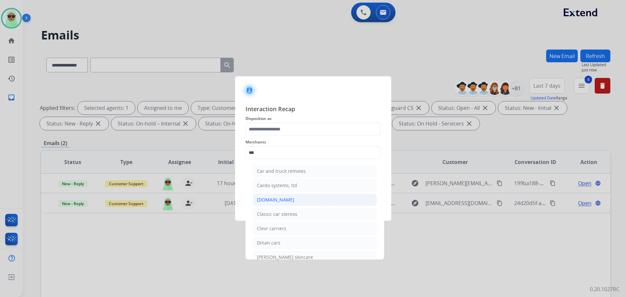
click at [304, 199] on li "[DOMAIN_NAME]" at bounding box center [315, 200] width 124 height 12
type input "**********"
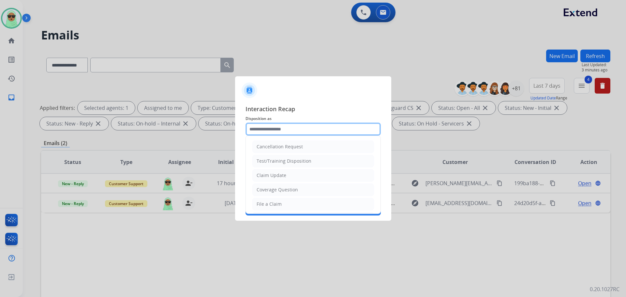
click at [308, 133] on input "text" at bounding box center [312, 129] width 135 height 13
click at [295, 176] on li "Claim Update" at bounding box center [313, 175] width 122 height 12
type input "**********"
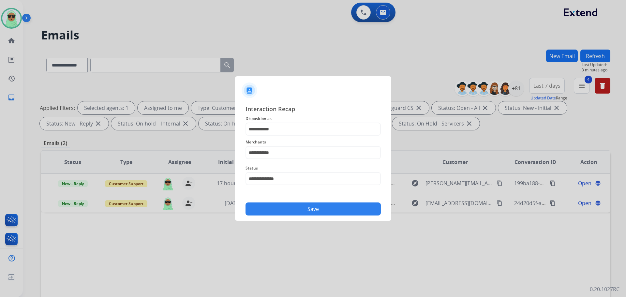
click at [332, 200] on div "Save" at bounding box center [312, 207] width 135 height 17
click at [331, 205] on button "Save" at bounding box center [312, 208] width 135 height 13
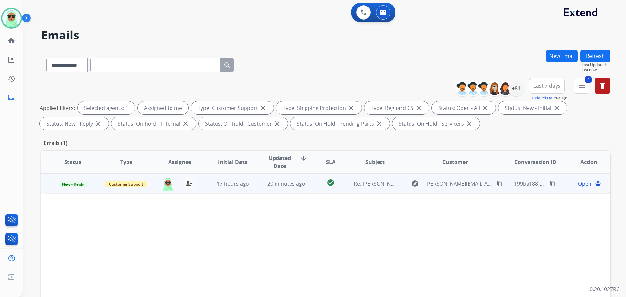
click at [498, 183] on mat-icon "content_copy" at bounding box center [499, 184] width 6 height 6
click at [578, 184] on span "Open" at bounding box center [584, 184] width 13 height 8
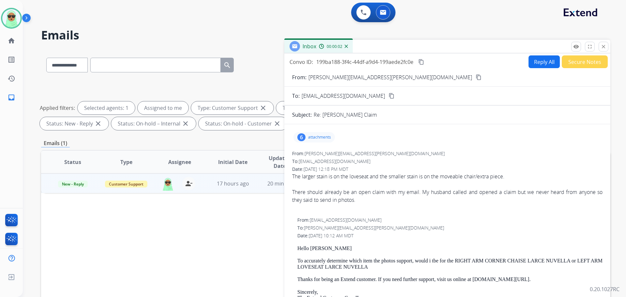
click at [316, 140] on div "6 attachments" at bounding box center [313, 137] width 41 height 10
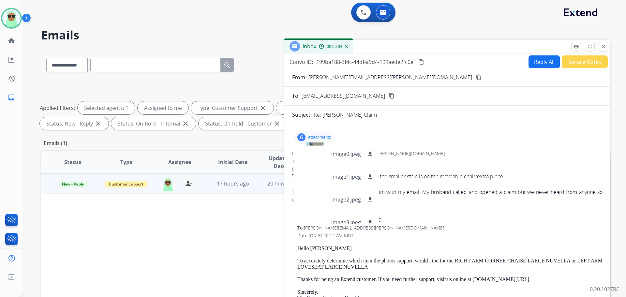
click at [430, 148] on div "6 attachments image0.jpeg download image1.jpeg download image2.jpeg download im…" at bounding box center [447, 287] width 326 height 317
click at [303, 135] on div "6" at bounding box center [301, 137] width 8 height 8
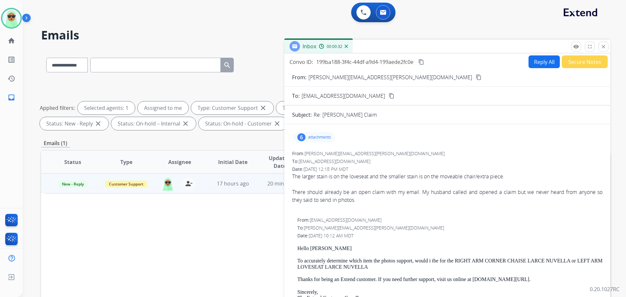
click at [476, 77] on mat-icon "content_copy" at bounding box center [479, 77] width 6 height 6
click at [316, 137] on p "attachments" at bounding box center [319, 137] width 23 height 5
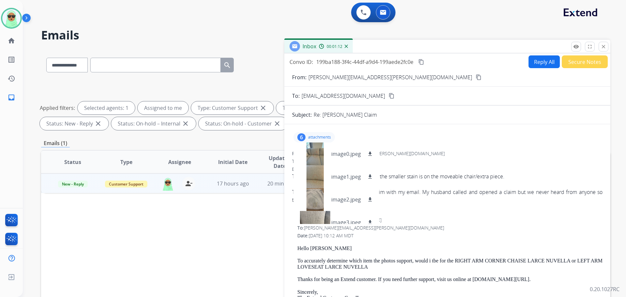
click at [322, 138] on p "attachments" at bounding box center [319, 137] width 23 height 5
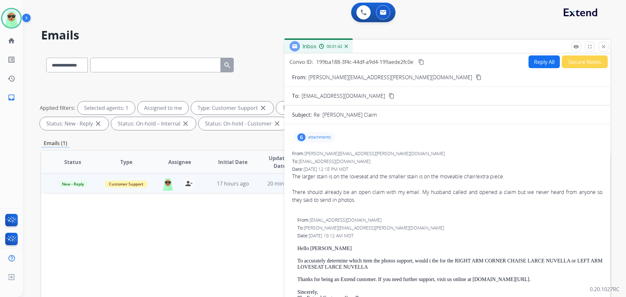
click at [303, 141] on div "6 attachments" at bounding box center [313, 137] width 41 height 10
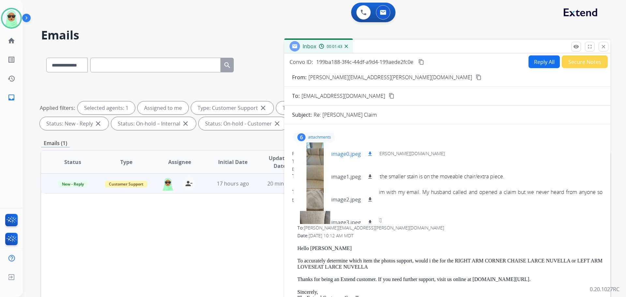
click at [321, 159] on div at bounding box center [315, 153] width 33 height 23
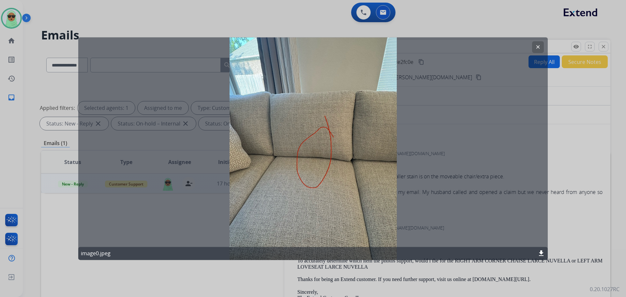
click at [537, 43] on button "clear" at bounding box center [538, 47] width 12 height 12
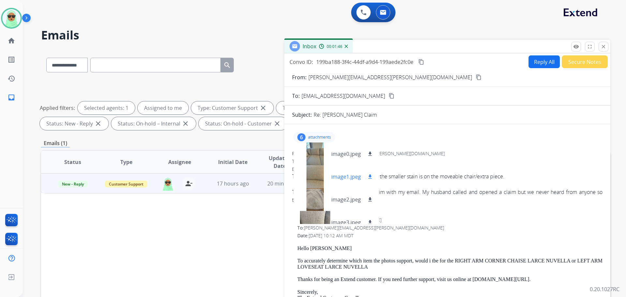
click at [319, 181] on div at bounding box center [315, 176] width 33 height 23
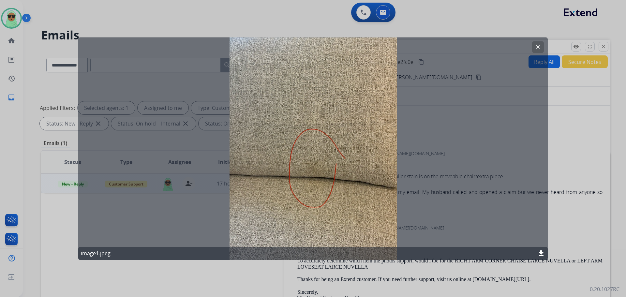
click at [538, 48] on mat-icon "clear" at bounding box center [538, 47] width 6 height 6
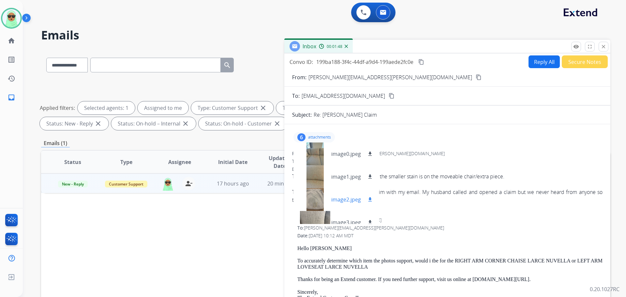
click at [310, 208] on div at bounding box center [315, 199] width 33 height 23
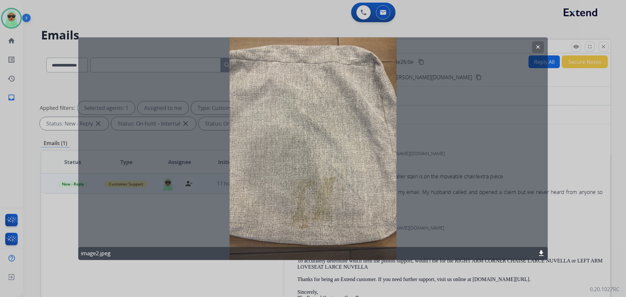
click at [536, 47] on mat-icon "clear" at bounding box center [538, 47] width 6 height 6
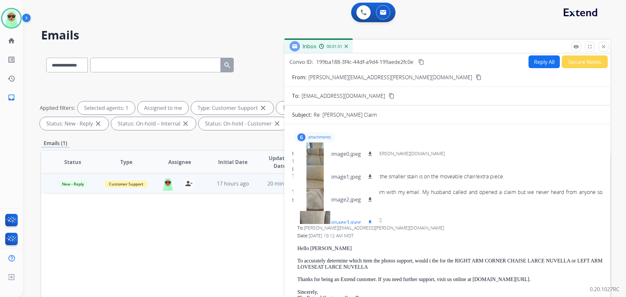
click at [317, 217] on div at bounding box center [315, 222] width 33 height 23
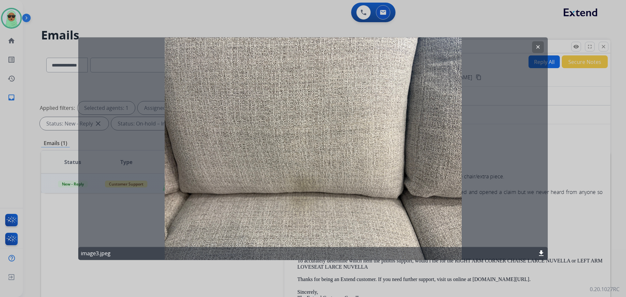
click at [539, 48] on mat-icon "clear" at bounding box center [538, 47] width 6 height 6
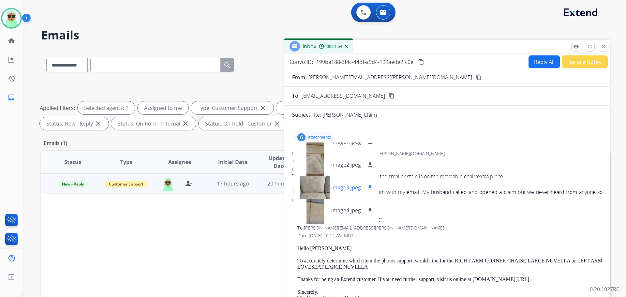
scroll to position [55, 0]
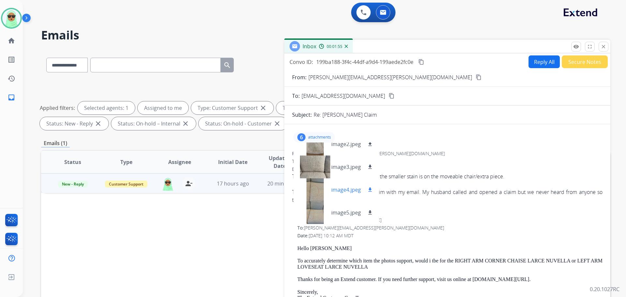
click at [310, 184] on div at bounding box center [315, 189] width 33 height 23
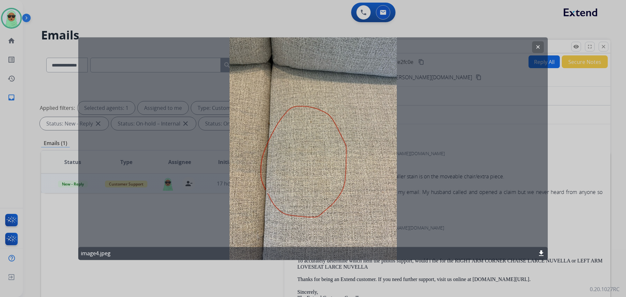
click at [538, 43] on button "clear" at bounding box center [538, 47] width 12 height 12
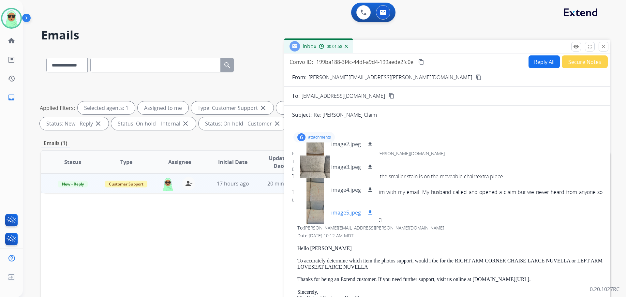
click at [308, 216] on div at bounding box center [315, 212] width 33 height 23
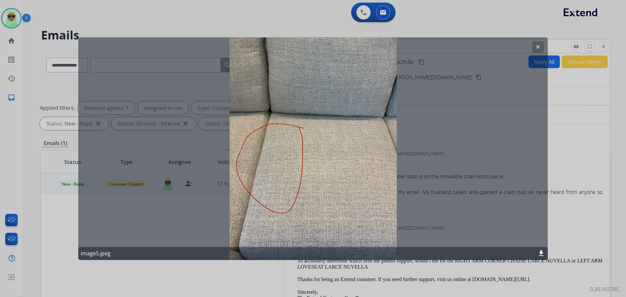
drag, startPoint x: 537, startPoint y: 46, endPoint x: 532, endPoint y: 49, distance: 6.2
click at [537, 46] on mat-icon "clear" at bounding box center [538, 47] width 6 height 6
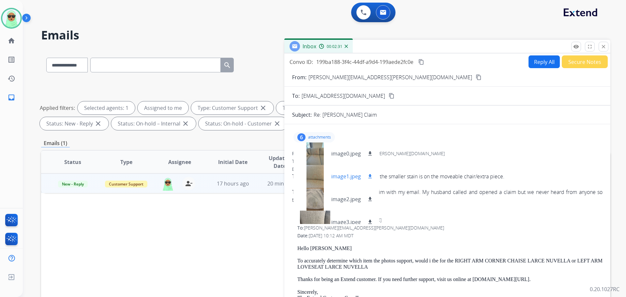
scroll to position [0, 0]
click at [321, 155] on div at bounding box center [315, 153] width 33 height 23
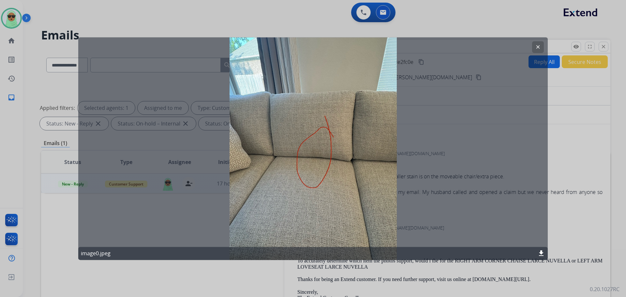
click at [535, 46] on mat-icon "clear" at bounding box center [538, 47] width 6 height 6
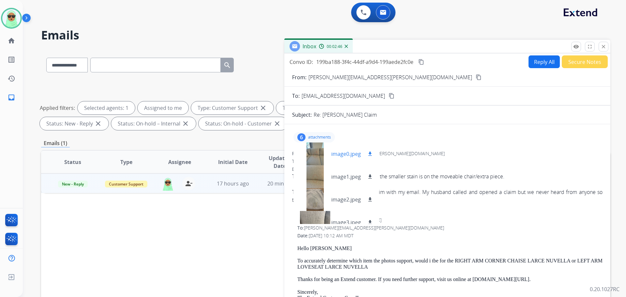
click at [316, 154] on div at bounding box center [315, 153] width 33 height 23
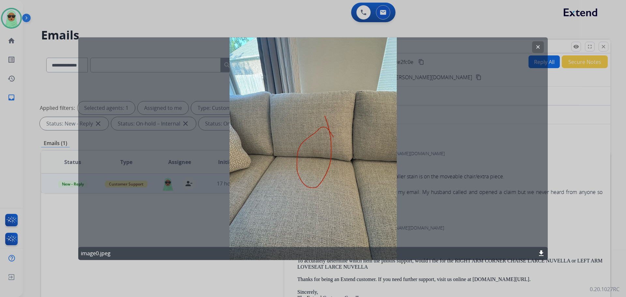
click at [542, 45] on button "clear" at bounding box center [538, 47] width 12 height 12
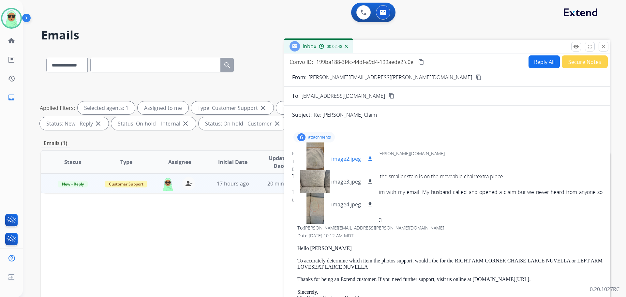
scroll to position [55, 0]
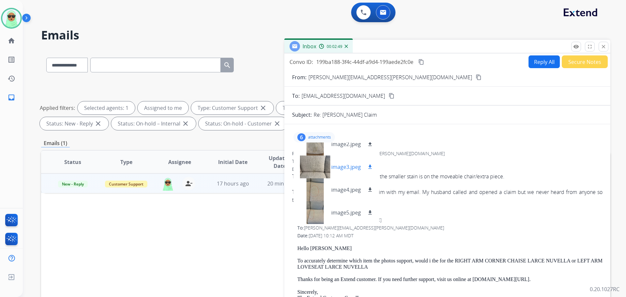
click at [321, 170] on div at bounding box center [315, 166] width 33 height 23
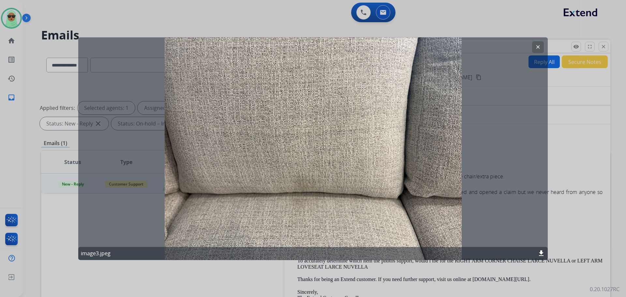
click at [535, 49] on button "clear" at bounding box center [538, 47] width 12 height 12
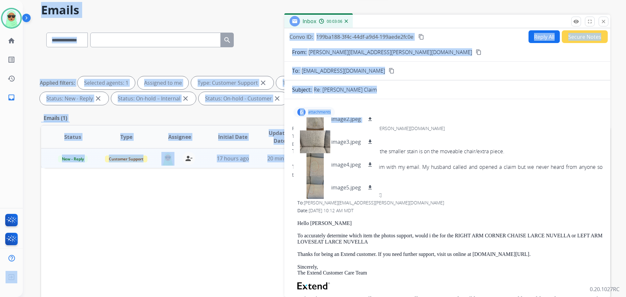
scroll to position [130, 0]
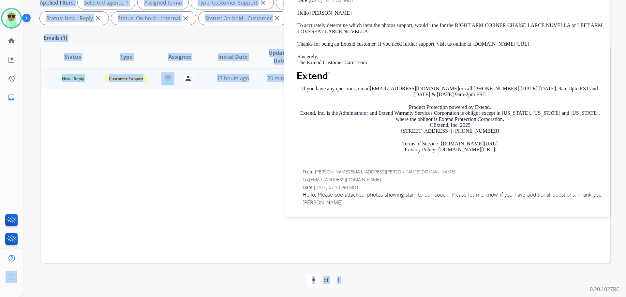
drag, startPoint x: 318, startPoint y: 170, endPoint x: -305, endPoint y: 357, distance: 650.5
click at [0, 297] on html "**********" at bounding box center [313, 148] width 626 height 297
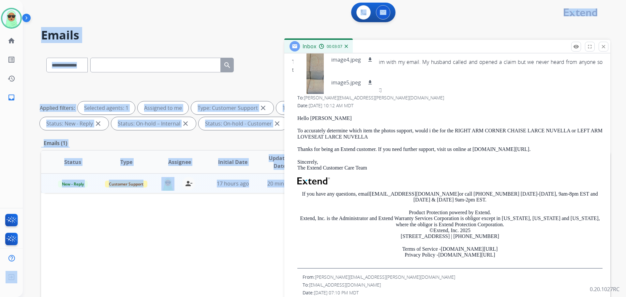
scroll to position [0, 0]
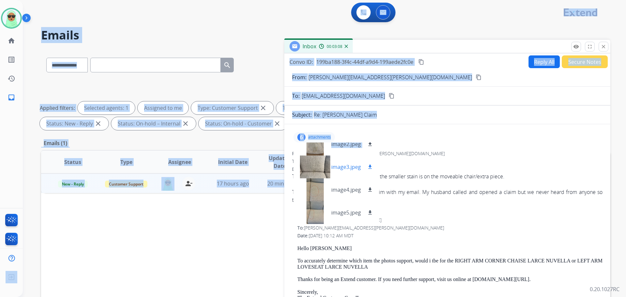
click at [316, 165] on div at bounding box center [315, 166] width 33 height 23
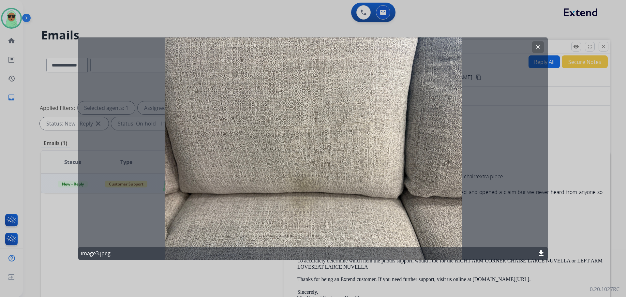
drag, startPoint x: 351, startPoint y: 134, endPoint x: 321, endPoint y: 132, distance: 30.1
click at [218, 196] on div "clear image3.jpeg download" at bounding box center [312, 148] width 469 height 223
drag, startPoint x: 331, startPoint y: 124, endPoint x: 140, endPoint y: 225, distance: 215.8
click at [140, 225] on div "clear image3.jpeg download" at bounding box center [312, 148] width 469 height 223
drag, startPoint x: 164, startPoint y: 173, endPoint x: 200, endPoint y: 172, distance: 35.9
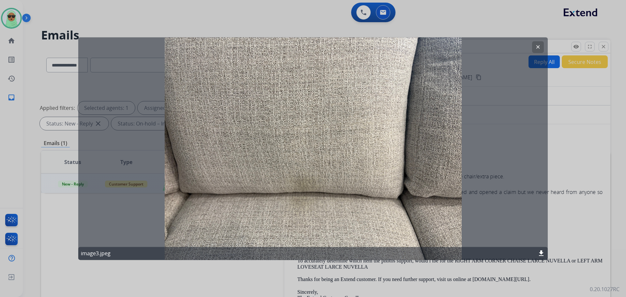
click at [87, 187] on div "clear image3.jpeg download" at bounding box center [312, 148] width 469 height 223
click at [289, 171] on div "clear image3.jpeg download" at bounding box center [312, 148] width 469 height 223
drag, startPoint x: 289, startPoint y: 170, endPoint x: 391, endPoint y: 186, distance: 102.9
click at [414, 173] on div "clear image3.jpeg download" at bounding box center [312, 148] width 469 height 223
click at [539, 43] on button "clear" at bounding box center [538, 47] width 12 height 12
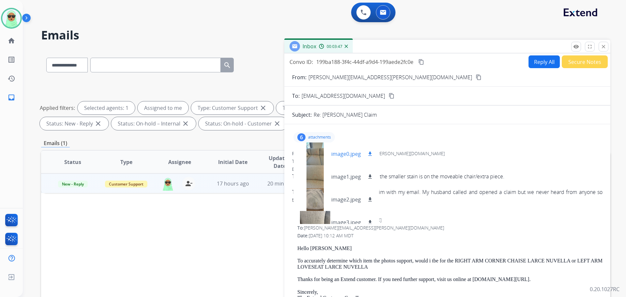
click at [309, 153] on div at bounding box center [315, 153] width 33 height 23
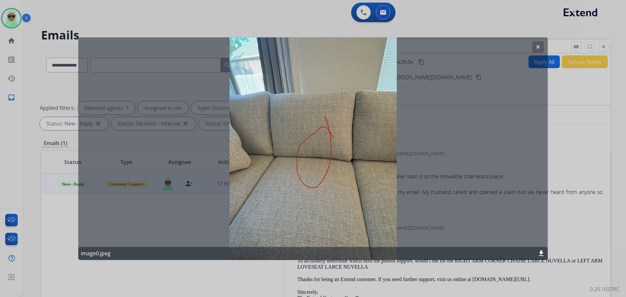
drag, startPoint x: 536, startPoint y: 48, endPoint x: 516, endPoint y: 58, distance: 21.7
click at [536, 48] on mat-icon "clear" at bounding box center [538, 47] width 6 height 6
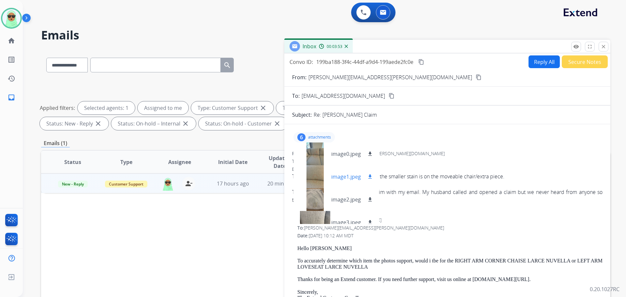
click at [319, 187] on div at bounding box center [315, 176] width 33 height 23
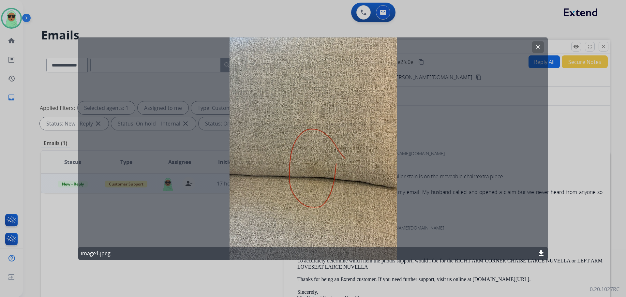
click at [542, 51] on button "clear" at bounding box center [538, 47] width 12 height 12
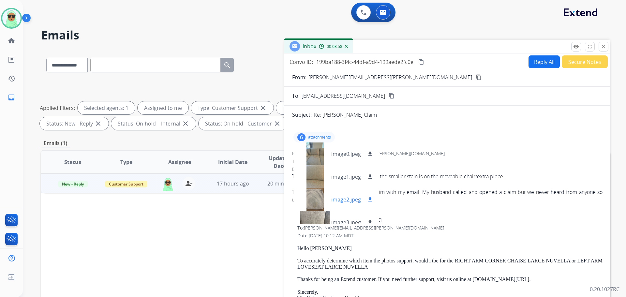
scroll to position [33, 0]
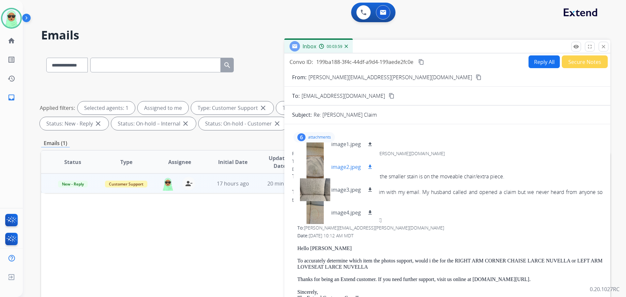
click at [315, 165] on div at bounding box center [315, 166] width 33 height 23
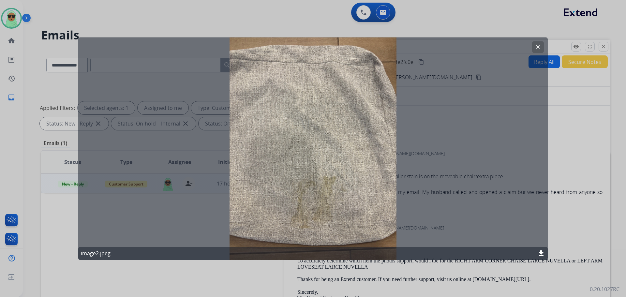
click at [540, 48] on mat-icon "clear" at bounding box center [538, 47] width 6 height 6
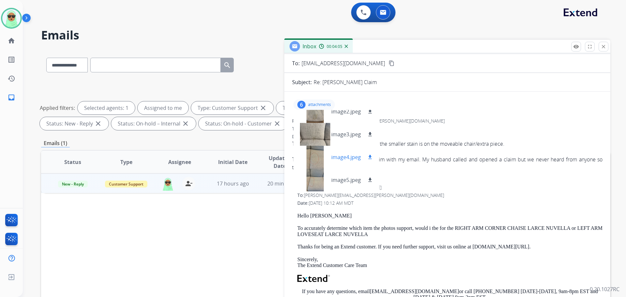
click at [314, 160] on div at bounding box center [315, 157] width 33 height 23
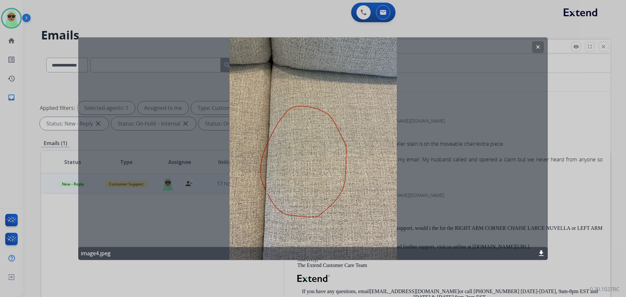
click at [538, 47] on mat-icon "clear" at bounding box center [538, 47] width 6 height 6
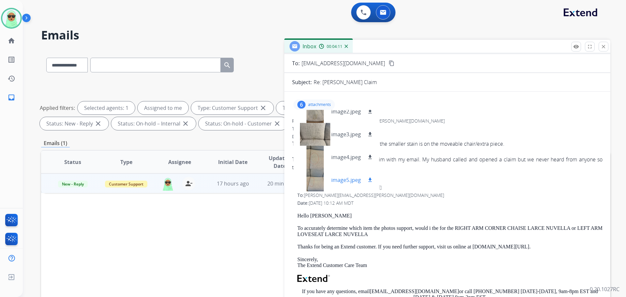
click at [312, 178] on div at bounding box center [315, 180] width 33 height 23
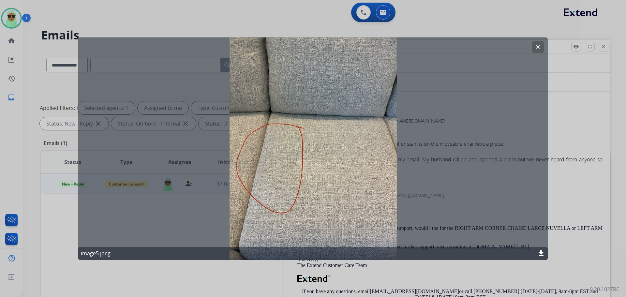
click at [539, 51] on button "clear" at bounding box center [538, 47] width 12 height 12
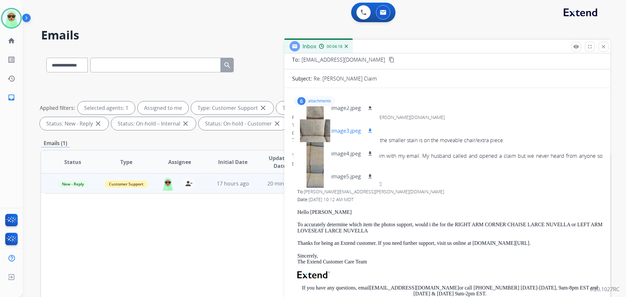
scroll to position [0, 0]
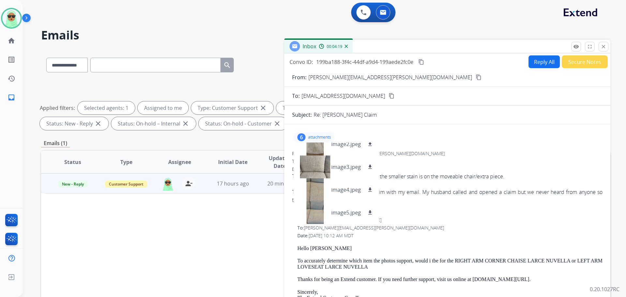
click at [538, 66] on button "Reply All" at bounding box center [543, 61] width 31 height 13
select select "**********"
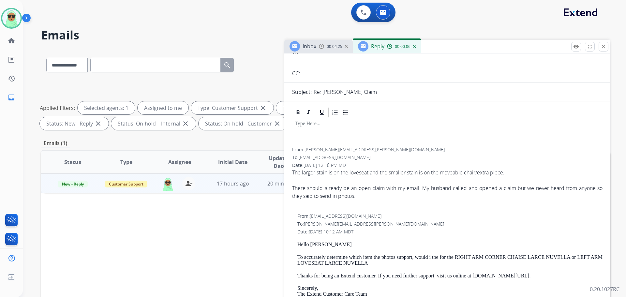
scroll to position [98, 0]
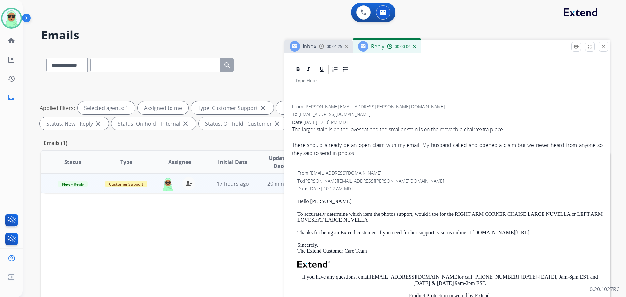
click at [316, 52] on div "Inbox 00:04:25" at bounding box center [318, 46] width 68 height 13
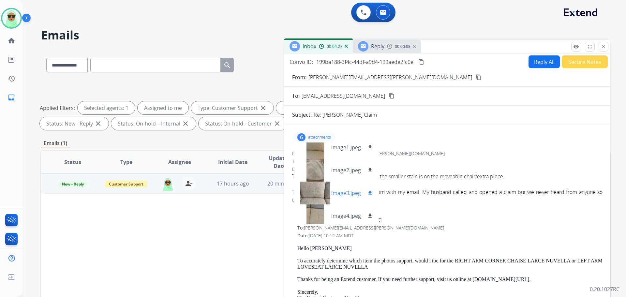
scroll to position [0, 0]
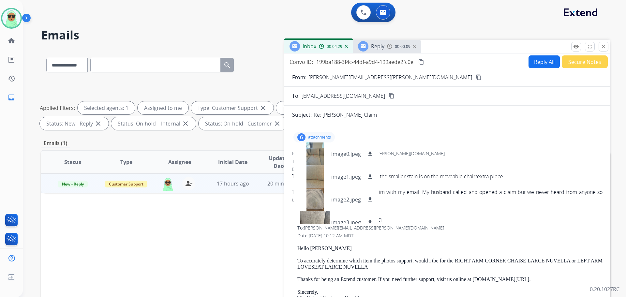
click at [536, 66] on button "Reply All" at bounding box center [543, 61] width 31 height 13
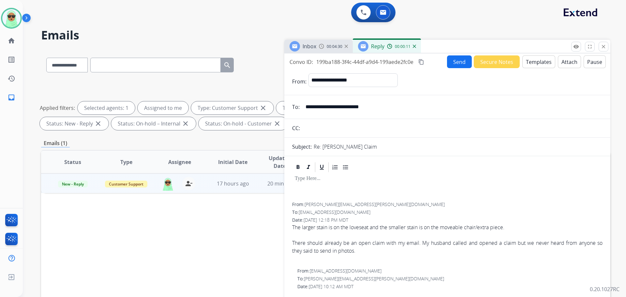
click at [531, 66] on button "Templates" at bounding box center [538, 61] width 33 height 13
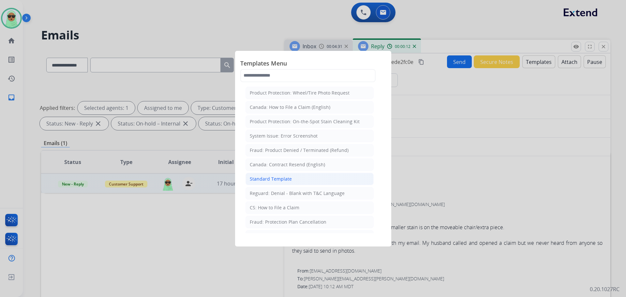
click at [316, 178] on li "Standard Template" at bounding box center [309, 179] width 128 height 12
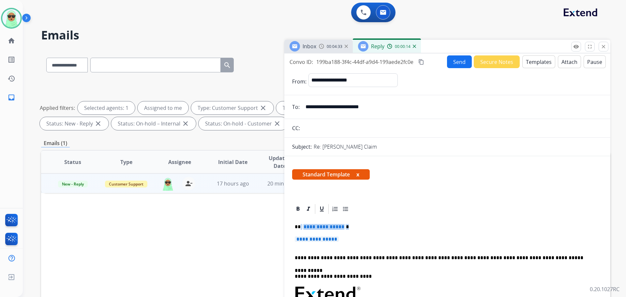
drag, startPoint x: 343, startPoint y: 239, endPoint x: 300, endPoint y: 226, distance: 44.8
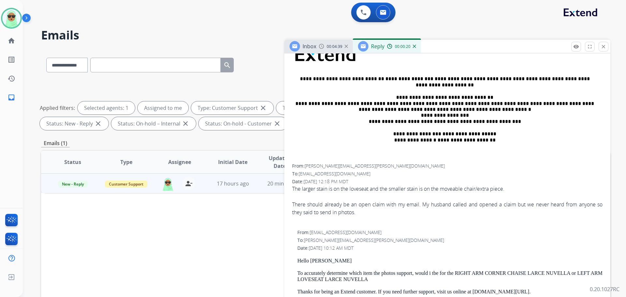
scroll to position [228, 0]
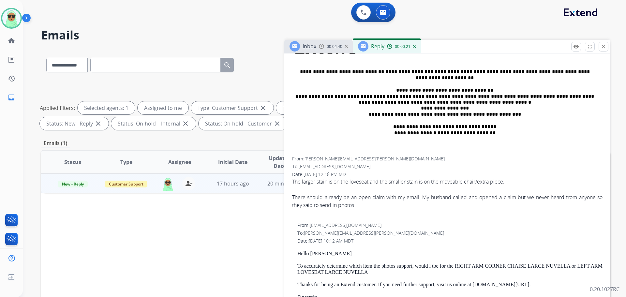
click at [314, 251] on p "Hello Mackenzie" at bounding box center [449, 254] width 305 height 6
click at [315, 251] on p "Hello Mackenzie" at bounding box center [449, 254] width 305 height 6
copy p "Mackenzie"
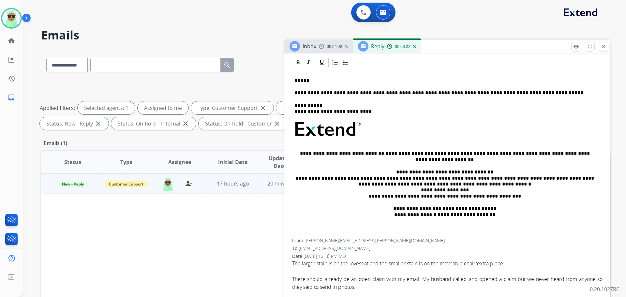
scroll to position [65, 0]
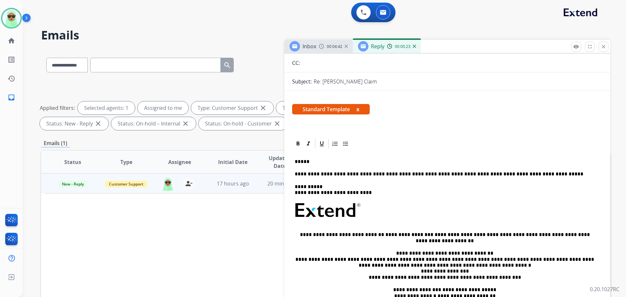
click at [317, 159] on p "*****" at bounding box center [445, 162] width 300 height 6
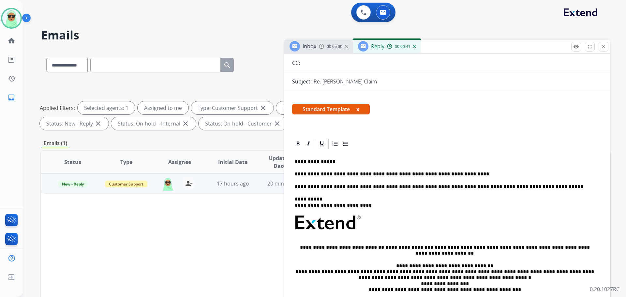
click at [518, 165] on p "**********" at bounding box center [445, 162] width 300 height 6
click at [507, 171] on div "**********" at bounding box center [447, 241] width 310 height 183
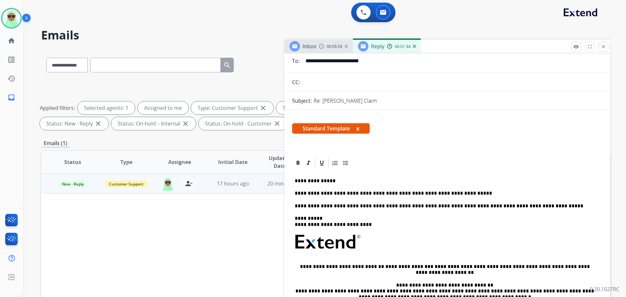
scroll to position [0, 0]
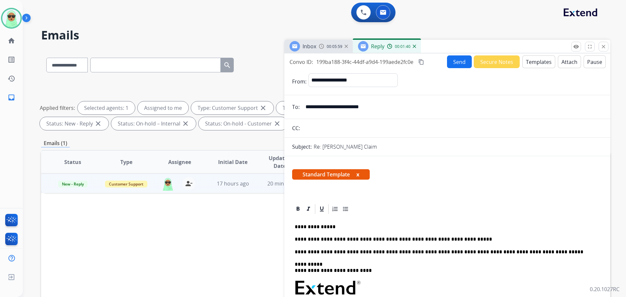
click at [458, 66] on button "Send" at bounding box center [459, 61] width 25 height 13
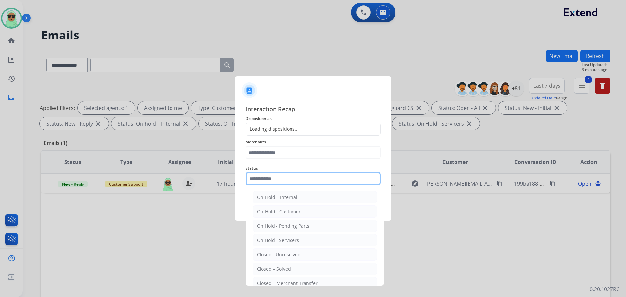
click at [308, 174] on input "text" at bounding box center [312, 178] width 135 height 13
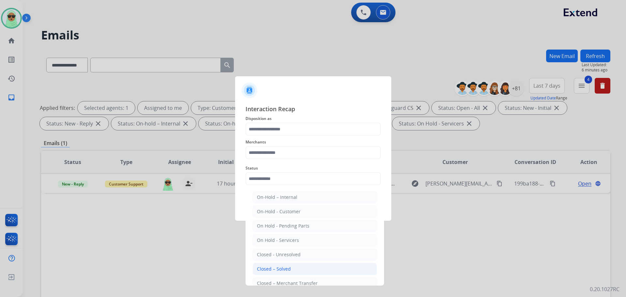
click at [299, 263] on li "Closed – Solved" at bounding box center [315, 269] width 124 height 12
type input "**********"
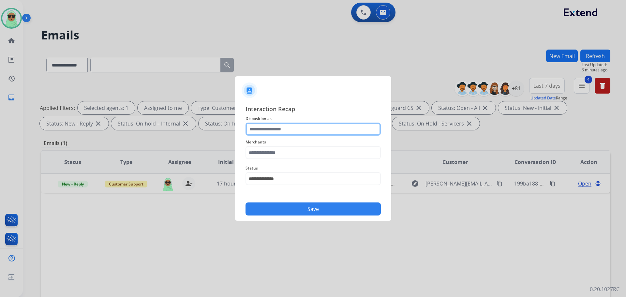
click at [296, 134] on input "text" at bounding box center [312, 129] width 135 height 13
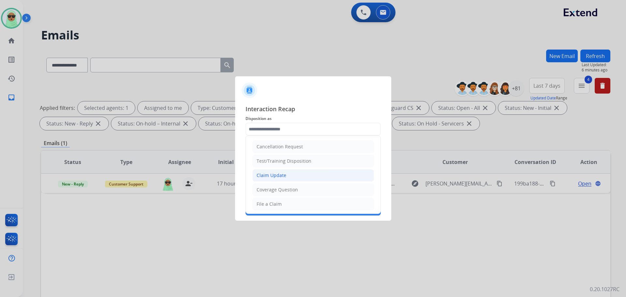
click at [291, 175] on li "Claim Update" at bounding box center [313, 175] width 122 height 12
type input "**********"
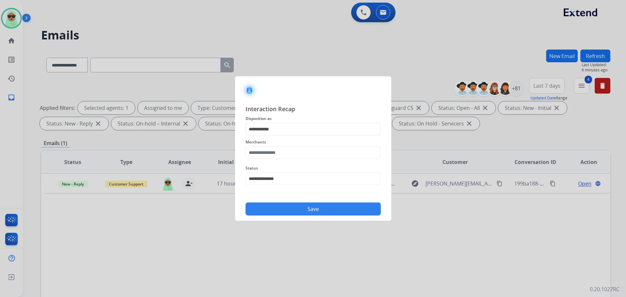
click at [296, 158] on div "Merchants" at bounding box center [312, 149] width 135 height 26
click at [296, 153] on input "text" at bounding box center [312, 152] width 135 height 13
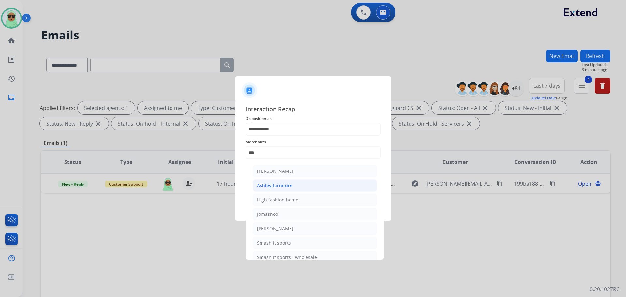
click at [294, 182] on li "Ashley furniture" at bounding box center [315, 185] width 124 height 12
type input "**********"
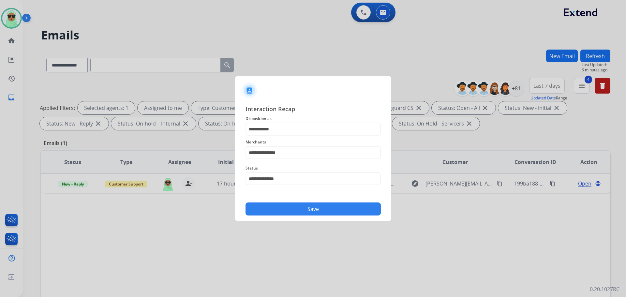
click at [326, 209] on button "Save" at bounding box center [312, 208] width 135 height 13
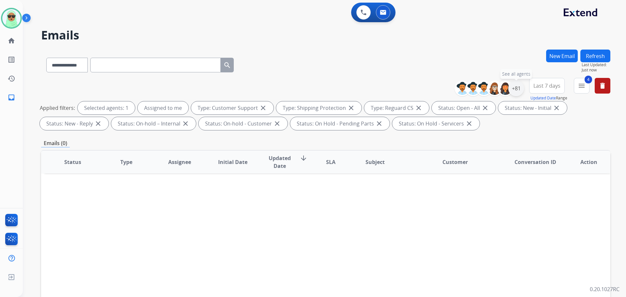
click at [521, 87] on div "+81" at bounding box center [516, 89] width 16 height 16
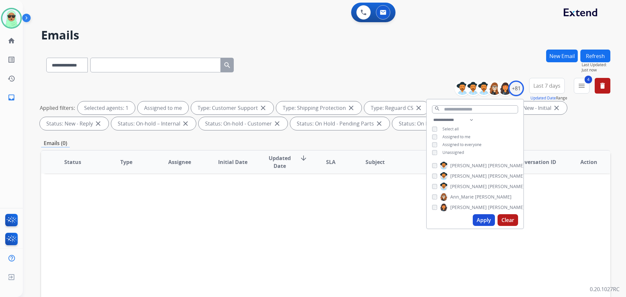
drag, startPoint x: 454, startPoint y: 150, endPoint x: 458, endPoint y: 134, distance: 16.6
click at [455, 150] on span "Unassigned" at bounding box center [453, 153] width 22 height 6
click at [458, 134] on span "Assigned to me" at bounding box center [456, 137] width 28 height 6
click at [478, 217] on button "Apply" at bounding box center [484, 220] width 22 height 12
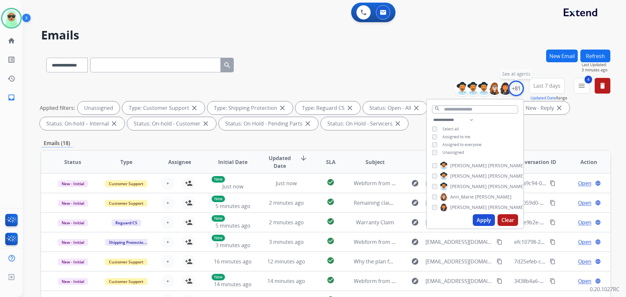
click at [515, 90] on div "+81" at bounding box center [516, 89] width 16 height 16
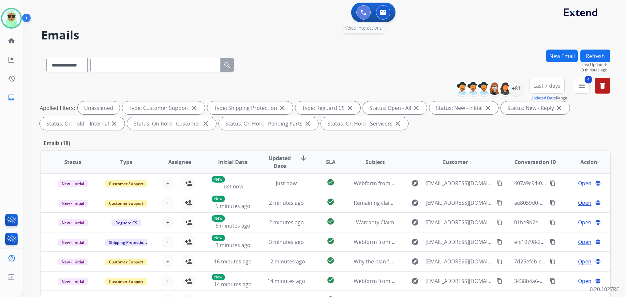
click at [361, 18] on button at bounding box center [363, 12] width 14 height 14
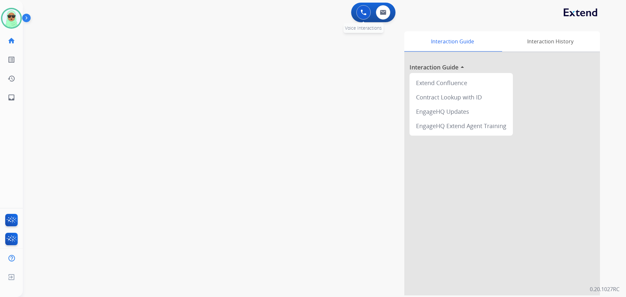
click at [364, 8] on button at bounding box center [363, 12] width 14 height 14
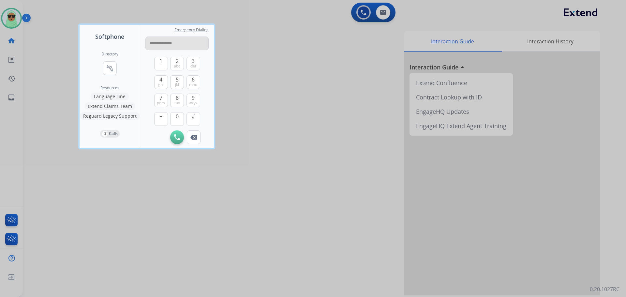
click at [168, 48] on input "**********" at bounding box center [176, 44] width 63 height 14
type input "**********"
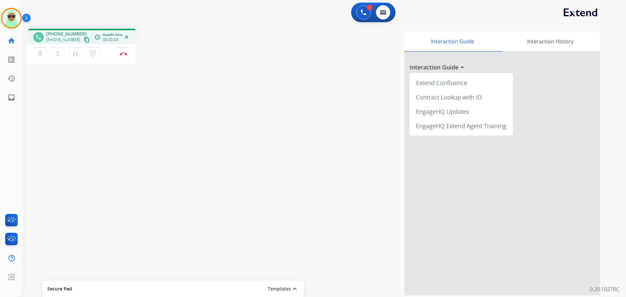
drag, startPoint x: 70, startPoint y: 129, endPoint x: 70, endPoint y: 50, distance: 79.2
click at [70, 126] on div "phone +14102920228 +14102920228 content_copy access_time Call metrics Queue 00:…" at bounding box center [316, 159] width 587 height 272
click at [84, 41] on mat-icon "content_copy" at bounding box center [87, 40] width 6 height 6
click at [185, 67] on div "phone +14102920228 +14102920228 content_copy access_time Call metrics Queue 00:…" at bounding box center [316, 159] width 587 height 272
drag, startPoint x: 364, startPoint y: 14, endPoint x: 359, endPoint y: 13, distance: 4.6
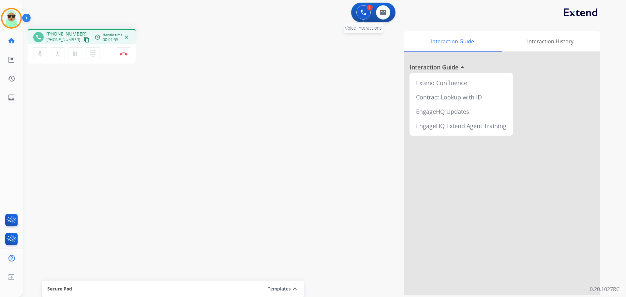
click at [364, 13] on img at bounding box center [364, 12] width 6 height 6
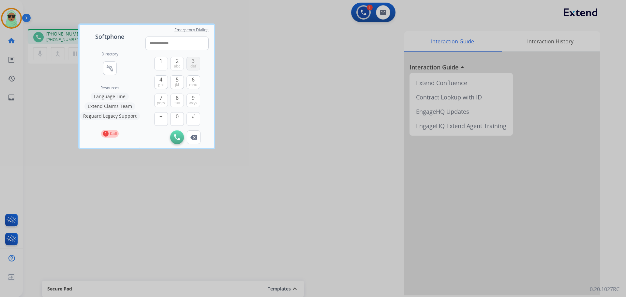
type input "**********"
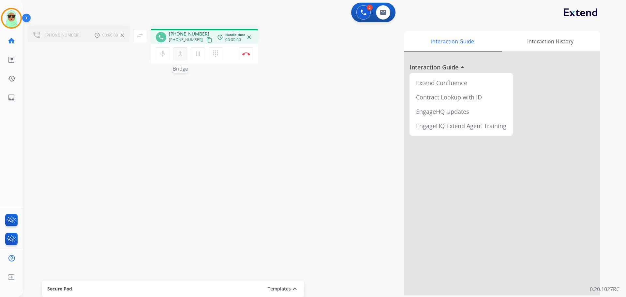
click at [179, 53] on mat-icon "merge_type" at bounding box center [180, 54] width 8 height 8
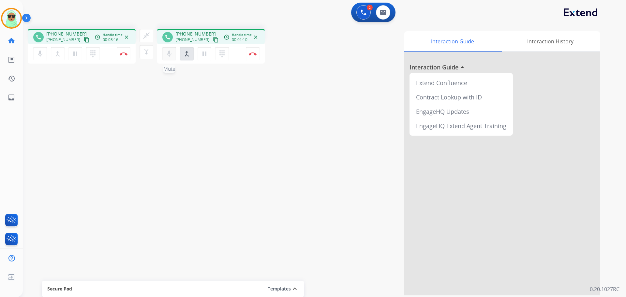
click at [172, 54] on mat-icon "mic" at bounding box center [169, 54] width 8 height 8
click at [37, 52] on mat-icon "mic_off" at bounding box center [40, 54] width 8 height 8
click at [37, 52] on mat-icon "mic" at bounding box center [40, 54] width 8 height 8
click at [37, 52] on mat-icon "mic_off" at bounding box center [40, 54] width 8 height 8
click at [361, 11] on img at bounding box center [364, 12] width 6 height 6
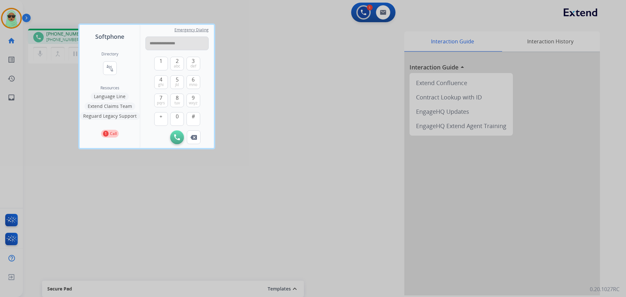
click at [171, 42] on input "**********" at bounding box center [176, 44] width 63 height 14
type input "**********"
click at [179, 139] on img at bounding box center [177, 137] width 6 height 6
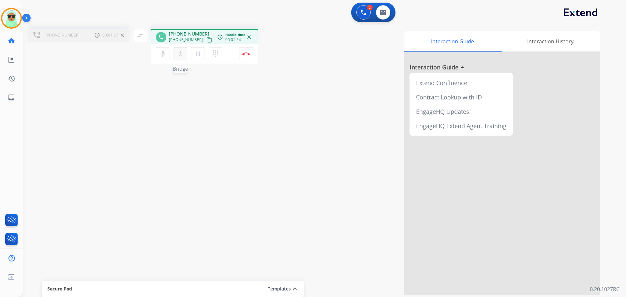
click at [178, 60] on div "merge_type Bridge" at bounding box center [182, 54] width 18 height 14
click at [181, 55] on mat-icon "merge_type" at bounding box center [180, 54] width 8 height 8
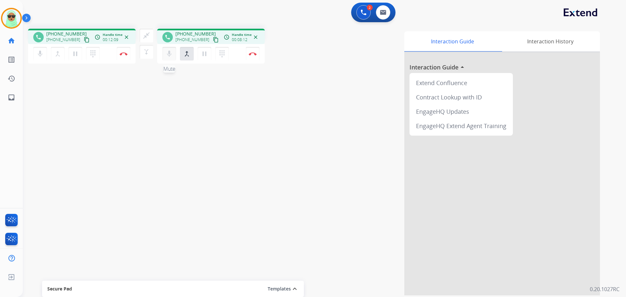
click at [172, 56] on mat-icon "mic" at bounding box center [169, 54] width 8 height 8
click at [143, 37] on mat-icon "close_fullscreen" at bounding box center [146, 36] width 8 height 8
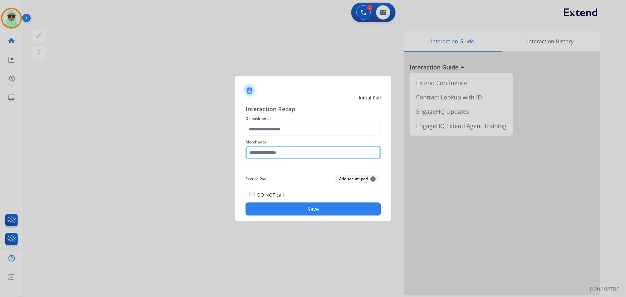
click at [291, 155] on input "text" at bounding box center [312, 152] width 135 height 13
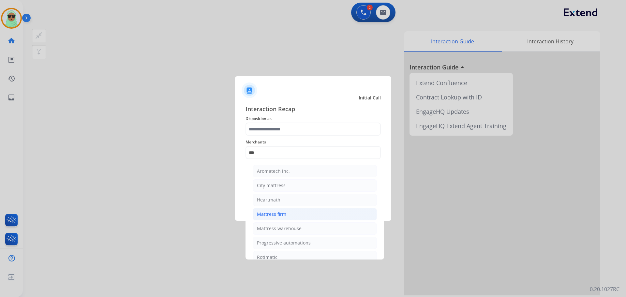
drag, startPoint x: 298, startPoint y: 210, endPoint x: 305, endPoint y: 183, distance: 28.3
click at [298, 210] on li "Mattress firm" at bounding box center [315, 214] width 124 height 12
type input "**********"
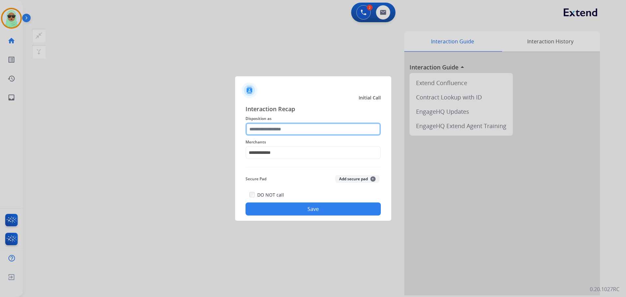
click at [312, 125] on input "text" at bounding box center [312, 129] width 135 height 13
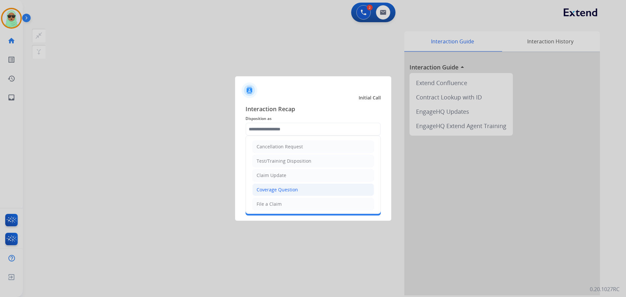
click at [295, 191] on div "Coverage Question" at bounding box center [277, 189] width 41 height 7
type input "**********"
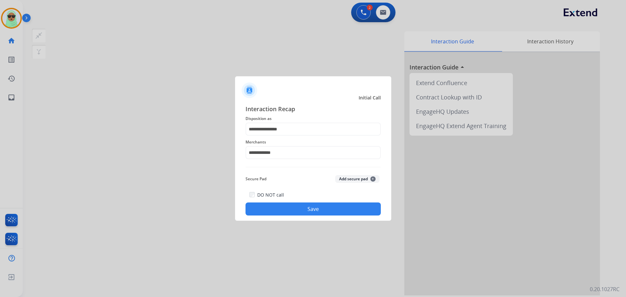
click at [324, 218] on div "**********" at bounding box center [313, 160] width 156 height 122
click at [326, 209] on button "Save" at bounding box center [312, 208] width 135 height 13
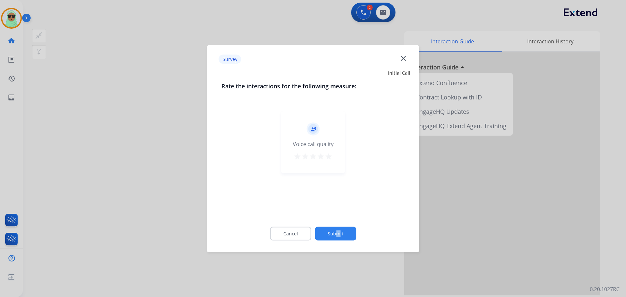
click at [339, 222] on div "Cancel Submit" at bounding box center [313, 233] width 184 height 29
click at [334, 232] on button "Submit" at bounding box center [335, 234] width 41 height 14
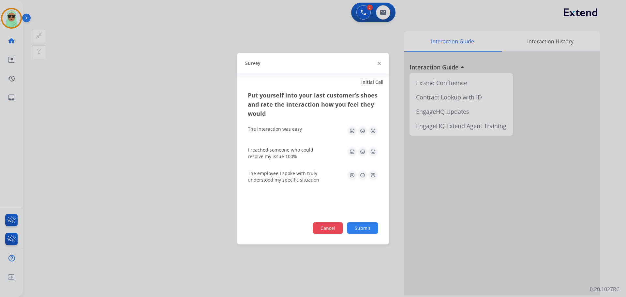
click at [334, 229] on button "Cancel" at bounding box center [328, 228] width 30 height 12
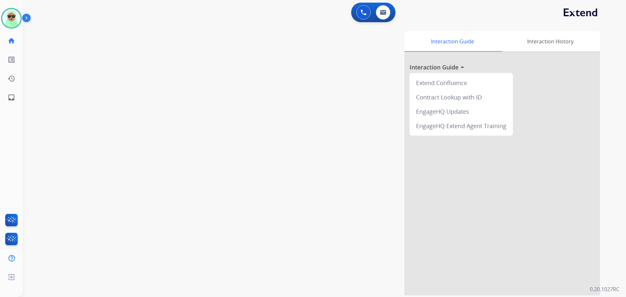
click at [97, 87] on div "swap_horiz Break voice bridge close_fullscreen Connect 3-Way Call merge_type Se…" at bounding box center [316, 159] width 587 height 272
click at [365, 13] on img at bounding box center [364, 12] width 6 height 6
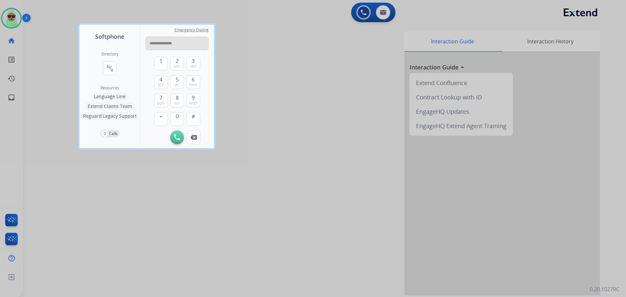
click at [171, 48] on input "**********" at bounding box center [176, 44] width 63 height 14
type input "**********"
click at [176, 141] on button "Initiate Call" at bounding box center [177, 137] width 14 height 14
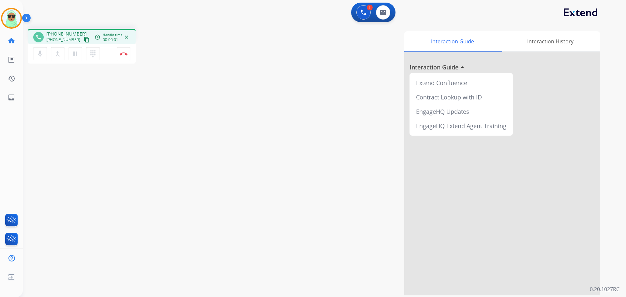
click at [86, 84] on div "phone +17077181151 +17077181151 content_copy access_time Call metrics Queue 00:…" at bounding box center [316, 159] width 587 height 272
click at [123, 60] on div "mic Mute merge_type Bridge pause Hold dialpad Dialpad Disconnect" at bounding box center [82, 54] width 108 height 20
click at [125, 59] on button "Disconnect" at bounding box center [124, 54] width 14 height 14
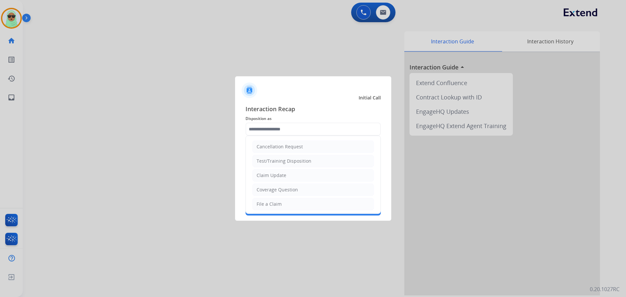
click at [264, 131] on input "text" at bounding box center [312, 129] width 135 height 13
click at [276, 180] on li "Claim Update" at bounding box center [313, 175] width 122 height 12
type input "**********"
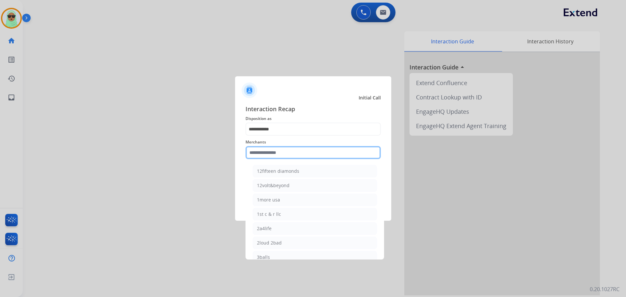
click at [286, 151] on input "text" at bounding box center [312, 152] width 135 height 13
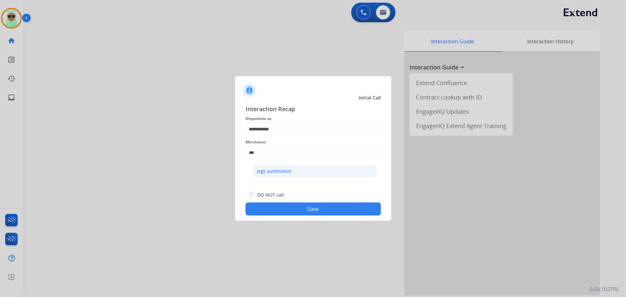
click at [292, 170] on li "Jegs automotive" at bounding box center [315, 171] width 124 height 12
type input "**********"
click at [309, 203] on button "Save" at bounding box center [312, 208] width 135 height 13
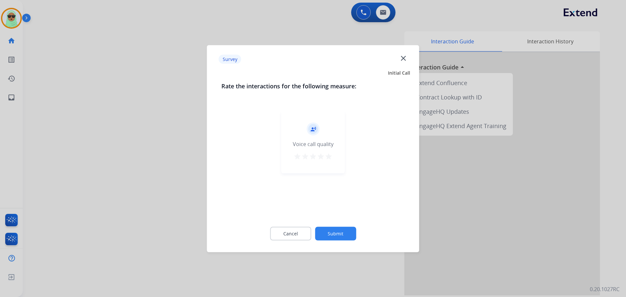
click at [334, 236] on button "Submit" at bounding box center [335, 234] width 41 height 14
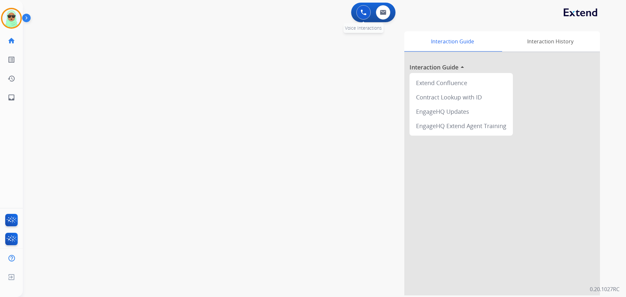
click at [361, 13] on img at bounding box center [364, 12] width 6 height 6
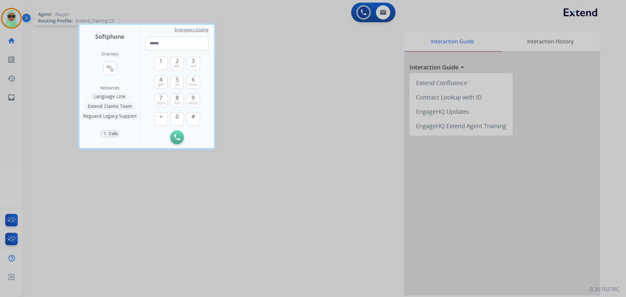
drag, startPoint x: 27, startPoint y: 34, endPoint x: 14, endPoint y: 22, distance: 18.0
click at [24, 32] on div at bounding box center [313, 148] width 626 height 297
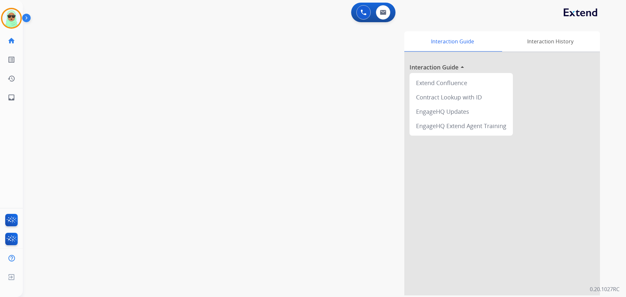
drag, startPoint x: 14, startPoint y: 22, endPoint x: 23, endPoint y: 24, distance: 9.9
click at [14, 22] on img at bounding box center [11, 18] width 18 height 18
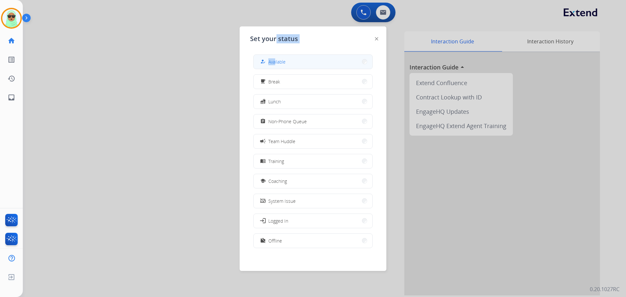
drag, startPoint x: 275, startPoint y: 44, endPoint x: 278, endPoint y: 57, distance: 12.8
click at [276, 50] on div "Set your status how_to_reg Available free_breakfast Break fastfood Lunch assign…" at bounding box center [313, 148] width 147 height 244
click at [279, 57] on button "how_to_reg Available" at bounding box center [313, 62] width 119 height 14
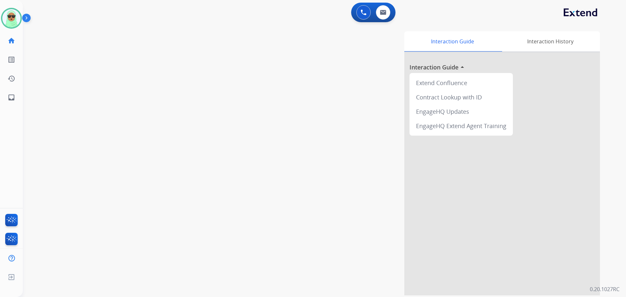
click at [358, 20] on div "0 Voice Interactions 0 Email Interactions" at bounding box center [373, 13] width 44 height 20
click at [360, 19] on div "0 Voice Interactions" at bounding box center [364, 12] width 20 height 14
click at [361, 16] on button at bounding box center [363, 12] width 14 height 14
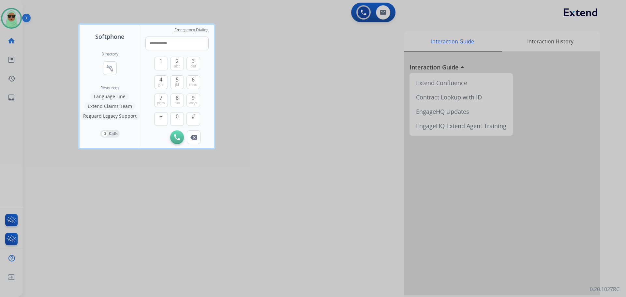
type input "**********"
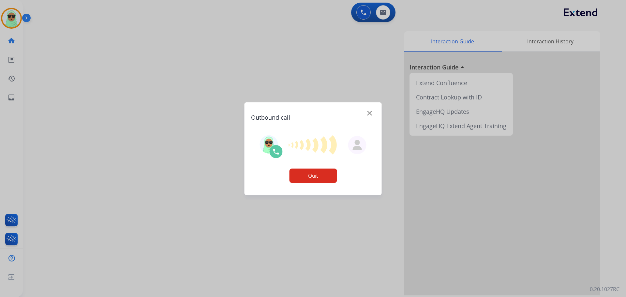
click at [331, 175] on button "Quit" at bounding box center [313, 176] width 48 height 14
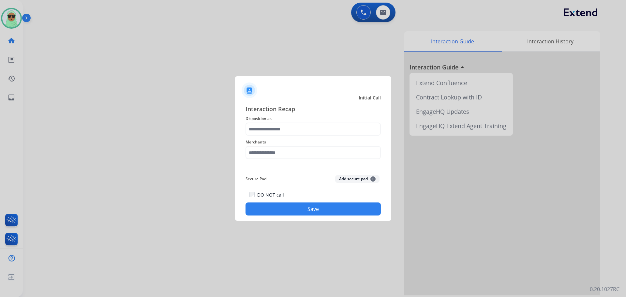
drag, startPoint x: 316, startPoint y: 142, endPoint x: 314, endPoint y: 147, distance: 4.5
click at [315, 143] on span "Merchants" at bounding box center [312, 142] width 135 height 8
click at [313, 148] on input "text" at bounding box center [312, 152] width 135 height 13
drag, startPoint x: 294, startPoint y: 171, endPoint x: 301, endPoint y: 139, distance: 32.9
click at [294, 170] on li "Jegs automotive" at bounding box center [315, 171] width 124 height 12
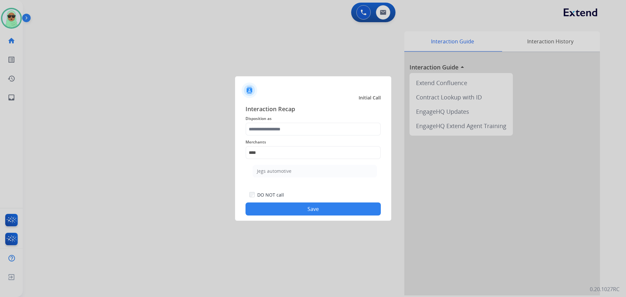
type input "**********"
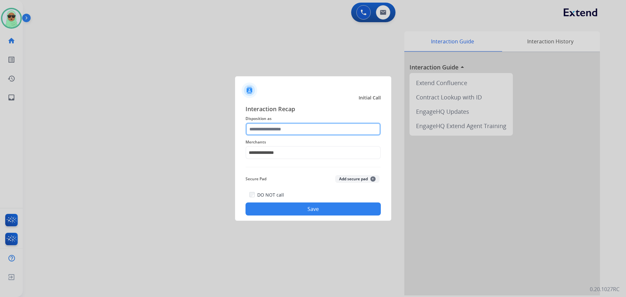
click at [302, 125] on input "text" at bounding box center [312, 129] width 135 height 13
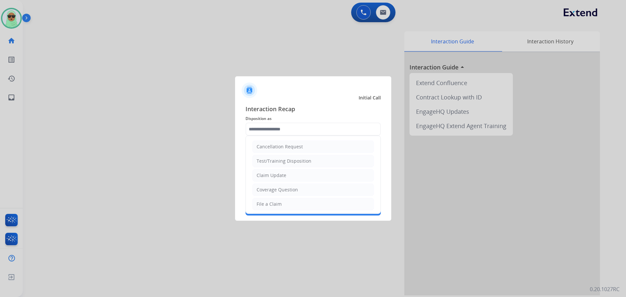
click at [295, 177] on li "Claim Update" at bounding box center [313, 175] width 122 height 12
type input "**********"
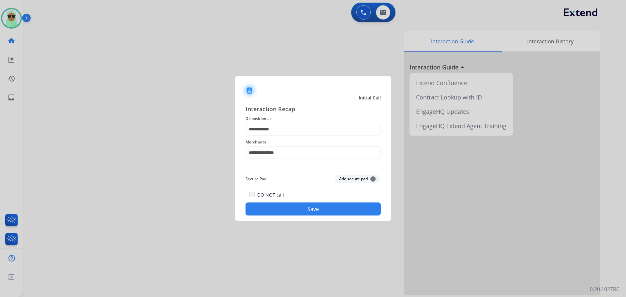
click at [302, 209] on button "Save" at bounding box center [312, 208] width 135 height 13
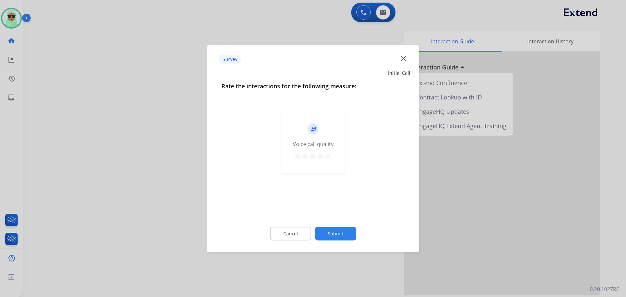
click at [343, 226] on div "Cancel Submit" at bounding box center [313, 233] width 184 height 29
click at [343, 231] on button "Submit" at bounding box center [335, 234] width 41 height 14
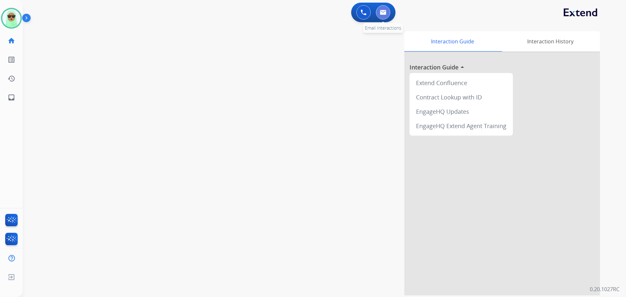
click at [385, 14] on img at bounding box center [383, 12] width 7 height 5
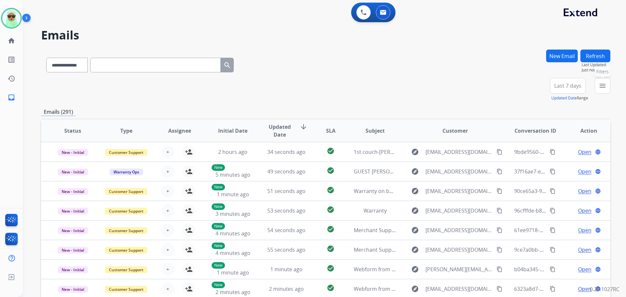
click at [606, 82] on button "menu Filters" at bounding box center [603, 86] width 16 height 16
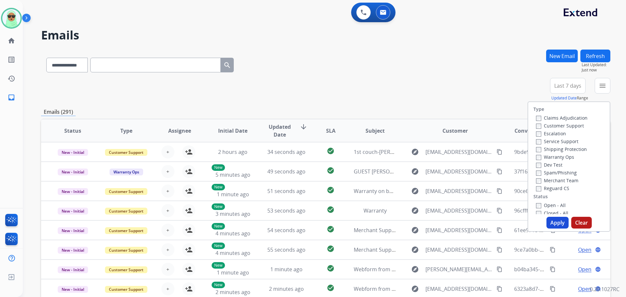
click at [569, 125] on label "Customer Support" at bounding box center [560, 126] width 48 height 6
click at [562, 148] on label "Shipping Protection" at bounding box center [561, 149] width 51 height 6
drag, startPoint x: 555, startPoint y: 190, endPoint x: 553, endPoint y: 195, distance: 5.7
click at [554, 190] on label "Reguard CS" at bounding box center [552, 188] width 33 height 6
drag, startPoint x: 555, startPoint y: 203, endPoint x: 554, endPoint y: 200, distance: 3.7
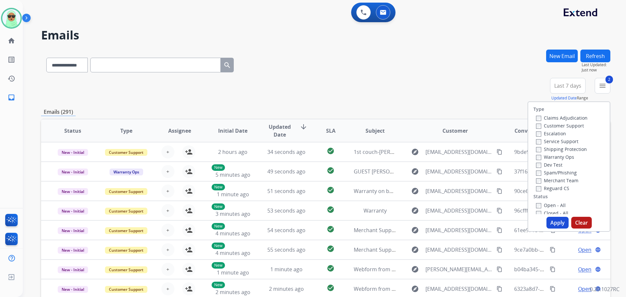
click at [555, 204] on label "Open - All" at bounding box center [551, 205] width 30 height 6
click at [556, 190] on label "Reguard CS" at bounding box center [552, 188] width 33 height 6
drag, startPoint x: 144, startPoint y: 69, endPoint x: 111, endPoint y: 66, distance: 33.4
click at [142, 68] on input "text" at bounding box center [155, 65] width 130 height 15
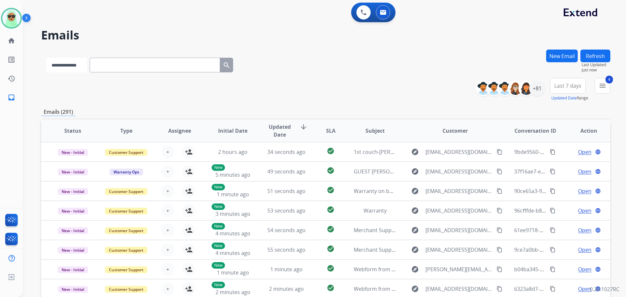
click at [85, 67] on select "**********" at bounding box center [66, 65] width 41 height 15
select select "**********"
click at [46, 58] on select "**********" at bounding box center [66, 65] width 41 height 15
click at [117, 67] on input "text" at bounding box center [155, 65] width 130 height 15
click at [163, 68] on input "text" at bounding box center [155, 65] width 130 height 15
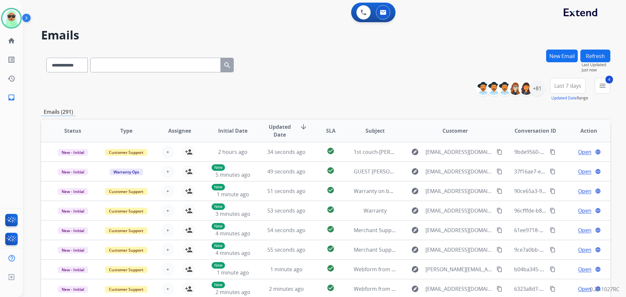
paste input "**********"
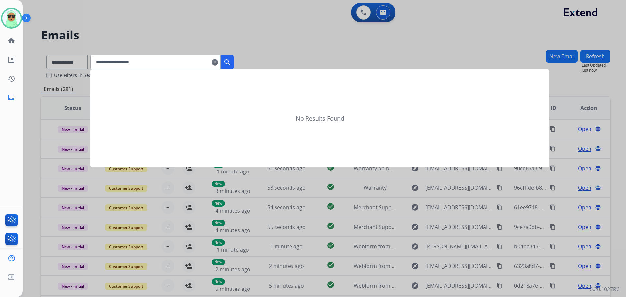
type input "**********"
click at [231, 63] on mat-icon "search" at bounding box center [227, 62] width 8 height 8
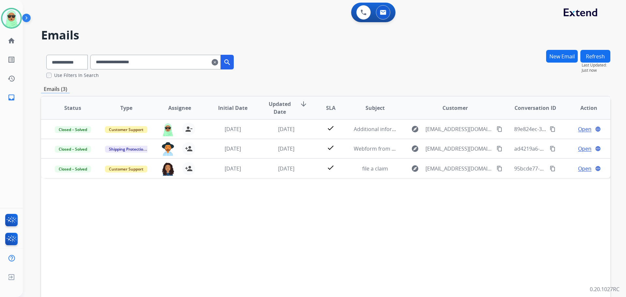
click at [86, 223] on div "Status Type Assignee Initial Date Updated Date arrow_downward SLA Subject Custo…" at bounding box center [325, 205] width 569 height 218
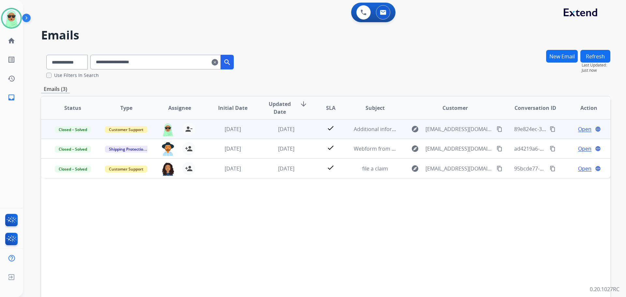
click at [580, 130] on span "Open" at bounding box center [584, 129] width 13 height 8
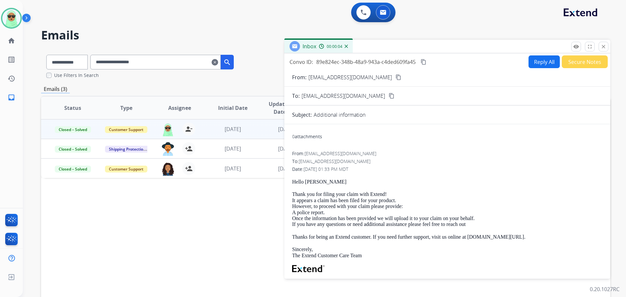
click at [535, 59] on button "Reply All" at bounding box center [543, 61] width 31 height 13
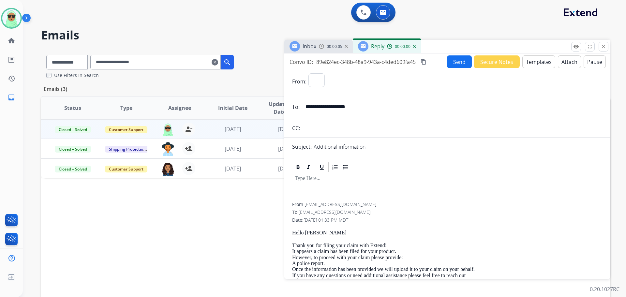
select select "**********"
click at [524, 66] on button "Templates" at bounding box center [538, 61] width 33 height 13
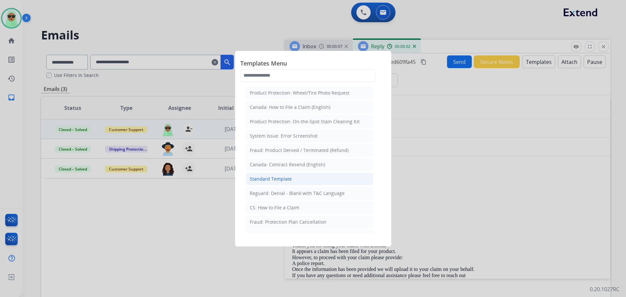
click at [304, 180] on li "Standard Template" at bounding box center [309, 179] width 128 height 12
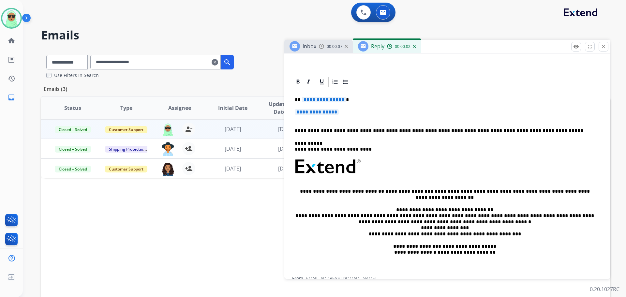
scroll to position [130, 0]
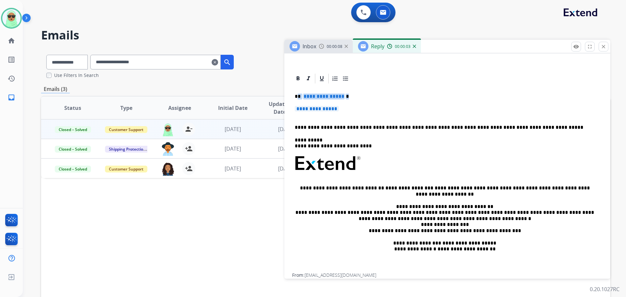
drag, startPoint x: 336, startPoint y: 106, endPoint x: 299, endPoint y: 95, distance: 39.1
click at [299, 95] on div "**********" at bounding box center [447, 178] width 310 height 189
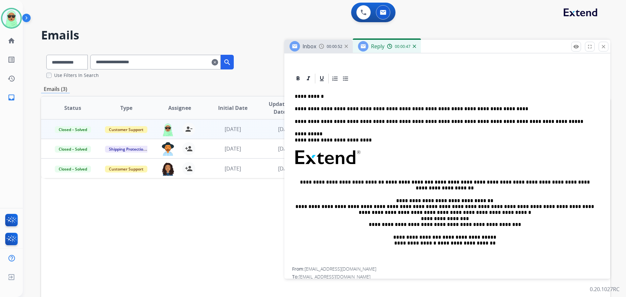
click at [494, 103] on div "**********" at bounding box center [447, 175] width 310 height 183
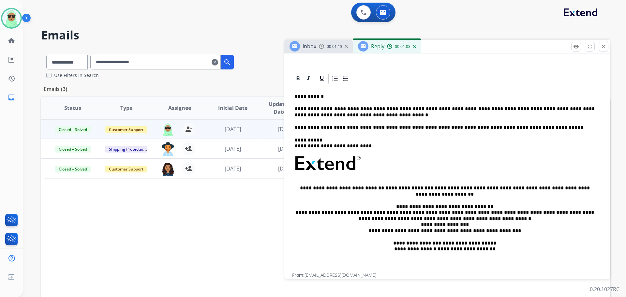
click at [316, 110] on p "**********" at bounding box center [445, 112] width 300 height 12
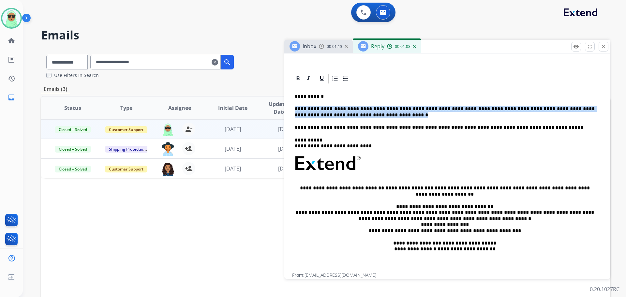
click at [315, 109] on p "**********" at bounding box center [445, 112] width 300 height 12
copy p "**********"
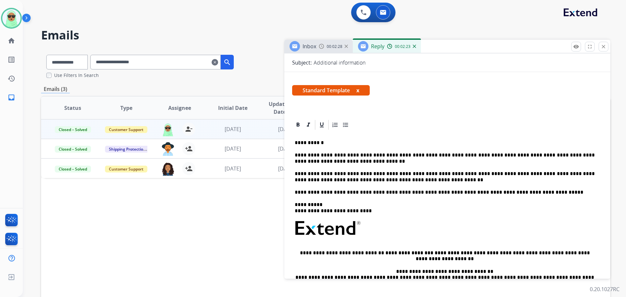
scroll to position [0, 0]
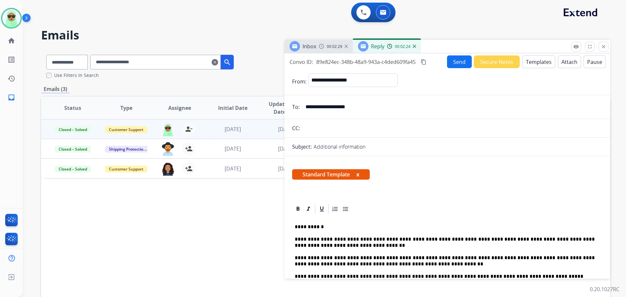
click at [455, 60] on button "Send" at bounding box center [459, 61] width 25 height 13
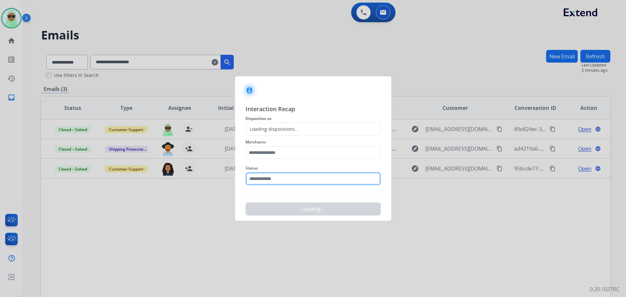
drag, startPoint x: 311, startPoint y: 183, endPoint x: 306, endPoint y: 184, distance: 4.5
click at [306, 184] on input "text" at bounding box center [312, 178] width 135 height 13
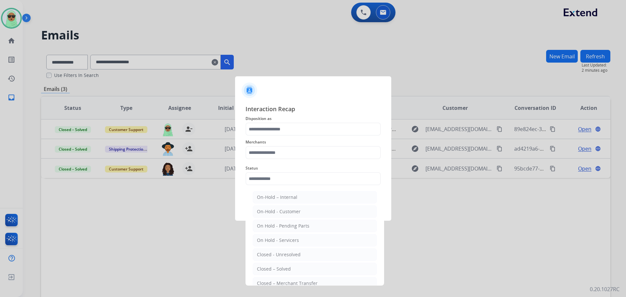
click at [281, 267] on div "Closed – Solved" at bounding box center [274, 269] width 34 height 7
type input "**********"
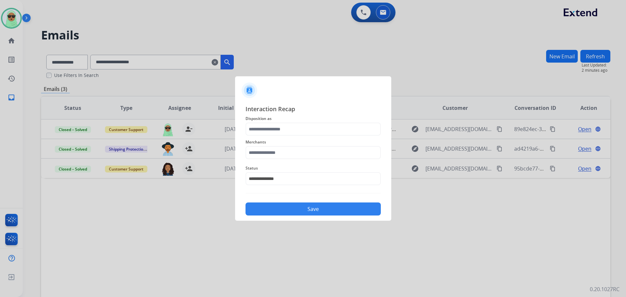
drag, startPoint x: 293, startPoint y: 118, endPoint x: 290, endPoint y: 128, distance: 11.1
click at [290, 128] on div "**********" at bounding box center [312, 159] width 135 height 111
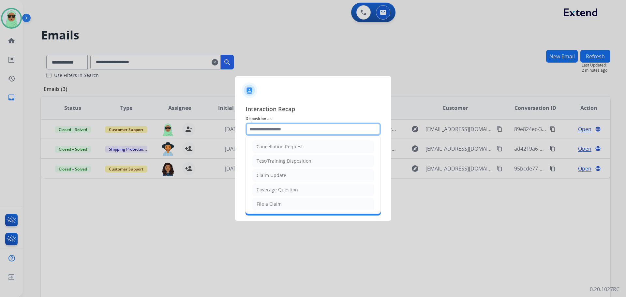
click at [286, 131] on input "text" at bounding box center [312, 129] width 135 height 13
drag, startPoint x: 285, startPoint y: 179, endPoint x: 283, endPoint y: 171, distance: 8.4
click at [285, 179] on li "Claim Update" at bounding box center [313, 175] width 122 height 12
type input "**********"
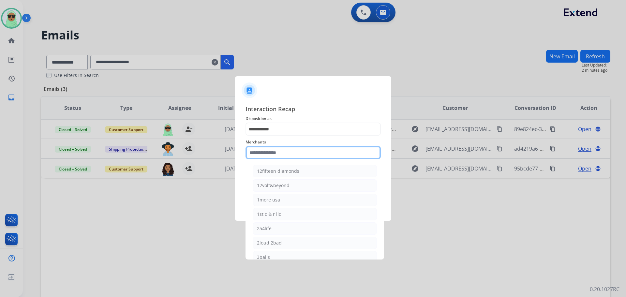
click at [284, 156] on input "text" at bounding box center [312, 152] width 135 height 13
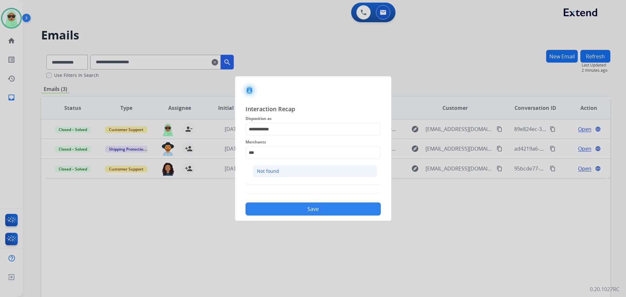
click at [288, 169] on li "Not found" at bounding box center [315, 171] width 124 height 12
type input "*********"
click at [299, 199] on div "**********" at bounding box center [312, 159] width 135 height 111
click at [304, 209] on button "Save" at bounding box center [312, 208] width 135 height 13
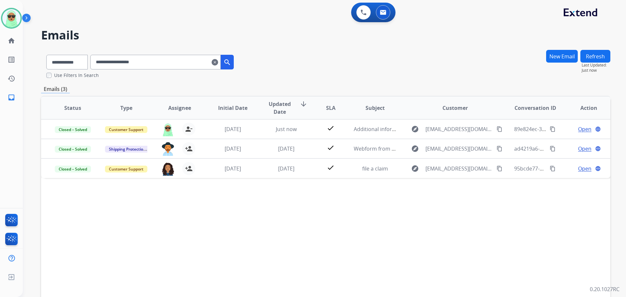
drag, startPoint x: 488, startPoint y: 21, endPoint x: 479, endPoint y: 18, distance: 9.4
click at [484, 20] on div "0 Voice Interactions 0 Email Interactions" at bounding box center [321, 13] width 580 height 21
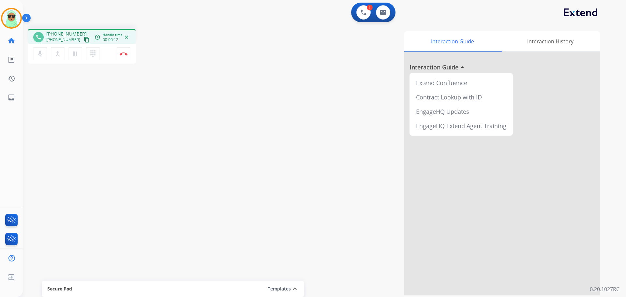
click at [84, 42] on mat-icon "content_copy" at bounding box center [87, 40] width 6 height 6
click at [89, 155] on div "phone +17203057897 +17203057897 content_copy access_time Call metrics Queue 00:…" at bounding box center [316, 159] width 587 height 272
click at [121, 58] on button "Disconnect" at bounding box center [124, 54] width 14 height 14
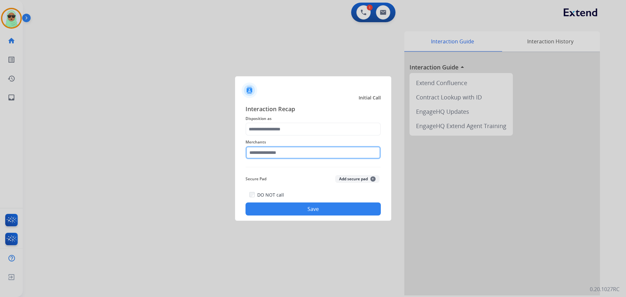
click at [325, 156] on input "text" at bounding box center [312, 152] width 135 height 13
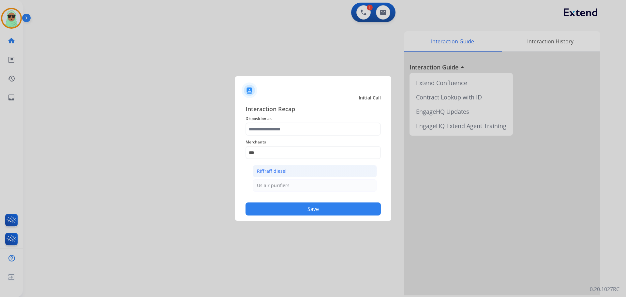
click at [311, 172] on li "Riffraff diesel" at bounding box center [315, 171] width 124 height 12
type input "**********"
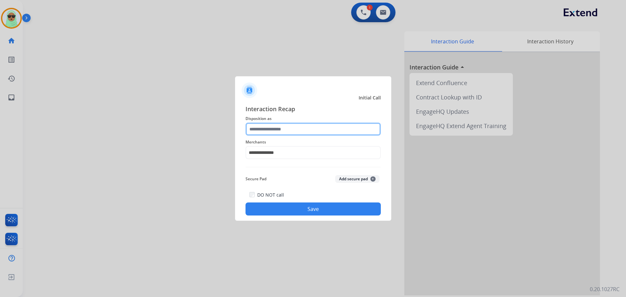
click at [299, 131] on input "text" at bounding box center [312, 129] width 135 height 13
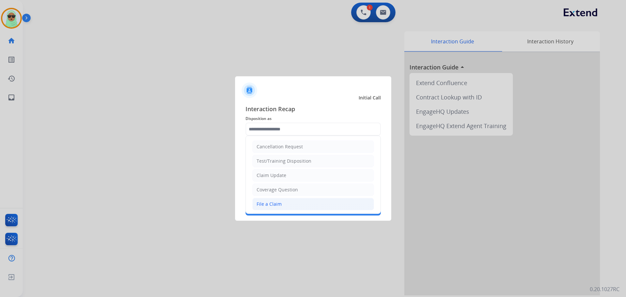
click at [292, 202] on li "File a Claim" at bounding box center [313, 204] width 122 height 12
type input "**********"
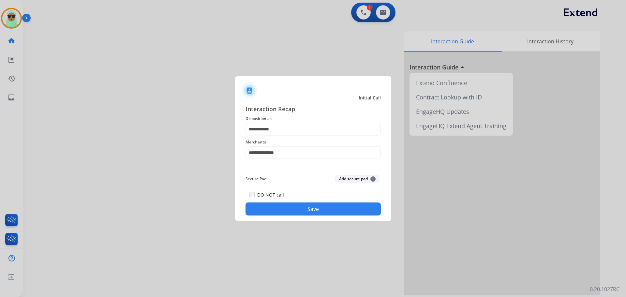
click at [314, 213] on button "Save" at bounding box center [312, 208] width 135 height 13
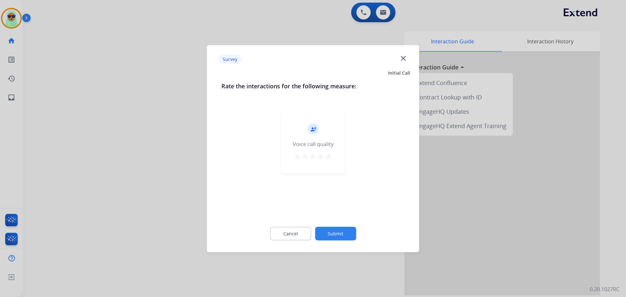
click at [351, 239] on button "Submit" at bounding box center [335, 234] width 41 height 14
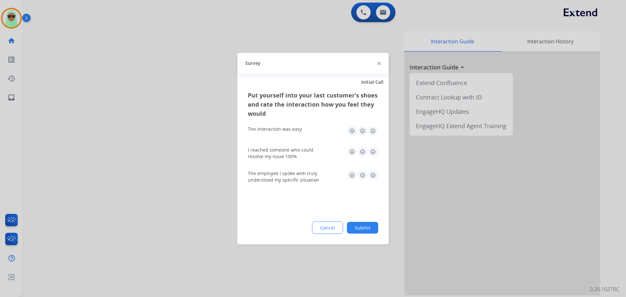
click at [347, 230] on div "Cancel Submit" at bounding box center [313, 227] width 130 height 12
click at [352, 229] on button "Submit" at bounding box center [362, 228] width 31 height 12
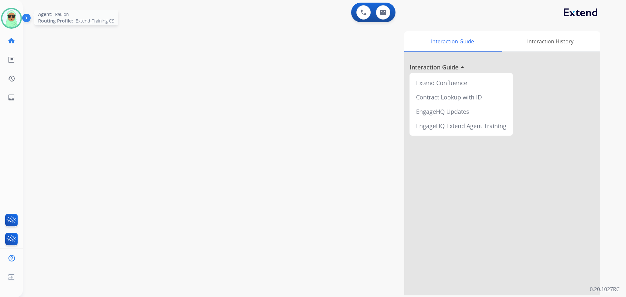
click at [15, 13] on img at bounding box center [11, 18] width 18 height 18
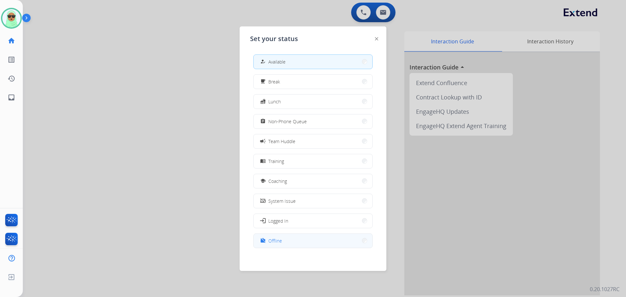
click at [303, 243] on button "work_off Offline" at bounding box center [313, 241] width 119 height 14
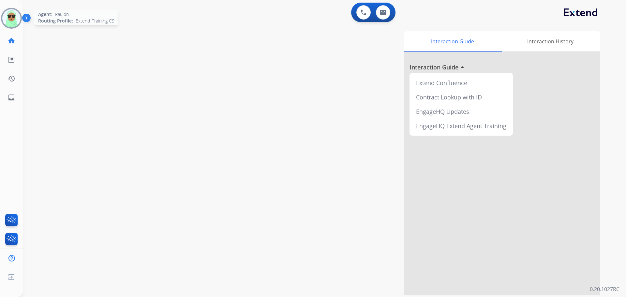
click at [16, 20] on img at bounding box center [11, 18] width 18 height 18
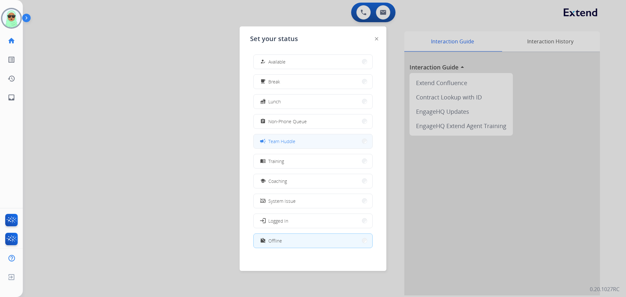
click at [300, 138] on button "campaign Team Huddle" at bounding box center [313, 141] width 119 height 14
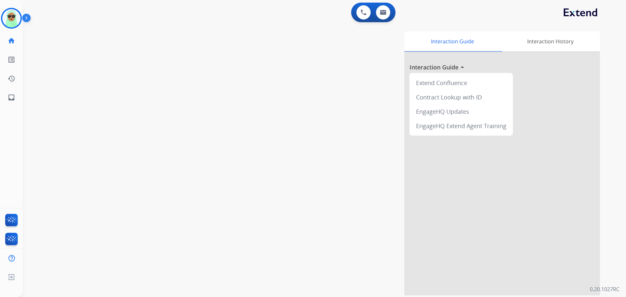
click at [86, 35] on div "swap_horiz Break voice bridge close_fullscreen Connect 3-Way Call merge_type Se…" at bounding box center [316, 159] width 587 height 272
drag, startPoint x: 7, startPoint y: 17, endPoint x: 43, endPoint y: 24, distance: 36.9
click at [8, 17] on img at bounding box center [11, 18] width 18 height 18
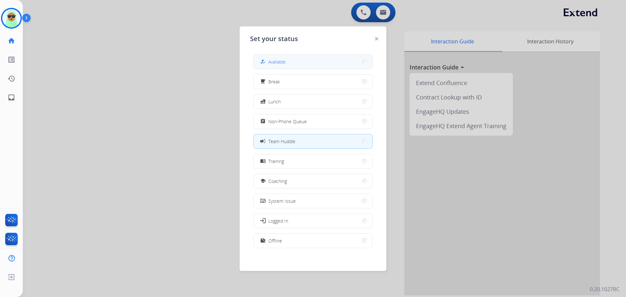
click at [313, 55] on button "how_to_reg Available" at bounding box center [313, 62] width 119 height 14
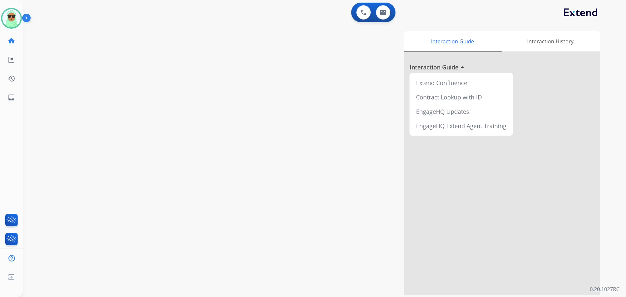
click at [53, 148] on div "swap_horiz Break voice bridge close_fullscreen Connect 3-Way Call merge_type Se…" at bounding box center [316, 159] width 587 height 272
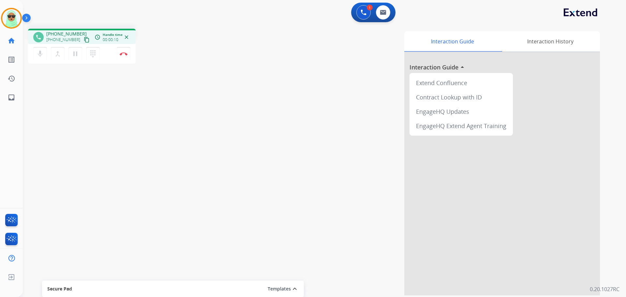
click at [41, 116] on div "phone +16199934855 +16199934855 content_copy access_time Call metrics Queue 00:…" at bounding box center [316, 159] width 587 height 272
click at [75, 39] on div "+16199934855 content_copy" at bounding box center [68, 40] width 44 height 8
click at [84, 42] on mat-icon "content_copy" at bounding box center [87, 40] width 6 height 6
drag, startPoint x: 79, startPoint y: 39, endPoint x: 67, endPoint y: 39, distance: 11.7
click at [84, 39] on mat-icon "content_copy" at bounding box center [87, 40] width 6 height 6
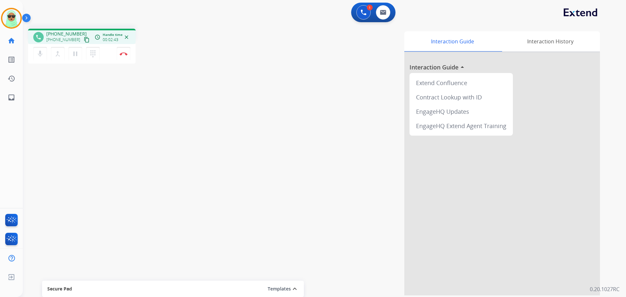
drag, startPoint x: 288, startPoint y: 109, endPoint x: 241, endPoint y: 100, distance: 48.1
click at [288, 109] on div "Interaction Guide Interaction History Interaction Guide arrow_drop_up Extend Co…" at bounding box center [408, 163] width 384 height 264
click at [84, 40] on mat-icon "content_copy" at bounding box center [87, 40] width 6 height 6
drag, startPoint x: 364, startPoint y: 16, endPoint x: 359, endPoint y: 16, distance: 5.2
click at [363, 16] on button at bounding box center [363, 12] width 14 height 14
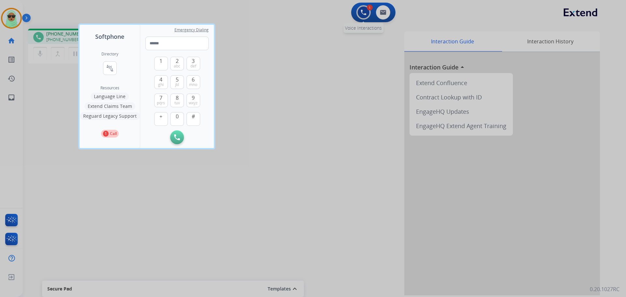
click at [359, 16] on div at bounding box center [313, 148] width 626 height 297
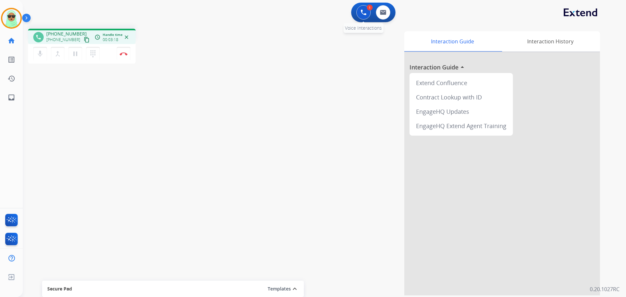
click at [362, 15] on img at bounding box center [364, 12] width 6 height 6
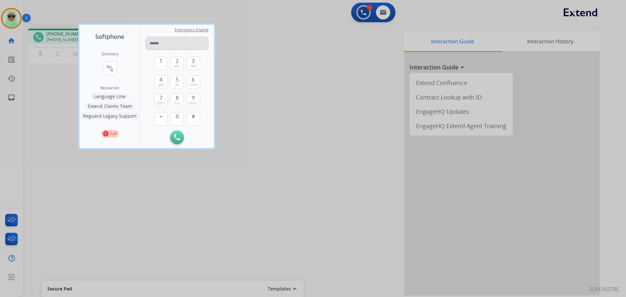
click at [165, 45] on input "tel" at bounding box center [176, 44] width 63 height 14
drag, startPoint x: 171, startPoint y: 47, endPoint x: 175, endPoint y: 43, distance: 5.8
click at [172, 45] on input "**********" at bounding box center [176, 44] width 63 height 14
type input "**********"
click at [181, 134] on button "Initiate Call" at bounding box center [177, 137] width 14 height 14
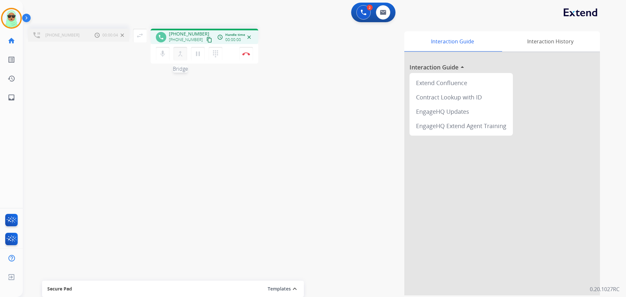
click at [174, 58] on button "merge_type Bridge" at bounding box center [180, 54] width 14 height 14
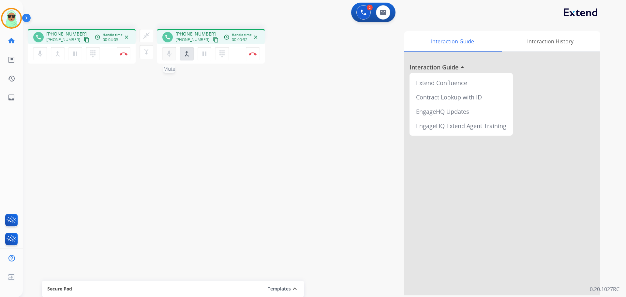
click at [167, 51] on mat-icon "mic" at bounding box center [169, 54] width 8 height 8
click at [167, 56] on mat-icon "mic_off" at bounding box center [169, 54] width 8 height 8
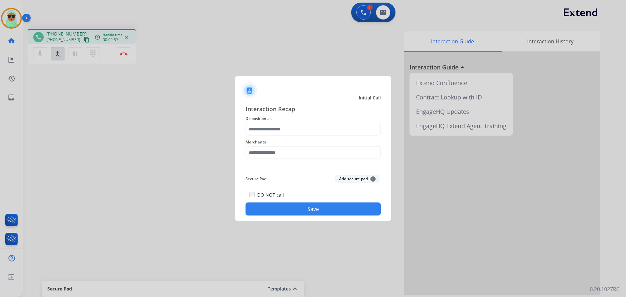
click at [266, 119] on span "Disposition as" at bounding box center [312, 119] width 135 height 8
click at [267, 130] on input "text" at bounding box center [312, 129] width 135 height 13
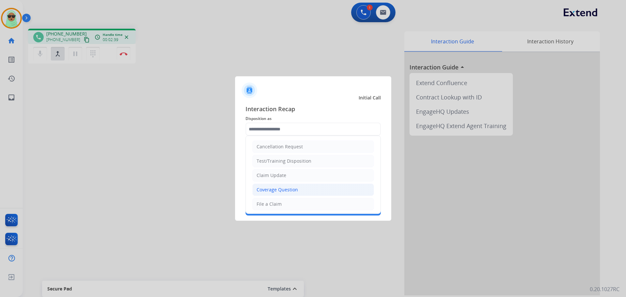
click at [290, 190] on div "Coverage Question" at bounding box center [277, 189] width 41 height 7
type input "**********"
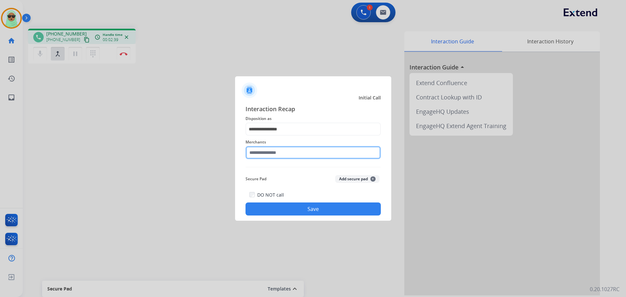
click at [302, 155] on input "text" at bounding box center [312, 152] width 135 height 13
type input "*"
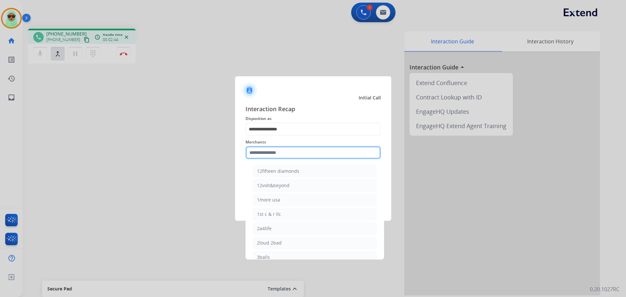
type input "*"
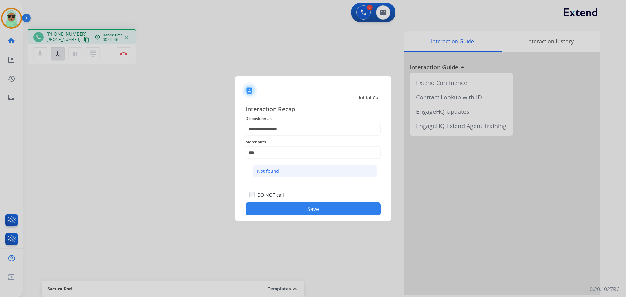
click at [298, 168] on li "Not found" at bounding box center [315, 171] width 124 height 12
type input "*********"
click at [302, 198] on div "DO NOT call Save" at bounding box center [312, 203] width 135 height 25
click at [306, 204] on button "Save" at bounding box center [312, 208] width 135 height 13
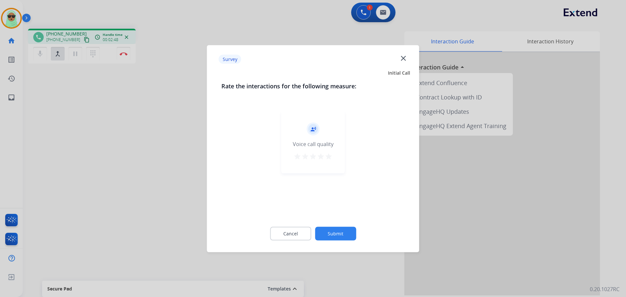
click at [344, 230] on button "Submit" at bounding box center [335, 234] width 41 height 14
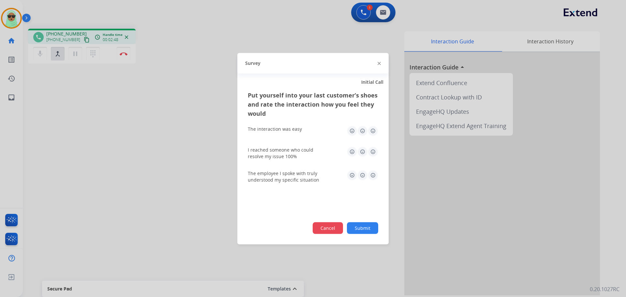
click at [343, 223] on div "Cancel Submit" at bounding box center [313, 228] width 130 height 12
click at [340, 223] on div "Put yourself into your last customer’s shoes and rate the interaction how you f…" at bounding box center [312, 167] width 151 height 154
click at [335, 222] on div "Put yourself into your last customer’s shoes and rate the interaction how you f…" at bounding box center [312, 167] width 151 height 154
click at [333, 223] on button "Cancel" at bounding box center [327, 227] width 31 height 12
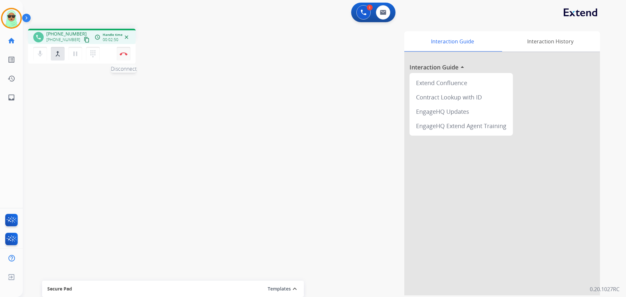
click at [121, 55] on img at bounding box center [124, 53] width 8 height 3
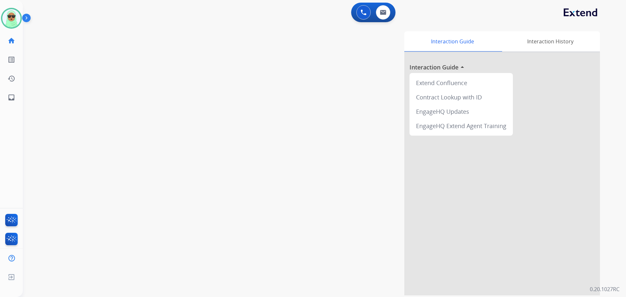
drag, startPoint x: 49, startPoint y: 58, endPoint x: 69, endPoint y: 61, distance: 19.8
click at [50, 58] on div "swap_horiz Break voice bridge close_fullscreen Connect 3-Way Call merge_type Se…" at bounding box center [316, 159] width 587 height 272
click at [382, 18] on button at bounding box center [383, 12] width 14 height 14
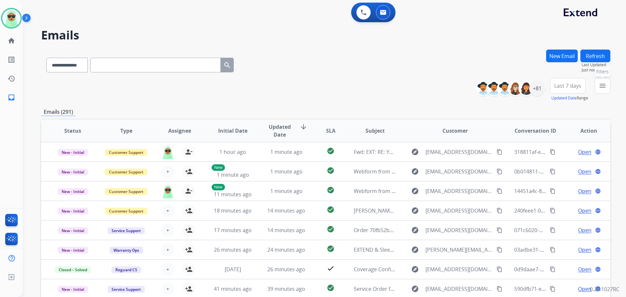
click at [601, 83] on mat-icon "menu" at bounding box center [602, 86] width 8 height 8
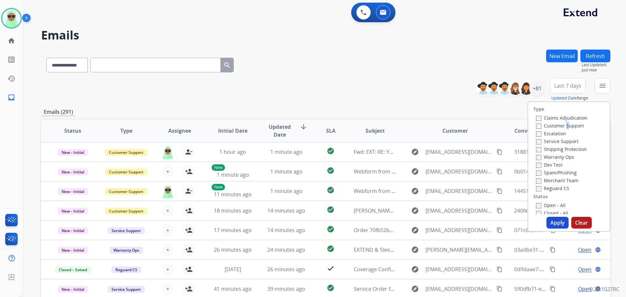
drag, startPoint x: 562, startPoint y: 126, endPoint x: 563, endPoint y: 122, distance: 4.2
click at [563, 123] on label "Customer Support" at bounding box center [560, 126] width 48 height 6
drag, startPoint x: 565, startPoint y: 140, endPoint x: 566, endPoint y: 130, distance: 10.1
click at [566, 140] on label "Service Support" at bounding box center [557, 141] width 42 height 6
drag, startPoint x: 566, startPoint y: 130, endPoint x: 567, endPoint y: 126, distance: 4.7
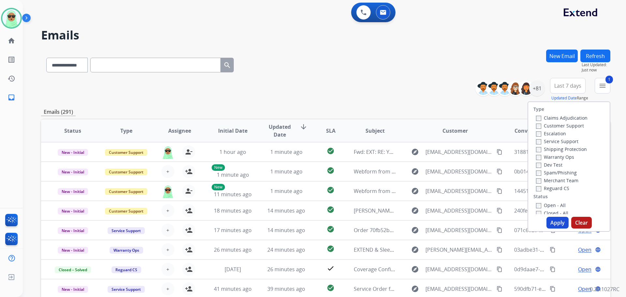
click at [566, 128] on div "Claims Adjudication Customer Support Escalation Service Support Shipping Protec…" at bounding box center [560, 153] width 54 height 78
click at [567, 126] on label "Customer Support" at bounding box center [560, 126] width 48 height 6
click at [554, 141] on label "Service Support" at bounding box center [557, 141] width 42 height 6
drag, startPoint x: 559, startPoint y: 145, endPoint x: 560, endPoint y: 141, distance: 4.1
click at [559, 144] on div "Claims Adjudication Customer Support Escalation Service Support Shipping Protec…" at bounding box center [560, 153] width 54 height 78
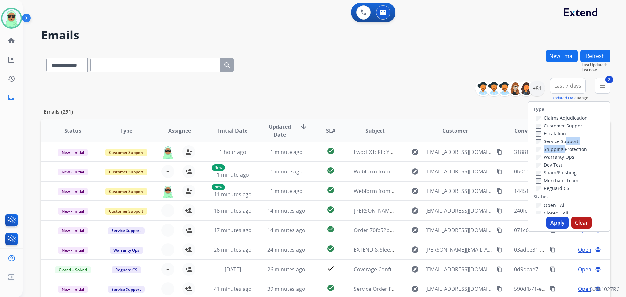
click at [560, 141] on label "Service Support" at bounding box center [557, 141] width 42 height 6
drag, startPoint x: 560, startPoint y: 149, endPoint x: 557, endPoint y: 154, distance: 5.7
click at [560, 149] on label "Shipping Protection" at bounding box center [561, 149] width 51 height 6
click at [562, 150] on label "Shipping Protection" at bounding box center [561, 149] width 51 height 6
drag, startPoint x: 555, startPoint y: 187, endPoint x: 552, endPoint y: 194, distance: 7.6
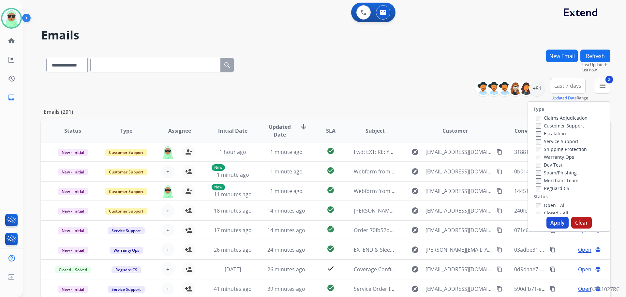
click at [554, 188] on label "Reguard CS" at bounding box center [552, 188] width 33 height 6
click at [550, 200] on div "Type Claims Adjudication Customer Support Escalation Service Support Shipping P…" at bounding box center [568, 158] width 81 height 112
drag, startPoint x: 548, startPoint y: 205, endPoint x: 548, endPoint y: 201, distance: 4.3
click at [548, 204] on label "Open - All" at bounding box center [551, 205] width 30 height 6
click at [551, 187] on label "Reguard CS" at bounding box center [552, 188] width 33 height 6
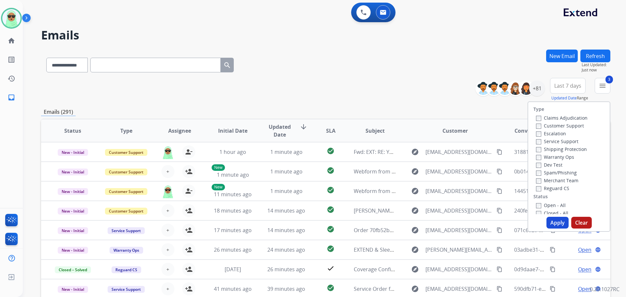
drag, startPoint x: 550, startPoint y: 206, endPoint x: 549, endPoint y: 221, distance: 15.0
click at [550, 205] on label "Open - All" at bounding box center [551, 205] width 30 height 6
click at [551, 223] on button "Apply" at bounding box center [557, 223] width 22 height 12
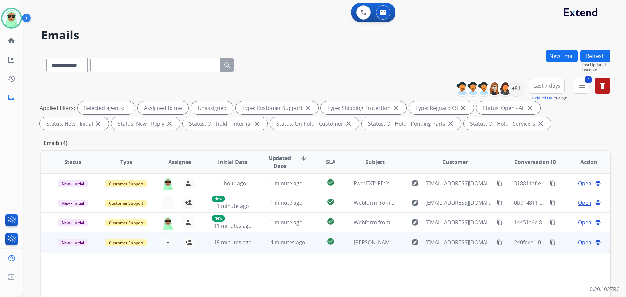
click at [581, 243] on span "Open" at bounding box center [584, 242] width 13 height 8
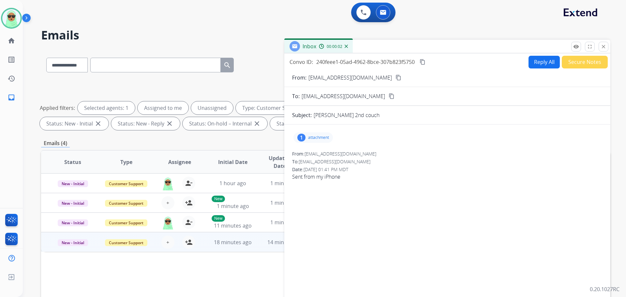
click at [321, 137] on p "attachment" at bounding box center [318, 137] width 21 height 5
click at [314, 148] on div at bounding box center [315, 154] width 33 height 23
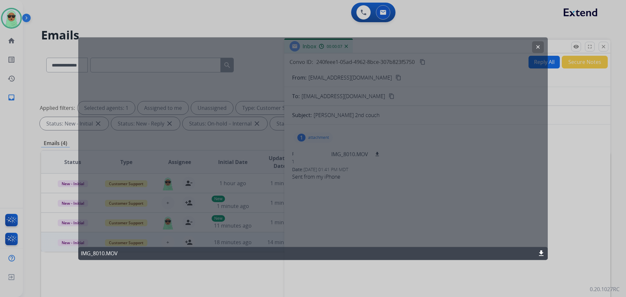
click at [532, 47] on button "clear" at bounding box center [538, 47] width 12 height 12
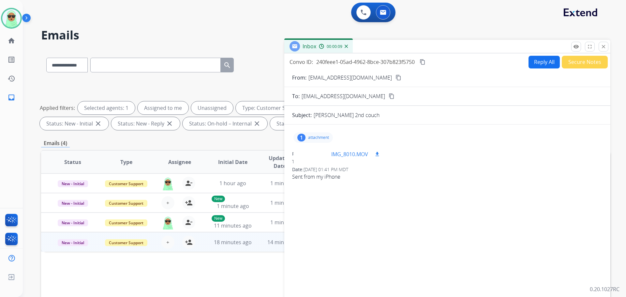
click at [381, 153] on button "download" at bounding box center [377, 154] width 8 height 8
click at [415, 140] on div "1 attachment IMG_8010.MOV download" at bounding box center [447, 138] width 310 height 16
drag, startPoint x: 372, startPoint y: 80, endPoint x: 378, endPoint y: 78, distance: 6.0
click at [373, 80] on div "From: yolantakochan@yahoo.com content_copy" at bounding box center [447, 78] width 326 height 8
click at [395, 77] on mat-icon "content_copy" at bounding box center [398, 78] width 6 height 6
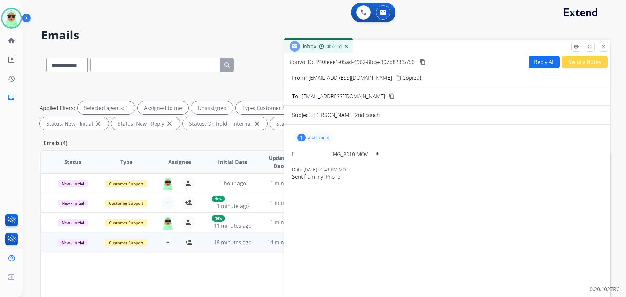
click at [395, 77] on mat-icon "content_copy" at bounding box center [398, 78] width 6 height 6
drag, startPoint x: 381, startPoint y: 82, endPoint x: 380, endPoint y: 78, distance: 4.0
click at [381, 81] on form "From: yolantakochan@yahoo.com content_copy To: support@extend.com content_copy …" at bounding box center [447, 193] width 326 height 251
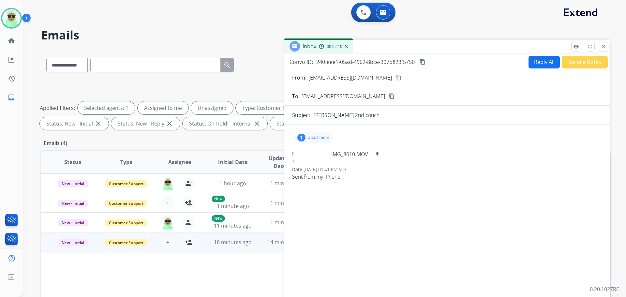
click at [395, 78] on mat-icon "content_copy" at bounding box center [398, 78] width 6 height 6
click at [74, 68] on select "**********" at bounding box center [66, 65] width 41 height 15
select select "**********"
click at [46, 58] on select "**********" at bounding box center [66, 65] width 41 height 15
click at [138, 64] on input "text" at bounding box center [155, 65] width 130 height 15
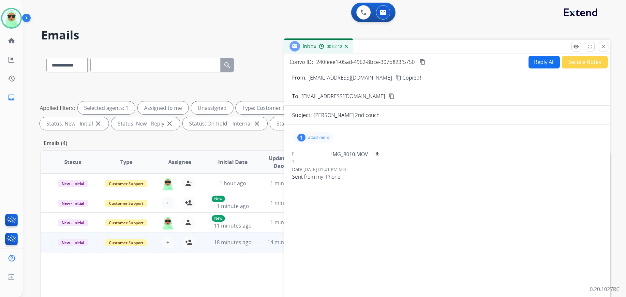
paste input "**********"
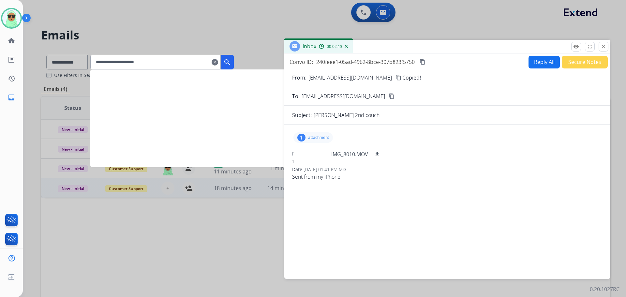
type input "**********"
drag, startPoint x: 233, startPoint y: 69, endPoint x: 237, endPoint y: 68, distance: 4.0
click at [234, 69] on div "**********" at bounding box center [161, 62] width 143 height 15
click at [234, 67] on button "search" at bounding box center [227, 62] width 13 height 15
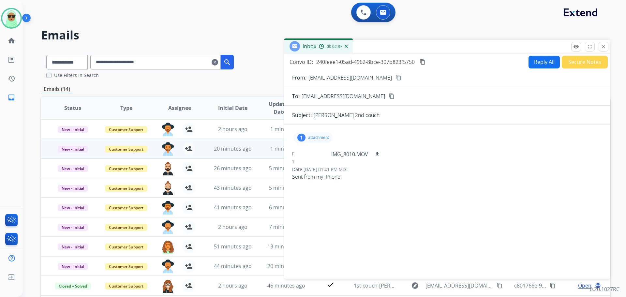
click at [604, 44] on mat-icon "close" at bounding box center [603, 47] width 6 height 6
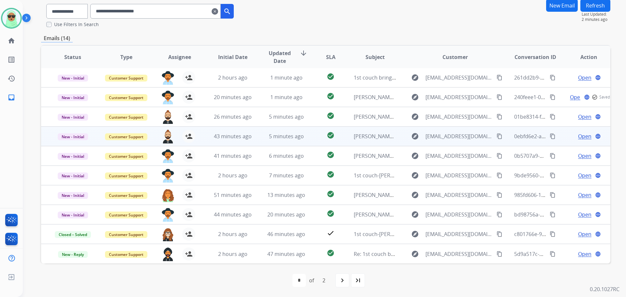
scroll to position [51, 0]
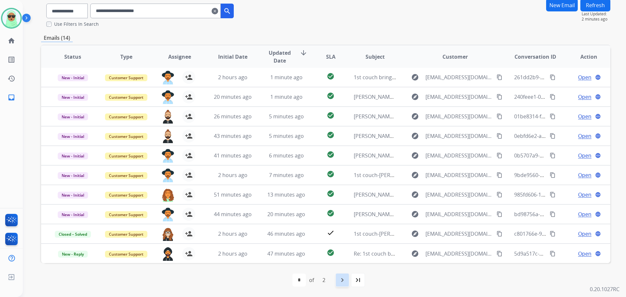
click at [342, 280] on mat-icon "navigate_next" at bounding box center [342, 280] width 8 height 8
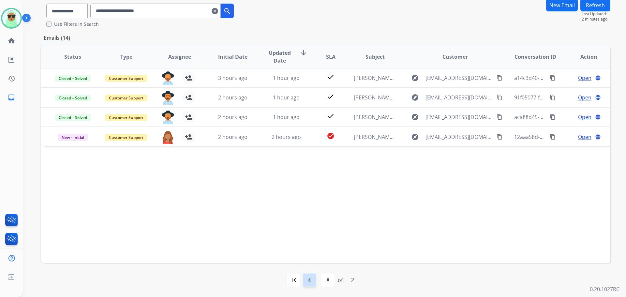
click at [304, 280] on div "navigate_before" at bounding box center [309, 280] width 14 height 14
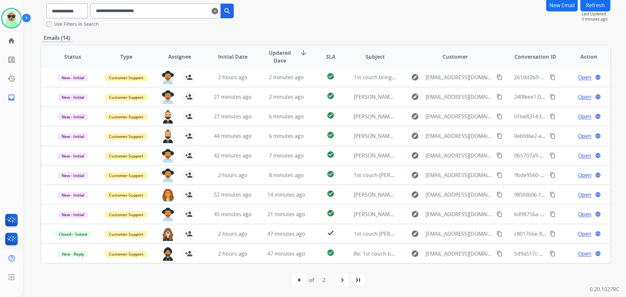
click at [515, 31] on div "**********" at bounding box center [325, 147] width 569 height 299
click at [588, 6] on button "Refresh" at bounding box center [595, 5] width 30 height 13
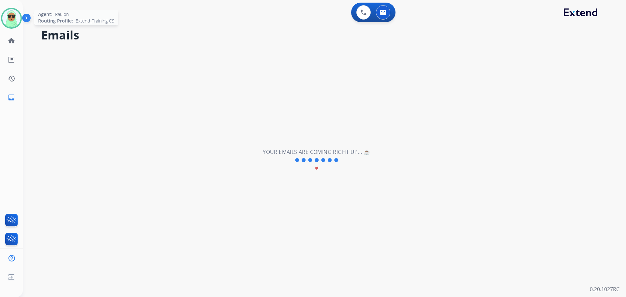
click at [10, 19] on img at bounding box center [11, 18] width 18 height 18
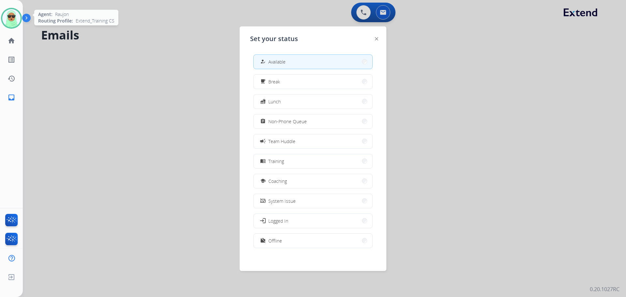
click at [10, 19] on img at bounding box center [11, 18] width 18 height 18
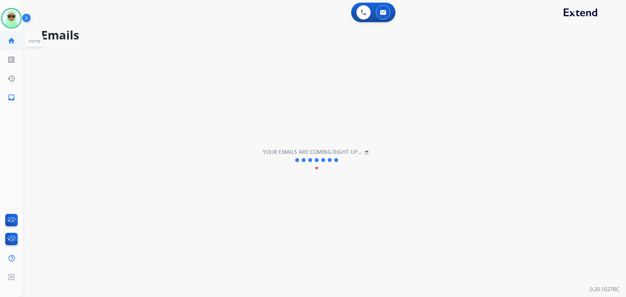
click at [12, 47] on link "home Home" at bounding box center [11, 41] width 18 height 18
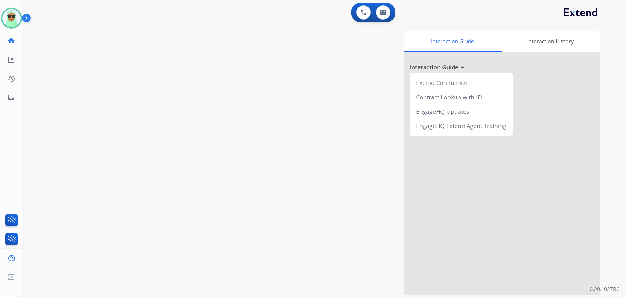
click at [12, 47] on link "home Home" at bounding box center [11, 41] width 18 height 18
click at [11, 47] on link "home Home" at bounding box center [11, 41] width 18 height 18
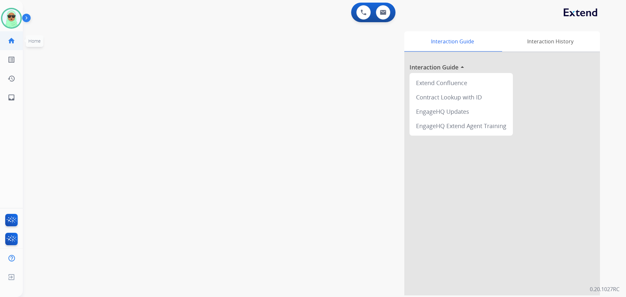
click at [11, 47] on link "home Home" at bounding box center [11, 41] width 18 height 18
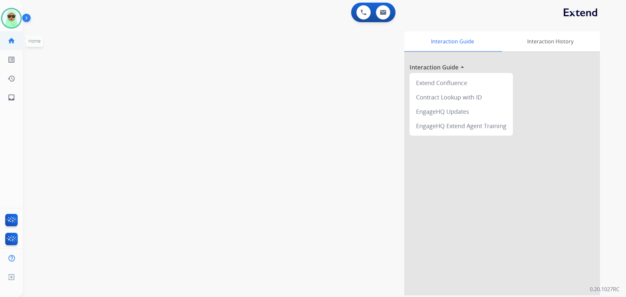
click at [10, 47] on link "home Home" at bounding box center [11, 41] width 18 height 18
click at [10, 46] on link "home Home" at bounding box center [11, 41] width 18 height 18
click at [9, 46] on link "home Home" at bounding box center [11, 41] width 18 height 18
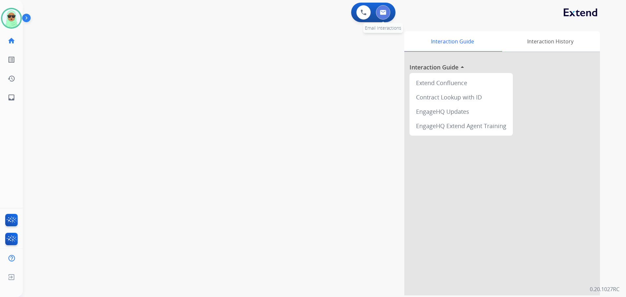
click at [378, 11] on button at bounding box center [383, 12] width 14 height 14
select select "**********"
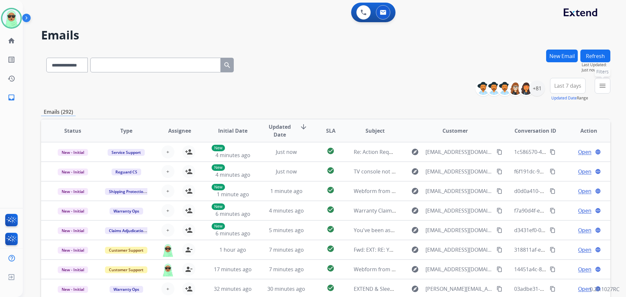
click at [600, 88] on mat-icon "menu" at bounding box center [602, 86] width 8 height 8
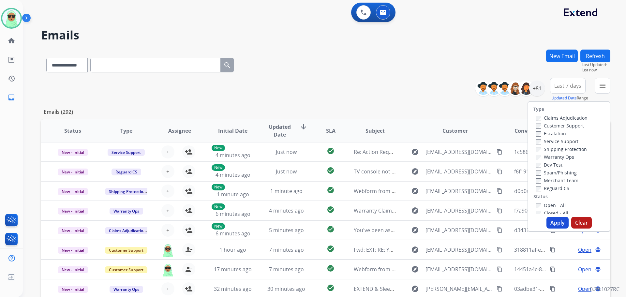
click at [560, 128] on label "Customer Support" at bounding box center [560, 126] width 48 height 6
click at [561, 147] on label "Shipping Protection" at bounding box center [561, 149] width 51 height 6
click at [557, 187] on label "Reguard CS" at bounding box center [552, 188] width 33 height 6
click at [553, 202] on div "Open - All" at bounding box center [570, 205] width 68 height 8
click at [552, 206] on label "Open - All" at bounding box center [551, 205] width 30 height 6
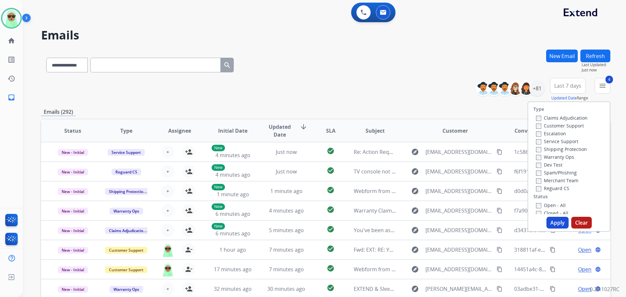
click at [551, 218] on button "Apply" at bounding box center [557, 223] width 22 height 12
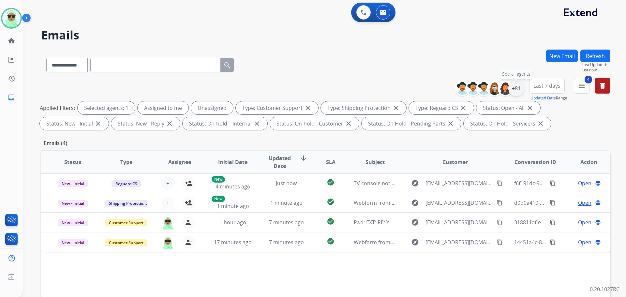
click at [521, 90] on div "+81" at bounding box center [516, 89] width 16 height 16
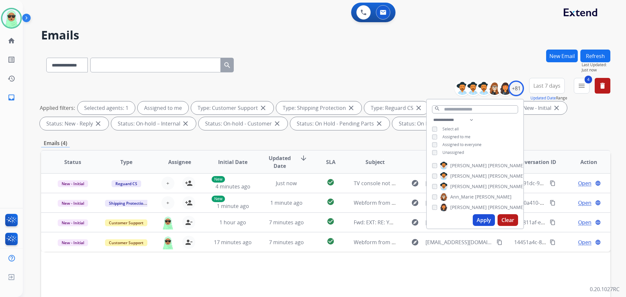
click at [481, 225] on button "Apply" at bounding box center [484, 220] width 22 height 12
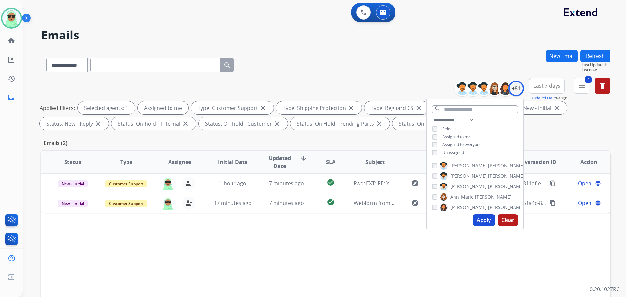
click at [382, 237] on div "Status Type Assignee Initial Date Updated Date arrow_downward SLA Subject Custo…" at bounding box center [325, 259] width 569 height 218
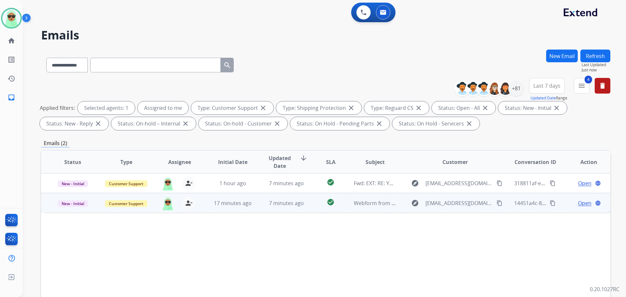
click at [578, 202] on span "Open" at bounding box center [584, 203] width 13 height 8
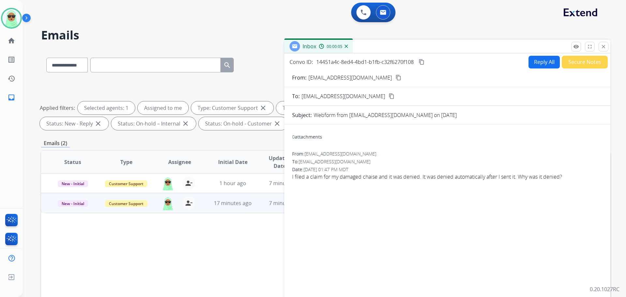
click at [394, 78] on button "content_copy" at bounding box center [398, 78] width 8 height 8
click at [395, 78] on mat-icon "content_copy" at bounding box center [398, 78] width 6 height 6
click at [535, 66] on button "Reply All" at bounding box center [543, 62] width 31 height 13
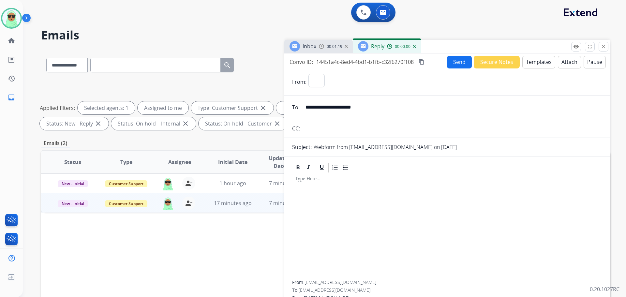
select select "**********"
click at [542, 62] on button "Templates" at bounding box center [538, 62] width 33 height 13
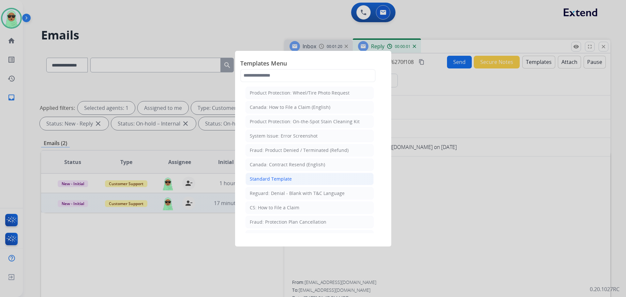
click at [308, 180] on li "Standard Template" at bounding box center [309, 179] width 128 height 12
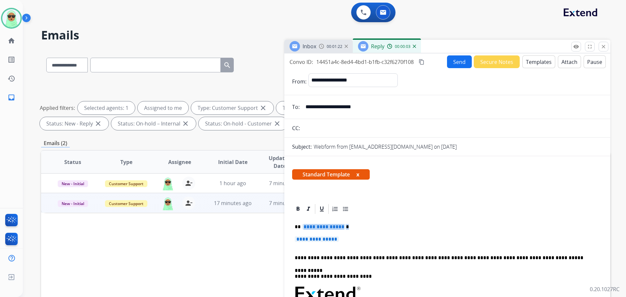
drag, startPoint x: 346, startPoint y: 240, endPoint x: 302, endPoint y: 228, distance: 44.9
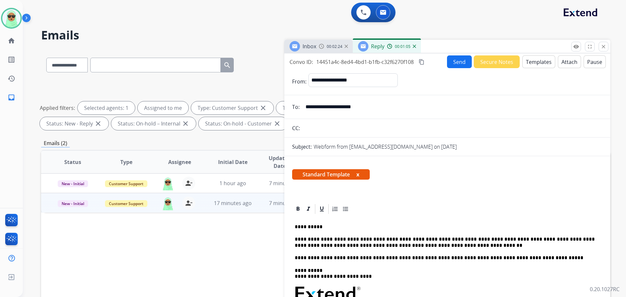
click at [420, 245] on p "**********" at bounding box center [445, 242] width 300 height 12
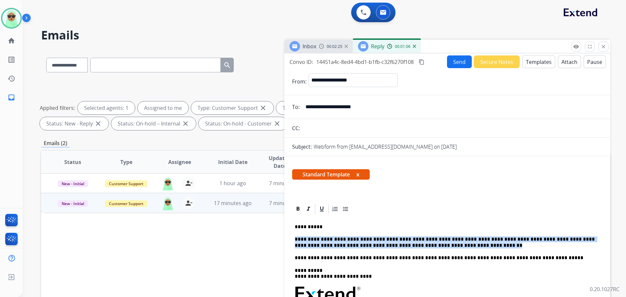
drag, startPoint x: 424, startPoint y: 244, endPoint x: 294, endPoint y: 239, distance: 130.2
copy p "**********"
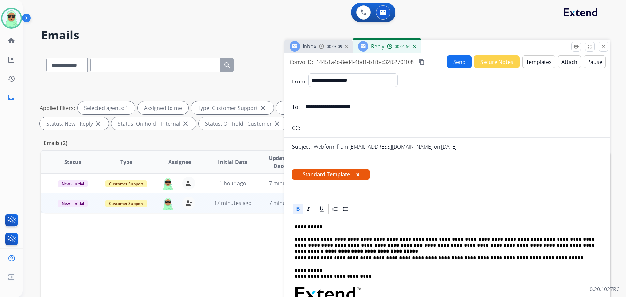
drag, startPoint x: 324, startPoint y: 246, endPoint x: 340, endPoint y: 246, distance: 16.0
click at [387, 246] on strong "**********" at bounding box center [404, 245] width 35 height 5
click at [298, 210] on icon at bounding box center [298, 209] width 3 height 4
click at [302, 243] on p "**********" at bounding box center [445, 242] width 300 height 12
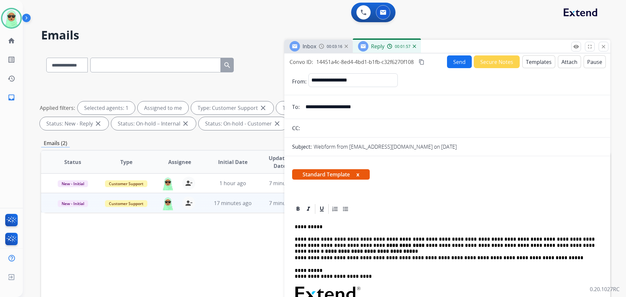
click at [302, 243] on p "**********" at bounding box center [445, 242] width 300 height 12
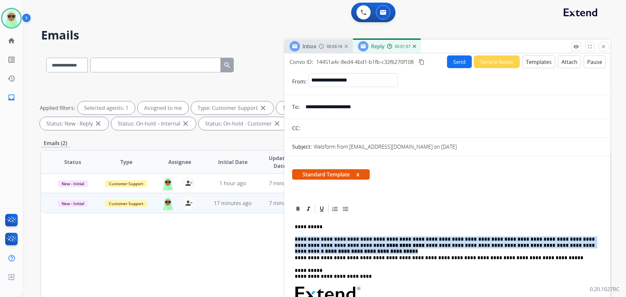
click at [302, 243] on p "**********" at bounding box center [445, 242] width 300 height 12
click at [298, 207] on icon at bounding box center [298, 209] width 3 height 4
click at [444, 242] on p "**********" at bounding box center [445, 242] width 300 height 12
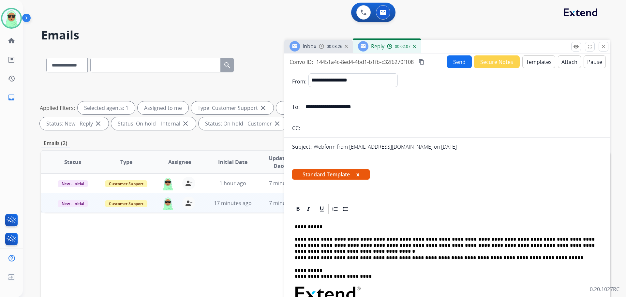
click at [443, 57] on div "Convo ID: 14451a4c-8ed4-4bd1-b1fb-c32f6270f108 content_copy Send Secure Notes T…" at bounding box center [447, 61] width 326 height 13
click at [448, 58] on button "Send" at bounding box center [459, 61] width 25 height 13
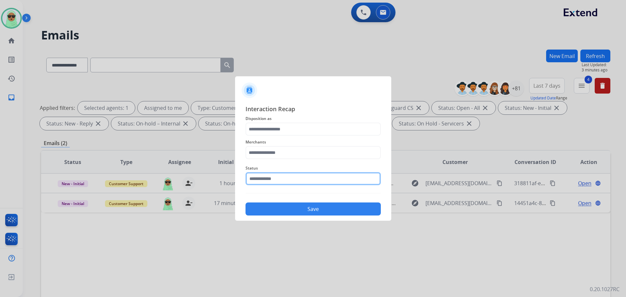
drag, startPoint x: 275, startPoint y: 182, endPoint x: 274, endPoint y: 185, distance: 3.4
click at [275, 182] on input "text" at bounding box center [312, 178] width 135 height 13
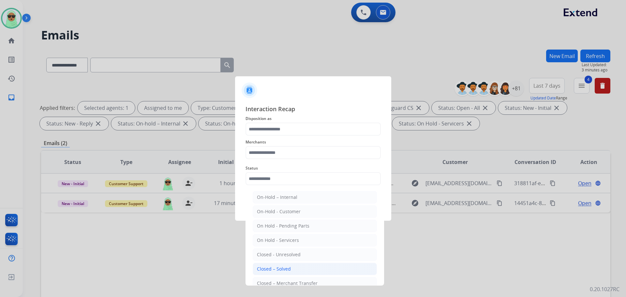
click at [283, 267] on div "Closed – Solved" at bounding box center [274, 269] width 34 height 7
type input "**********"
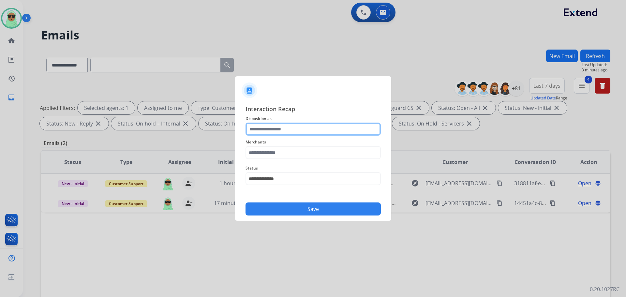
click at [294, 123] on input "text" at bounding box center [312, 129] width 135 height 13
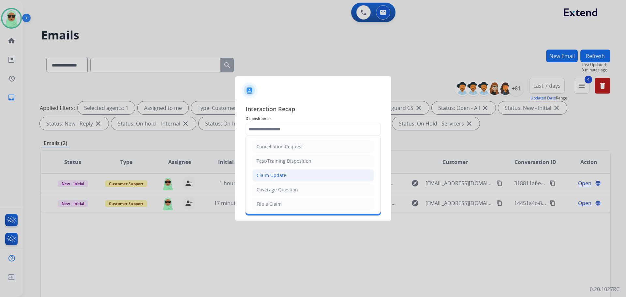
click at [291, 180] on li "Claim Update" at bounding box center [313, 175] width 122 height 12
type input "**********"
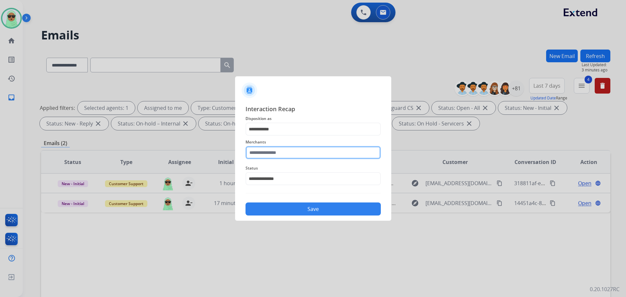
click at [302, 155] on input "text" at bounding box center [312, 152] width 135 height 13
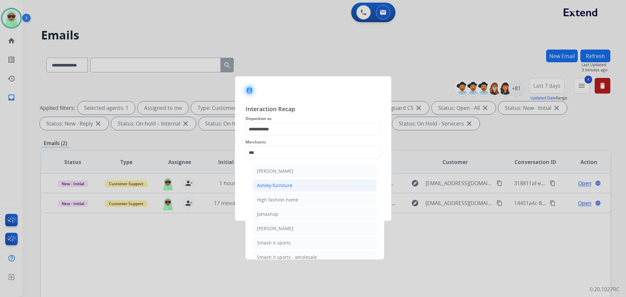
click at [292, 188] on li "Ashley furniture" at bounding box center [315, 185] width 124 height 12
type input "**********"
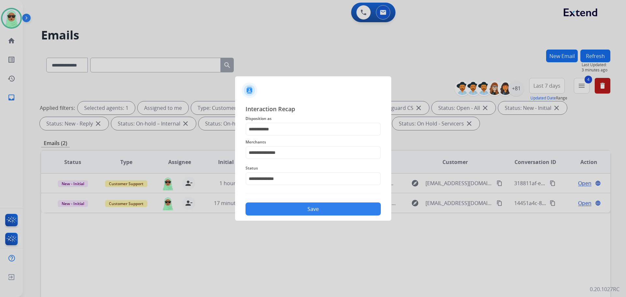
click at [288, 217] on div "**********" at bounding box center [313, 160] width 156 height 122
click at [289, 216] on div "**********" at bounding box center [313, 160] width 156 height 122
click at [293, 207] on button "Save" at bounding box center [312, 208] width 135 height 13
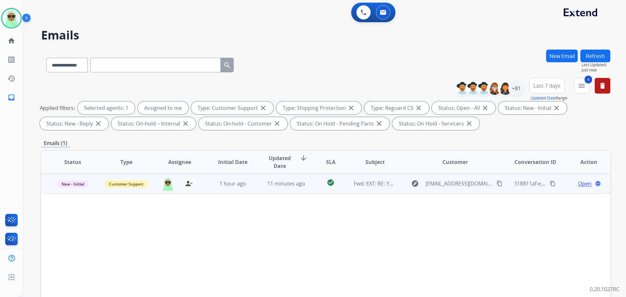
click at [495, 184] on button "content_copy" at bounding box center [499, 184] width 8 height 8
click at [578, 183] on span "Open" at bounding box center [584, 184] width 13 height 8
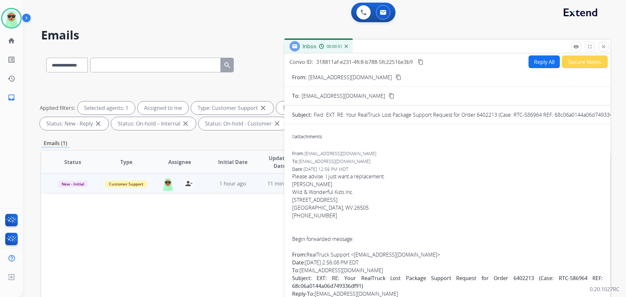
click at [538, 66] on button "Reply All" at bounding box center [543, 61] width 31 height 13
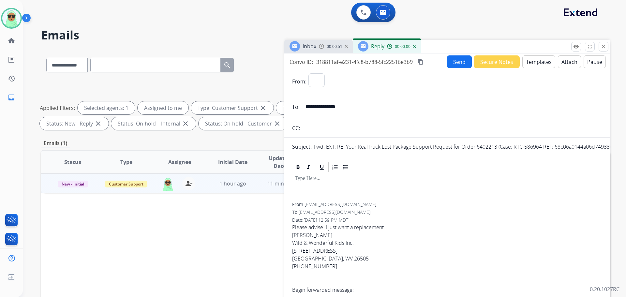
select select "**********"
click at [537, 64] on button "Templates" at bounding box center [538, 61] width 33 height 13
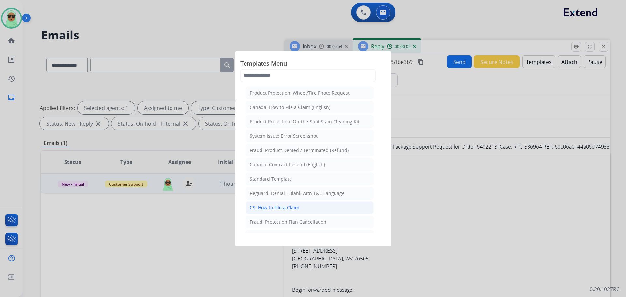
click at [305, 205] on li "CS: How to File a Claim" at bounding box center [309, 207] width 128 height 12
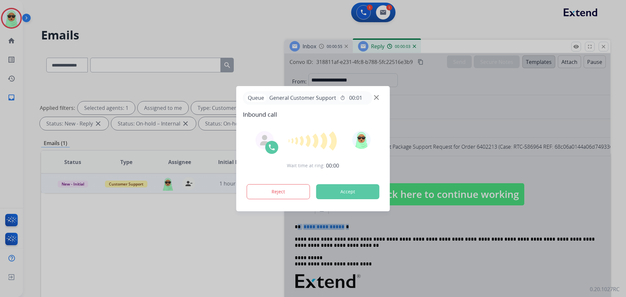
drag, startPoint x: 334, startPoint y: 226, endPoint x: 300, endPoint y: 227, distance: 33.6
click at [300, 227] on div "**********" at bounding box center [313, 148] width 626 height 297
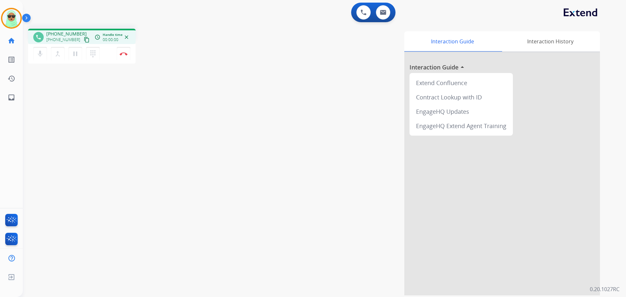
click at [84, 41] on mat-icon "content_copy" at bounding box center [87, 40] width 6 height 6
click at [84, 38] on mat-icon "content_copy" at bounding box center [87, 40] width 6 height 6
drag, startPoint x: 37, startPoint y: 56, endPoint x: 36, endPoint y: 61, distance: 4.3
click at [37, 57] on mat-icon "mic" at bounding box center [40, 54] width 8 height 8
click at [71, 51] on mat-icon "pause" at bounding box center [75, 54] width 8 height 8
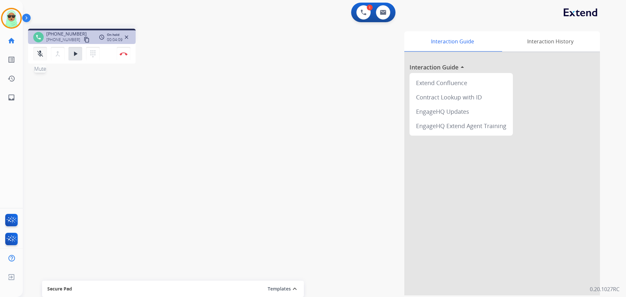
click at [39, 53] on mat-icon "mic_off" at bounding box center [40, 54] width 8 height 8
click at [76, 55] on mat-icon "play_arrow" at bounding box center [75, 54] width 8 height 8
click at [66, 96] on div "phone +12146433744 +12146433744 content_copy access_time Call metrics Queue 00:…" at bounding box center [316, 159] width 587 height 272
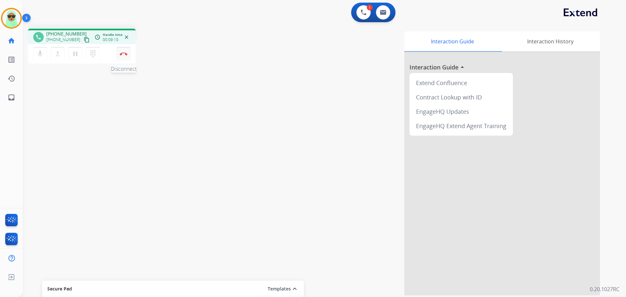
click at [125, 55] on img at bounding box center [124, 53] width 8 height 3
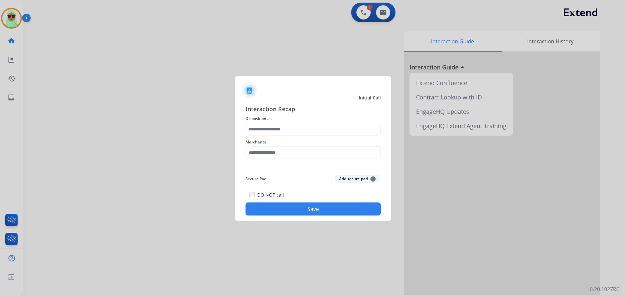
click at [305, 162] on div "Interaction Recap Disposition as Merchants Secure Pad Add secure pad + DO NOT c…" at bounding box center [312, 159] width 135 height 111
click at [305, 161] on div "Merchants" at bounding box center [312, 149] width 135 height 26
click at [307, 158] on input "text" at bounding box center [312, 152] width 135 height 13
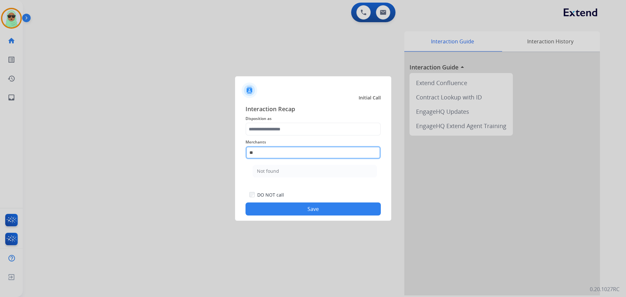
type input "*"
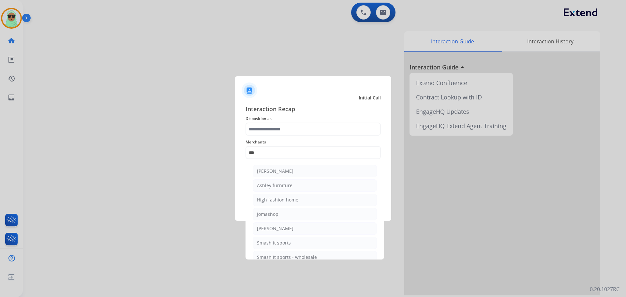
drag, startPoint x: 282, startPoint y: 187, endPoint x: 279, endPoint y: 171, distance: 16.2
click at [281, 184] on div "Ashley furniture" at bounding box center [275, 185] width 36 height 7
type input "**********"
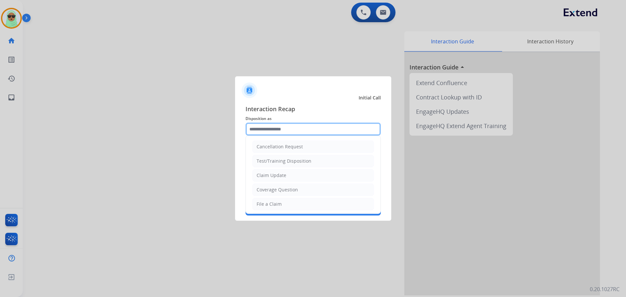
click at [280, 133] on input "text" at bounding box center [312, 129] width 135 height 13
click at [307, 182] on li "Claim Update" at bounding box center [313, 175] width 122 height 12
type input "**********"
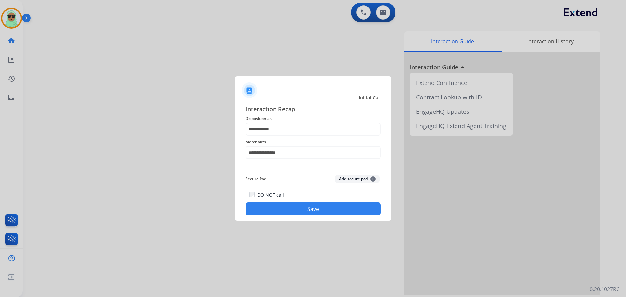
click at [303, 209] on button "Save" at bounding box center [312, 208] width 135 height 13
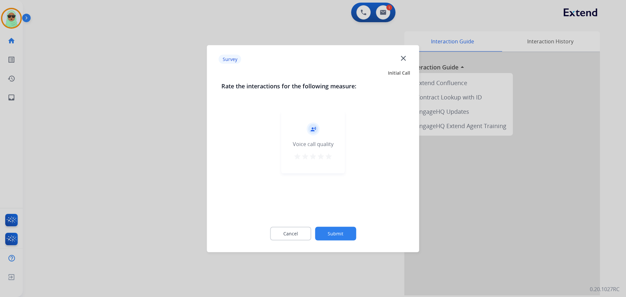
click at [344, 235] on button "Submit" at bounding box center [335, 234] width 41 height 14
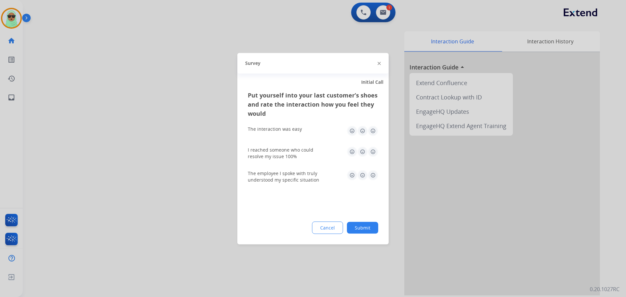
click at [354, 225] on button "Submit" at bounding box center [362, 228] width 31 height 12
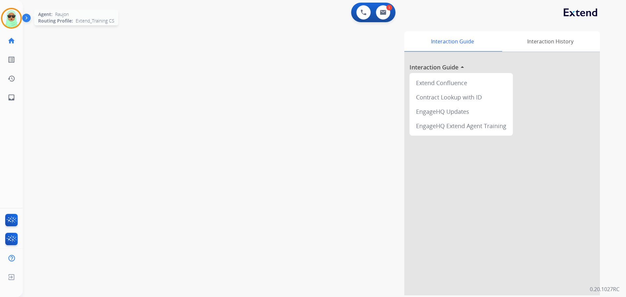
click at [13, 22] on img at bounding box center [11, 18] width 18 height 18
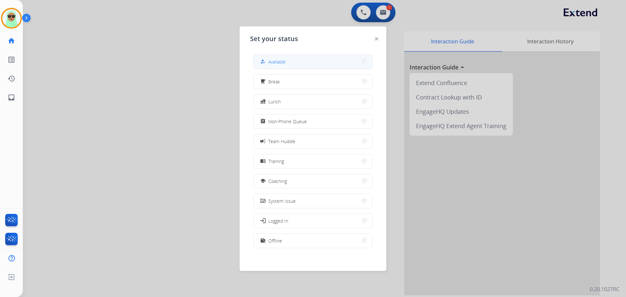
click at [321, 61] on button "how_to_reg Available" at bounding box center [313, 62] width 119 height 14
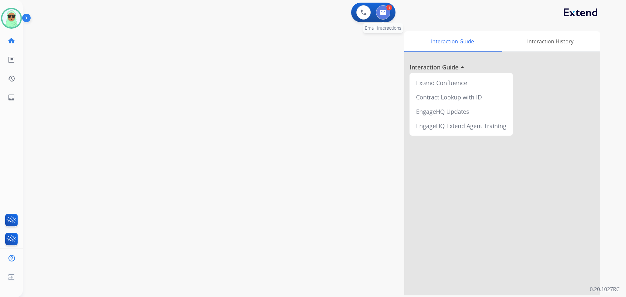
click at [384, 14] on img at bounding box center [383, 12] width 7 height 5
select select "**********"
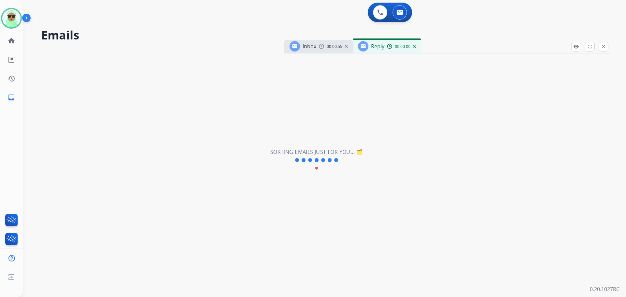
select select "**********"
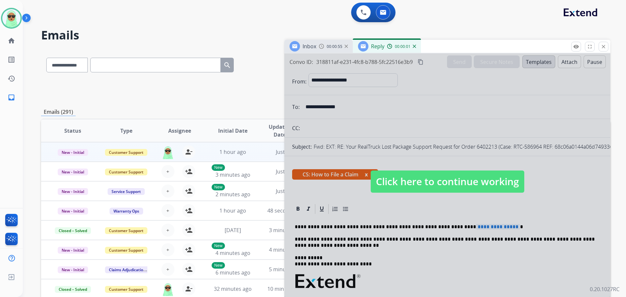
click at [429, 189] on span "Click here to continue working" at bounding box center [448, 181] width 154 height 22
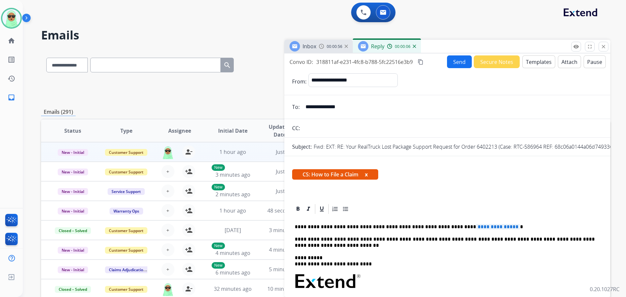
click at [412, 48] on div "00:00:06" at bounding box center [401, 46] width 29 height 6
click at [414, 46] on img at bounding box center [414, 46] width 3 height 3
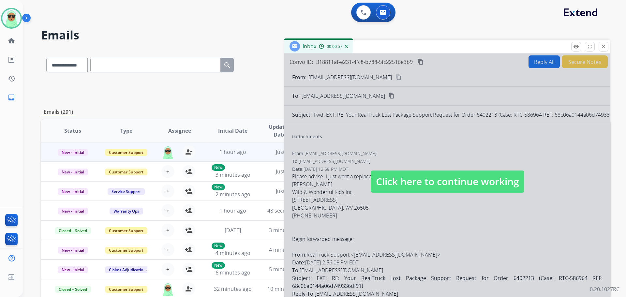
click at [434, 166] on div at bounding box center [447, 174] width 326 height 243
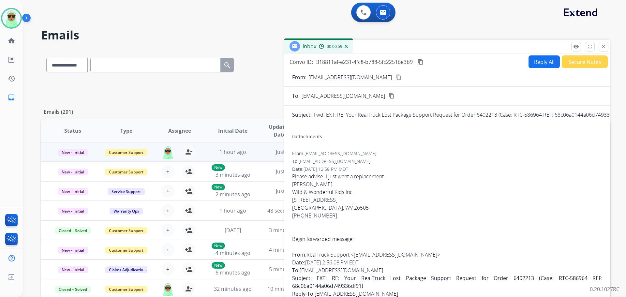
click at [541, 61] on button "Reply All" at bounding box center [543, 61] width 31 height 13
select select "**********"
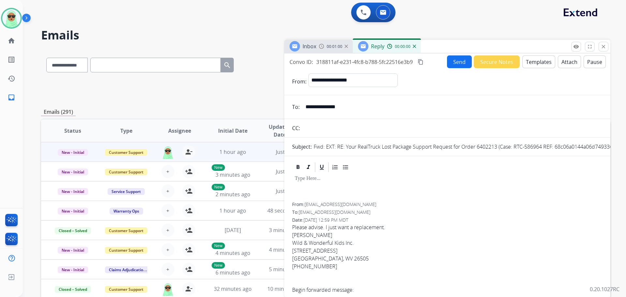
click at [545, 63] on button "Templates" at bounding box center [538, 61] width 33 height 13
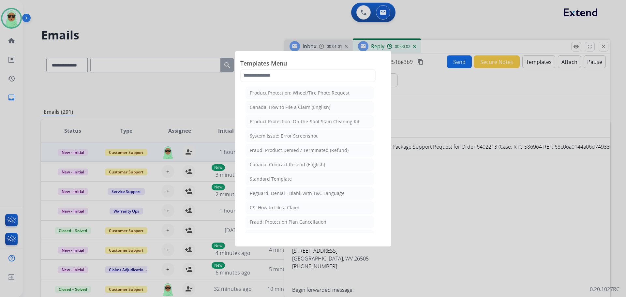
click at [309, 211] on li "CS: How to File a Claim" at bounding box center [309, 207] width 128 height 12
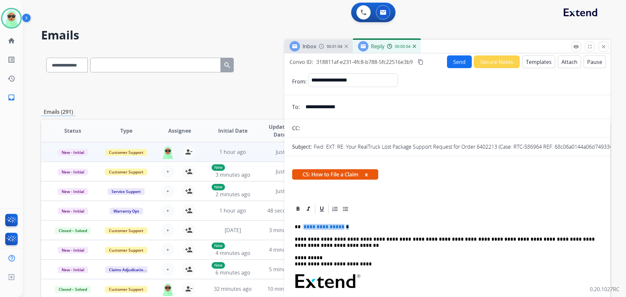
drag, startPoint x: 348, startPoint y: 225, endPoint x: 311, endPoint y: 226, distance: 37.2
click at [302, 227] on p "**********" at bounding box center [445, 227] width 300 height 6
drag, startPoint x: 349, startPoint y: 99, endPoint x: 341, endPoint y: 109, distance: 12.7
click at [341, 109] on input "**********" at bounding box center [452, 106] width 301 height 13
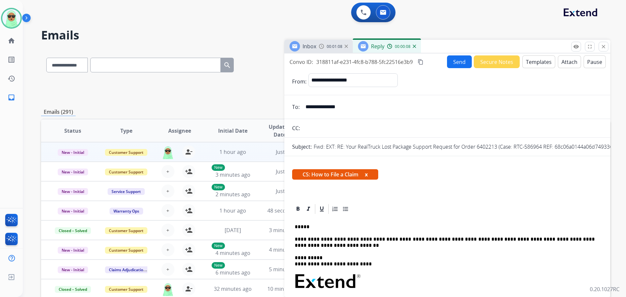
click at [341, 109] on input "**********" at bounding box center [452, 106] width 301 height 13
drag, startPoint x: 341, startPoint y: 109, endPoint x: 261, endPoint y: 94, distance: 80.9
click at [341, 109] on input "**********" at bounding box center [452, 106] width 301 height 13
click at [330, 226] on p "*****" at bounding box center [445, 227] width 300 height 6
click at [451, 62] on button "Send" at bounding box center [459, 61] width 25 height 13
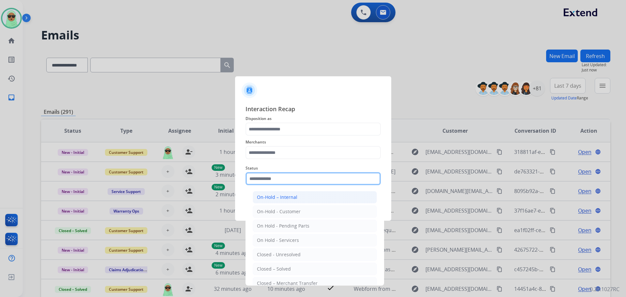
drag, startPoint x: 312, startPoint y: 186, endPoint x: 312, endPoint y: 192, distance: 6.2
click at [312, 188] on div "Status On-Hold – Internal On-Hold - Customer On Hold - Pending Parts On Hold - …" at bounding box center [312, 175] width 135 height 26
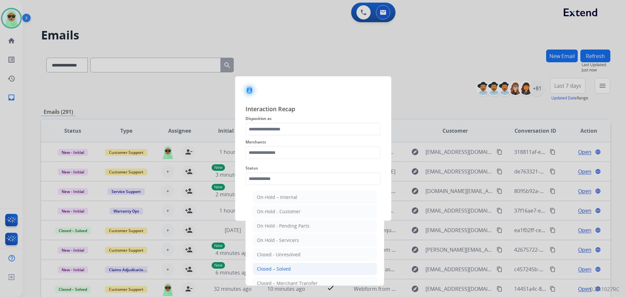
click at [272, 267] on div "Closed – Solved" at bounding box center [274, 269] width 34 height 7
type input "**********"
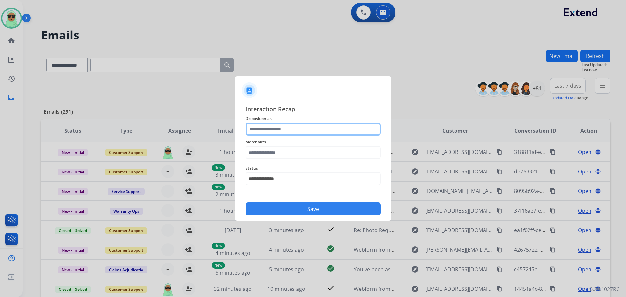
click at [281, 128] on input "text" at bounding box center [312, 129] width 135 height 13
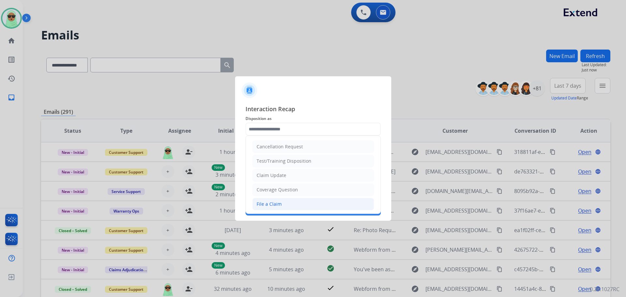
click at [286, 202] on li "File a Claim" at bounding box center [313, 204] width 122 height 12
type input "**********"
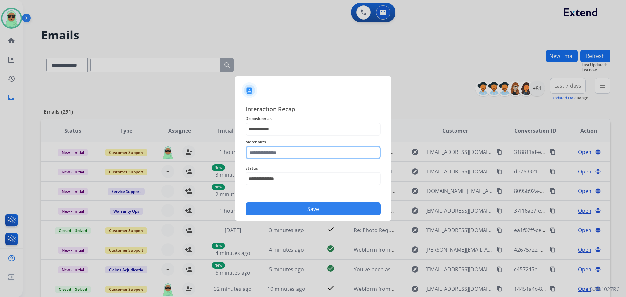
click at [290, 153] on input "text" at bounding box center [312, 152] width 135 height 13
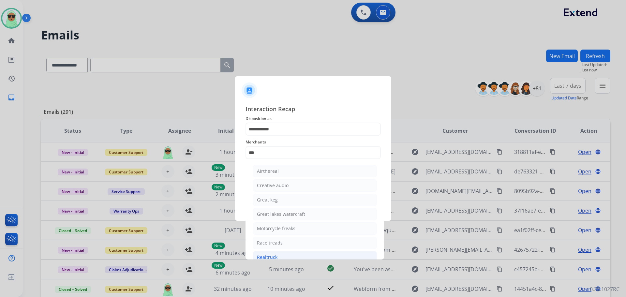
click at [289, 256] on li "Realtruck" at bounding box center [315, 257] width 124 height 12
type input "*********"
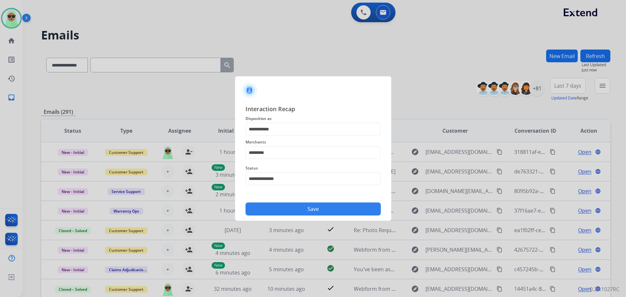
click at [292, 210] on button "Save" at bounding box center [312, 208] width 135 height 13
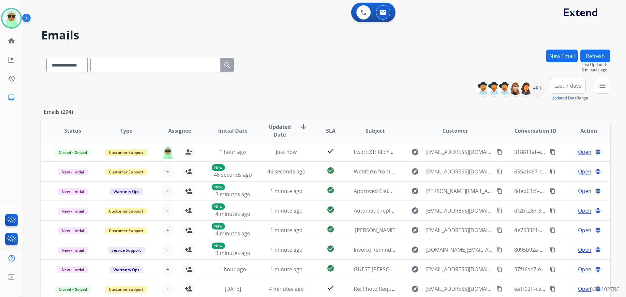
scroll to position [1, 0]
drag, startPoint x: 511, startPoint y: 45, endPoint x: 489, endPoint y: 59, distance: 26.3
click at [510, 45] on div "**********" at bounding box center [316, 171] width 587 height 297
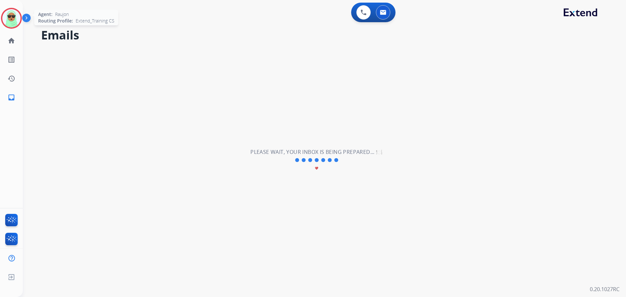
click at [19, 15] on img at bounding box center [11, 18] width 18 height 18
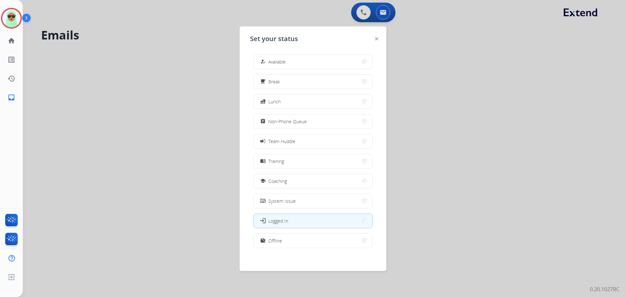
click at [303, 73] on div "how_to_reg Available free_breakfast Break fastfood Lunch assignment Non-Phone Q…" at bounding box center [313, 151] width 126 height 205
click at [303, 66] on button "how_to_reg Available" at bounding box center [313, 62] width 119 height 14
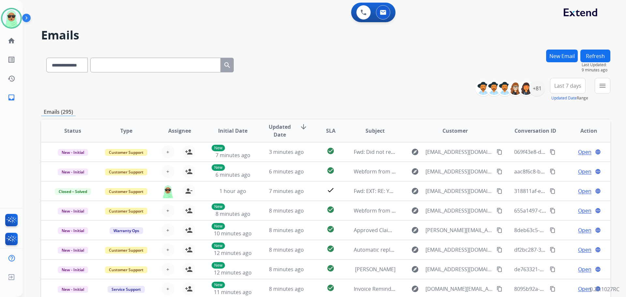
click at [92, 8] on div "0 Voice Interactions 0 Email Interactions" at bounding box center [321, 13] width 580 height 21
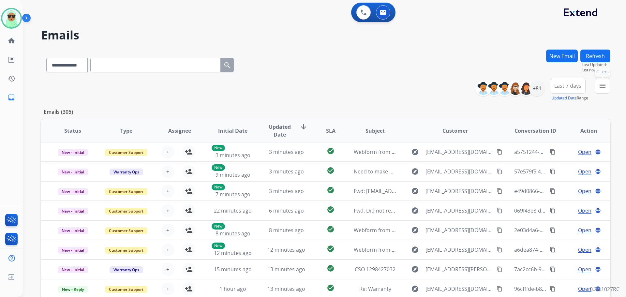
click at [602, 87] on mat-icon "menu" at bounding box center [602, 86] width 8 height 8
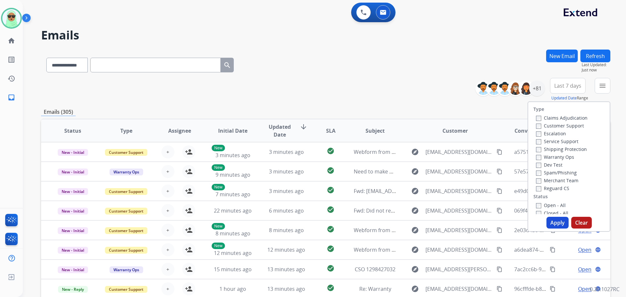
click at [539, 124] on label "Customer Support" at bounding box center [560, 126] width 48 height 6
drag, startPoint x: 542, startPoint y: 153, endPoint x: 544, endPoint y: 150, distance: 4.1
click at [542, 154] on div "Warranty Ops" at bounding box center [562, 157] width 52 height 8
click at [544, 150] on label "Shipping Protection" at bounding box center [561, 149] width 51 height 6
click at [545, 188] on label "Reguard CS" at bounding box center [552, 188] width 33 height 6
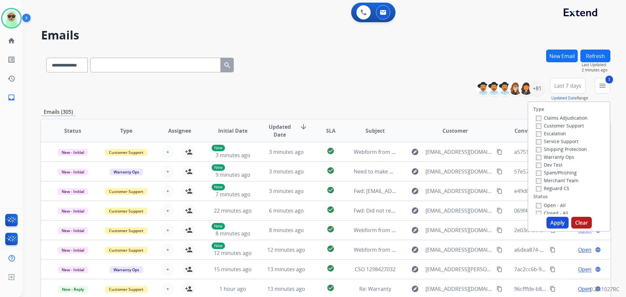
click at [542, 203] on div "Open - All" at bounding box center [570, 205] width 68 height 8
click at [543, 204] on label "Open - All" at bounding box center [551, 205] width 30 height 6
click at [557, 224] on button "Apply" at bounding box center [557, 223] width 22 height 12
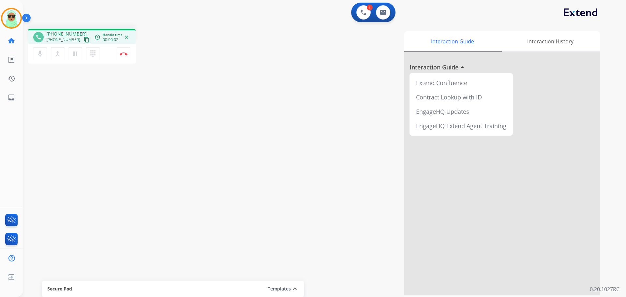
click at [84, 40] on mat-icon "content_copy" at bounding box center [87, 40] width 6 height 6
click at [125, 52] on button "Disconnect" at bounding box center [124, 54] width 14 height 14
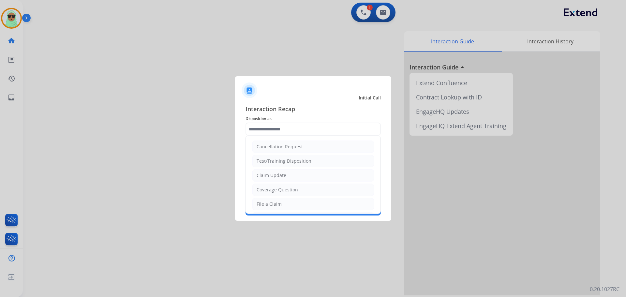
click at [296, 134] on input "text" at bounding box center [312, 129] width 135 height 13
click at [273, 176] on div "Claim Update" at bounding box center [272, 175] width 30 height 7
type input "**********"
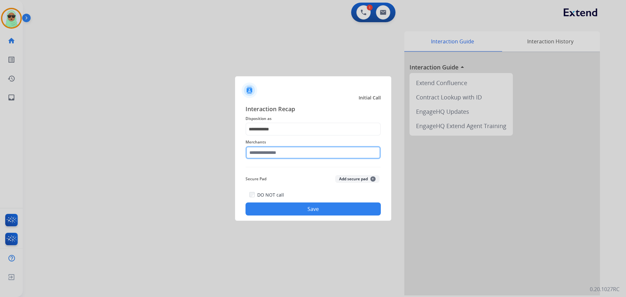
click at [272, 151] on input "text" at bounding box center [312, 152] width 135 height 13
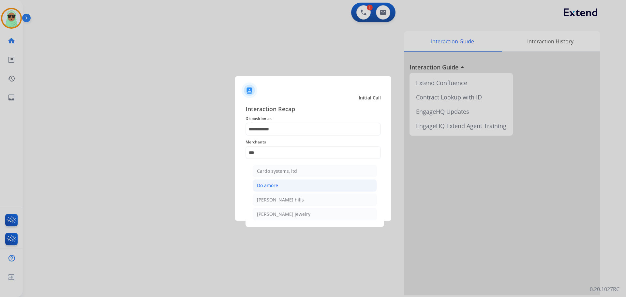
click at [276, 188] on div "Do amore" at bounding box center [267, 185] width 21 height 7
type input "********"
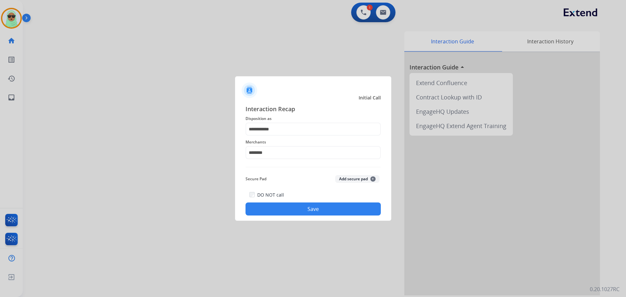
click at [314, 209] on button "Save" at bounding box center [312, 208] width 135 height 13
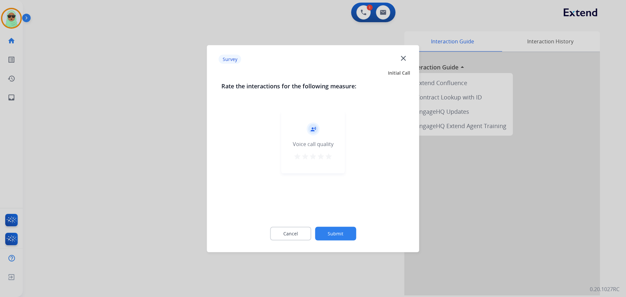
click at [330, 229] on button "Submit" at bounding box center [335, 234] width 41 height 14
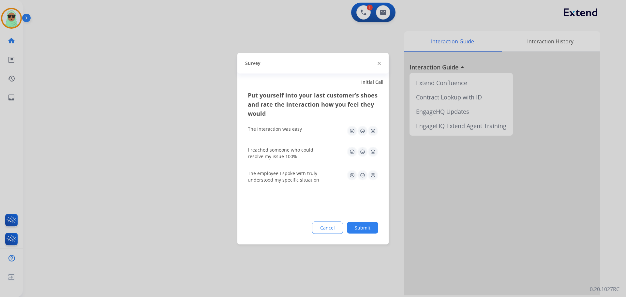
click at [342, 229] on button "Cancel" at bounding box center [327, 227] width 31 height 12
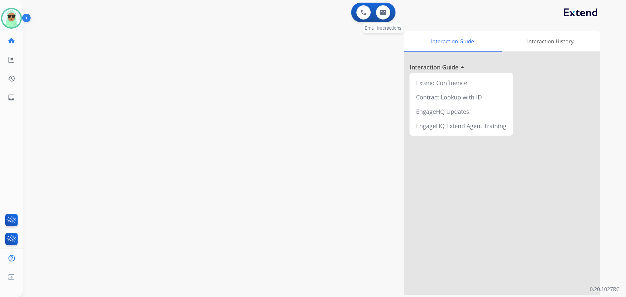
click at [391, 16] on div "0 Voice Interactions 0 Email Interactions" at bounding box center [373, 13] width 44 height 20
click at [390, 16] on div "0 Email Interactions" at bounding box center [383, 12] width 20 height 14
click at [388, 14] on button at bounding box center [383, 12] width 14 height 14
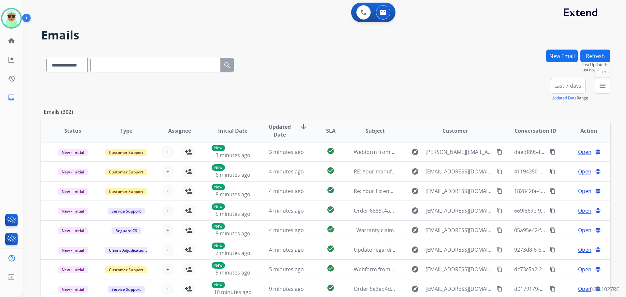
click at [606, 92] on button "menu Filters" at bounding box center [603, 86] width 16 height 16
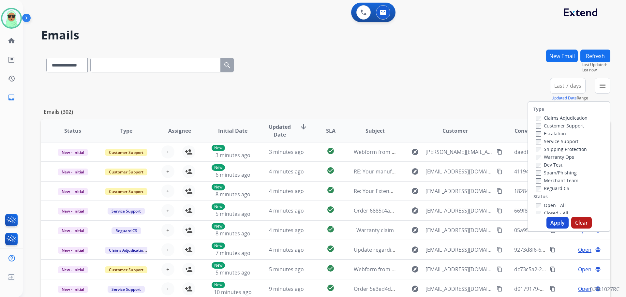
click at [565, 125] on label "Customer Support" at bounding box center [560, 126] width 48 height 6
click at [564, 150] on label "Shipping Protection" at bounding box center [561, 149] width 51 height 6
click at [559, 188] on label "Reguard CS" at bounding box center [552, 188] width 33 height 6
click at [557, 202] on label "Open - All" at bounding box center [551, 205] width 30 height 6
click at [555, 218] on button "Apply" at bounding box center [557, 223] width 22 height 12
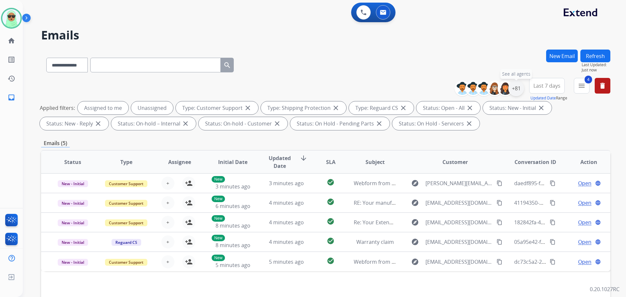
click at [514, 90] on div "+81" at bounding box center [516, 89] width 16 height 16
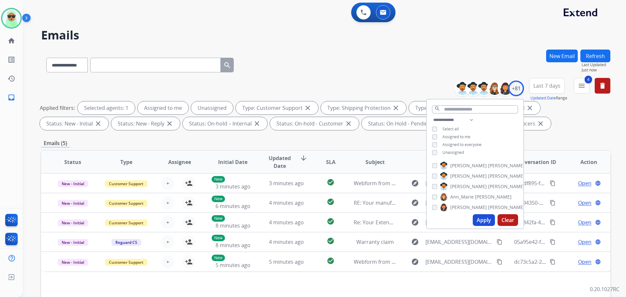
drag, startPoint x: 451, startPoint y: 151, endPoint x: 456, endPoint y: 153, distance: 5.4
click at [451, 150] on span "Unassigned" at bounding box center [453, 153] width 22 height 6
click at [485, 222] on button "Apply" at bounding box center [484, 220] width 22 height 12
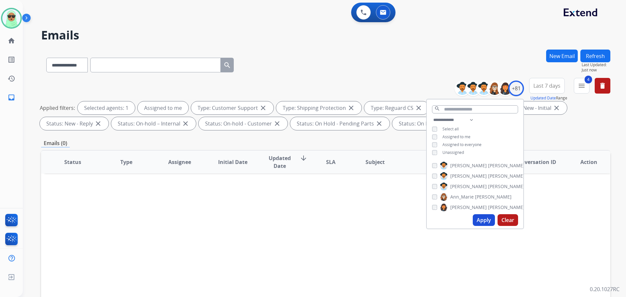
click at [384, 222] on div "Status Type Assignee Initial Date Updated Date arrow_downward SLA Subject Custo…" at bounding box center [325, 259] width 569 height 218
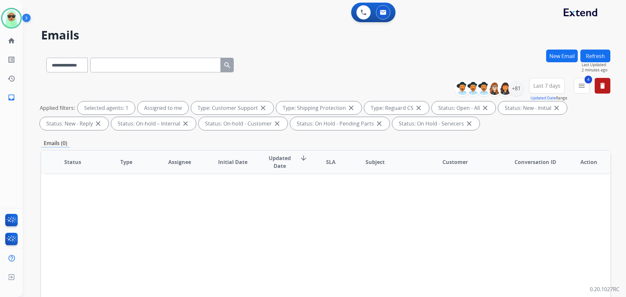
drag, startPoint x: 101, startPoint y: 68, endPoint x: 94, endPoint y: 68, distance: 7.5
click at [99, 68] on input "text" at bounding box center [155, 65] width 130 height 15
drag, startPoint x: 88, startPoint y: 69, endPoint x: 93, endPoint y: 72, distance: 5.2
click at [87, 69] on select "**********" at bounding box center [66, 65] width 41 height 15
select select "**********"
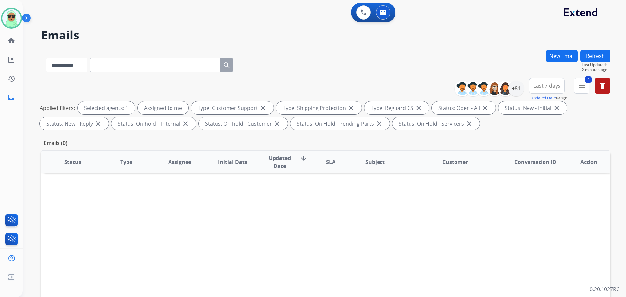
click at [46, 58] on select "**********" at bounding box center [66, 65] width 41 height 15
paste input "**********"
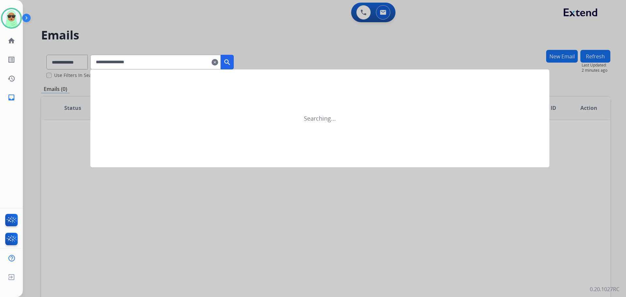
type input "**********"
click at [231, 62] on mat-icon "search" at bounding box center [227, 62] width 8 height 8
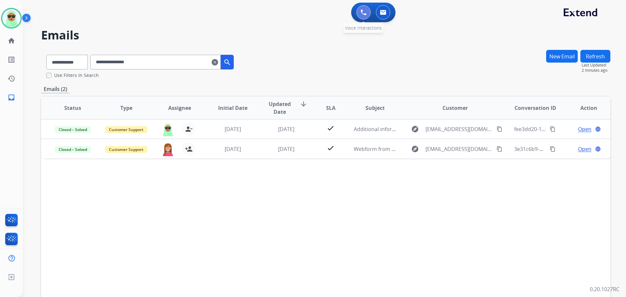
click at [358, 12] on button at bounding box center [363, 12] width 14 height 14
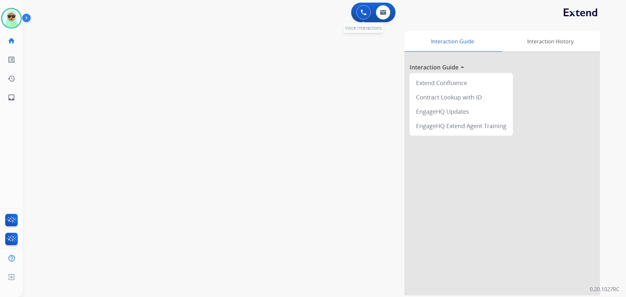
click at [365, 14] on img at bounding box center [364, 12] width 6 height 6
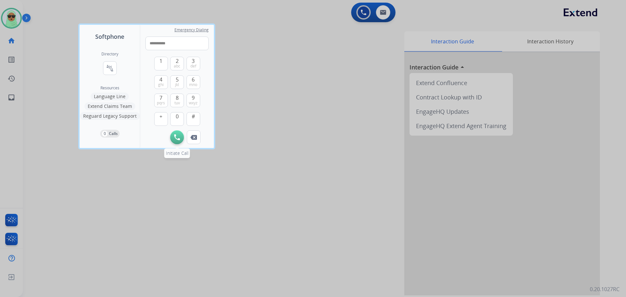
type input "**********"
click at [175, 136] on img at bounding box center [177, 137] width 6 height 6
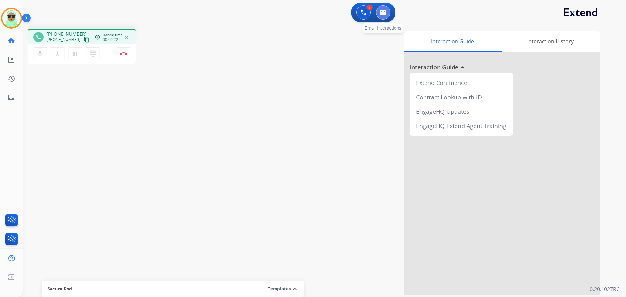
click at [386, 11] on button at bounding box center [383, 12] width 14 height 14
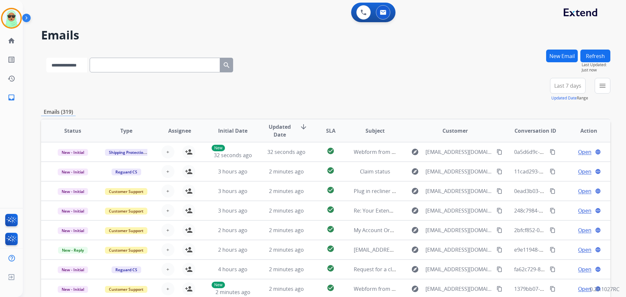
click at [83, 66] on select "**********" at bounding box center [66, 65] width 41 height 15
select select "**********"
click at [46, 58] on select "**********" at bounding box center [66, 65] width 41 height 15
paste input "**********"
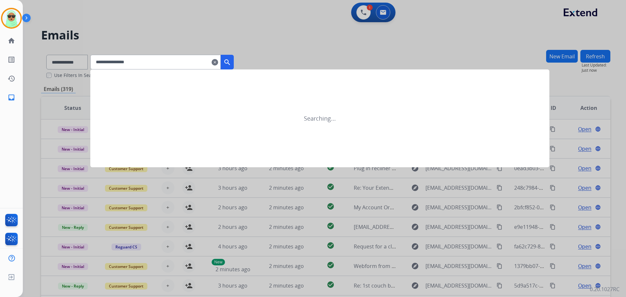
type input "**********"
click at [231, 61] on mat-icon "search" at bounding box center [227, 62] width 8 height 8
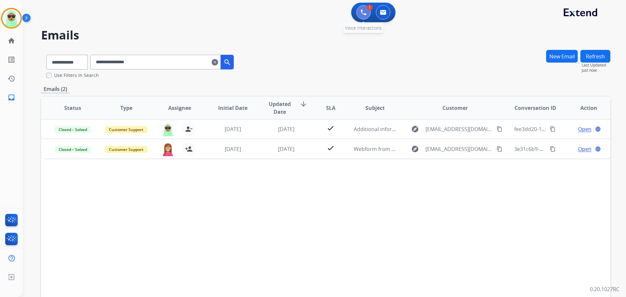
click at [361, 13] on img at bounding box center [364, 12] width 6 height 6
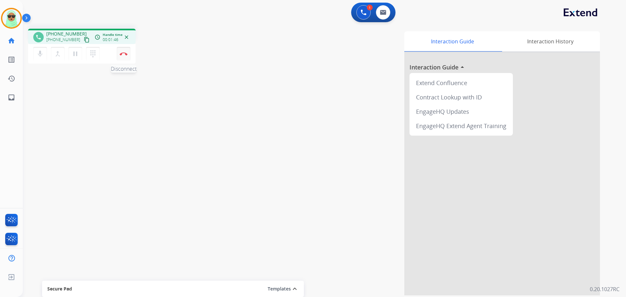
click at [123, 54] on img at bounding box center [124, 53] width 8 height 3
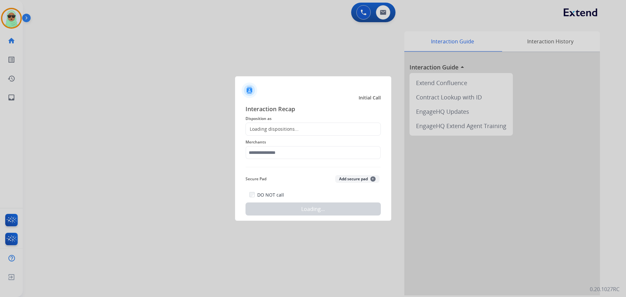
click at [262, 162] on div "Interaction Recap Disposition as Loading dispositions... Merchants Secure Pad A…" at bounding box center [312, 159] width 135 height 111
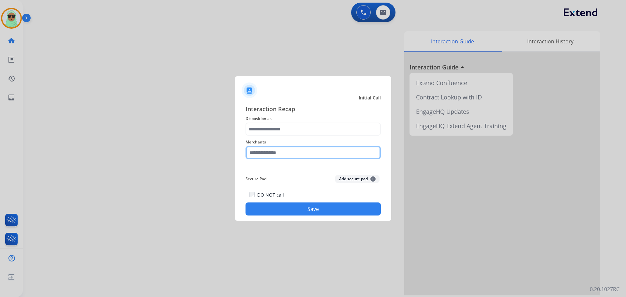
click at [266, 157] on input "text" at bounding box center [312, 152] width 135 height 13
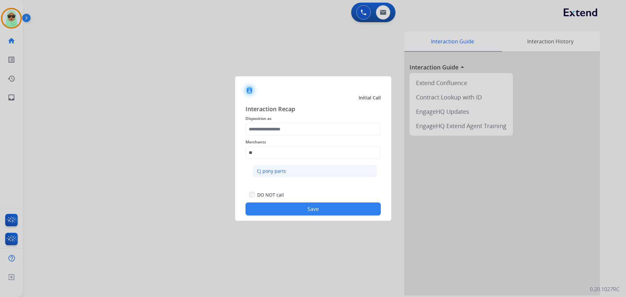
click at [274, 174] on div "Cj pony parts" at bounding box center [271, 171] width 29 height 7
type input "**********"
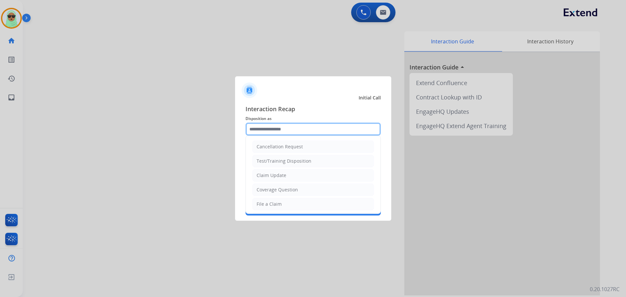
click at [278, 133] on input "text" at bounding box center [312, 129] width 135 height 13
drag, startPoint x: 293, startPoint y: 173, endPoint x: 305, endPoint y: 214, distance: 42.1
click at [293, 173] on li "Claim Update" at bounding box center [313, 175] width 122 height 12
type input "**********"
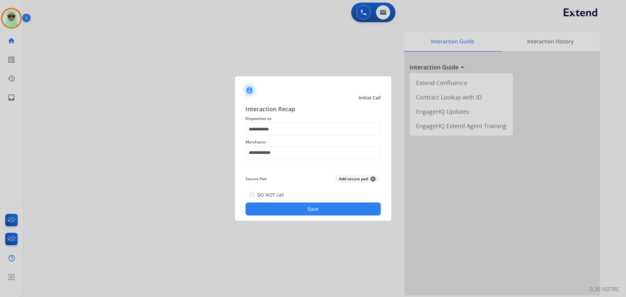
click at [311, 212] on button "Save" at bounding box center [312, 208] width 135 height 13
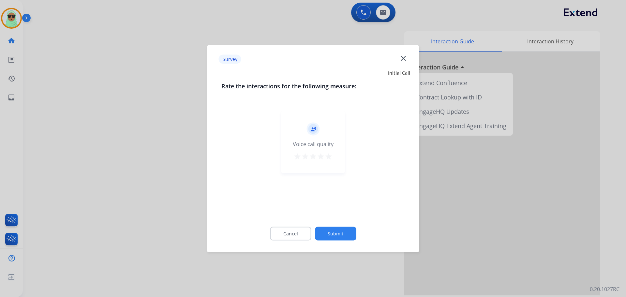
click at [352, 232] on button "Submit" at bounding box center [335, 234] width 41 height 14
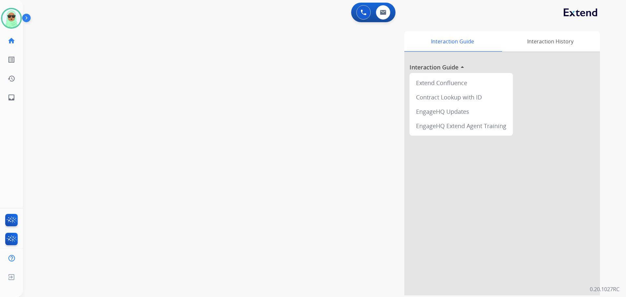
click at [69, 109] on div "swap_horiz Break voice bridge close_fullscreen Connect 3-Way Call merge_type Se…" at bounding box center [316, 159] width 587 height 272
click at [386, 13] on button at bounding box center [383, 12] width 14 height 14
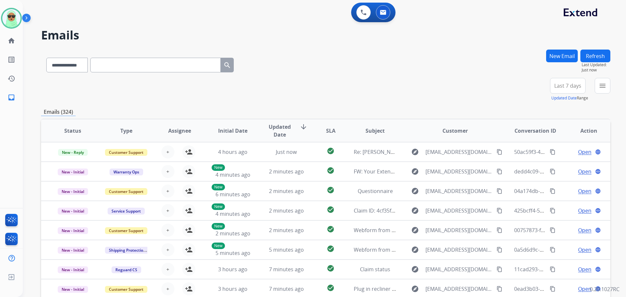
click at [97, 72] on div "**********" at bounding box center [140, 63] width 198 height 22
click at [81, 69] on select "**********" at bounding box center [66, 65] width 41 height 15
select select "**********"
click at [46, 58] on select "**********" at bounding box center [66, 65] width 41 height 15
paste input "**********"
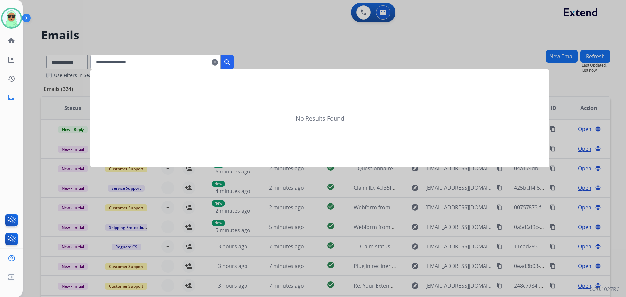
type input "**********"
click at [242, 62] on div at bounding box center [313, 148] width 626 height 297
select select "**********"
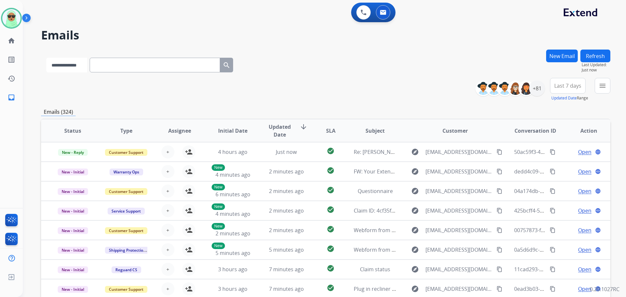
click at [87, 63] on select "**********" at bounding box center [66, 65] width 41 height 15
click at [46, 58] on select "**********" at bounding box center [66, 65] width 41 height 15
drag, startPoint x: 116, startPoint y: 71, endPoint x: 59, endPoint y: 68, distance: 57.5
click at [58, 68] on select "**********" at bounding box center [66, 65] width 41 height 15
select select "**********"
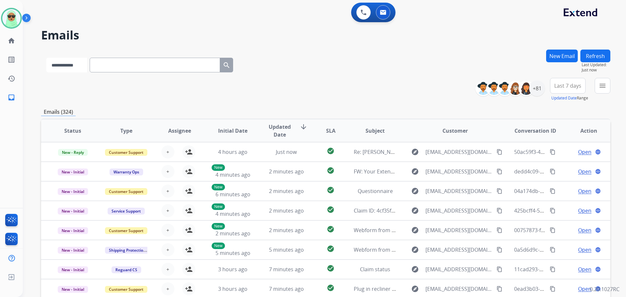
click at [46, 58] on select "**********" at bounding box center [66, 65] width 41 height 15
paste input "**********"
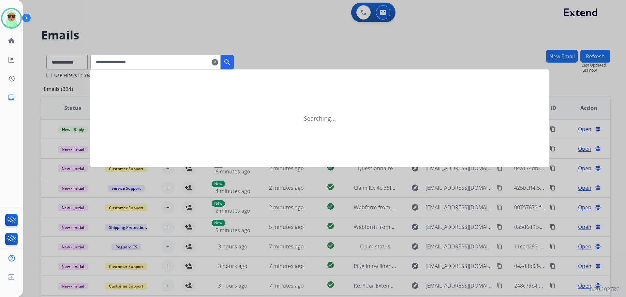
type input "**********"
click at [233, 58] on button "search" at bounding box center [227, 62] width 13 height 15
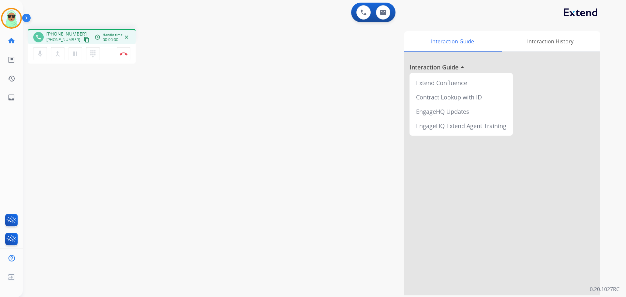
click at [84, 38] on mat-icon "content_copy" at bounding box center [87, 40] width 6 height 6
click at [359, 10] on button at bounding box center [363, 12] width 14 height 14
click at [366, 12] on img at bounding box center [364, 12] width 6 height 6
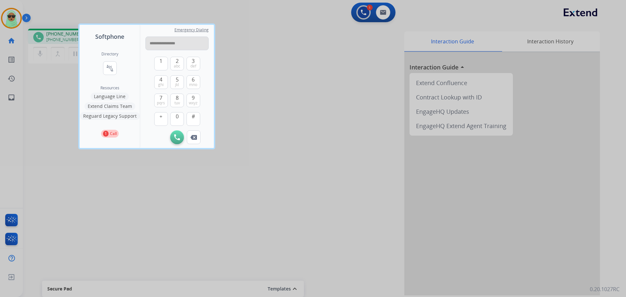
click at [171, 45] on input "**********" at bounding box center [176, 44] width 63 height 14
type input "**********"
drag, startPoint x: 360, startPoint y: 146, endPoint x: 354, endPoint y: 120, distance: 27.2
click at [362, 143] on div at bounding box center [313, 148] width 626 height 297
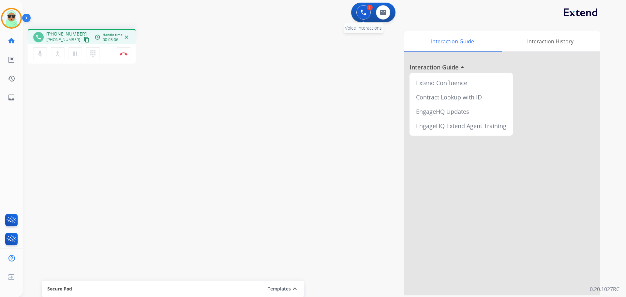
click at [364, 15] on img at bounding box center [364, 12] width 6 height 6
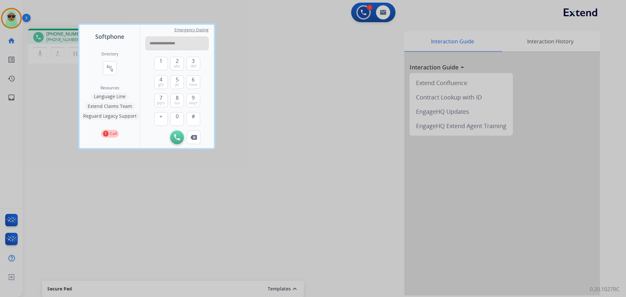
click at [170, 47] on input "**********" at bounding box center [176, 44] width 63 height 14
click at [172, 47] on input "**********" at bounding box center [176, 44] width 63 height 14
click at [166, 47] on input "**********" at bounding box center [176, 44] width 63 height 14
click at [164, 47] on input "**********" at bounding box center [176, 44] width 63 height 14
type input "**********"
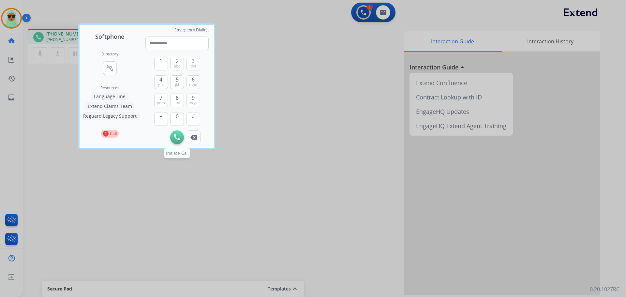
click at [178, 141] on button "Initiate Call" at bounding box center [177, 137] width 14 height 14
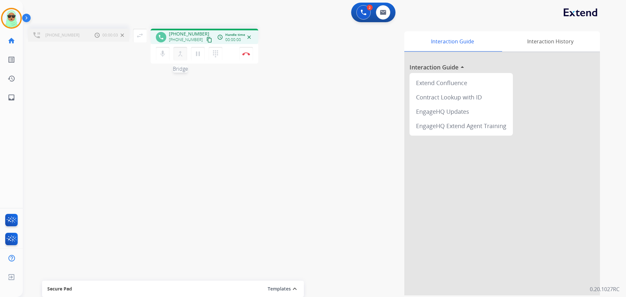
click at [182, 57] on mat-icon "merge_type" at bounding box center [180, 54] width 8 height 8
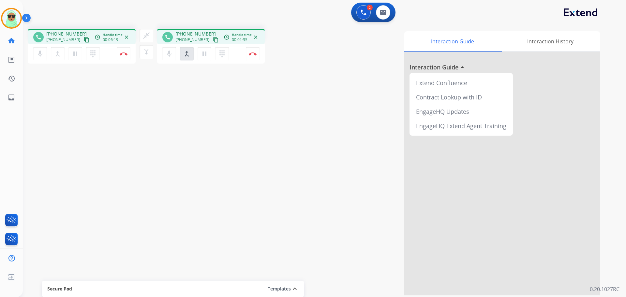
click at [180, 47] on button "merge_type Bridge" at bounding box center [187, 54] width 14 height 14
drag, startPoint x: 98, startPoint y: 107, endPoint x: 123, endPoint y: 40, distance: 70.7
click at [97, 105] on div "phone +13125132767 +13125132767 content_copy access_time Call metrics Queue 00:…" at bounding box center [316, 159] width 587 height 272
click at [252, 57] on button "Disconnect" at bounding box center [253, 54] width 14 height 14
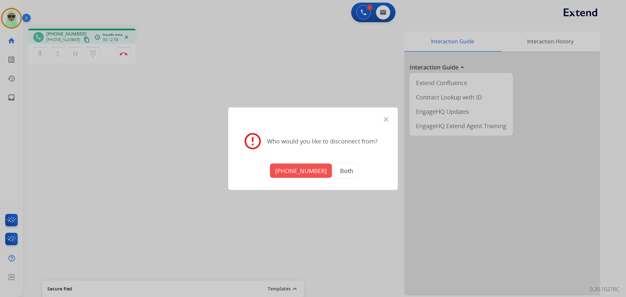
click at [296, 169] on button "+18664363393" at bounding box center [301, 170] width 62 height 14
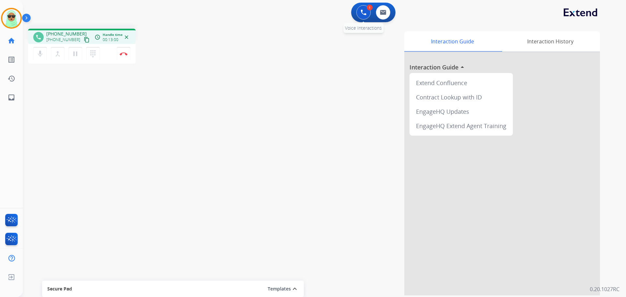
click at [358, 12] on button at bounding box center [363, 12] width 14 height 14
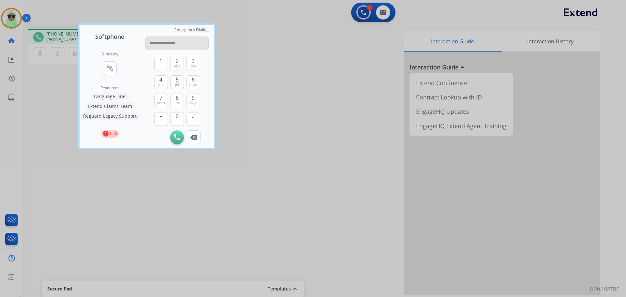
click at [170, 44] on input "**********" at bounding box center [176, 44] width 63 height 14
type input "**********"
click at [177, 132] on button "Initiate Call" at bounding box center [177, 137] width 14 height 14
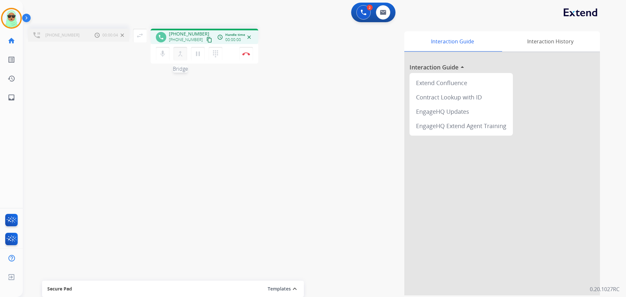
click at [184, 53] on mat-icon "merge_type" at bounding box center [180, 54] width 8 height 8
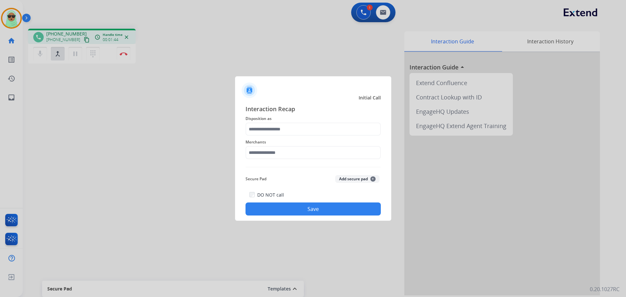
click at [299, 162] on div "Merchants" at bounding box center [312, 149] width 135 height 26
click at [300, 155] on input "text" at bounding box center [312, 152] width 135 height 13
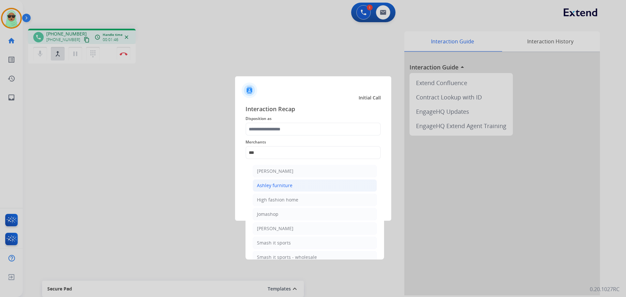
click at [290, 184] on div "Ashley furniture" at bounding box center [275, 185] width 36 height 7
type input "**********"
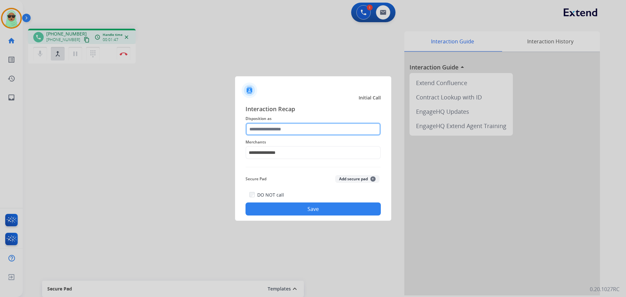
click at [288, 135] on input "text" at bounding box center [312, 129] width 135 height 13
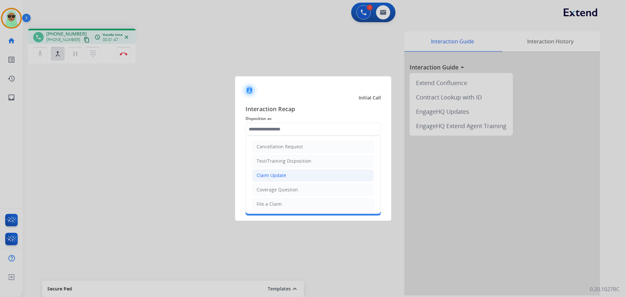
click at [289, 181] on li "Claim Update" at bounding box center [313, 175] width 122 height 12
type input "**********"
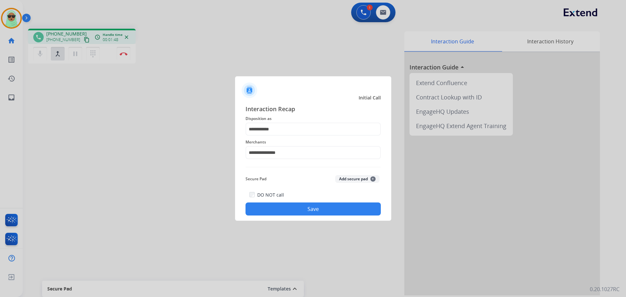
click at [289, 199] on div "DO NOT call Save" at bounding box center [312, 203] width 135 height 25
click at [291, 208] on button "Save" at bounding box center [312, 208] width 135 height 13
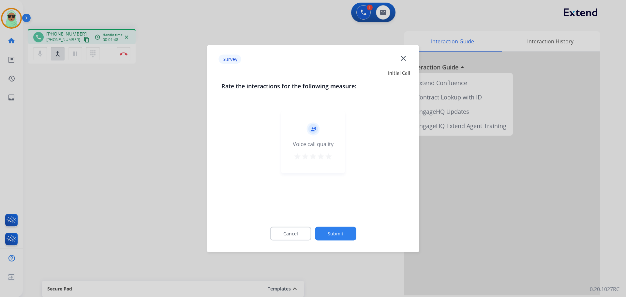
click at [317, 225] on div "Cancel Submit" at bounding box center [313, 233] width 184 height 29
click at [332, 235] on button "Submit" at bounding box center [335, 234] width 41 height 14
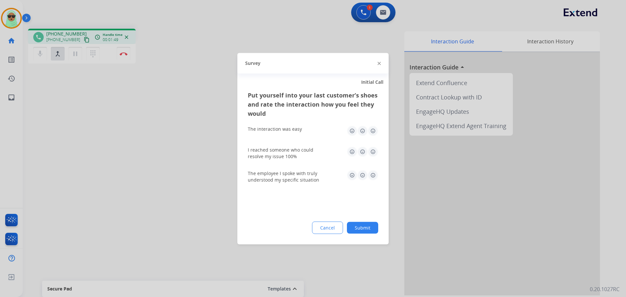
click at [124, 56] on div at bounding box center [313, 148] width 626 height 297
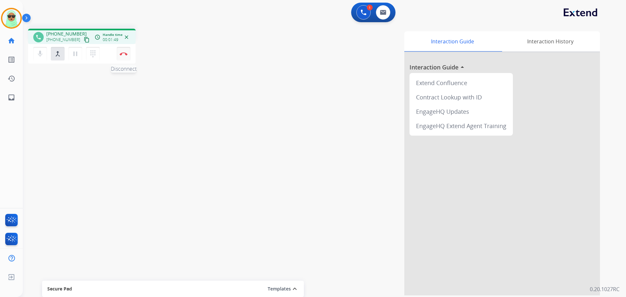
click at [125, 56] on button "Disconnect" at bounding box center [124, 54] width 14 height 14
click at [84, 39] on mat-icon "content_copy" at bounding box center [87, 40] width 6 height 6
drag, startPoint x: 244, startPoint y: 48, endPoint x: 98, endPoint y: 30, distance: 146.4
click at [240, 48] on div "Interaction Guide Interaction History Interaction Guide arrow_drop_up Extend Co…" at bounding box center [408, 163] width 384 height 264
click at [85, 38] on div "phone +13527028580 +13527028580 content_copy access_time Call metrics Queue 00:…" at bounding box center [81, 37] width 97 height 6
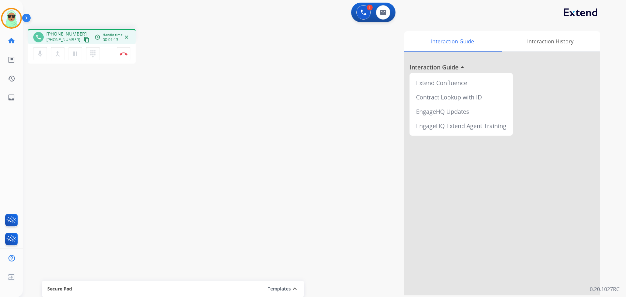
drag, startPoint x: 83, startPoint y: 39, endPoint x: 80, endPoint y: 40, distance: 3.4
click at [81, 40] on div "phone +13527028580 +13527028580 content_copy access_time Call metrics Queue 00:…" at bounding box center [81, 37] width 97 height 6
click at [84, 41] on mat-icon "content_copy" at bounding box center [87, 40] width 6 height 6
drag, startPoint x: 213, startPoint y: 121, endPoint x: 186, endPoint y: 47, distance: 79.4
click at [213, 112] on div "phone +13527028580 +13527028580 content_copy access_time Call metrics Queue 00:…" at bounding box center [316, 159] width 587 height 272
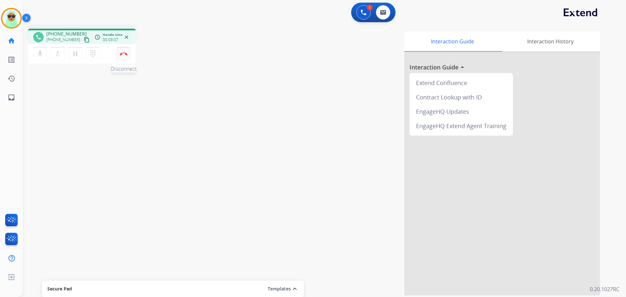
click at [125, 59] on button "Disconnect" at bounding box center [124, 54] width 14 height 14
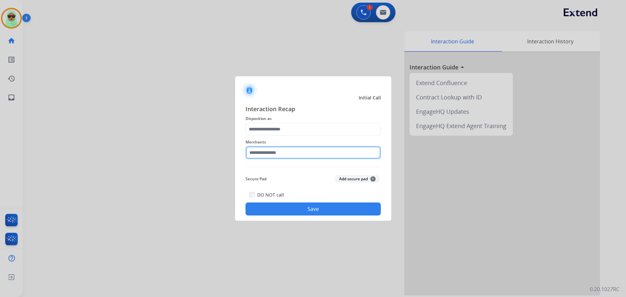
click at [262, 148] on input "text" at bounding box center [312, 152] width 135 height 13
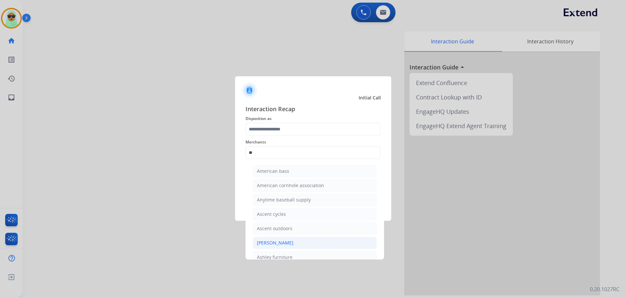
click at [282, 241] on div "Ashley - Reguard" at bounding box center [275, 243] width 37 height 7
type input "**********"
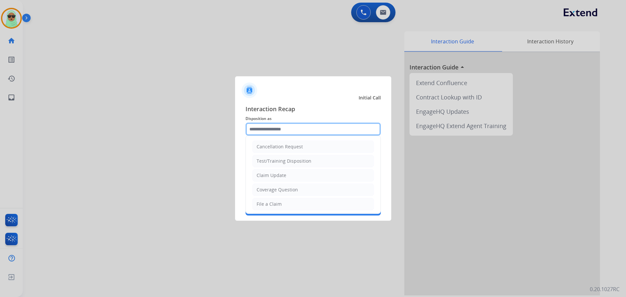
click at [298, 129] on input "text" at bounding box center [312, 129] width 135 height 13
click at [292, 170] on li "Claim Update" at bounding box center [313, 175] width 122 height 12
type input "**********"
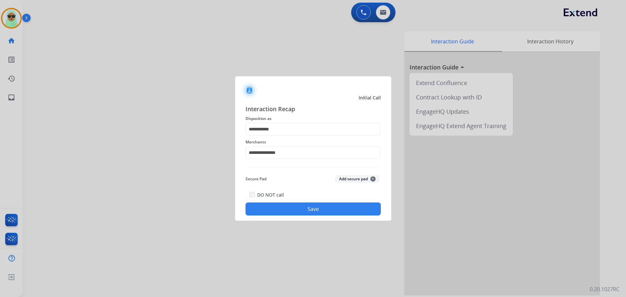
drag, startPoint x: 301, startPoint y: 201, endPoint x: 304, endPoint y: 214, distance: 13.1
click at [302, 201] on div "DO NOT call Save" at bounding box center [312, 203] width 135 height 25
click at [312, 208] on button "Save" at bounding box center [312, 208] width 135 height 13
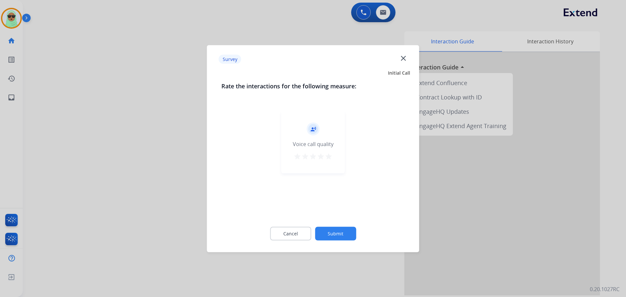
drag, startPoint x: 327, startPoint y: 213, endPoint x: 335, endPoint y: 240, distance: 28.5
click at [328, 215] on div "record_voice_over Voice call quality star star star star star" at bounding box center [313, 162] width 184 height 113
click at [336, 239] on button "Submit" at bounding box center [335, 234] width 41 height 14
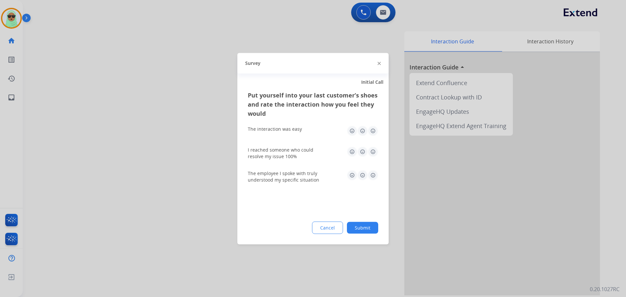
click at [340, 228] on button "Cancel" at bounding box center [327, 227] width 31 height 12
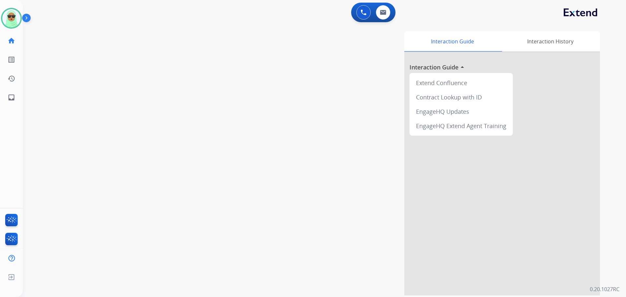
click at [67, 139] on div "swap_horiz Break voice bridge close_fullscreen Connect 3-Way Call merge_type Se…" at bounding box center [316, 159] width 587 height 272
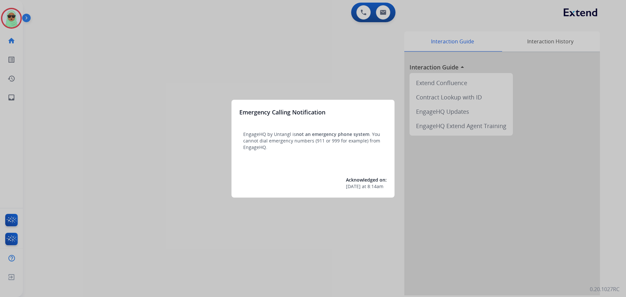
drag, startPoint x: 205, startPoint y: 71, endPoint x: 199, endPoint y: 68, distance: 6.9
click at [199, 68] on div at bounding box center [313, 148] width 626 height 297
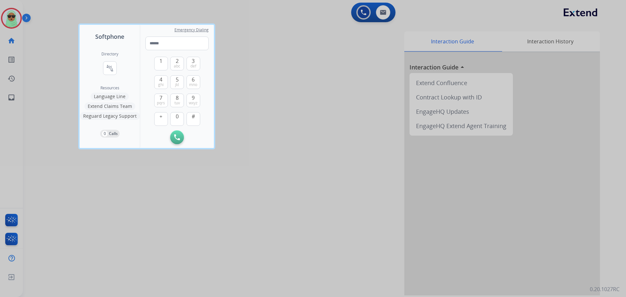
click at [22, 22] on div at bounding box center [313, 148] width 626 height 297
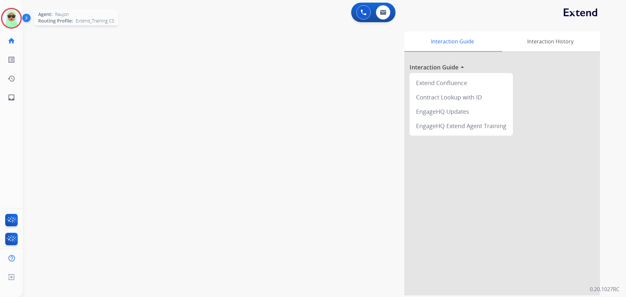
click at [10, 22] on img at bounding box center [11, 18] width 18 height 18
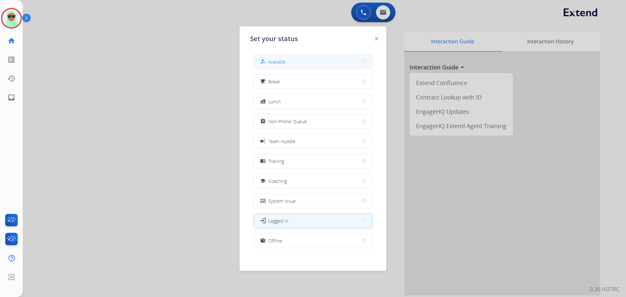
click at [275, 63] on span "Available" at bounding box center [276, 61] width 17 height 7
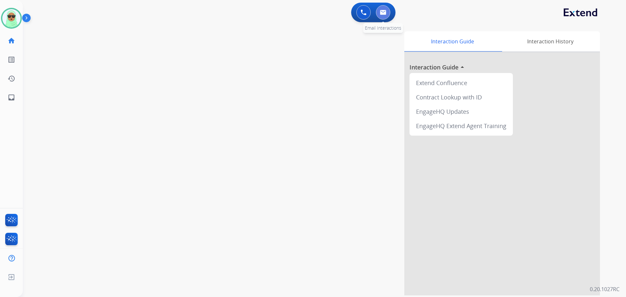
click at [384, 9] on button at bounding box center [383, 12] width 14 height 14
select select "**********"
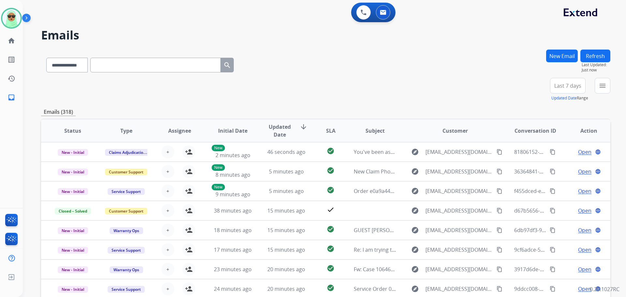
drag, startPoint x: 7, startPoint y: 2, endPoint x: 12, endPoint y: 28, distance: 25.8
click at [7, 3] on div "Raujon Available Edit Avatar Agent: Raujon Routing Profile: Extend_Training CS …" at bounding box center [11, 53] width 23 height 107
click at [13, 26] on img at bounding box center [11, 18] width 18 height 18
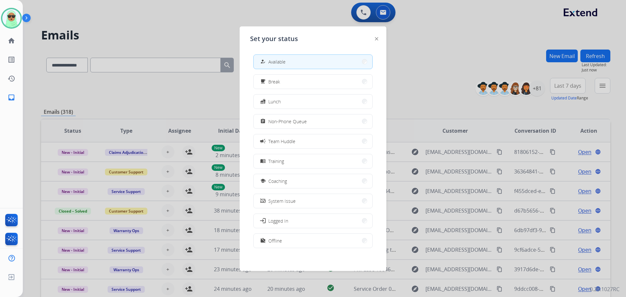
click at [288, 129] on div "how_to_reg Available free_breakfast Break fastfood Lunch assignment Non-Phone Q…" at bounding box center [313, 151] width 126 height 205
click at [434, 47] on div at bounding box center [313, 148] width 626 height 297
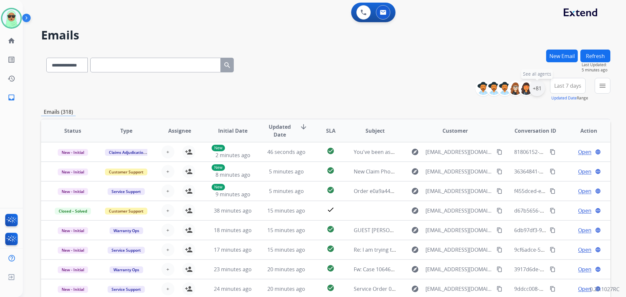
click at [534, 92] on div "+81" at bounding box center [537, 89] width 16 height 16
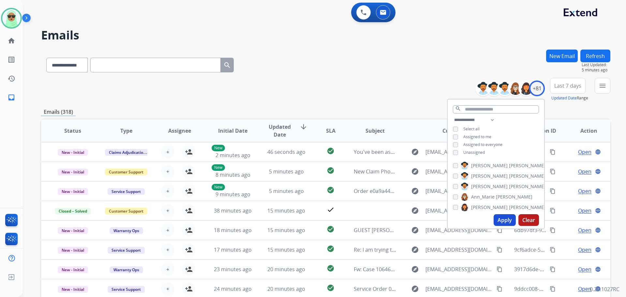
click at [480, 154] on span "Unassigned" at bounding box center [474, 153] width 22 height 6
click at [502, 215] on button "Apply" at bounding box center [505, 220] width 22 height 12
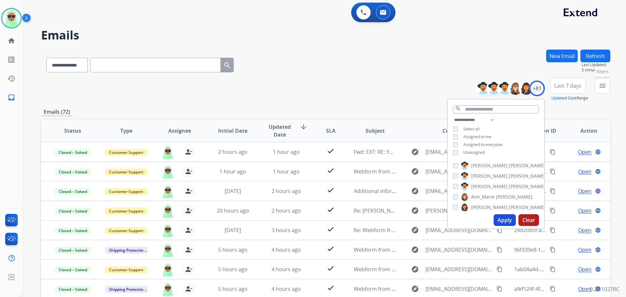
click at [602, 90] on button "menu Filters" at bounding box center [603, 86] width 16 height 16
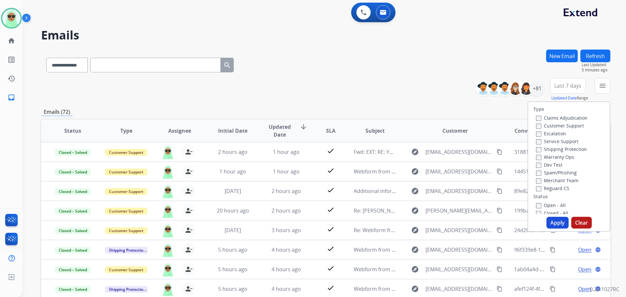
click at [561, 126] on label "Customer Support" at bounding box center [560, 126] width 48 height 6
click at [562, 150] on label "Shipping Protection" at bounding box center [561, 149] width 51 height 6
click at [548, 188] on label "Reguard CS" at bounding box center [552, 188] width 33 height 6
click at [556, 204] on label "Open - All" at bounding box center [551, 205] width 30 height 6
click at [557, 218] on button "Apply" at bounding box center [557, 223] width 22 height 12
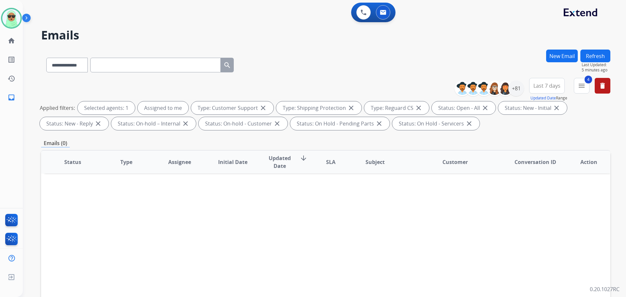
click at [545, 87] on span "Last 7 days" at bounding box center [546, 85] width 27 height 3
click at [539, 112] on div "Custom" at bounding box center [545, 110] width 36 height 10
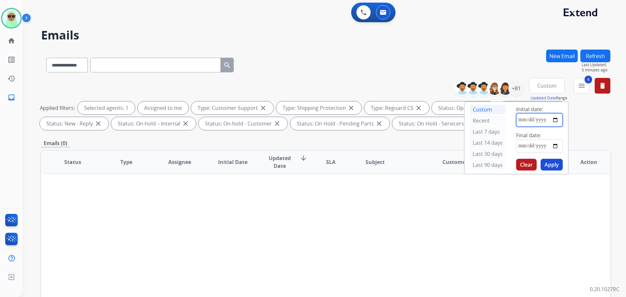
click at [554, 121] on input "date" at bounding box center [539, 120] width 47 height 14
type input "**********"
drag, startPoint x: 536, startPoint y: 167, endPoint x: 538, endPoint y: 160, distance: 7.0
click at [536, 166] on div "Clear Apply" at bounding box center [539, 165] width 47 height 12
drag, startPoint x: 544, startPoint y: 149, endPoint x: 551, endPoint y: 148, distance: 7.3
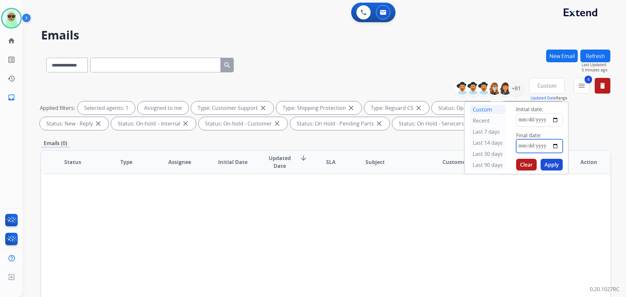
click at [544, 149] on input "date" at bounding box center [539, 146] width 47 height 14
click at [556, 146] on input "date" at bounding box center [539, 146] width 47 height 14
type input "**********"
click at [549, 161] on button "Apply" at bounding box center [551, 165] width 22 height 12
click at [511, 90] on div at bounding box center [505, 89] width 16 height 16
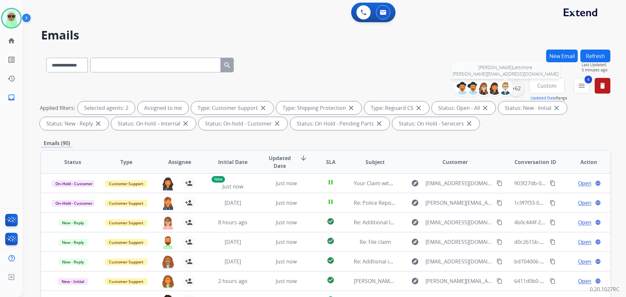
click at [512, 87] on div "+62" at bounding box center [516, 89] width 16 height 16
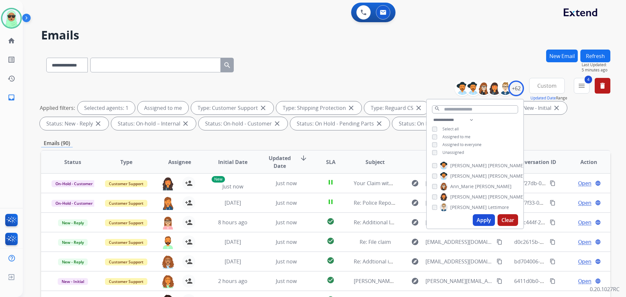
click at [508, 218] on button "Clear" at bounding box center [507, 220] width 21 height 12
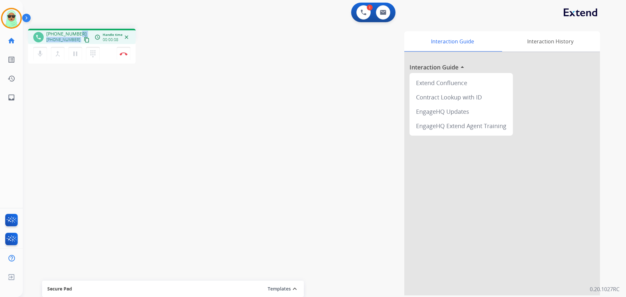
click at [77, 38] on div "[PHONE_NUMBER] [PHONE_NUMBER] content_copy" at bounding box center [68, 37] width 44 height 13
click at [84, 39] on mat-icon "content_copy" at bounding box center [87, 40] width 6 height 6
click at [84, 38] on mat-icon "content_copy" at bounding box center [87, 40] width 6 height 6
click at [366, 11] on img at bounding box center [364, 12] width 6 height 6
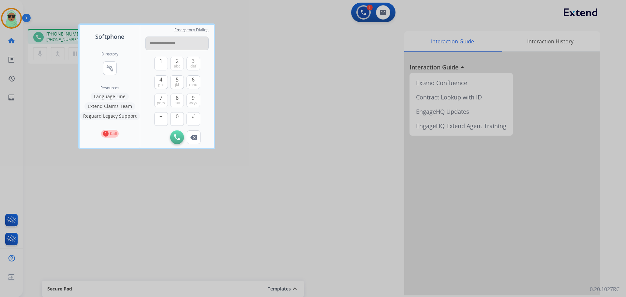
click at [172, 43] on input "**********" at bounding box center [176, 44] width 63 height 14
type input "**********"
drag, startPoint x: 171, startPoint y: 134, endPoint x: 172, endPoint y: 139, distance: 5.2
click at [171, 134] on button "Initiate Call" at bounding box center [177, 137] width 14 height 14
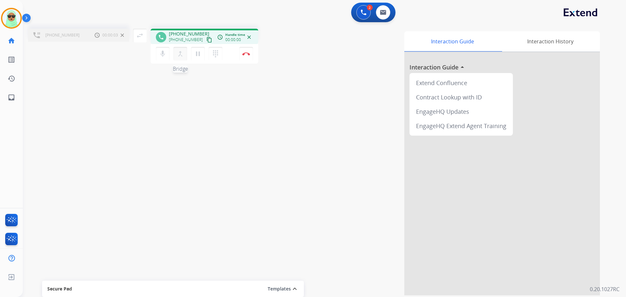
click at [180, 54] on mat-icon "merge_type" at bounding box center [180, 54] width 8 height 8
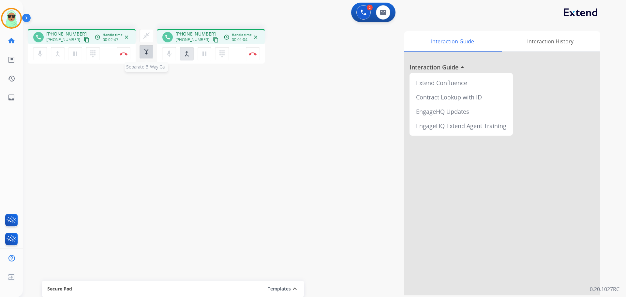
click at [145, 54] on mat-icon "merge_type" at bounding box center [146, 52] width 8 height 8
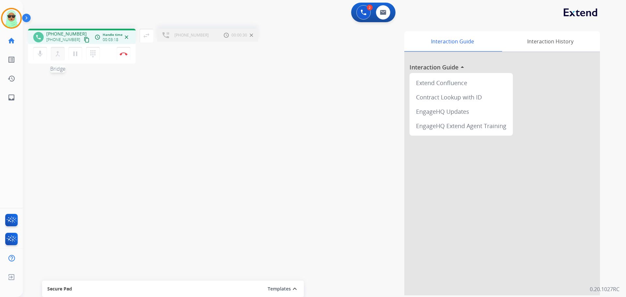
click at [59, 57] on mat-icon "merge_type" at bounding box center [58, 54] width 8 height 8
click at [300, 105] on div "Interaction Guide Interaction History Interaction Guide arrow_drop_up Extend Co…" at bounding box center [433, 163] width 332 height 264
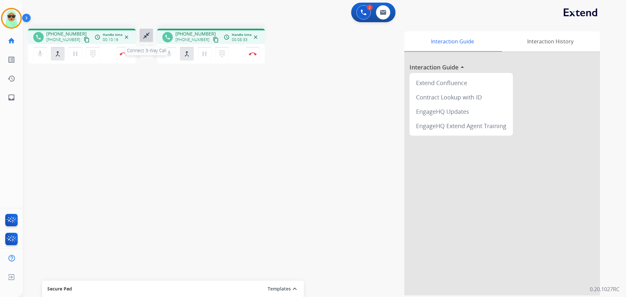
click at [146, 34] on mat-icon "close_fullscreen" at bounding box center [146, 36] width 8 height 8
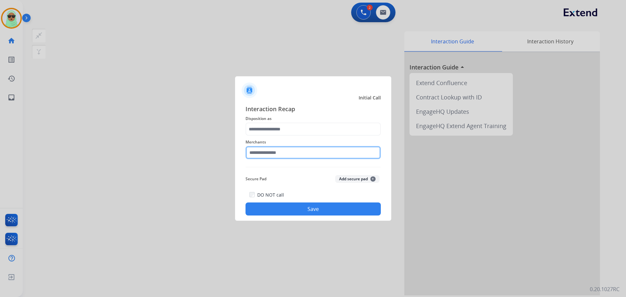
click at [332, 159] on input "text" at bounding box center [312, 152] width 135 height 13
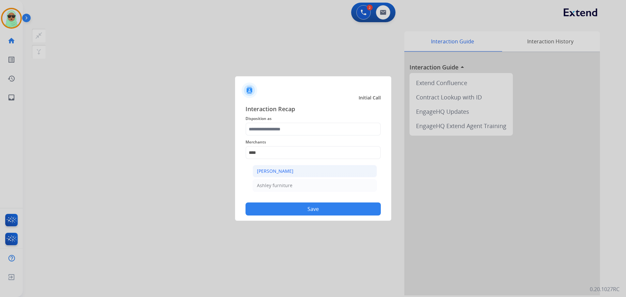
click at [284, 173] on div "[PERSON_NAME]" at bounding box center [275, 171] width 37 height 7
type input "**********"
click at [291, 121] on span "Disposition as" at bounding box center [312, 119] width 135 height 8
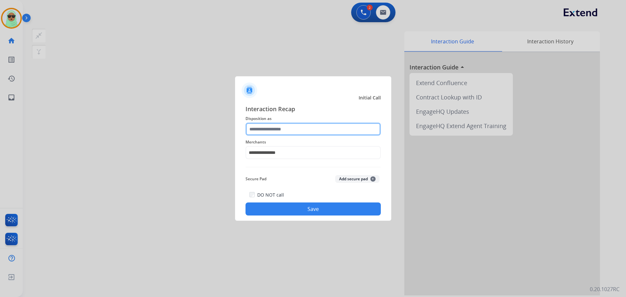
click at [290, 134] on input "text" at bounding box center [312, 129] width 135 height 13
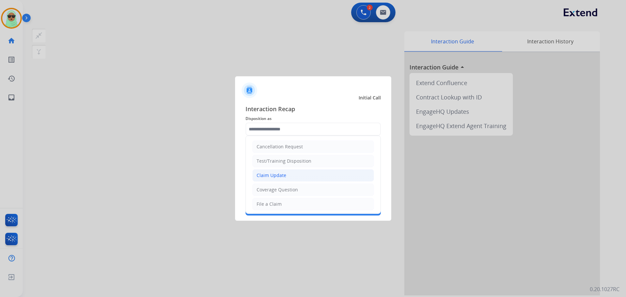
click at [293, 178] on li "Claim Update" at bounding box center [313, 175] width 122 height 12
type input "**********"
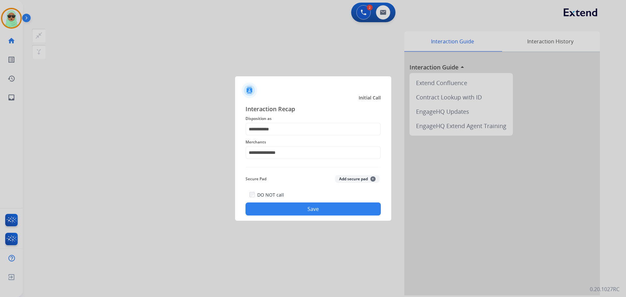
click at [302, 182] on div "Secure Pad Add secure pad +" at bounding box center [312, 178] width 135 height 13
click at [310, 202] on div "DO NOT call Save" at bounding box center [312, 203] width 135 height 25
click at [317, 211] on button "Save" at bounding box center [312, 208] width 135 height 13
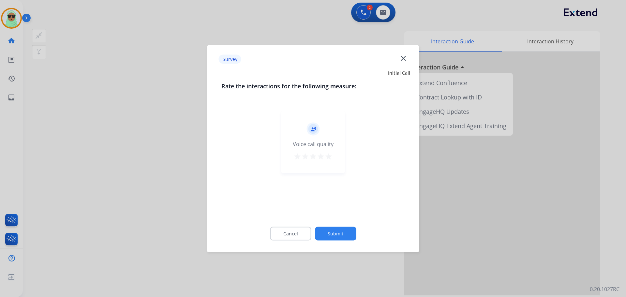
click at [351, 230] on button "Submit" at bounding box center [335, 234] width 41 height 14
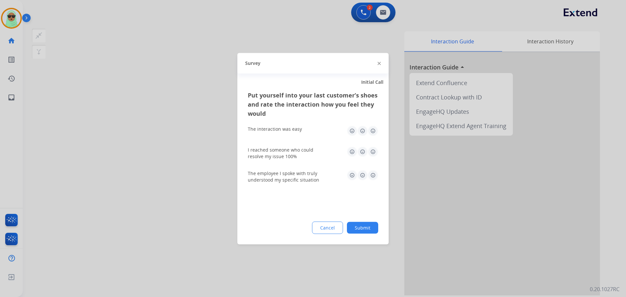
click at [364, 237] on div "Put yourself into your last customer’s shoes and rate the interaction how you f…" at bounding box center [312, 167] width 151 height 154
click at [361, 229] on button "Submit" at bounding box center [362, 228] width 31 height 12
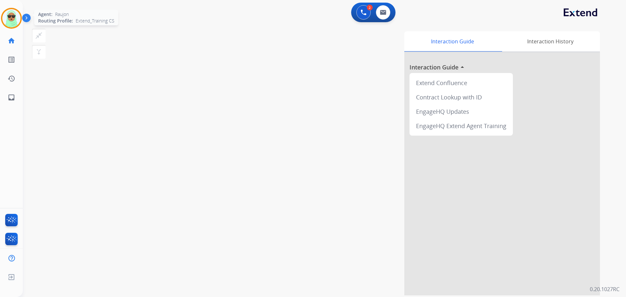
click at [13, 16] on img at bounding box center [11, 18] width 18 height 18
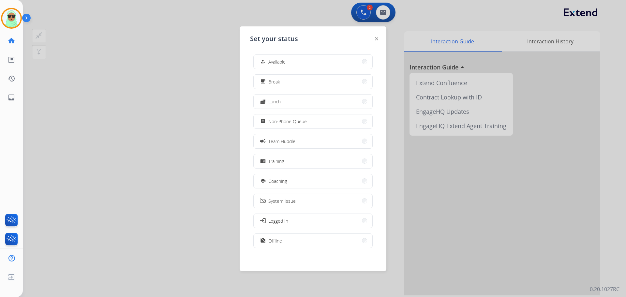
click at [296, 60] on button "how_to_reg Available" at bounding box center [313, 62] width 119 height 14
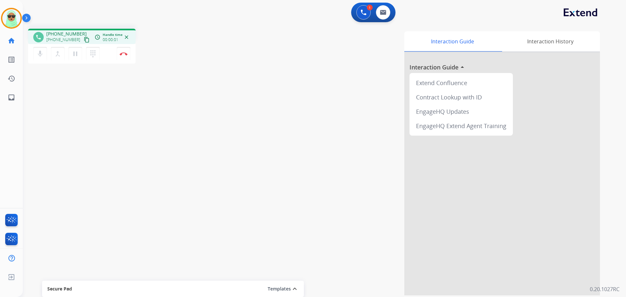
click at [327, 115] on div "Interaction Guide Interaction History Interaction Guide arrow_drop_up Extend Co…" at bounding box center [408, 163] width 384 height 264
click at [84, 40] on mat-icon "content_copy" at bounding box center [87, 40] width 6 height 6
click at [129, 56] on button "Disconnect" at bounding box center [124, 54] width 14 height 14
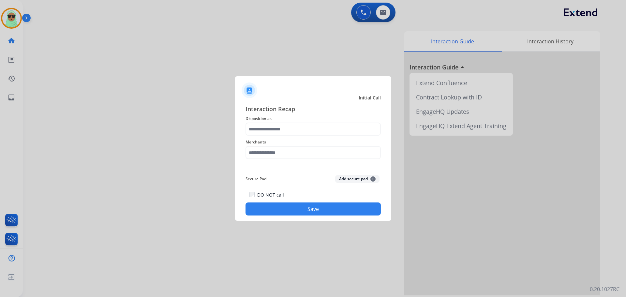
drag, startPoint x: 302, startPoint y: 163, endPoint x: 300, endPoint y: 159, distance: 4.8
click at [302, 162] on div "Interaction Recap Disposition as Merchants Secure Pad Add secure pad + DO NOT c…" at bounding box center [312, 159] width 135 height 111
click at [300, 159] on input "text" at bounding box center [312, 152] width 135 height 13
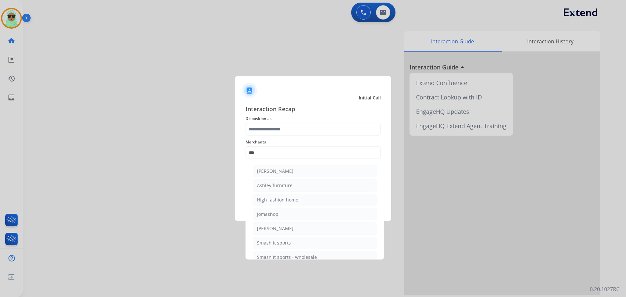
click at [295, 184] on li "Ashley furniture" at bounding box center [315, 185] width 124 height 12
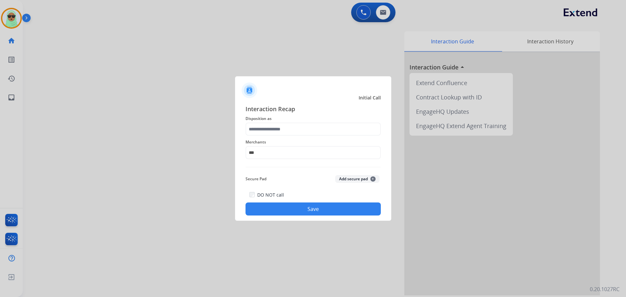
type input "**********"
drag, startPoint x: 295, startPoint y: 122, endPoint x: 291, endPoint y: 131, distance: 10.4
click at [295, 122] on span "Disposition as" at bounding box center [312, 119] width 135 height 8
click at [291, 131] on input "text" at bounding box center [312, 129] width 135 height 13
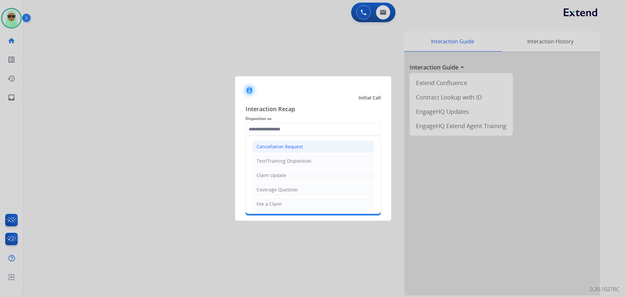
click at [294, 146] on div "Cancellation Request" at bounding box center [280, 146] width 46 height 7
type input "**********"
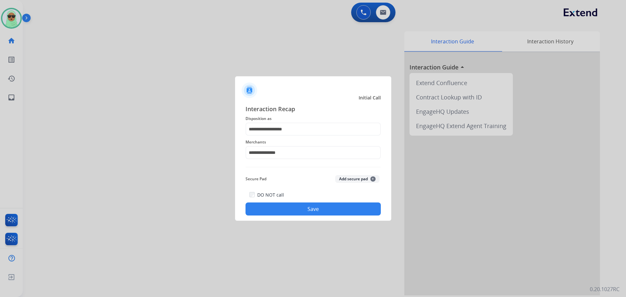
click at [311, 200] on div "DO NOT call Save" at bounding box center [312, 203] width 135 height 25
click at [315, 214] on button "Save" at bounding box center [312, 208] width 135 height 13
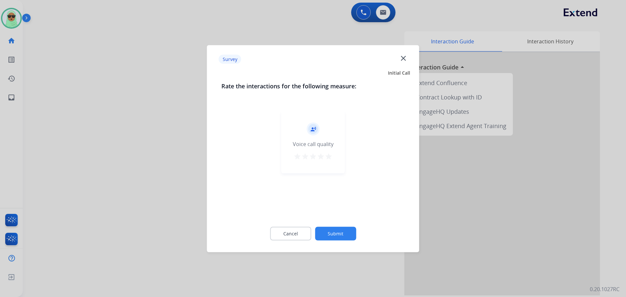
click at [339, 232] on button "Submit" at bounding box center [335, 234] width 41 height 14
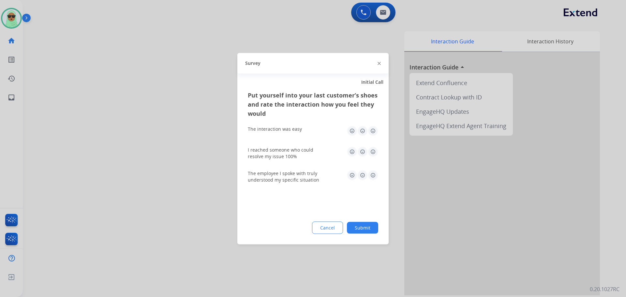
click at [339, 232] on button "Cancel" at bounding box center [327, 227] width 31 height 12
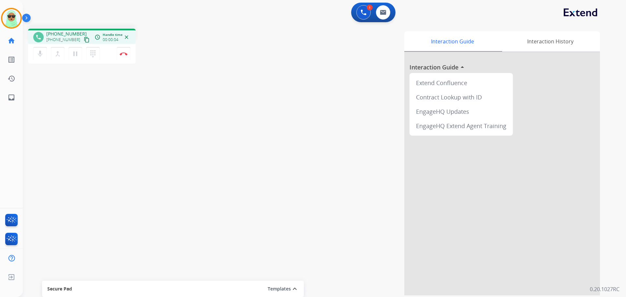
click at [84, 38] on mat-icon "content_copy" at bounding box center [87, 40] width 6 height 6
click at [361, 16] on button at bounding box center [363, 12] width 14 height 14
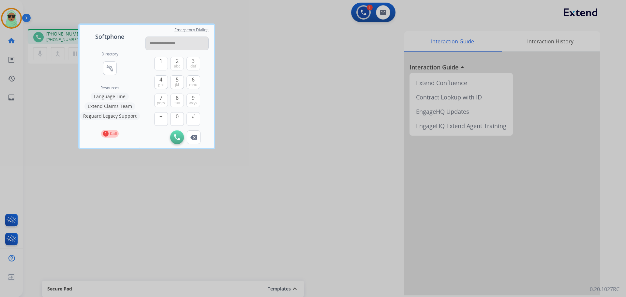
click at [172, 44] on input "**********" at bounding box center [176, 44] width 63 height 14
type input "**********"
click at [178, 137] on img at bounding box center [177, 137] width 6 height 6
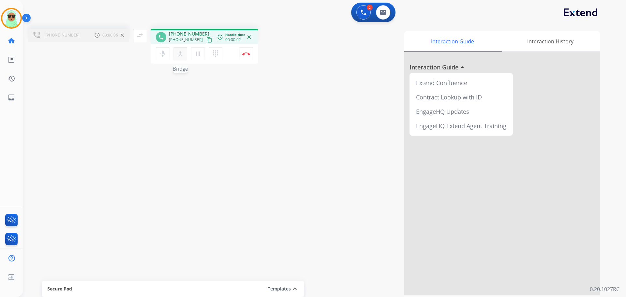
click at [185, 56] on button "merge_type Bridge" at bounding box center [180, 54] width 14 height 14
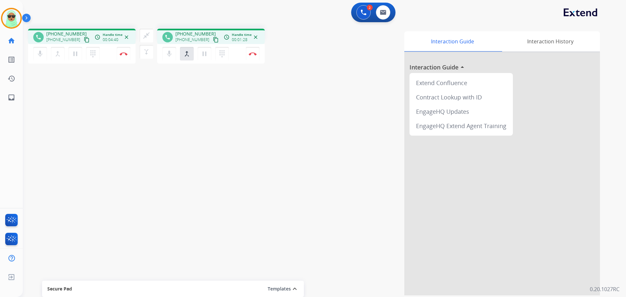
click at [267, 61] on div "Interaction Guide Interaction History Interaction Guide arrow_drop_up Extend Co…" at bounding box center [433, 163] width 332 height 264
click at [122, 53] on img at bounding box center [124, 53] width 8 height 3
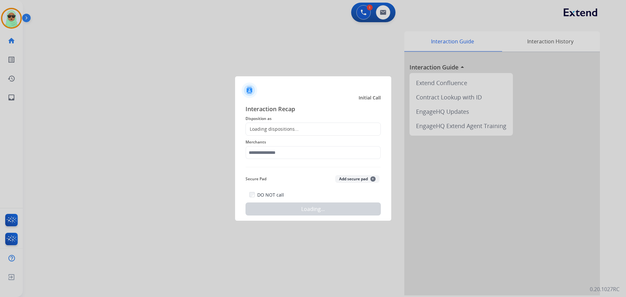
click at [305, 159] on div "Merchants" at bounding box center [312, 149] width 135 height 26
click at [305, 157] on input "text" at bounding box center [312, 152] width 135 height 13
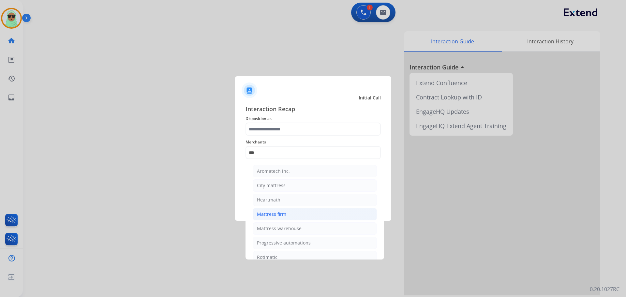
click at [326, 214] on li "Mattress firm" at bounding box center [315, 214] width 124 height 12
type input "**********"
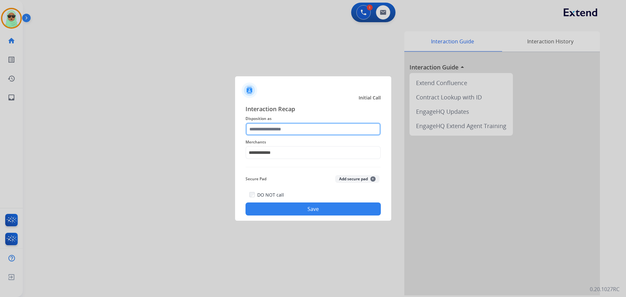
click at [290, 126] on input "text" at bounding box center [312, 129] width 135 height 13
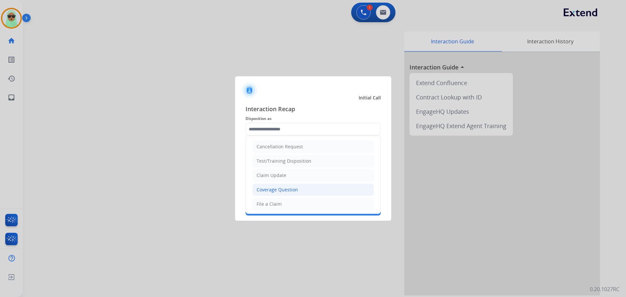
click at [291, 188] on div "Coverage Question" at bounding box center [277, 189] width 41 height 7
type input "**********"
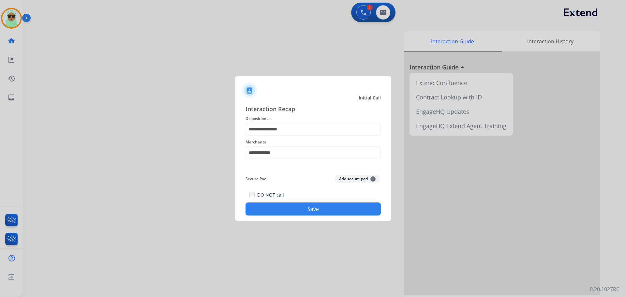
click at [317, 205] on button "Save" at bounding box center [312, 208] width 135 height 13
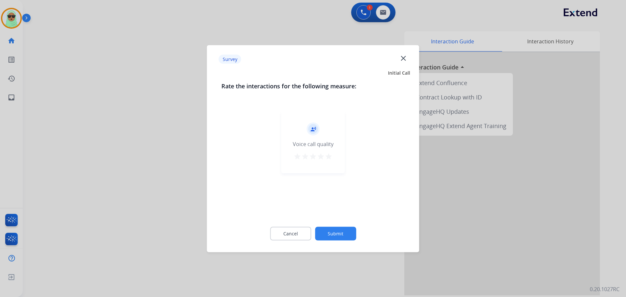
click at [345, 232] on button "Submit" at bounding box center [335, 234] width 41 height 14
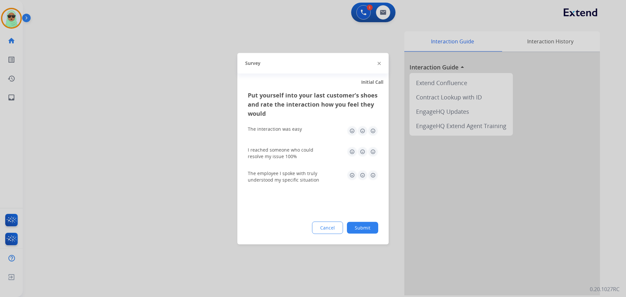
click at [353, 226] on button "Submit" at bounding box center [362, 228] width 31 height 12
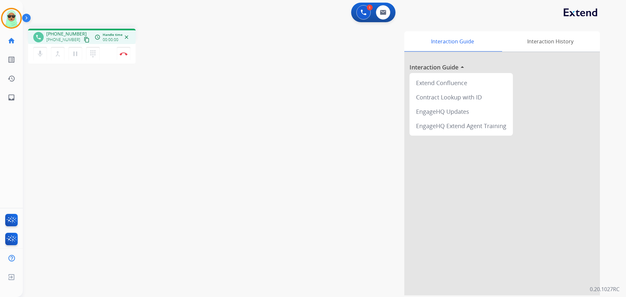
click at [84, 38] on div "phone [PHONE_NUMBER] [PHONE_NUMBER] content_copy access_time Call metrics Queue…" at bounding box center [81, 37] width 97 height 6
click at [84, 39] on mat-icon "content_copy" at bounding box center [87, 40] width 6 height 6
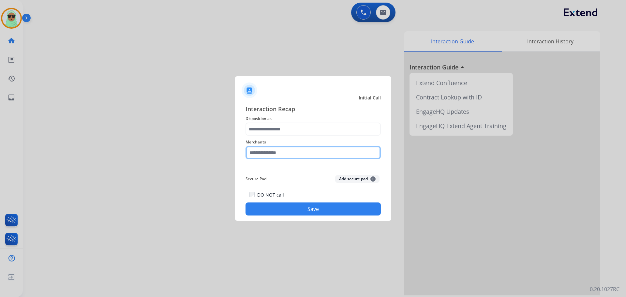
click at [290, 155] on input "text" at bounding box center [312, 152] width 135 height 13
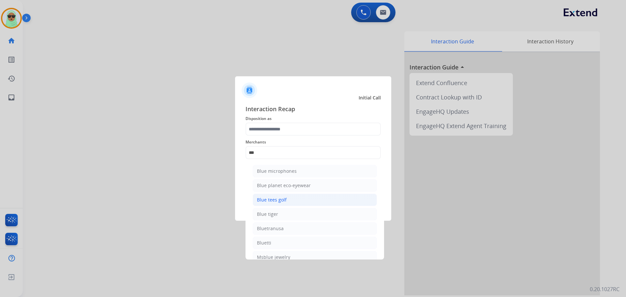
click at [289, 200] on li "Blue tees golf" at bounding box center [315, 200] width 124 height 12
type input "**********"
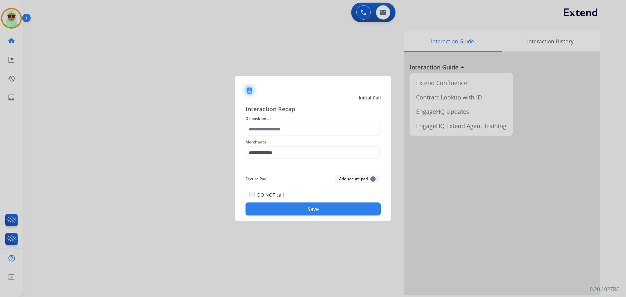
click at [258, 204] on button "Save" at bounding box center [312, 208] width 135 height 13
click at [281, 128] on input "text" at bounding box center [312, 129] width 135 height 13
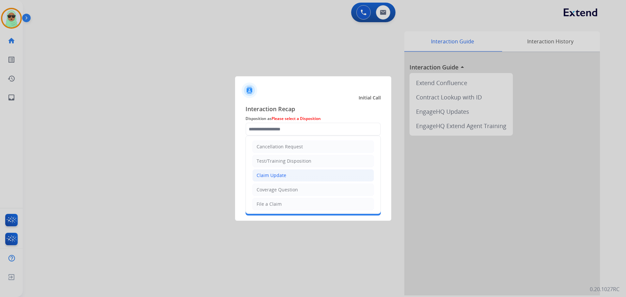
click at [289, 175] on li "Claim Update" at bounding box center [313, 175] width 122 height 12
type input "**********"
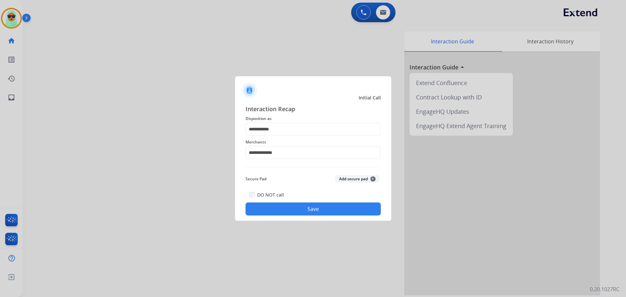
click at [297, 208] on button "Save" at bounding box center [312, 208] width 135 height 13
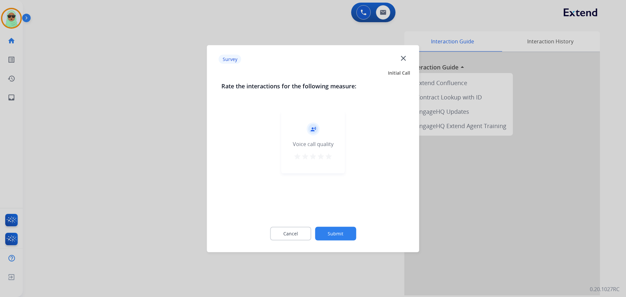
drag, startPoint x: 327, startPoint y: 216, endPoint x: 338, endPoint y: 238, distance: 24.2
click at [328, 217] on div "record_voice_over Voice call quality star star star star star" at bounding box center [313, 162] width 184 height 113
click at [338, 236] on button "Submit" at bounding box center [335, 234] width 41 height 14
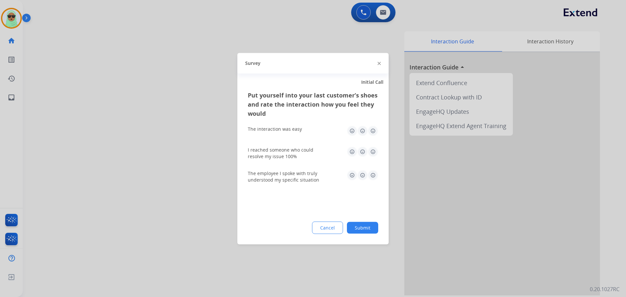
click at [348, 228] on div "Cancel Submit" at bounding box center [313, 227] width 130 height 12
click at [355, 226] on button "Submit" at bounding box center [362, 228] width 31 height 12
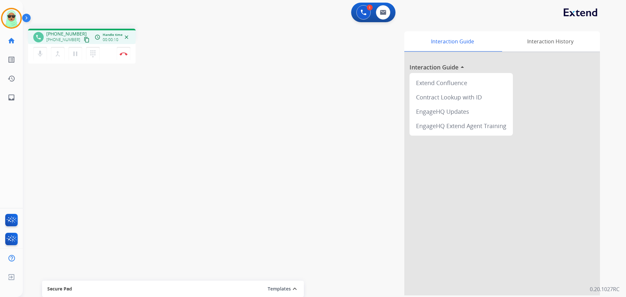
click at [70, 102] on div "phone [PHONE_NUMBER] [PHONE_NUMBER] content_copy access_time Call metrics Queue…" at bounding box center [316, 159] width 587 height 272
click at [84, 42] on mat-icon "content_copy" at bounding box center [87, 40] width 6 height 6
click at [128, 57] on button "Disconnect" at bounding box center [124, 54] width 14 height 14
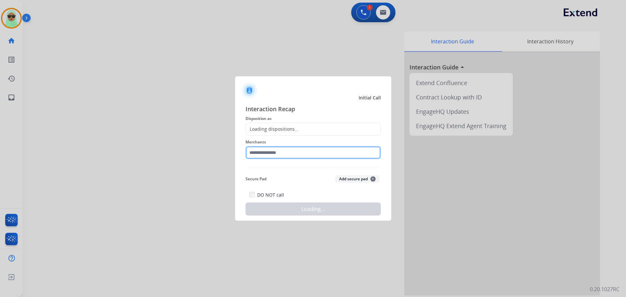
click at [325, 153] on input "text" at bounding box center [312, 152] width 135 height 13
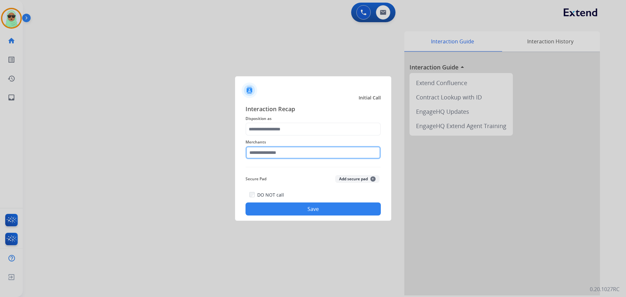
click at [303, 152] on input "text" at bounding box center [312, 152] width 135 height 13
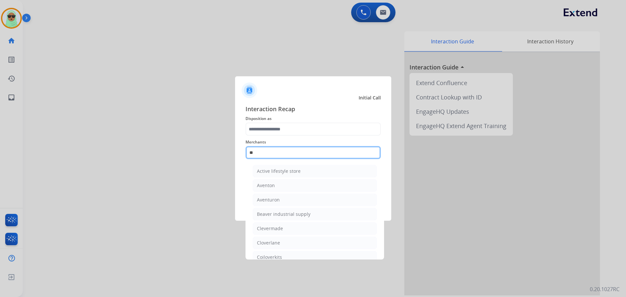
type input "*"
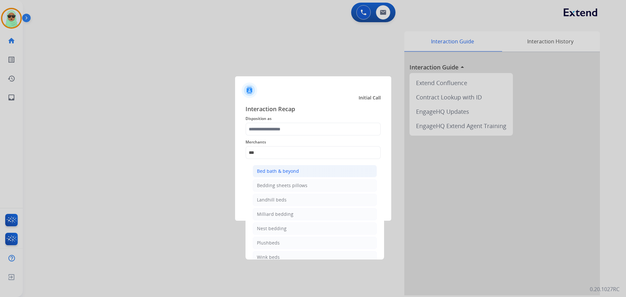
click at [292, 170] on div "Bed bath & beyond" at bounding box center [278, 171] width 42 height 7
type input "**********"
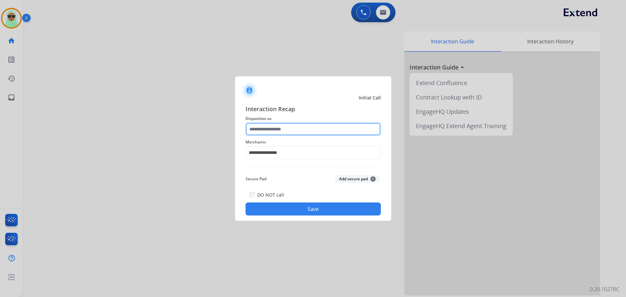
click at [294, 128] on input "text" at bounding box center [312, 129] width 135 height 13
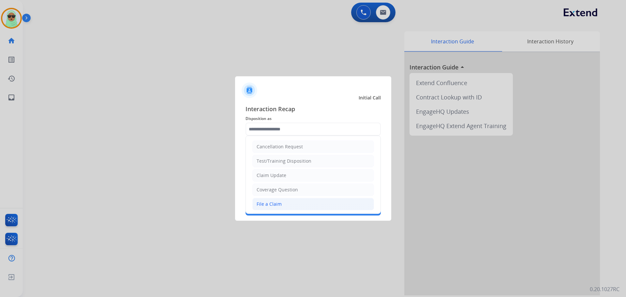
click at [296, 208] on li "File a Claim" at bounding box center [313, 204] width 122 height 12
type input "**********"
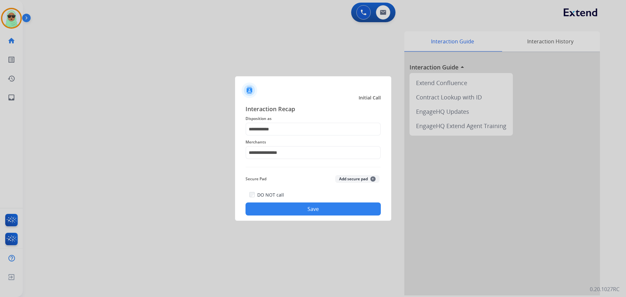
click at [309, 198] on div "DO NOT call Save" at bounding box center [312, 203] width 135 height 25
click at [309, 206] on button "Save" at bounding box center [312, 208] width 135 height 13
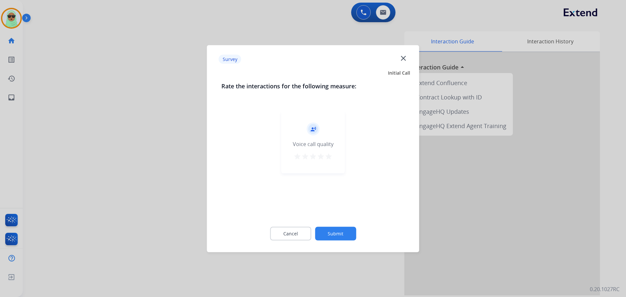
click at [335, 230] on button "Submit" at bounding box center [335, 234] width 41 height 14
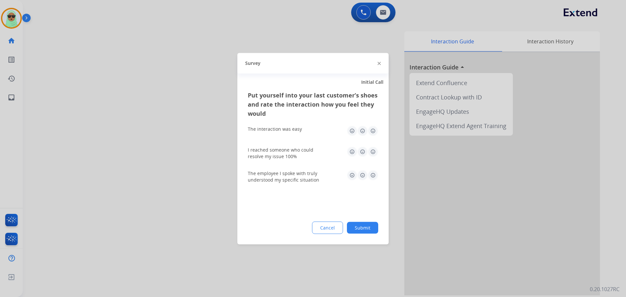
click at [360, 227] on button "Submit" at bounding box center [362, 228] width 31 height 12
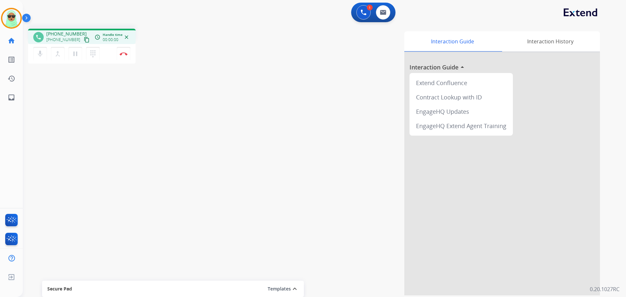
click at [84, 41] on mat-icon "content_copy" at bounding box center [87, 40] width 6 height 6
click at [84, 42] on mat-icon "content_copy" at bounding box center [87, 40] width 6 height 6
click at [378, 11] on button at bounding box center [383, 12] width 14 height 14
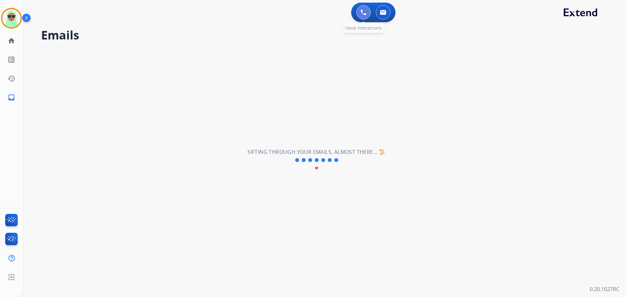
click at [363, 11] on img at bounding box center [364, 12] width 6 height 6
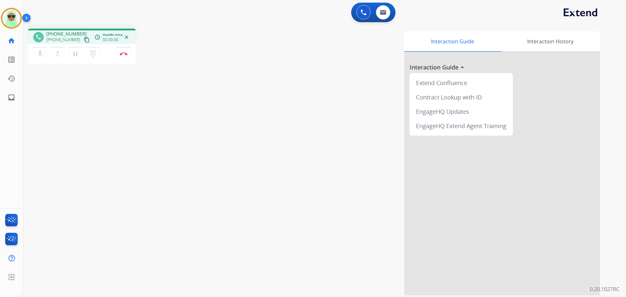
click at [84, 41] on mat-icon "content_copy" at bounding box center [87, 40] width 6 height 6
click at [124, 50] on button "Disconnect" at bounding box center [124, 54] width 14 height 14
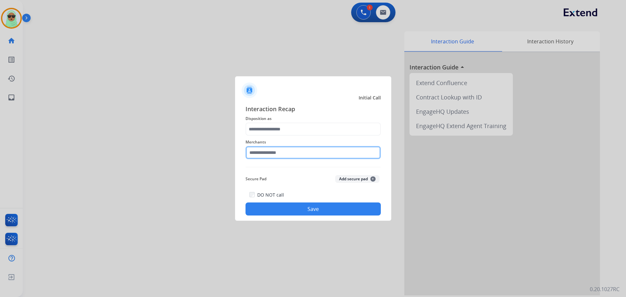
click at [273, 157] on input "text" at bounding box center [312, 152] width 135 height 13
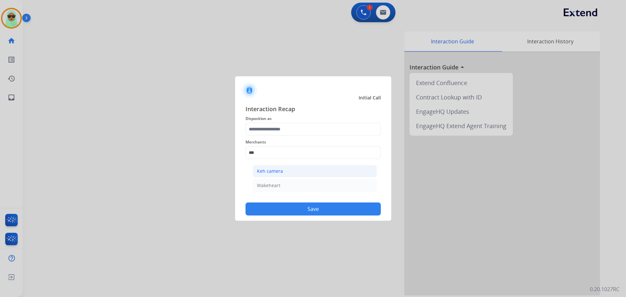
click at [294, 169] on li "Keh camera" at bounding box center [315, 171] width 124 height 12
type input "**********"
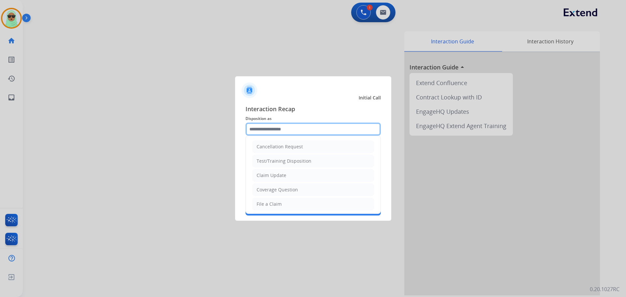
click at [291, 127] on input "text" at bounding box center [312, 129] width 135 height 13
drag, startPoint x: 290, startPoint y: 173, endPoint x: 298, endPoint y: 185, distance: 13.8
click at [290, 174] on li "Claim Update" at bounding box center [313, 175] width 122 height 12
type input "**********"
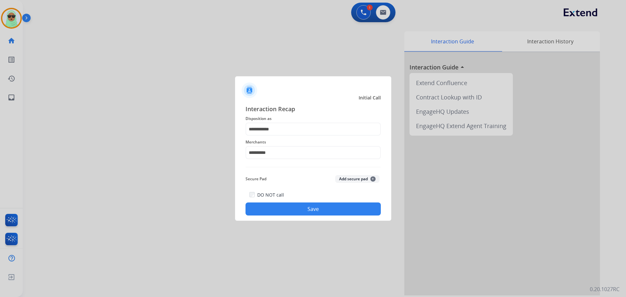
click at [305, 202] on div "DO NOT call Save" at bounding box center [312, 203] width 135 height 25
click at [313, 215] on button "Save" at bounding box center [312, 208] width 135 height 13
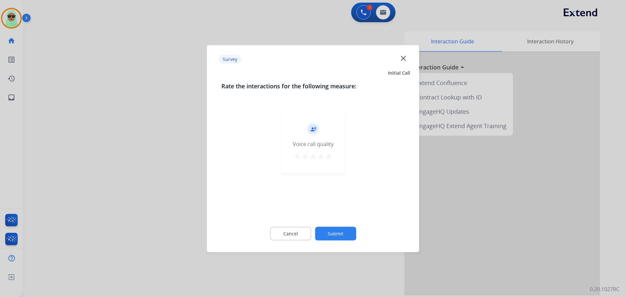
click at [320, 211] on div "record_voice_over Voice call quality star star star star star" at bounding box center [313, 162] width 184 height 113
click at [335, 232] on button "Submit" at bounding box center [335, 234] width 41 height 14
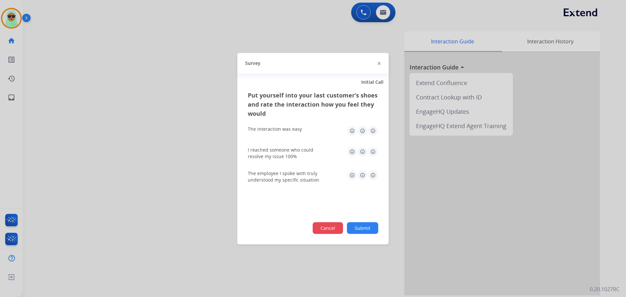
click at [335, 231] on button "Cancel" at bounding box center [328, 228] width 30 height 12
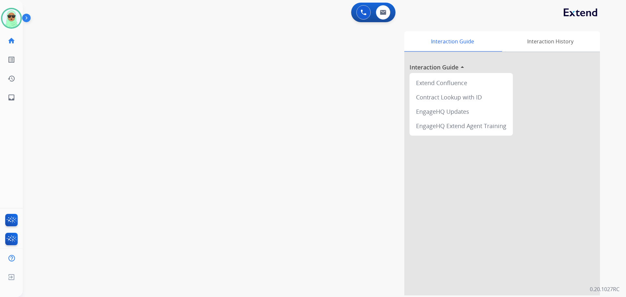
drag, startPoint x: 288, startPoint y: 110, endPoint x: 294, endPoint y: 107, distance: 6.2
click at [294, 107] on div "Interaction Guide Interaction History Interaction Guide arrow_drop_up Extend Co…" at bounding box center [408, 163] width 384 height 264
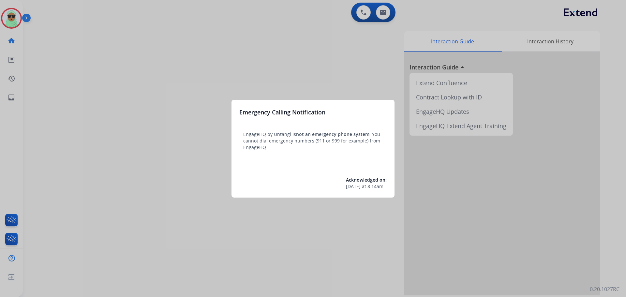
click at [8, 17] on div at bounding box center [313, 148] width 626 height 297
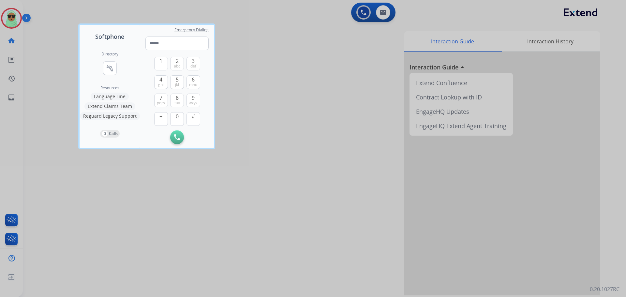
click at [81, 27] on div "Softphone" at bounding box center [110, 33] width 60 height 16
click at [59, 23] on div at bounding box center [313, 148] width 626 height 297
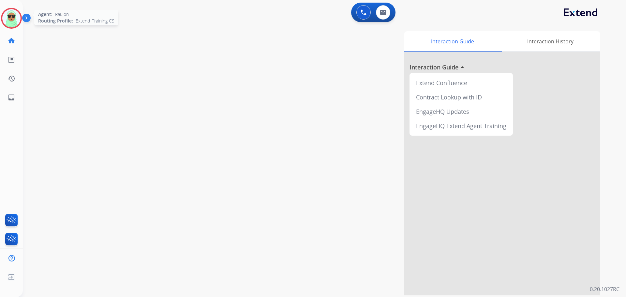
click at [6, 16] on img at bounding box center [11, 18] width 18 height 18
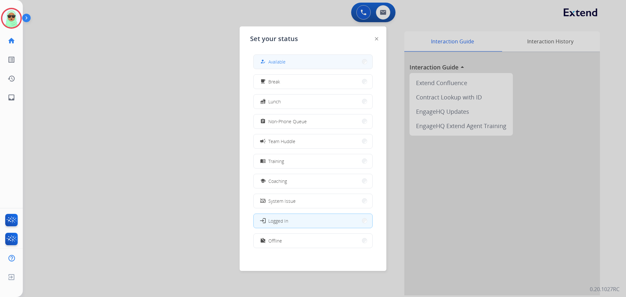
click at [289, 60] on button "how_to_reg Available" at bounding box center [313, 62] width 119 height 14
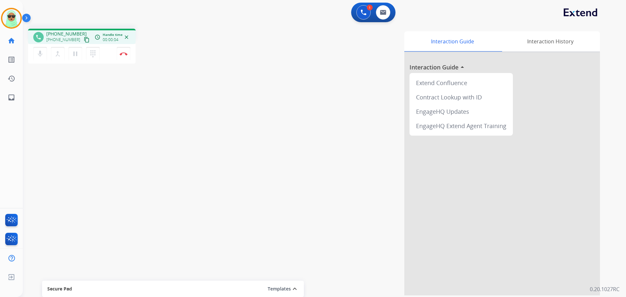
click at [84, 42] on mat-icon "content_copy" at bounding box center [87, 40] width 6 height 6
click at [121, 55] on img at bounding box center [124, 53] width 8 height 3
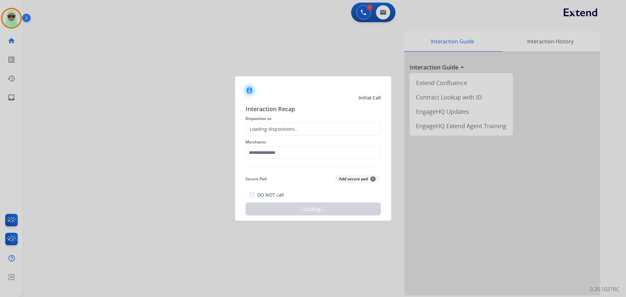
click at [277, 133] on div "Loading dispositions..." at bounding box center [312, 129] width 135 height 13
click at [265, 155] on input "text" at bounding box center [312, 152] width 135 height 13
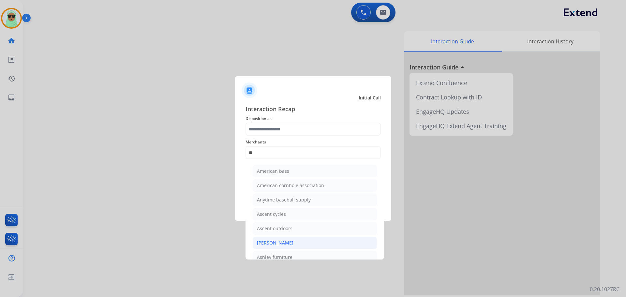
click at [310, 243] on li "[PERSON_NAME]" at bounding box center [315, 243] width 124 height 12
type input "**********"
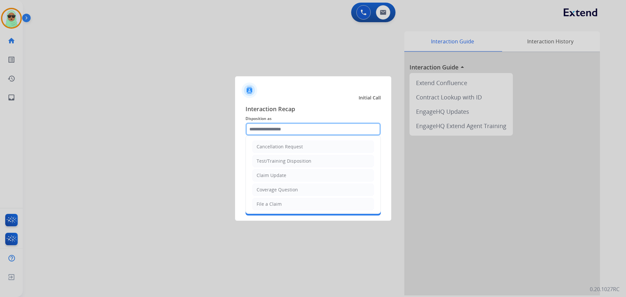
click at [292, 136] on div "Cancellation Request Test/Training Disposition Claim Update Coverage Question F…" at bounding box center [312, 129] width 135 height 13
click at [291, 188] on div "Coverage Question" at bounding box center [277, 189] width 41 height 7
type input "**********"
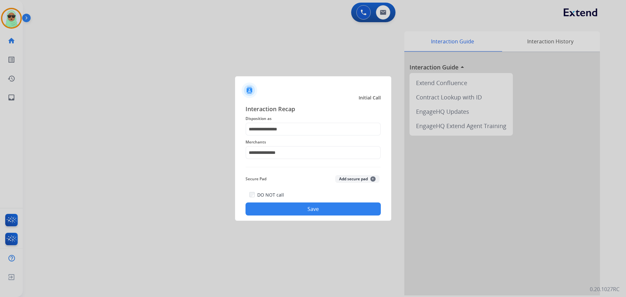
click at [315, 213] on button "Save" at bounding box center [312, 208] width 135 height 13
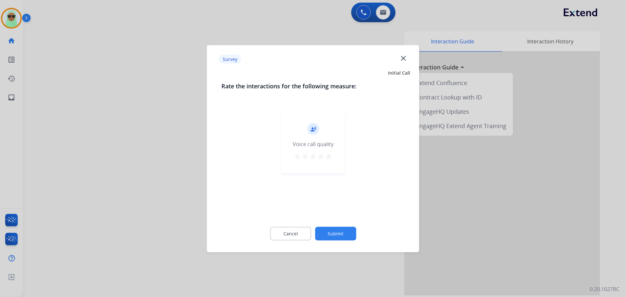
click at [339, 236] on button "Submit" at bounding box center [335, 234] width 41 height 14
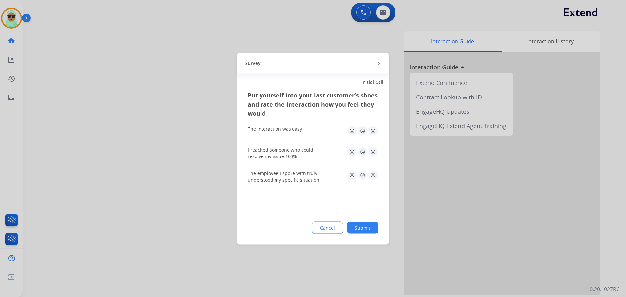
drag, startPoint x: 362, startPoint y: 235, endPoint x: 363, endPoint y: 230, distance: 5.0
click at [363, 233] on div "Put yourself into your last customer’s shoes and rate the interaction how you f…" at bounding box center [312, 167] width 151 height 154
click at [364, 225] on button "Submit" at bounding box center [362, 228] width 31 height 12
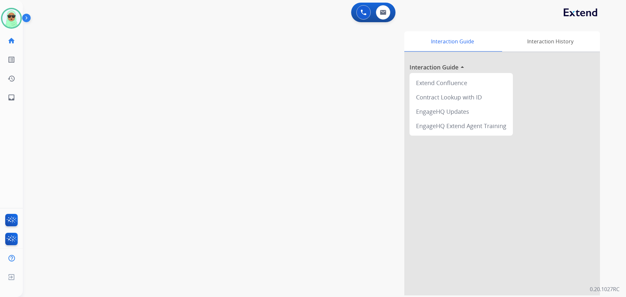
click at [215, 175] on div "swap_horiz Break voice bridge close_fullscreen Connect 3-Way Call merge_type Se…" at bounding box center [316, 159] width 587 height 272
click at [207, 166] on div "swap_horiz Break voice bridge close_fullscreen Connect 3-Way Call merge_type Se…" at bounding box center [316, 159] width 587 height 272
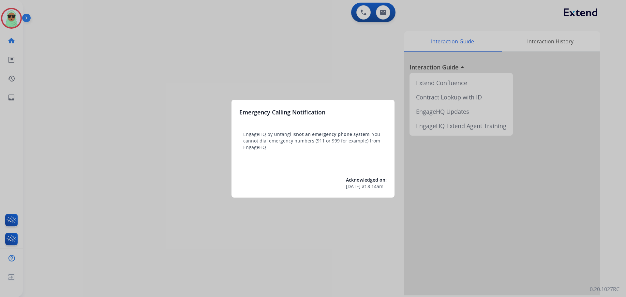
click at [94, 42] on div at bounding box center [313, 148] width 626 height 297
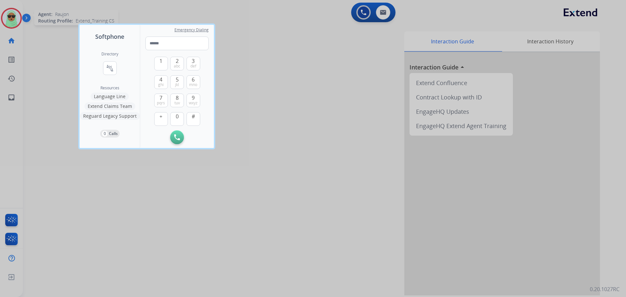
drag, startPoint x: 24, startPoint y: 22, endPoint x: 15, endPoint y: 20, distance: 9.1
click at [22, 22] on div at bounding box center [313, 148] width 626 height 297
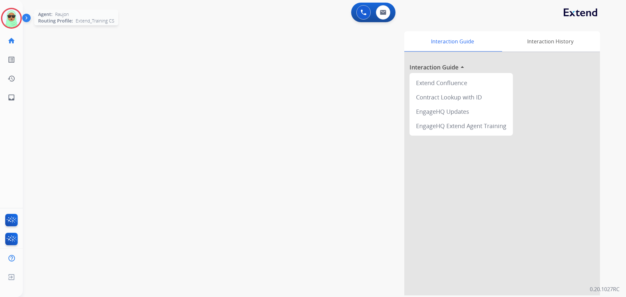
click at [15, 20] on img at bounding box center [11, 18] width 18 height 18
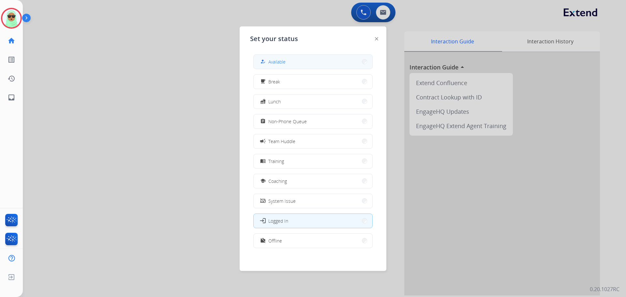
click at [295, 63] on button "how_to_reg Available" at bounding box center [313, 62] width 119 height 14
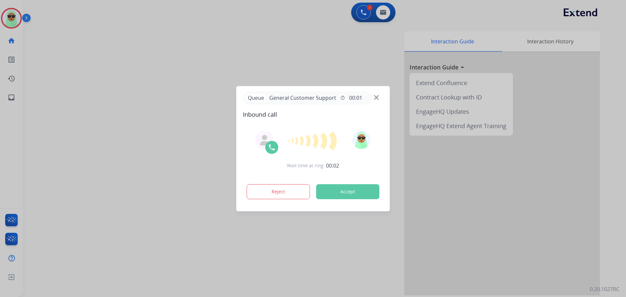
drag, startPoint x: 378, startPoint y: 92, endPoint x: 372, endPoint y: 100, distance: 10.8
click at [375, 95] on div "Queue General Customer Support timer 00:01" at bounding box center [313, 97] width 140 height 13
click at [372, 100] on div "Queue General Customer Support timer 00:01" at bounding box center [313, 97] width 140 height 13
click at [378, 98] on img at bounding box center [376, 97] width 5 height 5
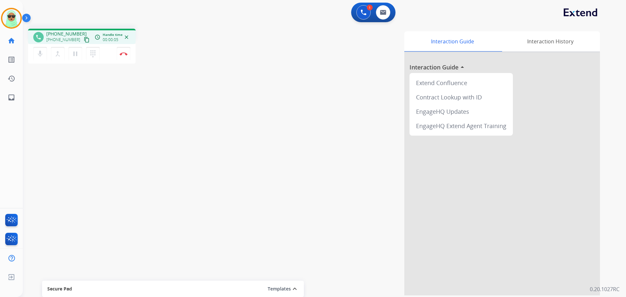
click at [84, 39] on mat-icon "content_copy" at bounding box center [87, 40] width 6 height 6
click at [118, 148] on div "phone [PHONE_NUMBER] [PHONE_NUMBER] content_copy access_time Call metrics Queue…" at bounding box center [316, 159] width 587 height 272
click at [124, 52] on button "Disconnect" at bounding box center [124, 54] width 14 height 14
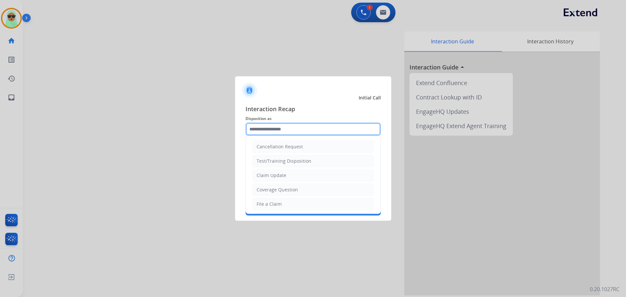
click at [304, 127] on input "text" at bounding box center [312, 129] width 135 height 13
click at [293, 203] on li "File a Claim" at bounding box center [313, 204] width 122 height 12
type input "**********"
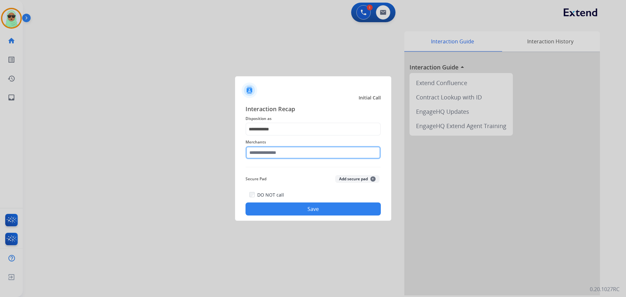
click at [292, 151] on input "text" at bounding box center [312, 152] width 135 height 13
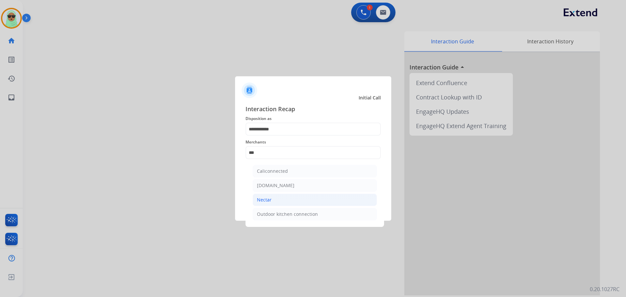
click at [296, 201] on li "Nectar" at bounding box center [315, 200] width 124 height 12
type input "******"
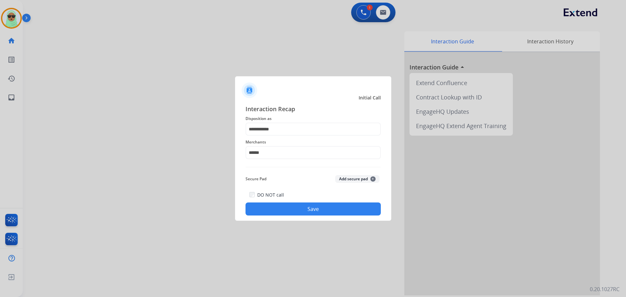
drag, startPoint x: 303, startPoint y: 218, endPoint x: 307, endPoint y: 213, distance: 5.9
click at [304, 216] on div "**********" at bounding box center [313, 160] width 156 height 122
click at [308, 213] on button "Save" at bounding box center [312, 208] width 135 height 13
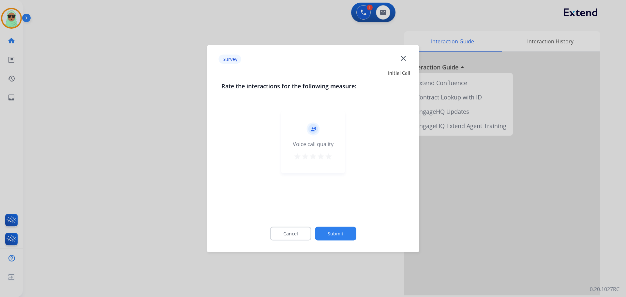
drag, startPoint x: 340, startPoint y: 226, endPoint x: 343, endPoint y: 228, distance: 4.0
click at [341, 227] on div "Cancel Submit" at bounding box center [313, 233] width 184 height 29
click at [343, 231] on button "Submit" at bounding box center [335, 234] width 41 height 14
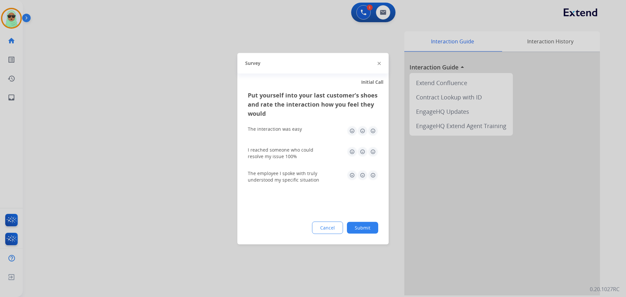
click at [347, 229] on div "Cancel Submit" at bounding box center [313, 227] width 130 height 12
click at [351, 226] on button "Submit" at bounding box center [362, 228] width 31 height 12
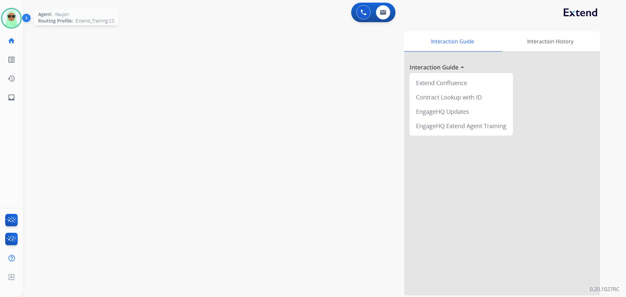
click at [11, 16] on img at bounding box center [11, 18] width 18 height 18
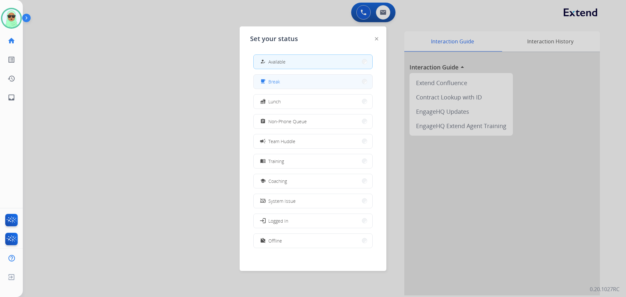
click at [307, 81] on button "free_breakfast Break" at bounding box center [313, 82] width 119 height 14
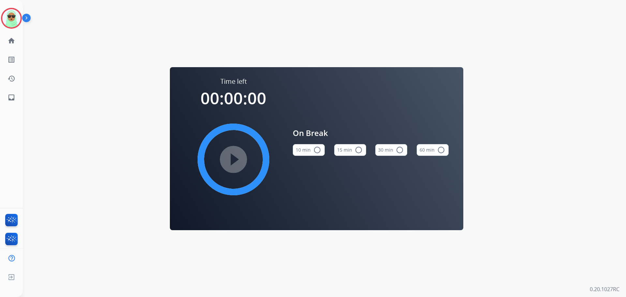
click at [57, 87] on div "Time left 00:00:00 play_circle_filled On Break 10 min radio_button_unchecked 15…" at bounding box center [316, 148] width 587 height 297
click at [15, 20] on img at bounding box center [11, 18] width 18 height 18
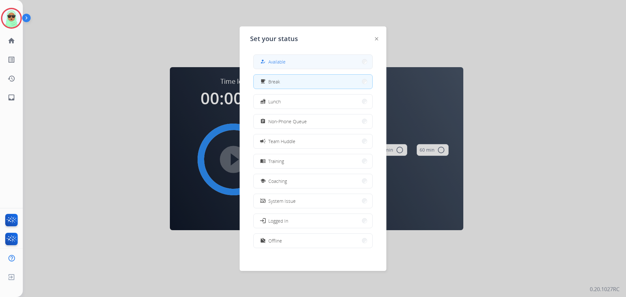
click at [270, 57] on button "how_to_reg Available" at bounding box center [313, 62] width 119 height 14
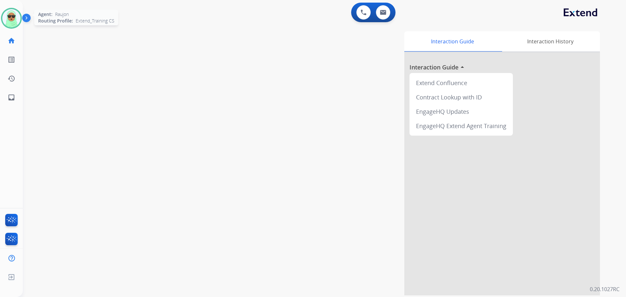
click at [18, 22] on img at bounding box center [11, 18] width 18 height 18
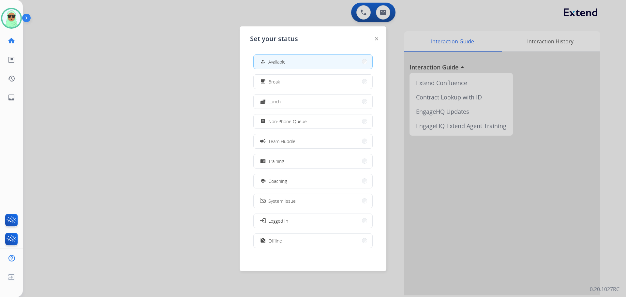
click at [161, 127] on div at bounding box center [313, 148] width 626 height 297
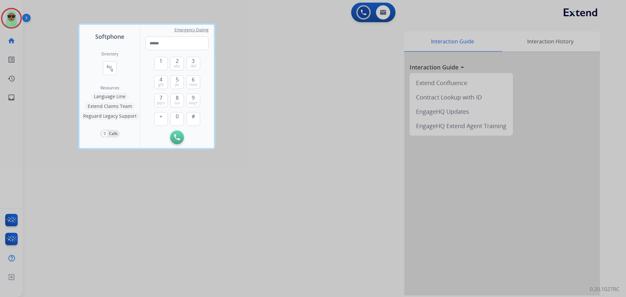
click at [307, 56] on div at bounding box center [313, 148] width 626 height 297
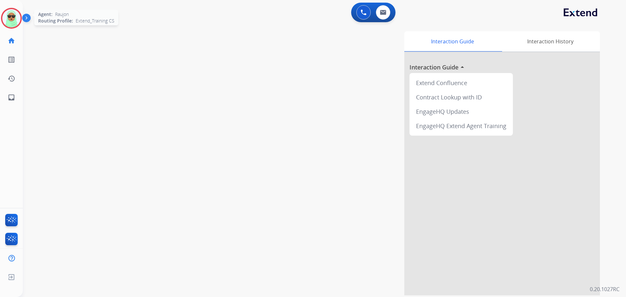
click at [14, 19] on img at bounding box center [11, 18] width 18 height 18
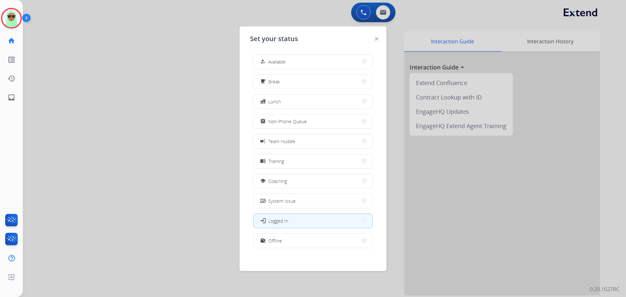
click at [312, 60] on button "how_to_reg Available" at bounding box center [313, 62] width 119 height 14
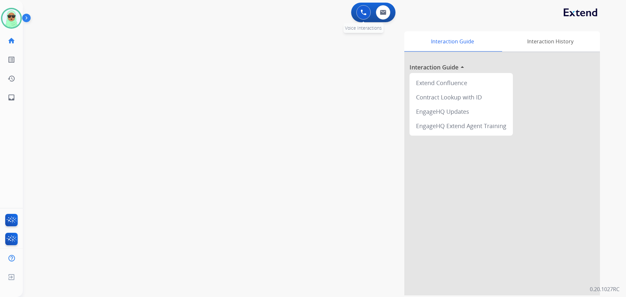
click at [364, 13] on img at bounding box center [364, 12] width 6 height 6
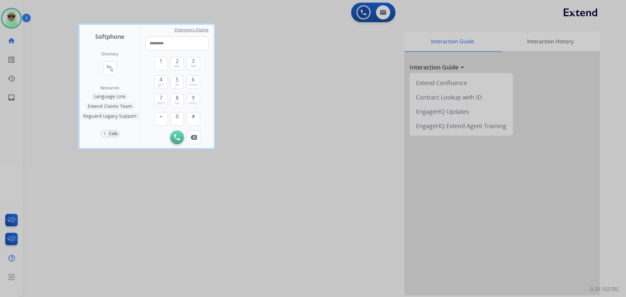
type input "**********"
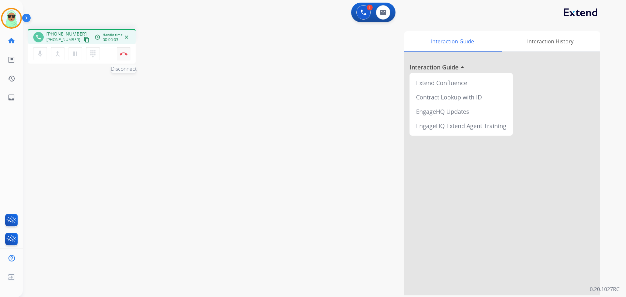
click at [124, 57] on button "Disconnect" at bounding box center [124, 54] width 14 height 14
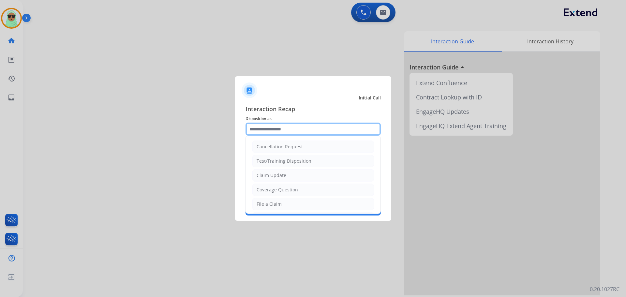
click at [301, 129] on input "text" at bounding box center [312, 129] width 135 height 13
click at [293, 170] on li "Claim Update" at bounding box center [313, 175] width 122 height 12
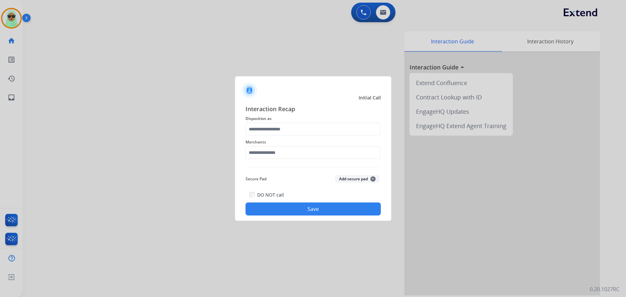
type input "**********"
drag, startPoint x: 284, startPoint y: 160, endPoint x: 281, endPoint y: 158, distance: 4.3
click at [283, 159] on div "Merchants" at bounding box center [312, 149] width 135 height 26
click at [281, 158] on input "text" at bounding box center [312, 152] width 135 height 13
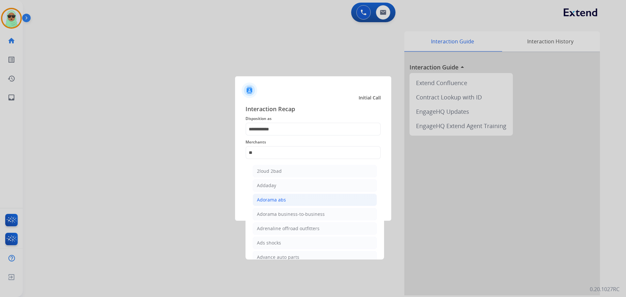
drag, startPoint x: 278, startPoint y: 196, endPoint x: 277, endPoint y: 191, distance: 5.3
click at [278, 196] on li "Adorama abs" at bounding box center [315, 200] width 124 height 12
type input "**********"
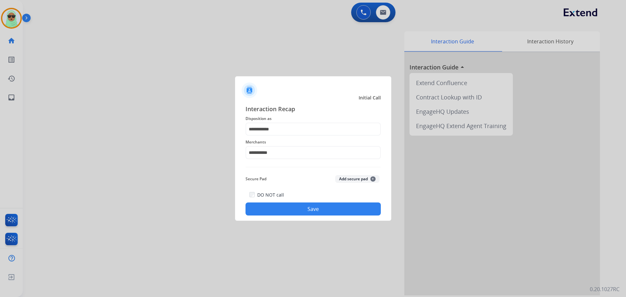
click at [309, 222] on div at bounding box center [313, 148] width 626 height 297
click at [309, 212] on button "Save" at bounding box center [312, 208] width 135 height 13
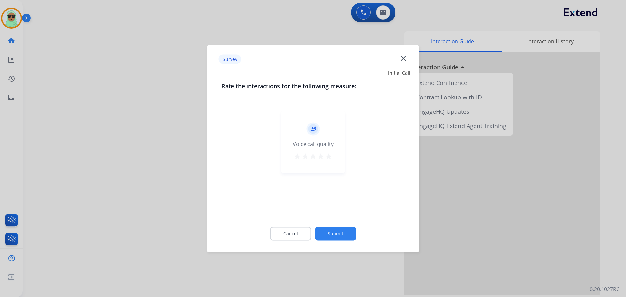
click at [409, 57] on div "Survey close" at bounding box center [313, 59] width 204 height 21
click at [407, 60] on mat-icon "close" at bounding box center [403, 58] width 8 height 8
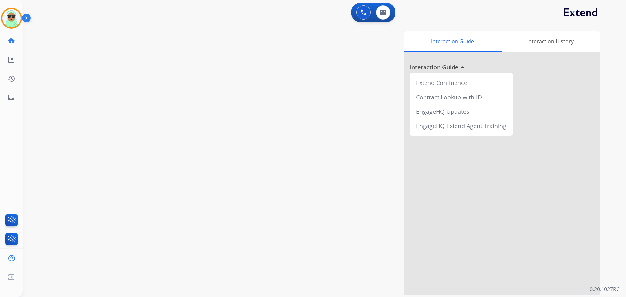
drag, startPoint x: 406, startPoint y: 60, endPoint x: 385, endPoint y: 42, distance: 28.0
click at [405, 60] on div at bounding box center [502, 173] width 196 height 243
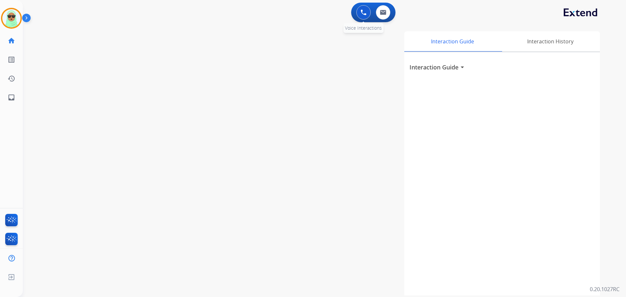
click at [357, 14] on button at bounding box center [363, 12] width 14 height 14
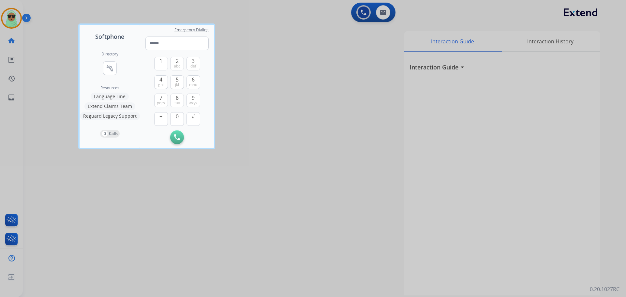
click at [35, 19] on div at bounding box center [313, 148] width 626 height 297
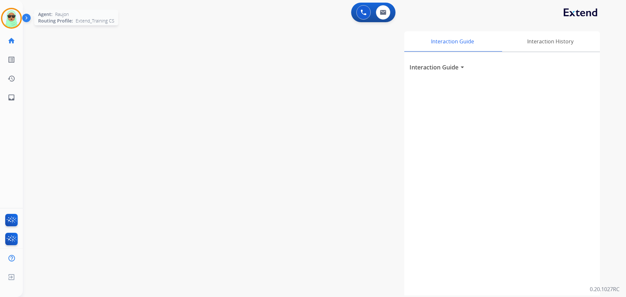
click at [4, 17] on img at bounding box center [11, 18] width 18 height 18
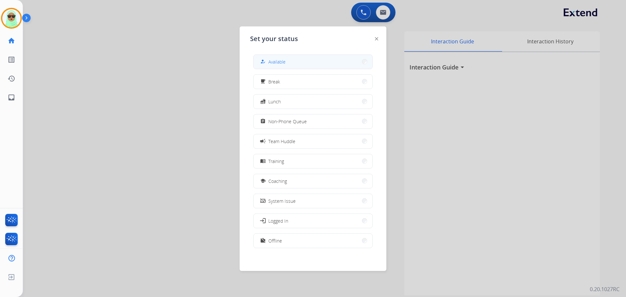
click at [342, 65] on button "how_to_reg Available" at bounding box center [313, 62] width 119 height 14
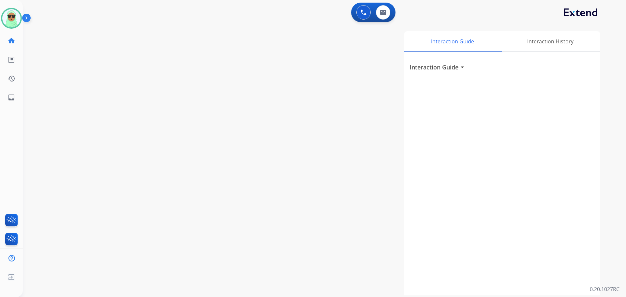
click at [362, 4] on app-navbar "0 Voice Interactions 0 Email Interactions" at bounding box center [316, 11] width 587 height 23
click at [365, 13] on img at bounding box center [364, 12] width 6 height 6
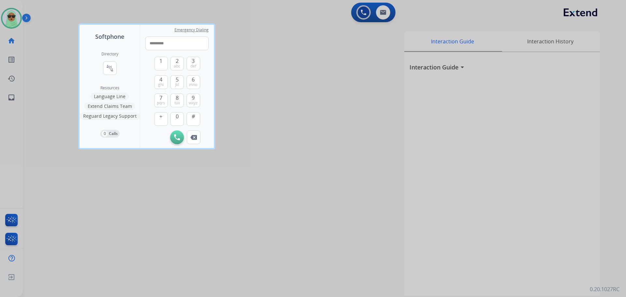
type input "**********"
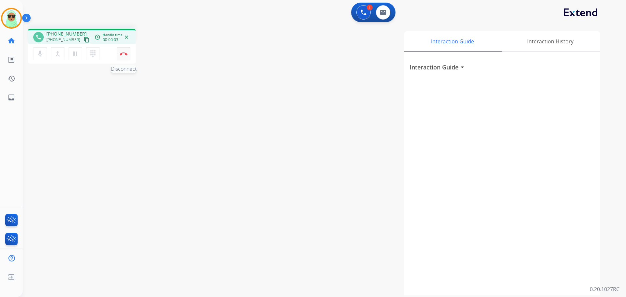
click at [126, 58] on button "Disconnect" at bounding box center [124, 54] width 14 height 14
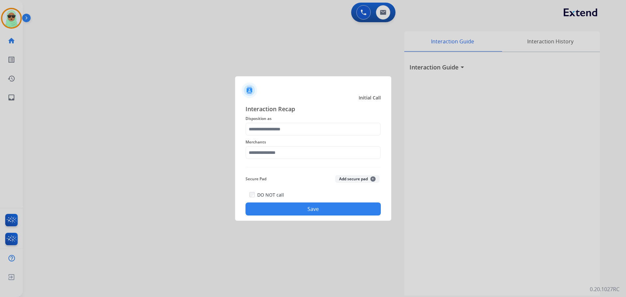
click at [299, 117] on span "Disposition as" at bounding box center [312, 119] width 135 height 8
click at [301, 125] on input "text" at bounding box center [312, 129] width 135 height 13
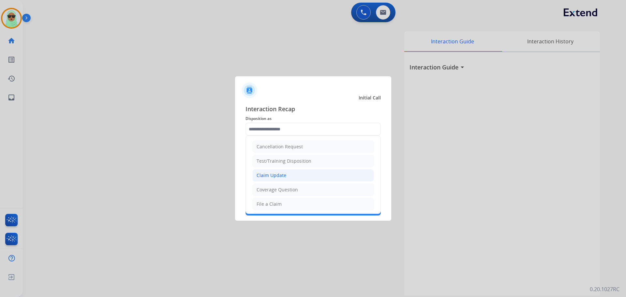
click at [298, 176] on li "Claim Update" at bounding box center [313, 175] width 122 height 12
type input "**********"
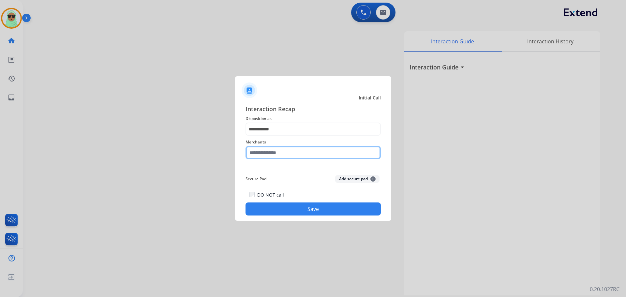
click at [291, 147] on input "text" at bounding box center [312, 152] width 135 height 13
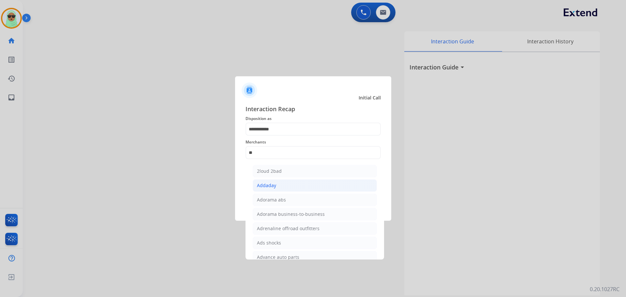
click at [306, 190] on li "Addaday" at bounding box center [315, 185] width 124 height 12
type input "*******"
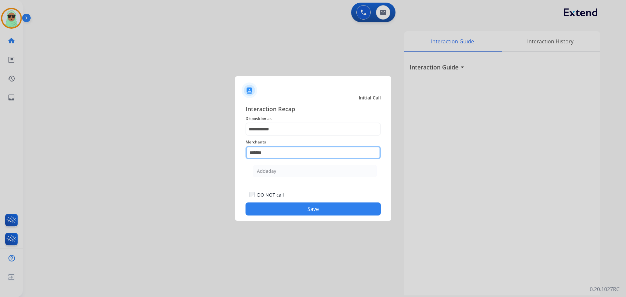
click at [302, 152] on input "*******" at bounding box center [312, 152] width 135 height 13
type input "*"
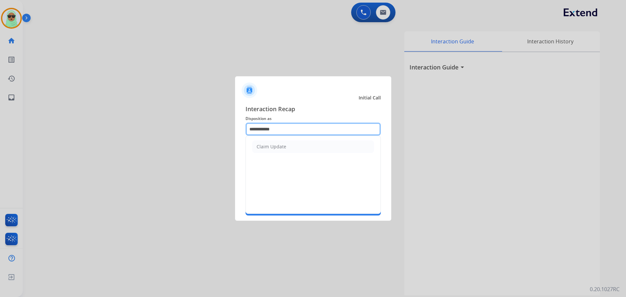
click at [288, 130] on input "**********" at bounding box center [312, 129] width 135 height 13
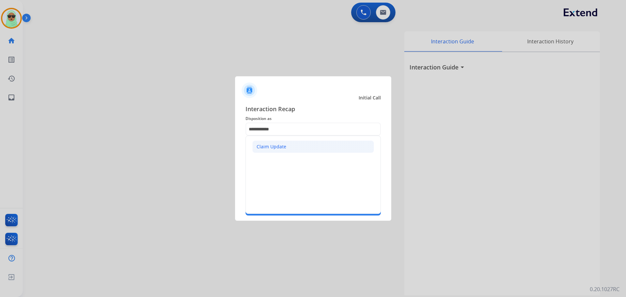
click at [288, 143] on li "Claim Update" at bounding box center [313, 146] width 122 height 12
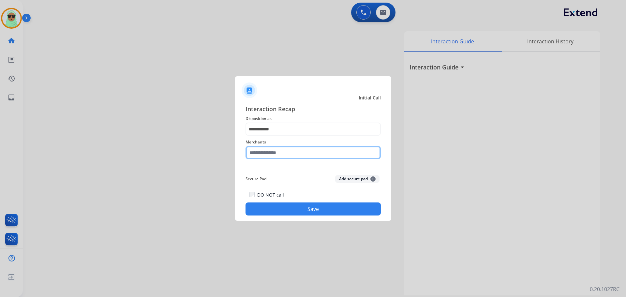
click at [287, 154] on input "text" at bounding box center [312, 152] width 135 height 13
type input "**"
click at [290, 156] on input "**" at bounding box center [312, 152] width 135 height 13
click at [288, 156] on input "**" at bounding box center [312, 152] width 135 height 13
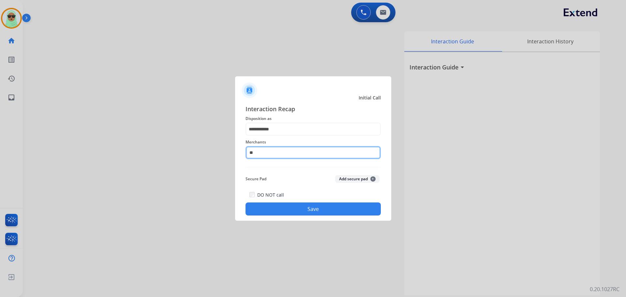
click at [288, 156] on input "**" at bounding box center [312, 152] width 135 height 13
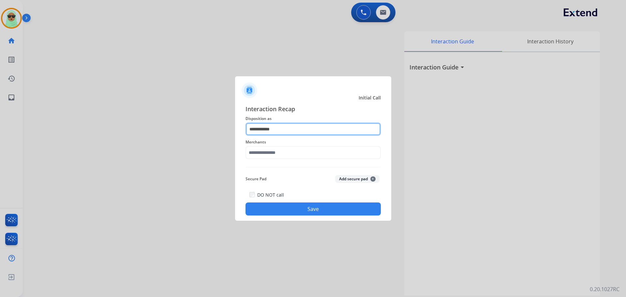
click at [337, 135] on input "**********" at bounding box center [312, 129] width 135 height 13
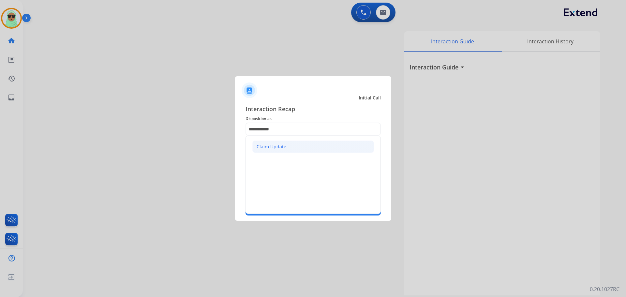
click at [339, 144] on li "Claim Update" at bounding box center [313, 146] width 122 height 12
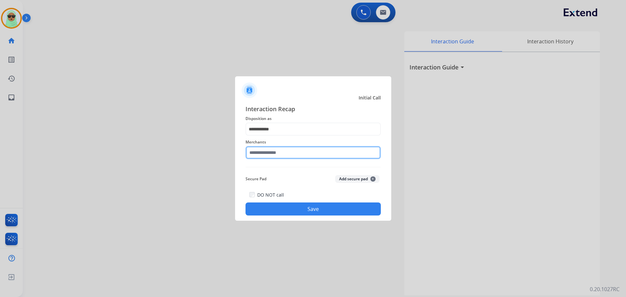
click at [326, 155] on input "text" at bounding box center [312, 152] width 135 height 13
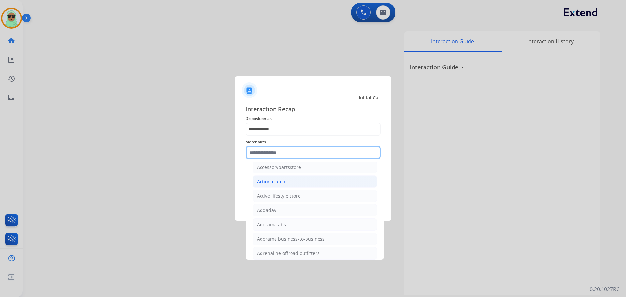
scroll to position [196, 0]
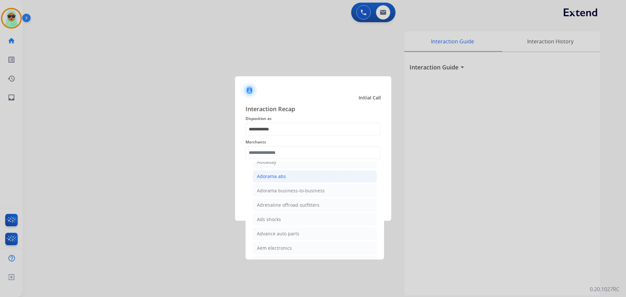
click at [289, 177] on li "Adorama abs" at bounding box center [315, 176] width 124 height 12
type input "**********"
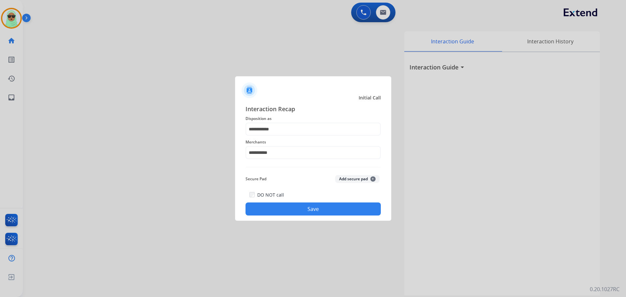
click at [316, 209] on button "Save" at bounding box center [312, 208] width 135 height 13
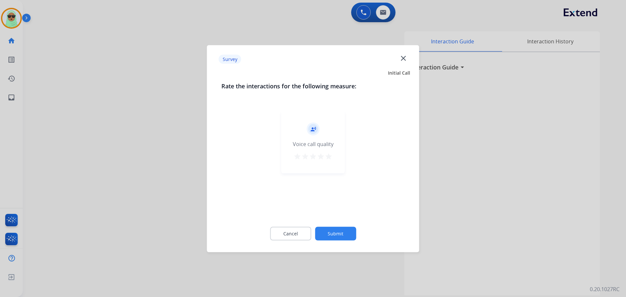
click at [344, 231] on button "Submit" at bounding box center [335, 234] width 41 height 14
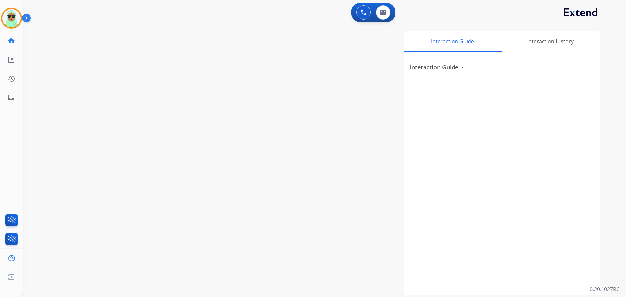
click at [86, 132] on div "swap_horiz Break voice bridge close_fullscreen Connect 3-Way Call merge_type Se…" at bounding box center [316, 159] width 587 height 272
click at [80, 44] on div "mic Mute merge_type Bridge pause Hold dialpad Dialpad Disconnect" at bounding box center [82, 54] width 108 height 20
click at [84, 42] on mat-icon "content_copy" at bounding box center [87, 40] width 6 height 6
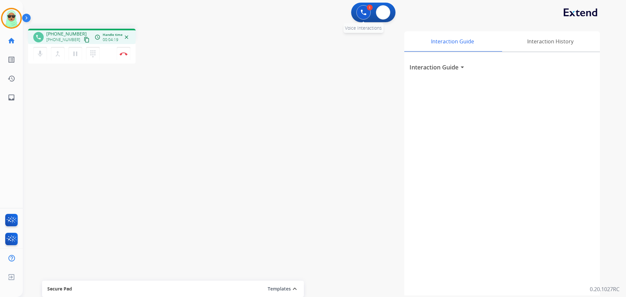
drag, startPoint x: 377, startPoint y: 10, endPoint x: 355, endPoint y: 15, distance: 22.3
click at [364, 14] on div "1 Voice Interactions 0 Email Interactions" at bounding box center [373, 13] width 44 height 20
click at [362, 11] on img at bounding box center [364, 12] width 6 height 6
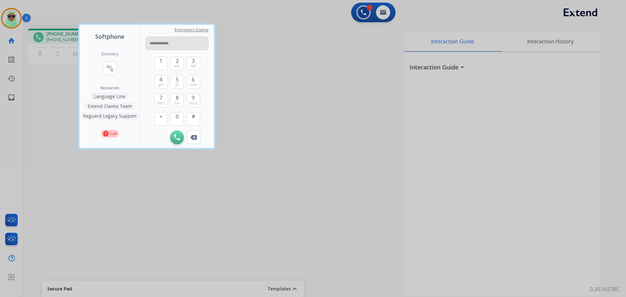
click at [167, 46] on input "**********" at bounding box center [176, 44] width 63 height 14
type input "**********"
click at [173, 138] on button "Initiate Call" at bounding box center [177, 137] width 14 height 14
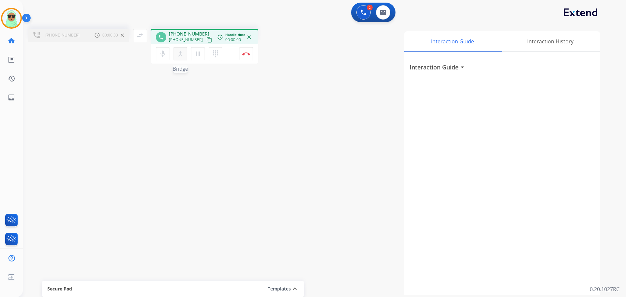
click at [176, 56] on button "merge_type Bridge" at bounding box center [180, 54] width 14 height 14
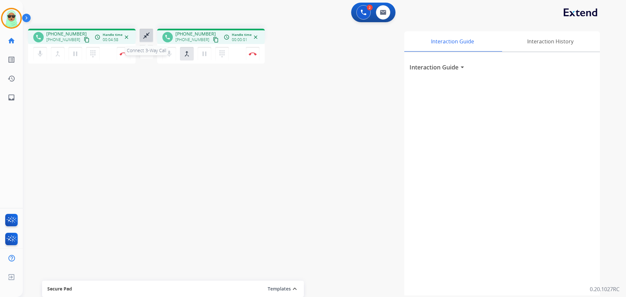
click at [146, 37] on mat-icon "close_fullscreen" at bounding box center [146, 36] width 8 height 8
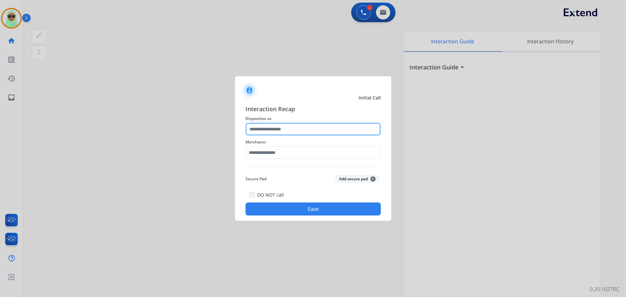
drag, startPoint x: 294, startPoint y: 135, endPoint x: 296, endPoint y: 131, distance: 4.3
click at [296, 133] on input "text" at bounding box center [312, 129] width 135 height 13
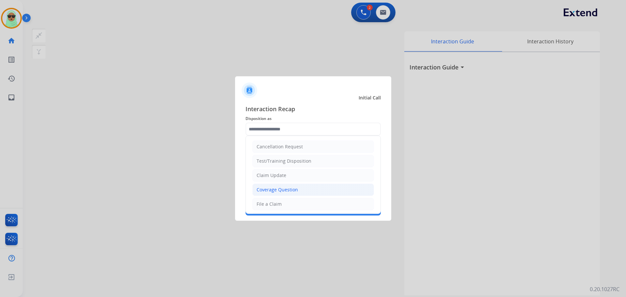
drag, startPoint x: 289, startPoint y: 194, endPoint x: 290, endPoint y: 186, distance: 7.5
click at [289, 193] on li "Coverage Question" at bounding box center [313, 190] width 122 height 12
type input "**********"
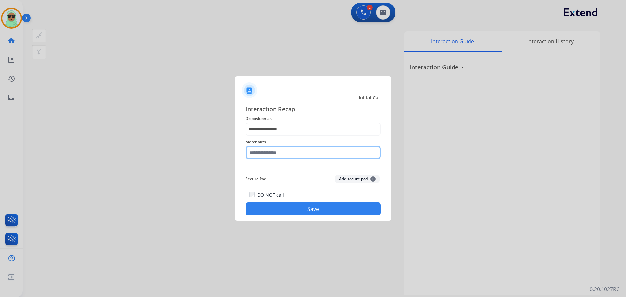
click at [292, 153] on input "text" at bounding box center [312, 152] width 135 height 13
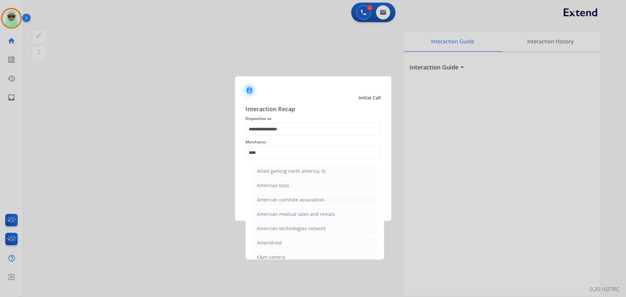
click at [284, 237] on li "Ameridroid" at bounding box center [315, 243] width 124 height 12
type input "**********"
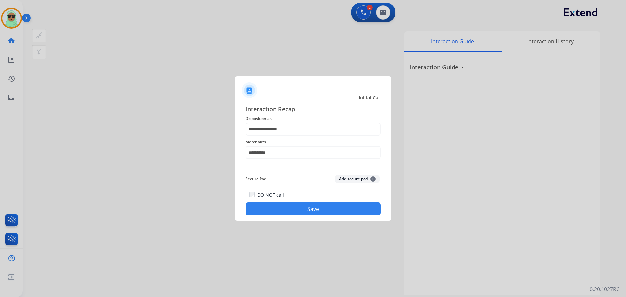
click at [309, 207] on button "Save" at bounding box center [312, 208] width 135 height 13
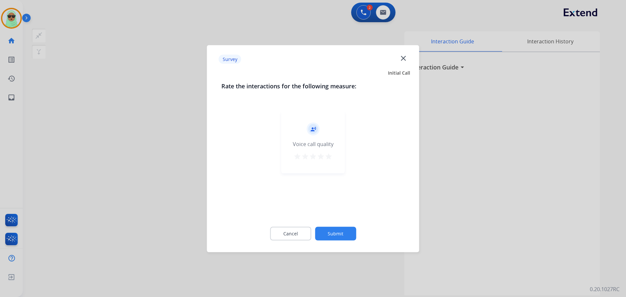
click at [340, 232] on button "Submit" at bounding box center [335, 234] width 41 height 14
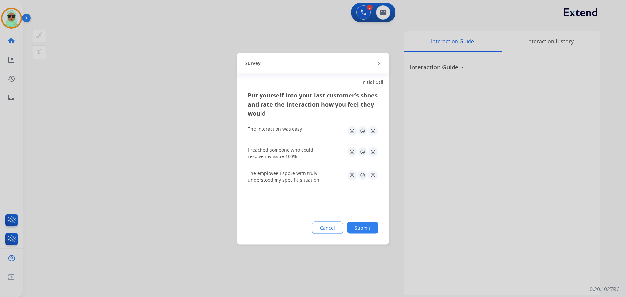
click at [356, 227] on button "Submit" at bounding box center [362, 228] width 31 height 12
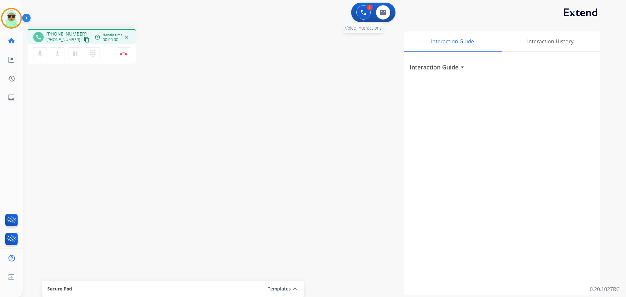
click at [365, 11] on img at bounding box center [364, 12] width 6 height 6
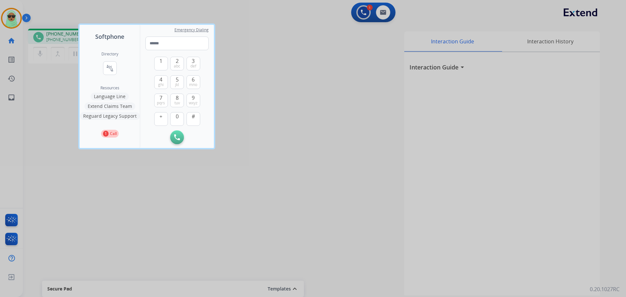
click at [120, 119] on button "Reguard Legacy Support" at bounding box center [110, 116] width 60 height 8
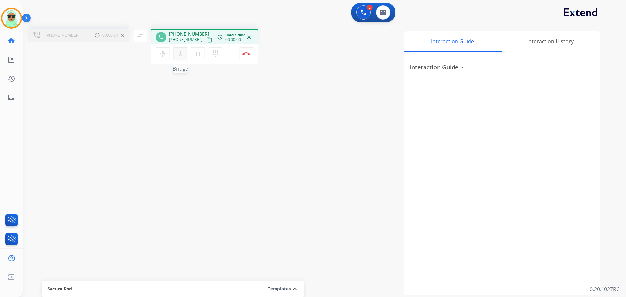
click at [181, 58] on button "merge_type Bridge" at bounding box center [180, 54] width 14 height 14
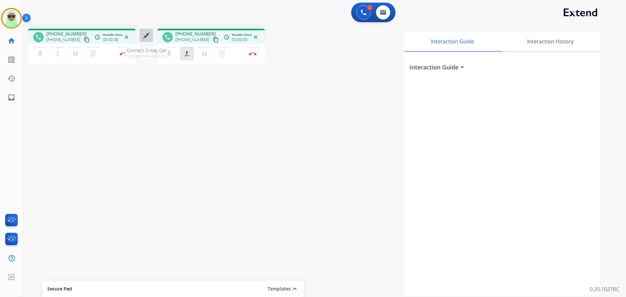
click at [146, 38] on mat-icon "close_fullscreen" at bounding box center [146, 36] width 8 height 8
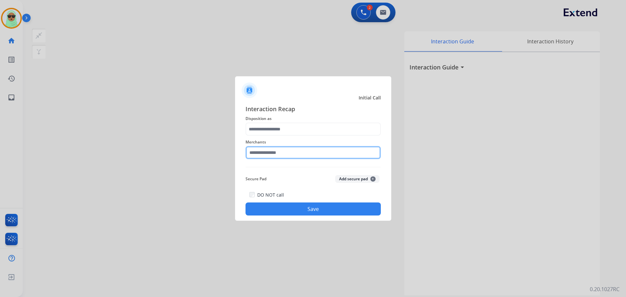
click at [331, 156] on input "text" at bounding box center [312, 152] width 135 height 13
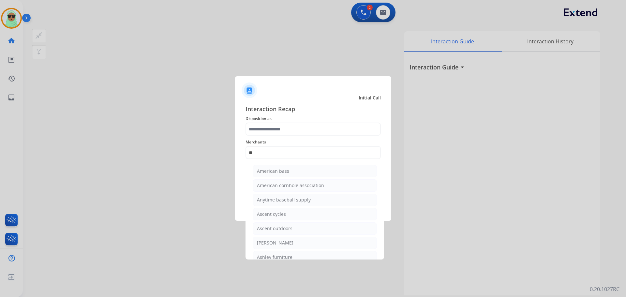
drag, startPoint x: 291, startPoint y: 240, endPoint x: 296, endPoint y: 222, distance: 18.4
click at [291, 240] on div "[PERSON_NAME]" at bounding box center [275, 243] width 37 height 7
type input "**********"
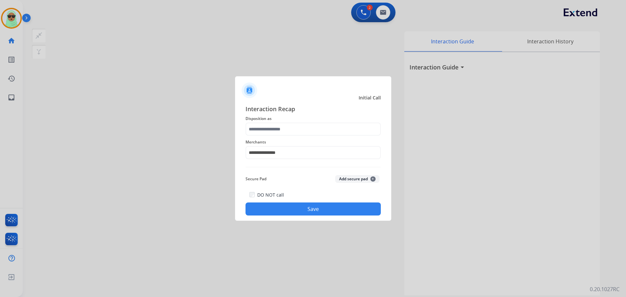
click at [296, 119] on span "Disposition as" at bounding box center [312, 119] width 135 height 8
click at [298, 130] on input "text" at bounding box center [312, 129] width 135 height 13
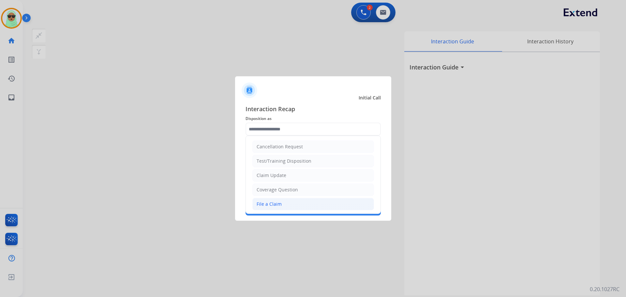
click at [289, 206] on li "File a Claim" at bounding box center [313, 204] width 122 height 12
type input "**********"
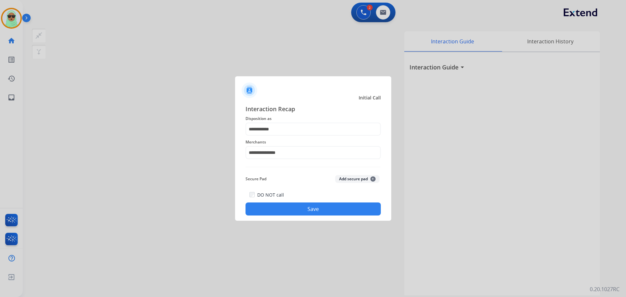
click at [303, 206] on button "Save" at bounding box center [312, 208] width 135 height 13
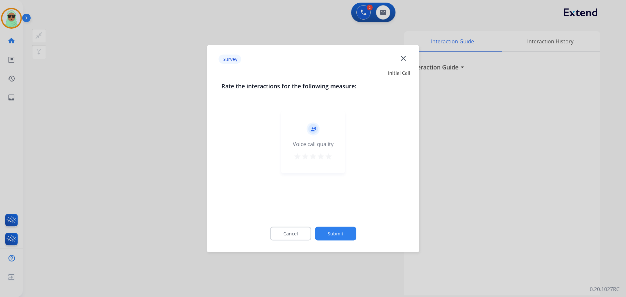
drag, startPoint x: 334, startPoint y: 225, endPoint x: 335, endPoint y: 230, distance: 5.0
click at [334, 226] on div "Cancel Submit" at bounding box center [313, 233] width 184 height 29
click at [335, 230] on button "Submit" at bounding box center [335, 234] width 41 height 14
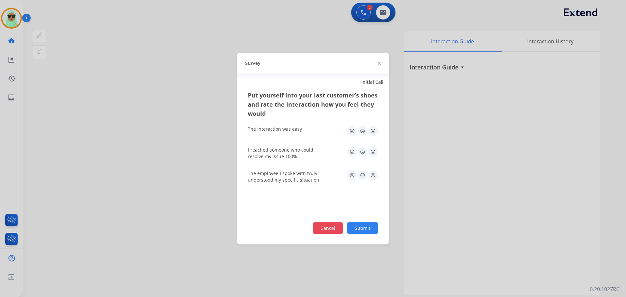
click at [335, 230] on button "Cancel" at bounding box center [328, 228] width 30 height 12
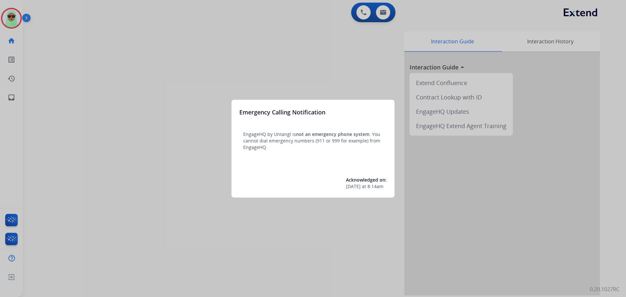
click at [12, 18] on div at bounding box center [313, 148] width 626 height 297
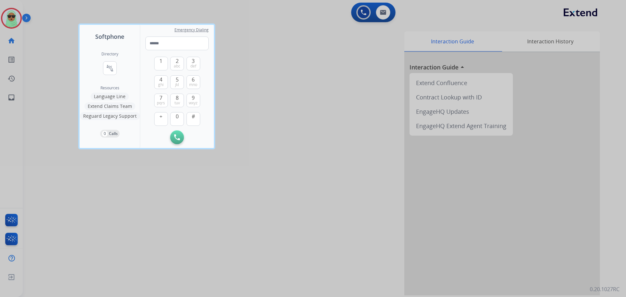
click at [12, 18] on div at bounding box center [313, 148] width 626 height 297
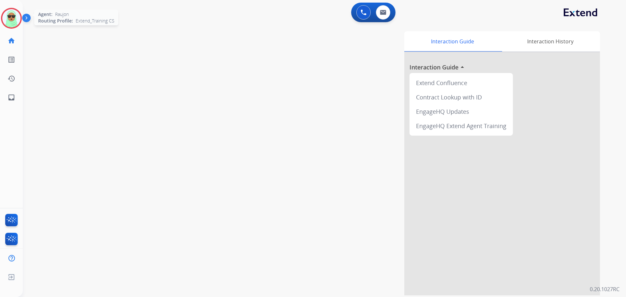
click at [12, 22] on img at bounding box center [11, 18] width 18 height 18
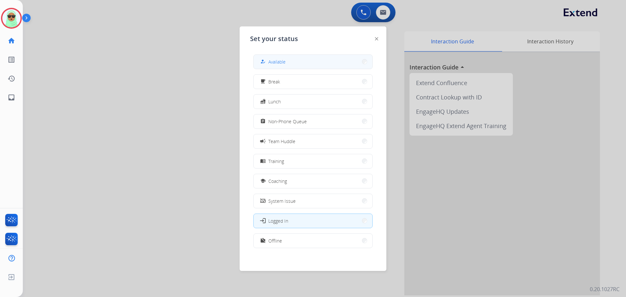
click at [333, 65] on button "how_to_reg Available" at bounding box center [313, 62] width 119 height 14
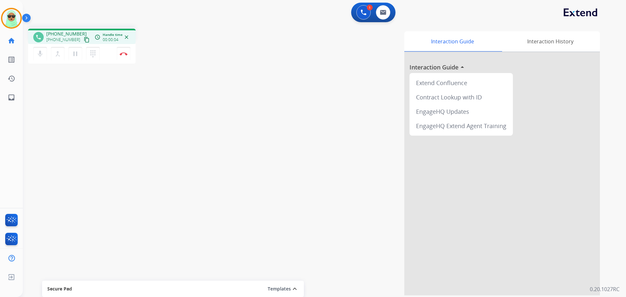
click at [84, 40] on mat-icon "content_copy" at bounding box center [87, 40] width 6 height 6
click at [118, 52] on button "Disconnect" at bounding box center [124, 54] width 14 height 14
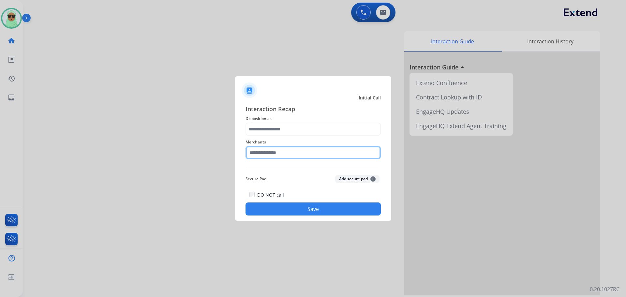
click at [294, 149] on input "text" at bounding box center [312, 152] width 135 height 13
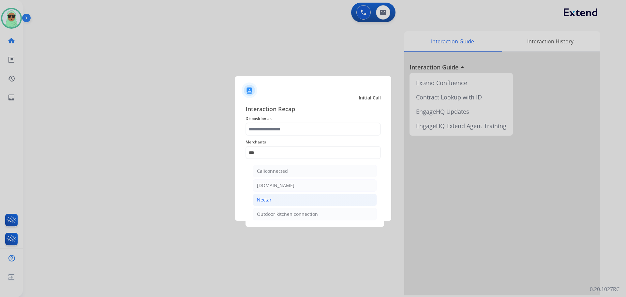
click at [296, 197] on li "Nectar" at bounding box center [315, 200] width 124 height 12
type input "******"
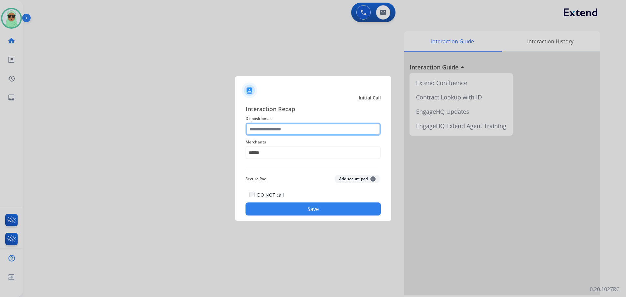
click at [294, 132] on input "text" at bounding box center [312, 129] width 135 height 13
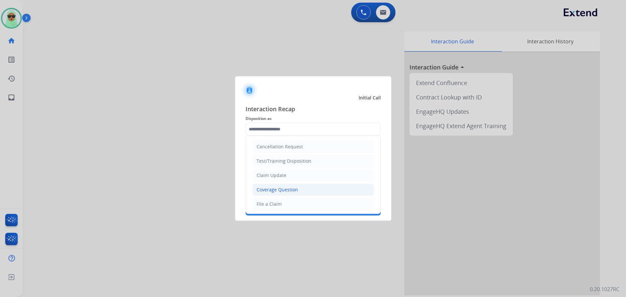
click at [283, 191] on div "Coverage Question" at bounding box center [277, 189] width 41 height 7
type input "**********"
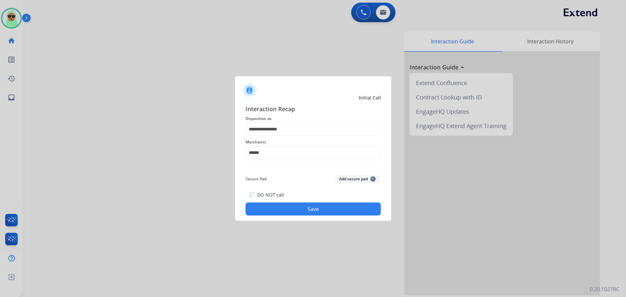
click at [296, 218] on div "**********" at bounding box center [313, 160] width 156 height 122
click at [308, 213] on button "Save" at bounding box center [312, 208] width 135 height 13
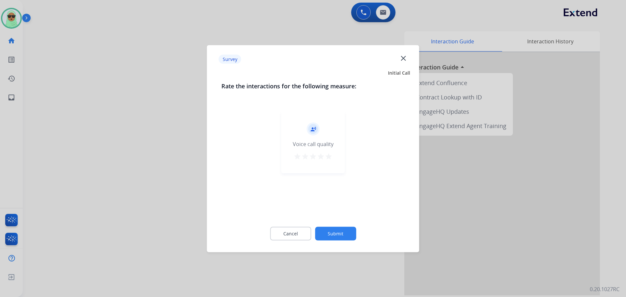
drag, startPoint x: 346, startPoint y: 224, endPoint x: 347, endPoint y: 228, distance: 4.7
click at [346, 224] on div "Cancel Submit" at bounding box center [313, 233] width 184 height 29
click at [345, 235] on button "Submit" at bounding box center [335, 234] width 41 height 14
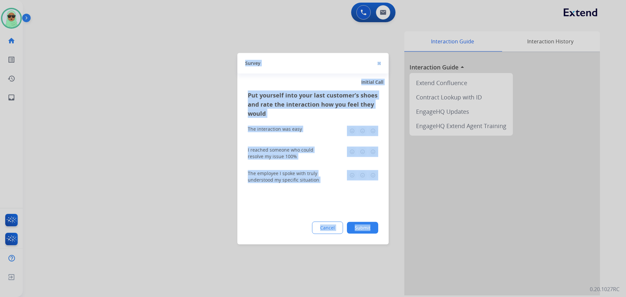
click at [344, 234] on div "Put yourself into your last customer’s shoes and rate the interaction how you f…" at bounding box center [312, 167] width 151 height 154
click at [345, 227] on div "Cancel Submit" at bounding box center [313, 227] width 130 height 12
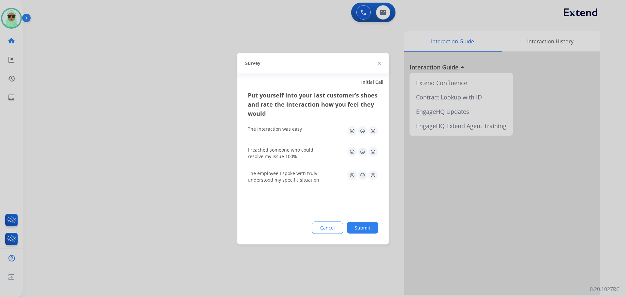
click at [351, 227] on button "Submit" at bounding box center [362, 228] width 31 height 12
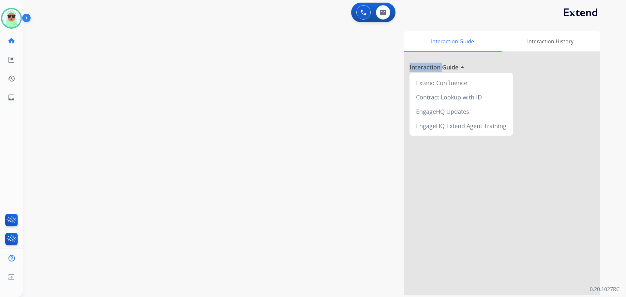
click at [351, 227] on div "Interaction Guide Interaction History Interaction Guide arrow_drop_up Extend Co…" at bounding box center [408, 163] width 384 height 264
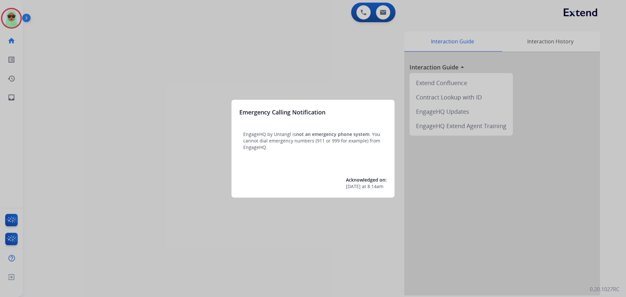
click at [15, 17] on div at bounding box center [313, 148] width 626 height 297
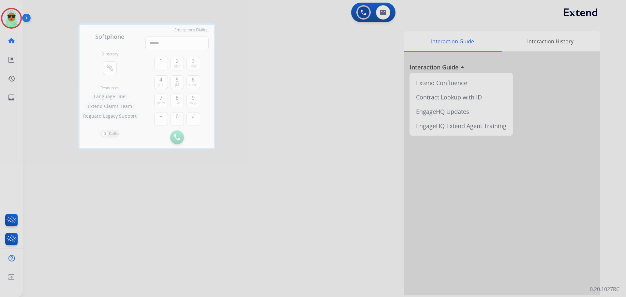
click at [15, 17] on div at bounding box center [313, 148] width 626 height 297
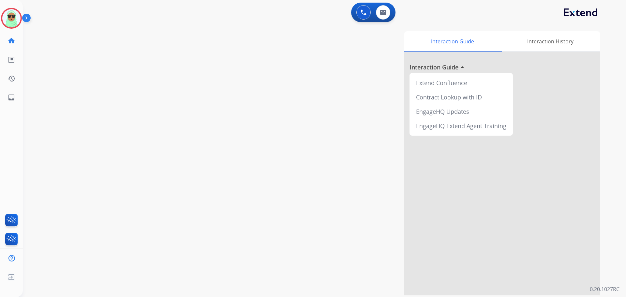
click at [15, 17] on img at bounding box center [11, 18] width 18 height 18
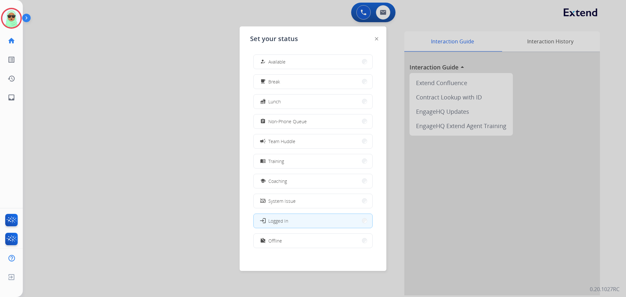
click at [305, 60] on button "how_to_reg Available" at bounding box center [313, 62] width 119 height 14
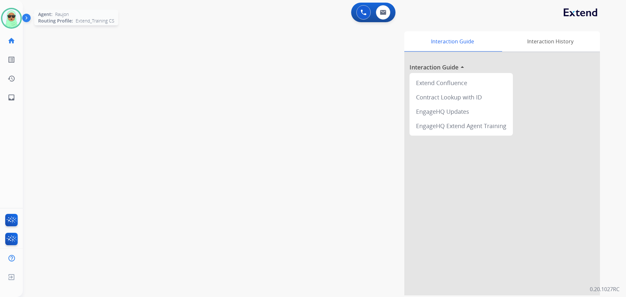
click at [15, 17] on img at bounding box center [11, 18] width 18 height 18
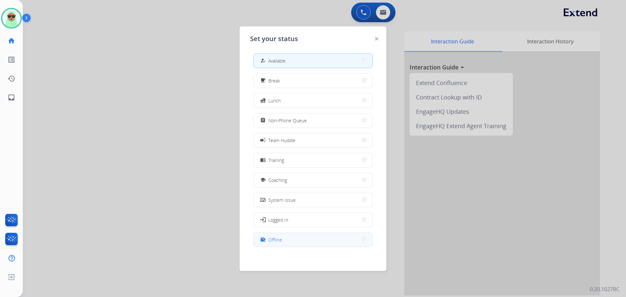
scroll to position [2, 0]
click at [286, 242] on button "work_off Offline" at bounding box center [313, 239] width 119 height 14
